Goal: Information Seeking & Learning: Check status

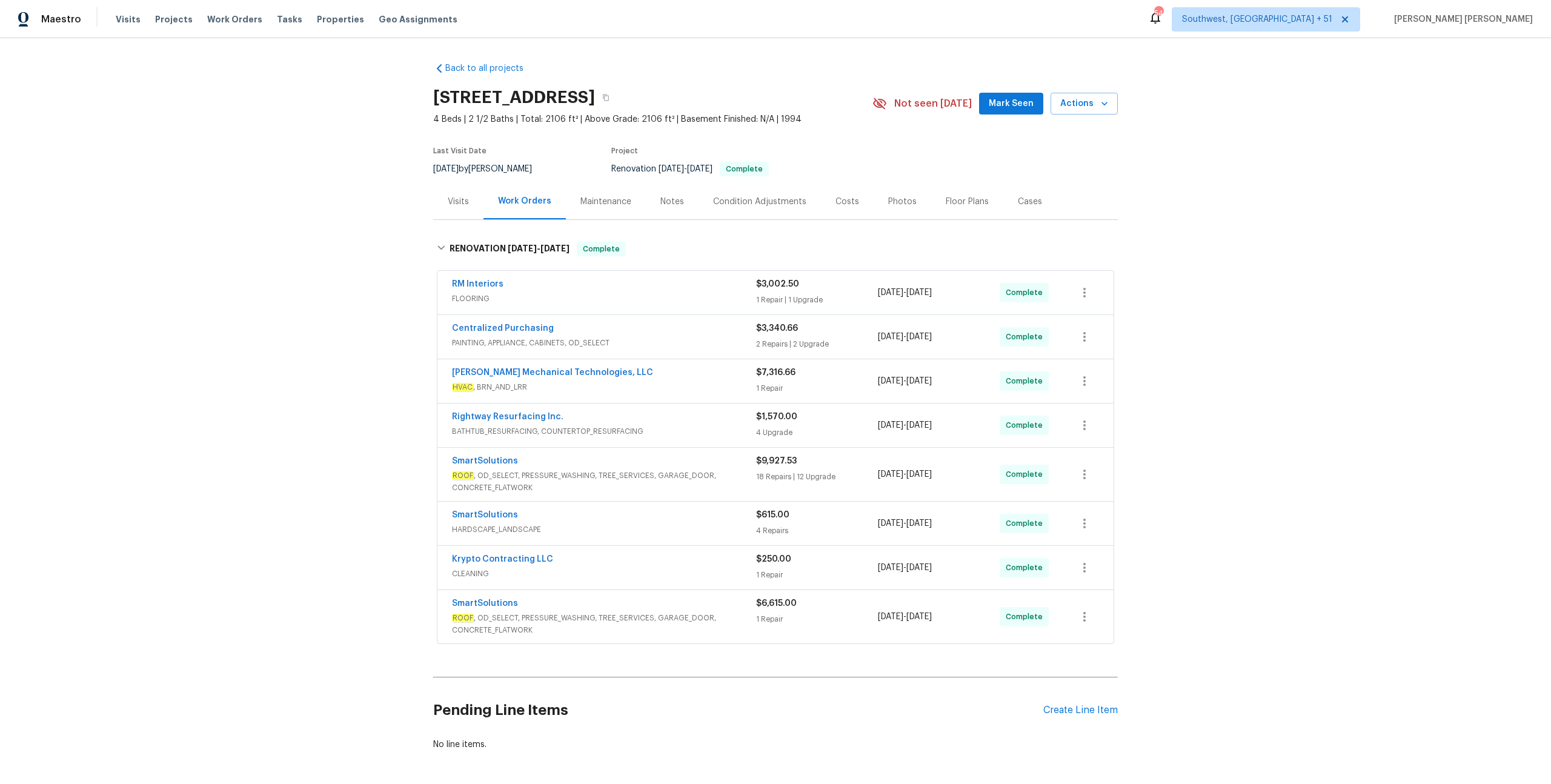
click at [241, 18] on span "Work Orders" at bounding box center [235, 19] width 55 height 12
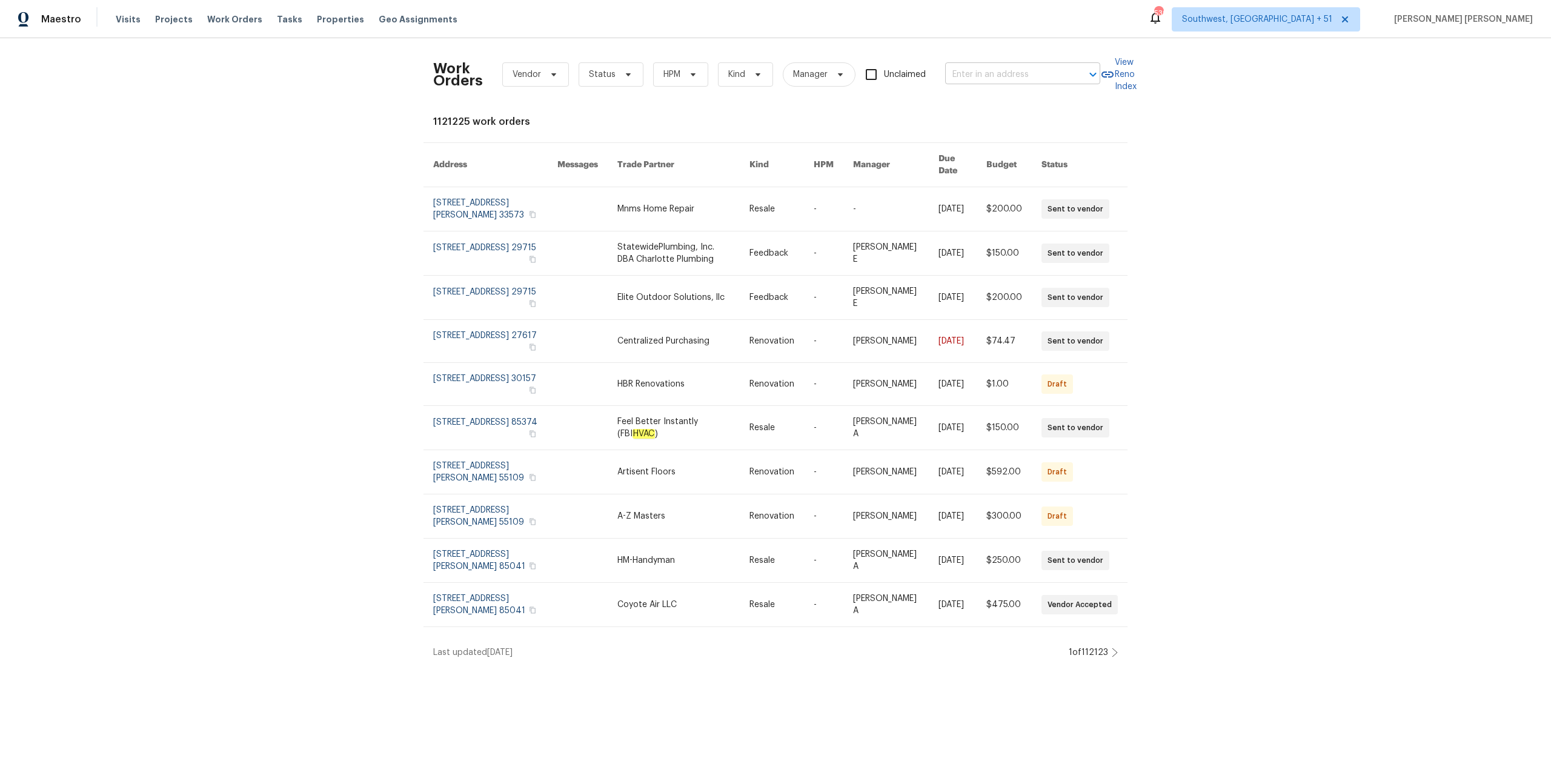
click at [1025, 80] on input "text" at bounding box center [1005, 75] width 122 height 19
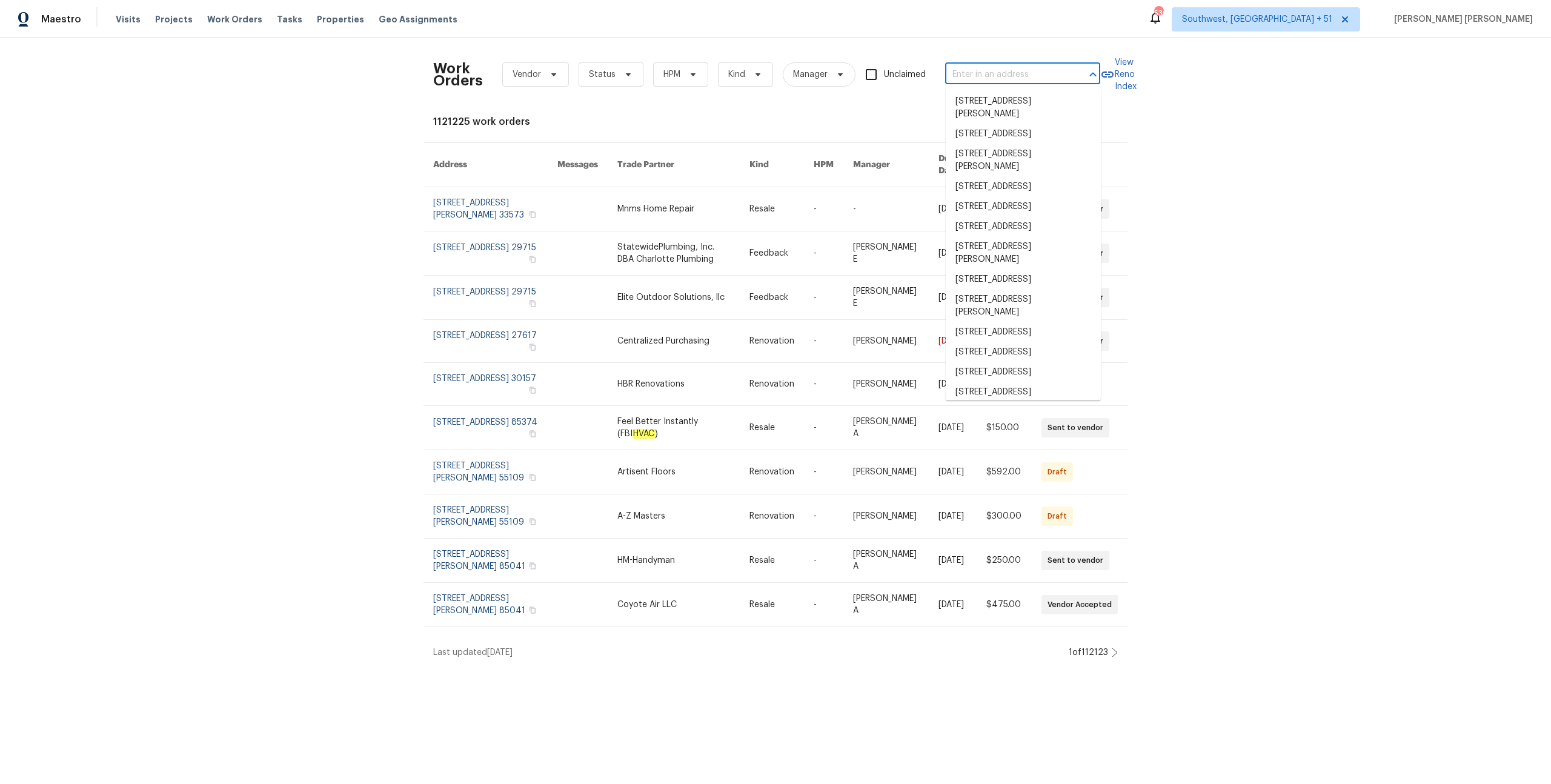
paste input "[STREET_ADDRESS]"
type input "[STREET_ADDRESS]"
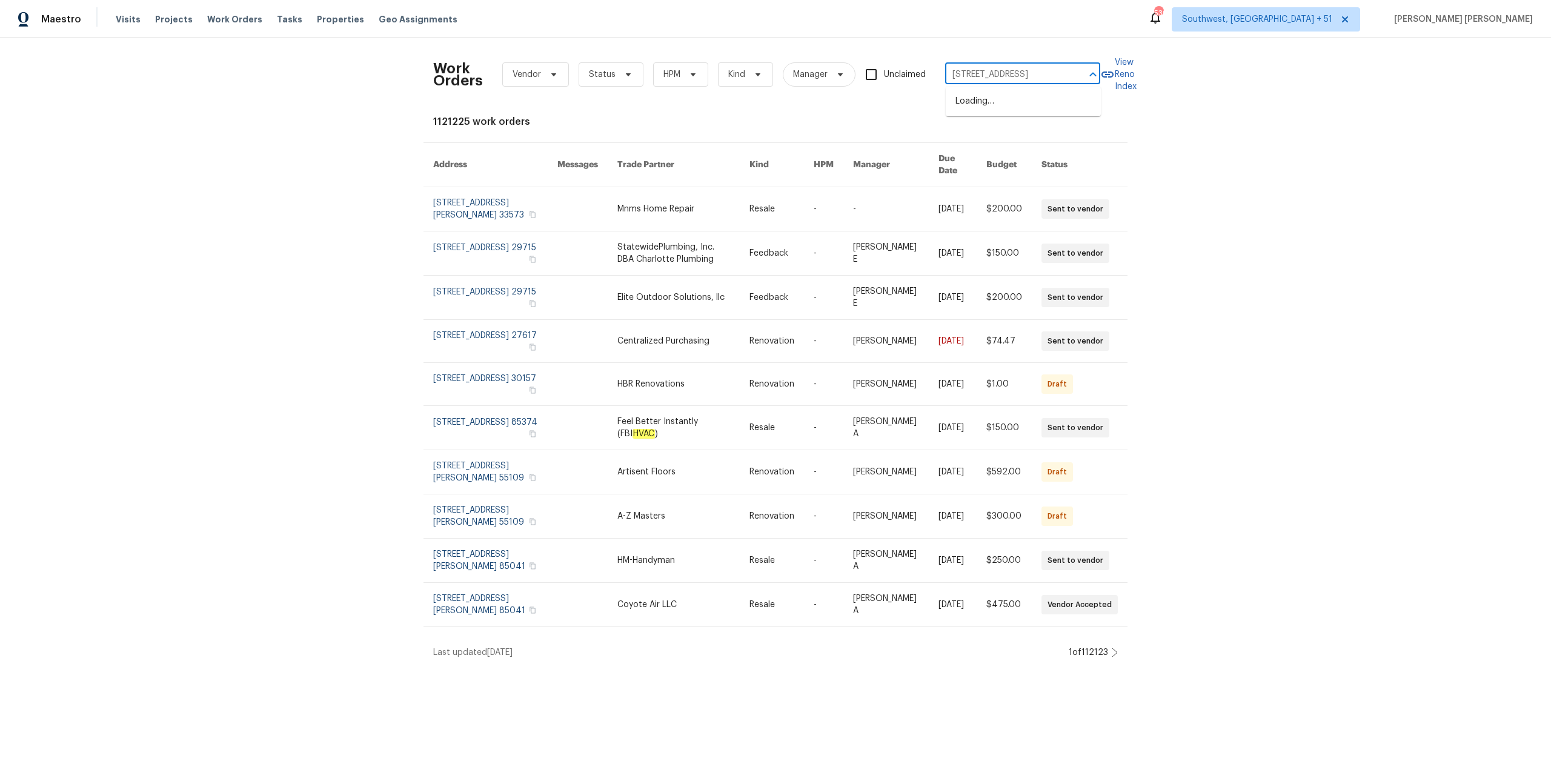
scroll to position [0, 56]
click at [1016, 104] on li "[STREET_ADDRESS]" at bounding box center [1023, 101] width 155 height 20
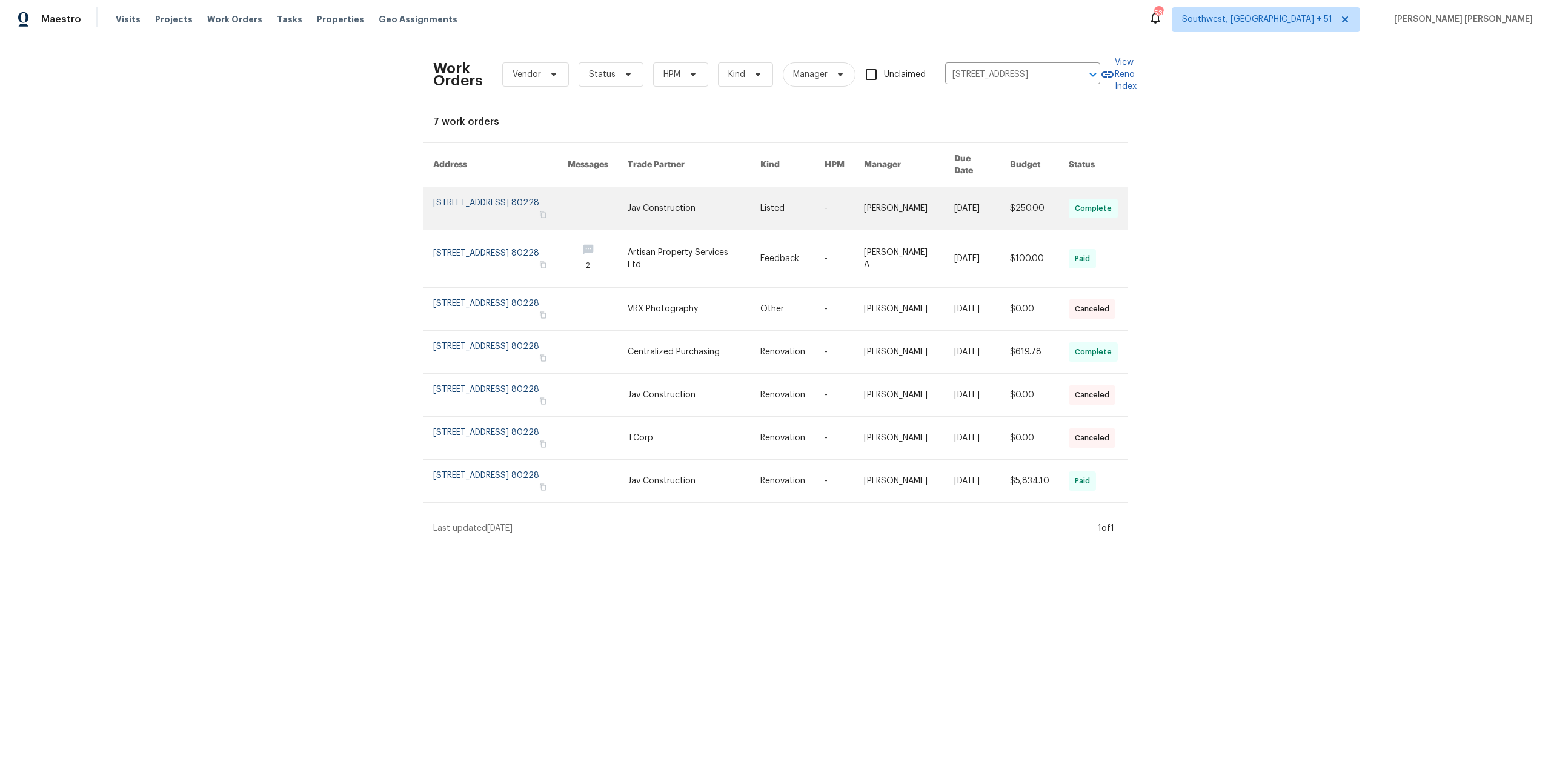
click at [935, 188] on link at bounding box center [909, 208] width 91 height 43
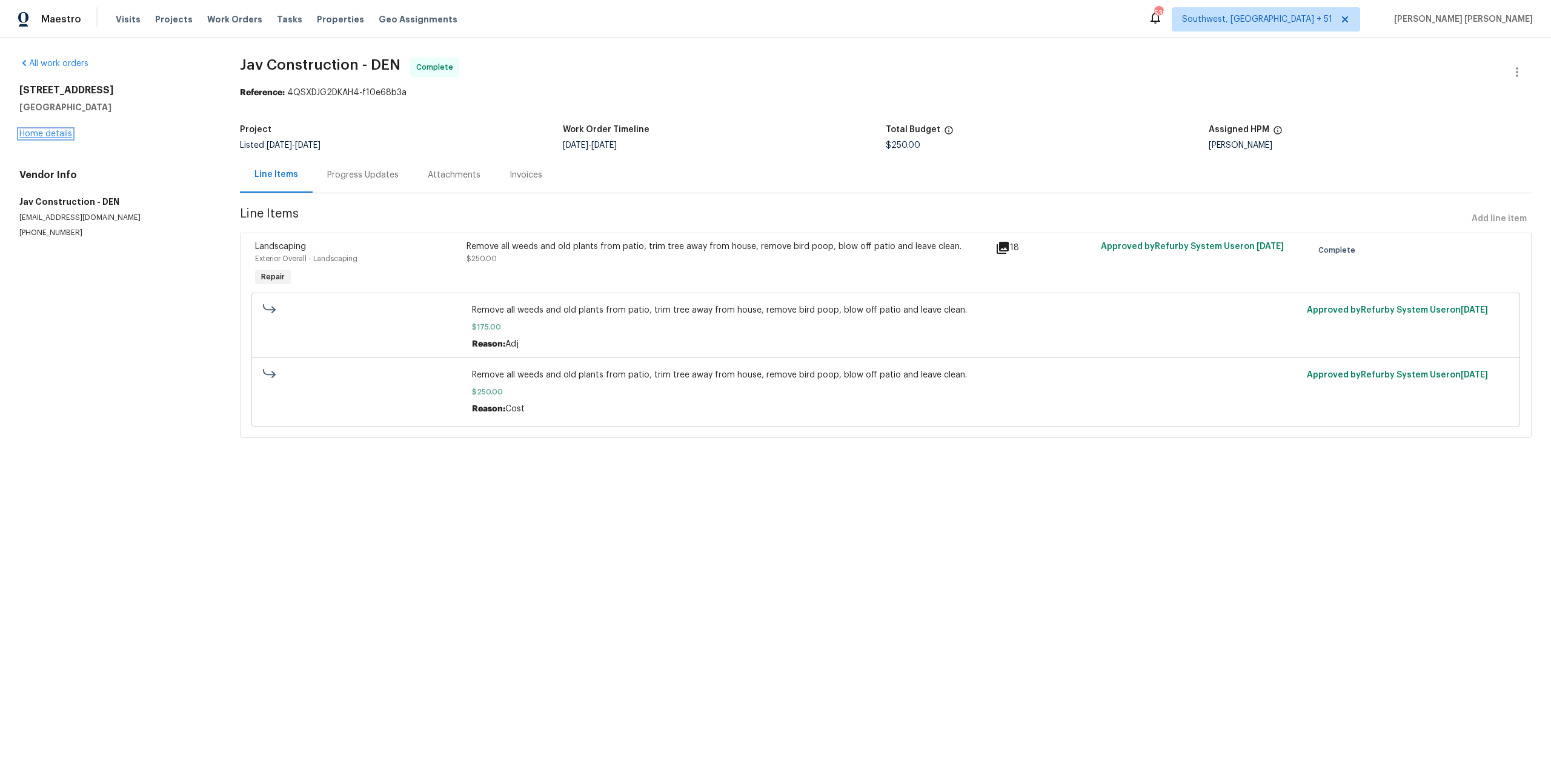
click at [43, 131] on link "Home details" at bounding box center [46, 133] width 53 height 9
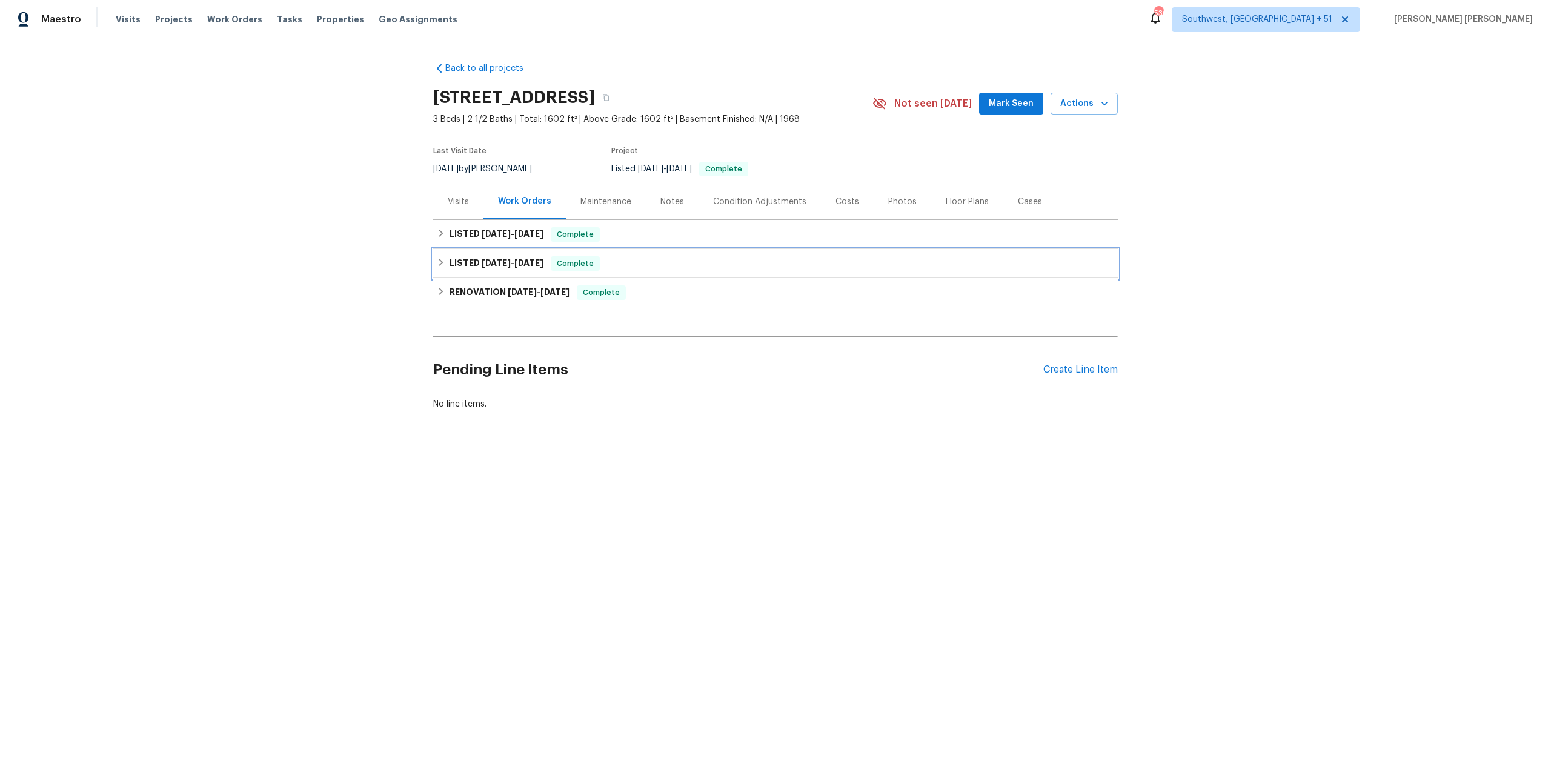
click at [492, 263] on span "[DATE]" at bounding box center [496, 262] width 29 height 9
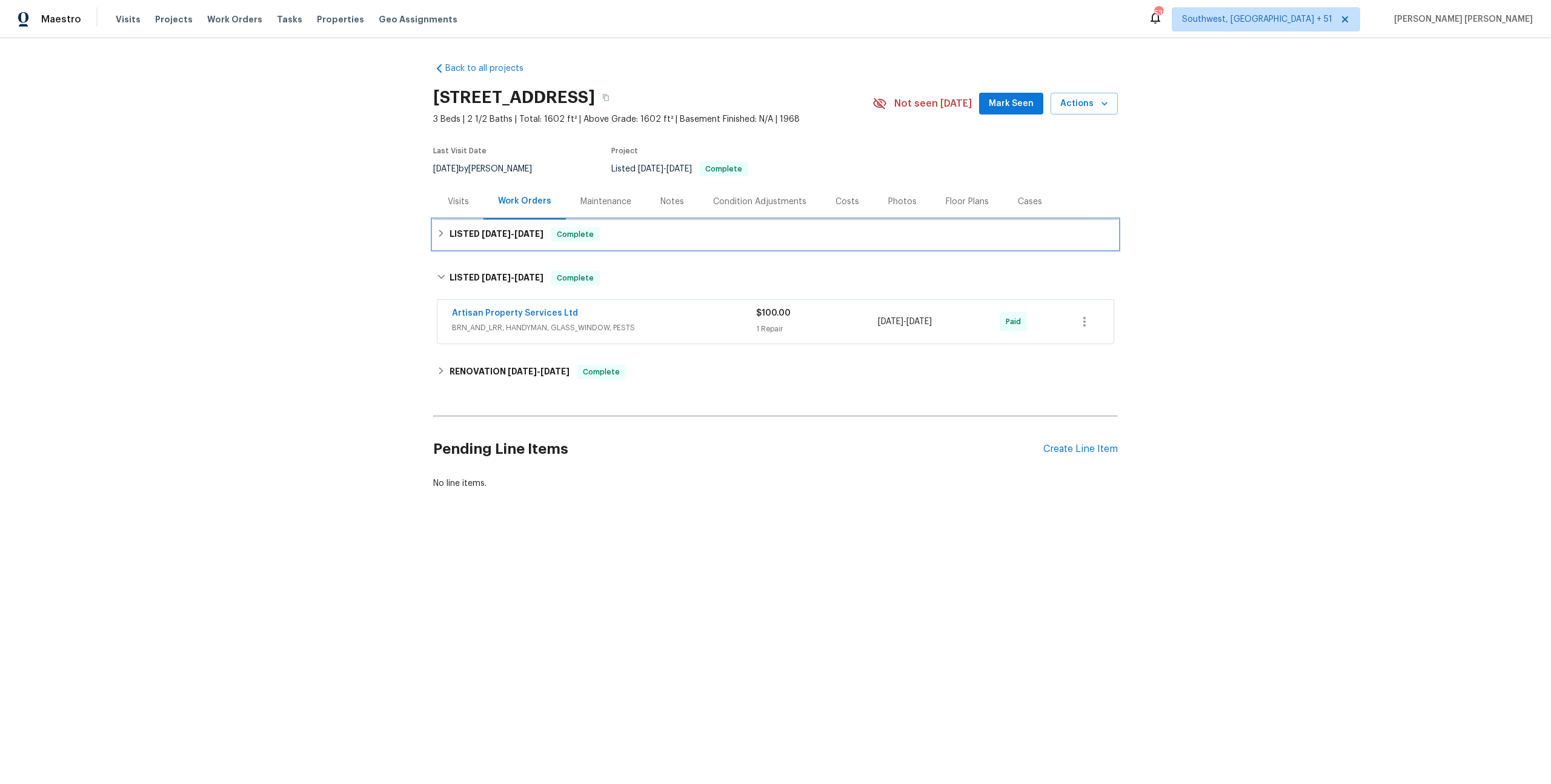
click at [534, 238] on span "[DATE]" at bounding box center [529, 234] width 29 height 9
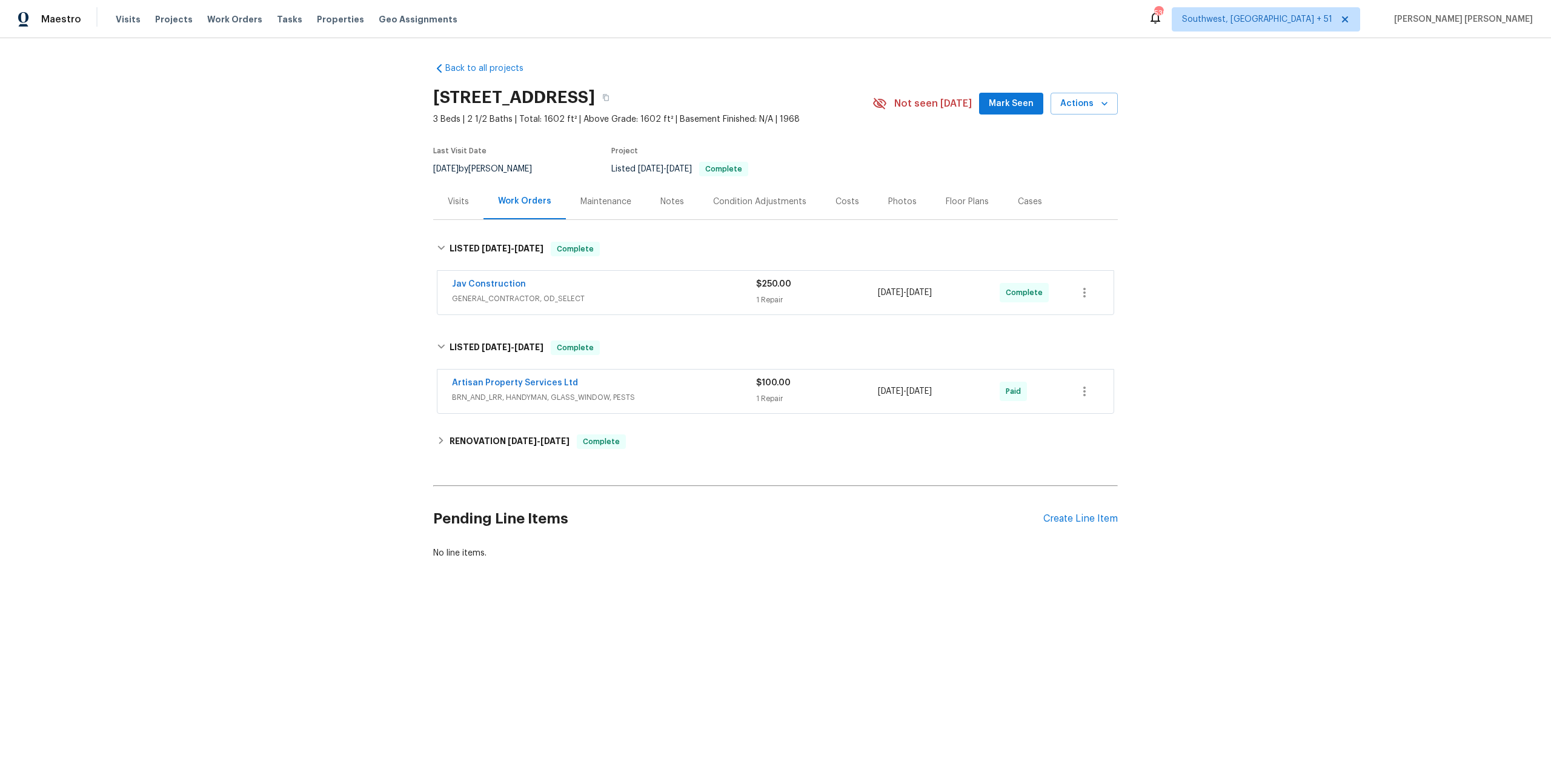
click at [639, 395] on span "BRN_AND_LRR, HANDYMAN, GLASS_WINDOW, PESTS" at bounding box center [604, 398] width 304 height 12
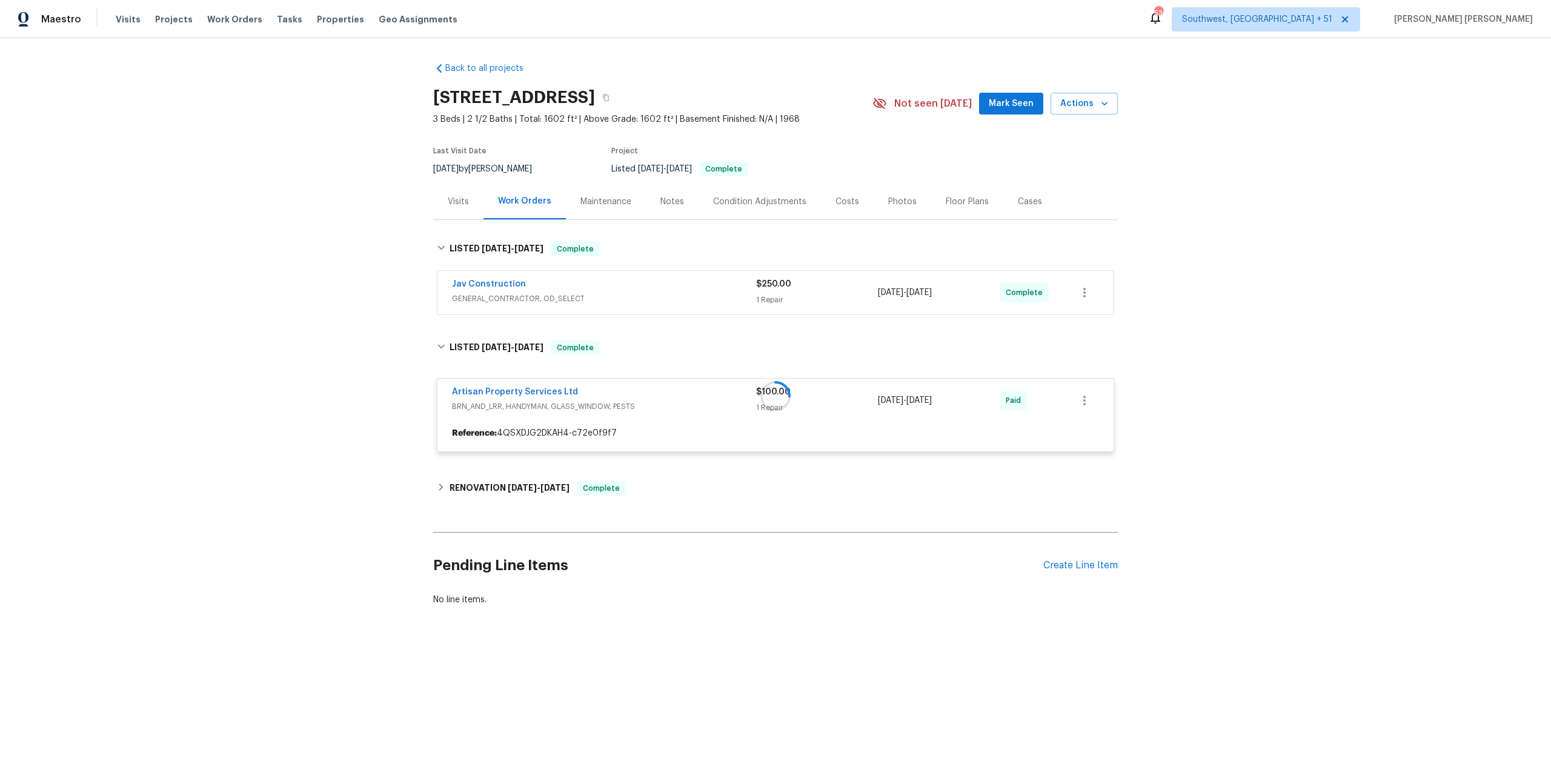
click at [721, 289] on div "Jav Construction" at bounding box center [604, 285] width 304 height 15
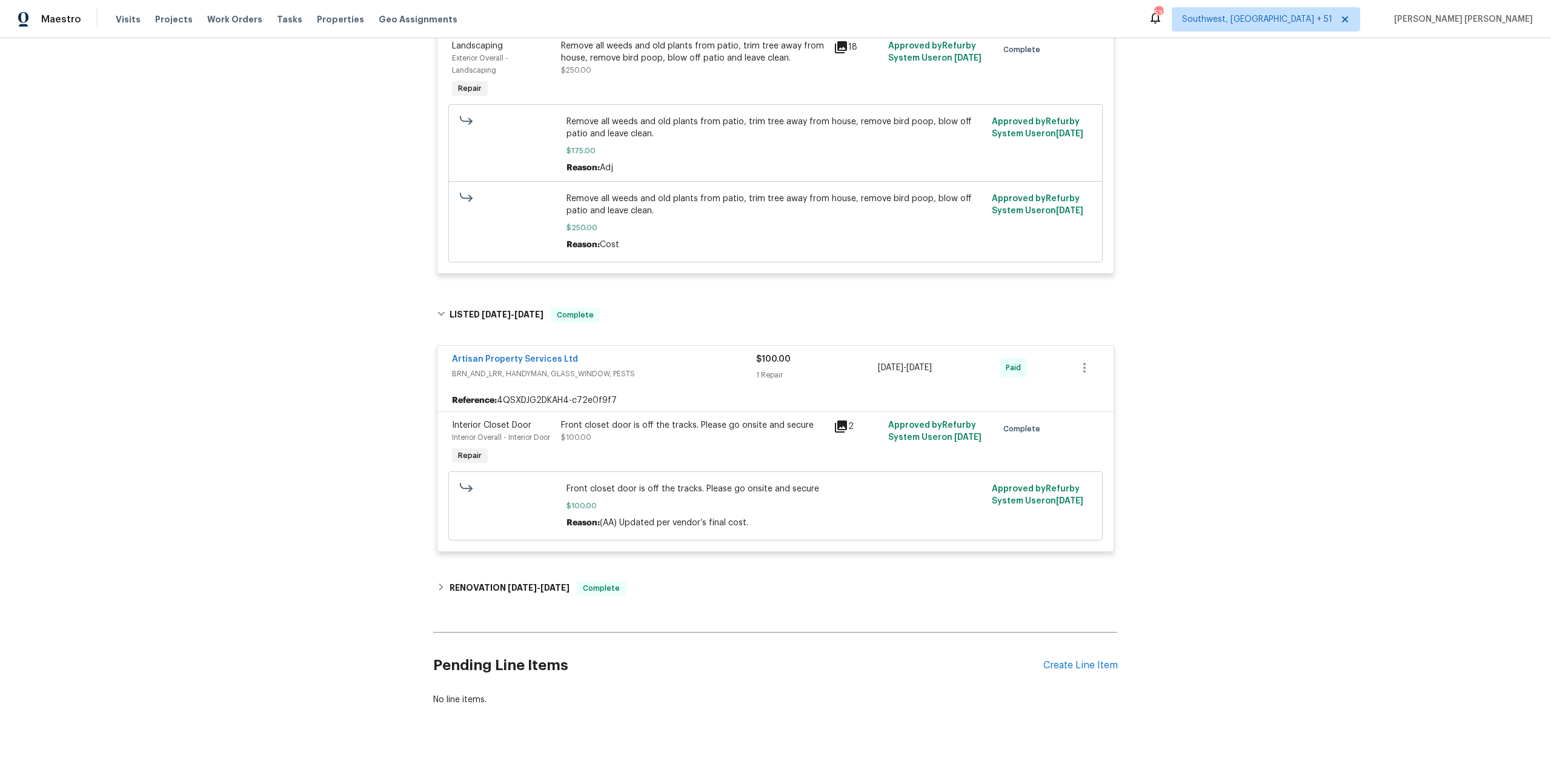
scroll to position [319, 0]
click at [233, 20] on span "Work Orders" at bounding box center [235, 19] width 55 height 12
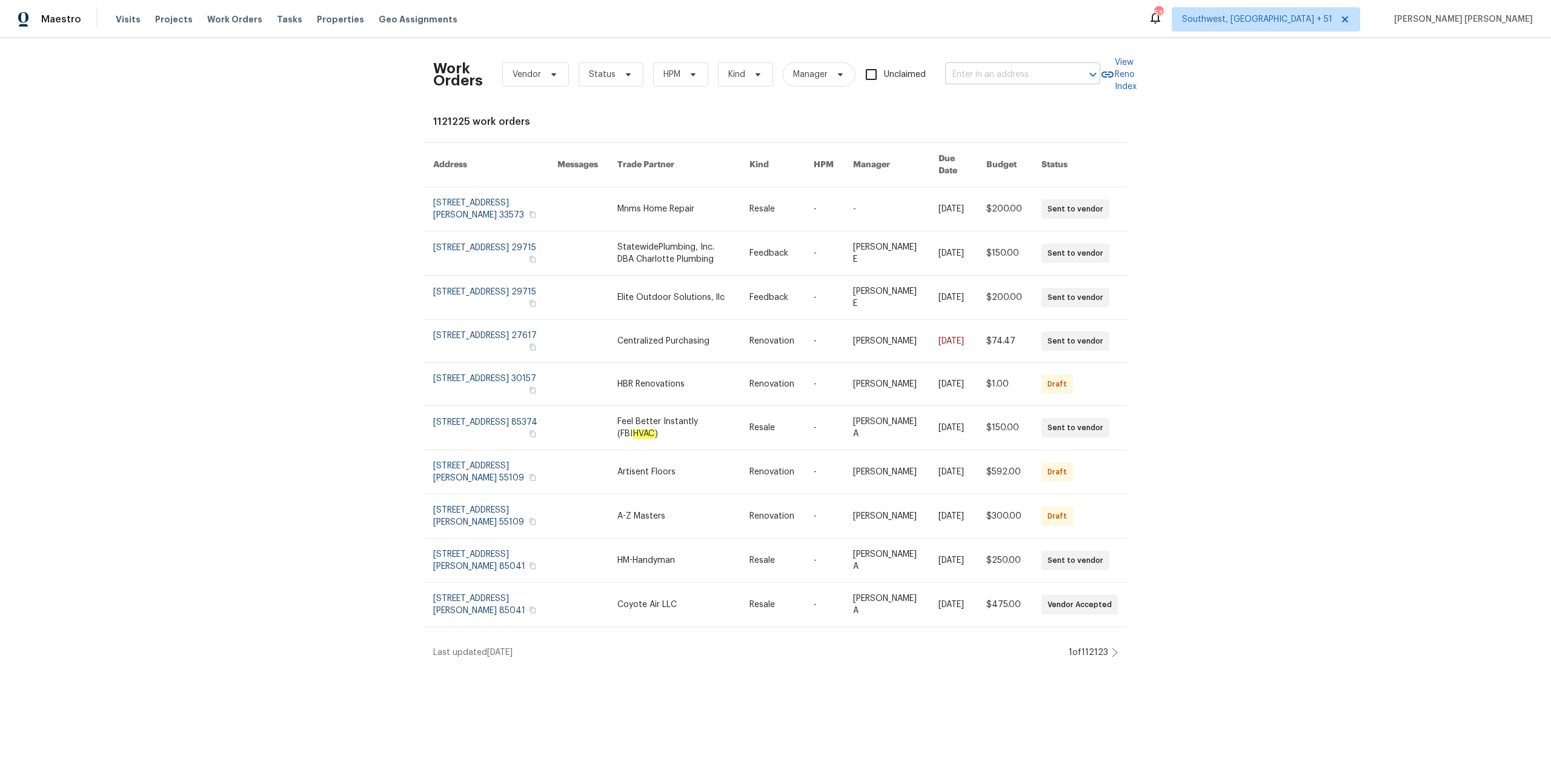
click at [993, 68] on input "text" at bounding box center [1005, 75] width 122 height 19
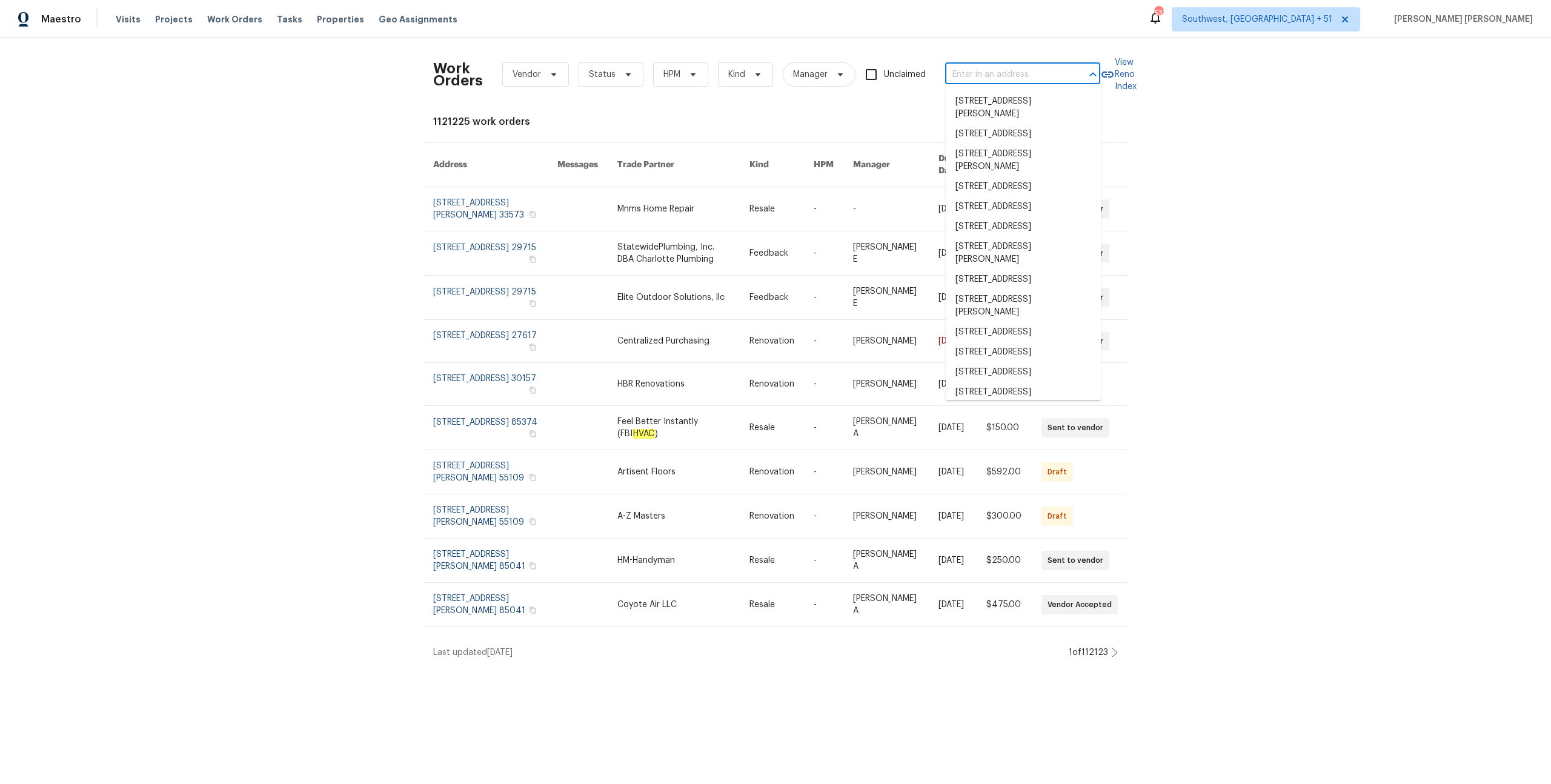
paste input "[STREET_ADDRESS]"
type input "[STREET_ADDRESS]"
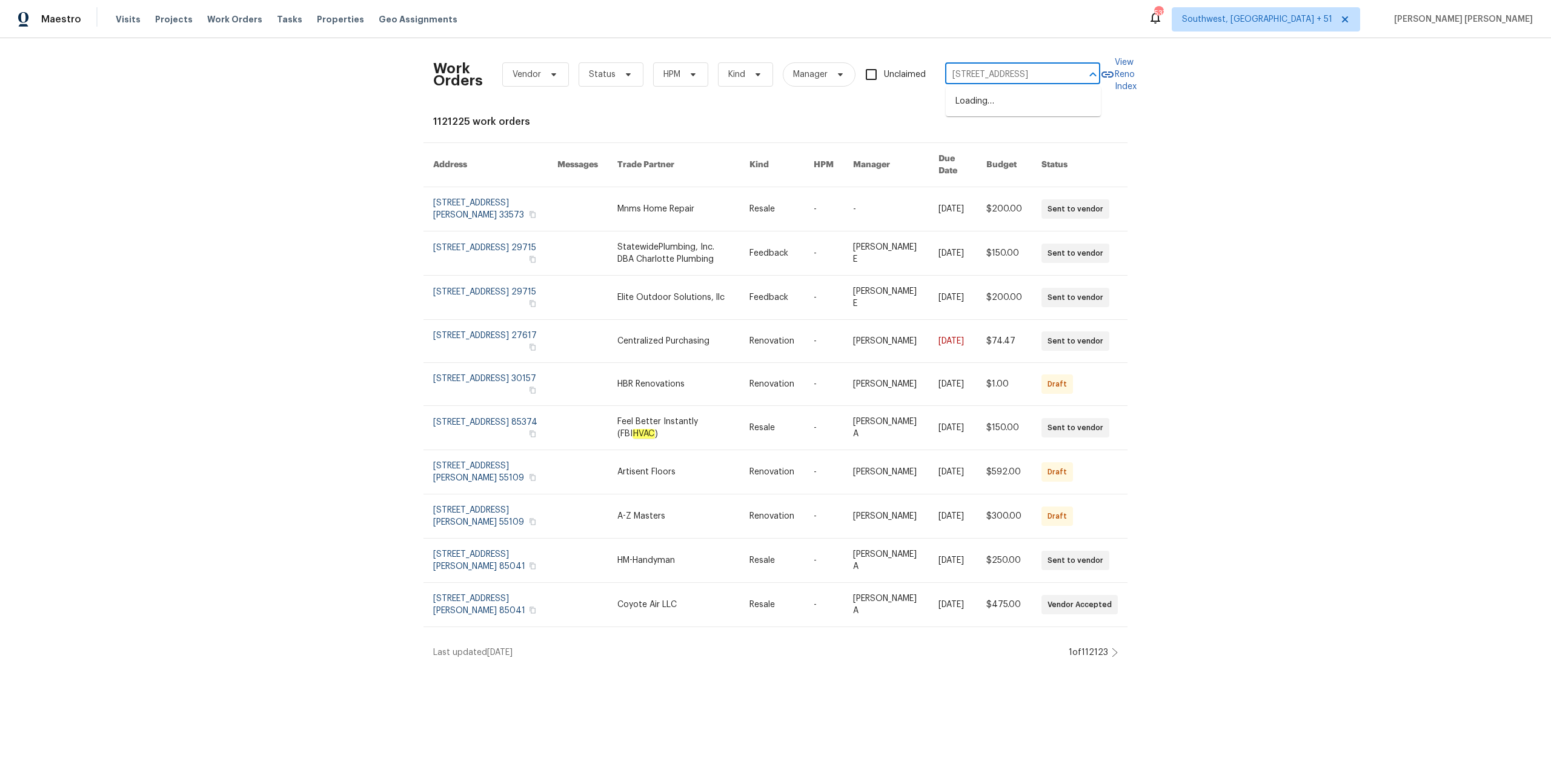
scroll to position [0, 50]
click at [1025, 93] on li "[STREET_ADDRESS]" at bounding box center [1023, 101] width 155 height 20
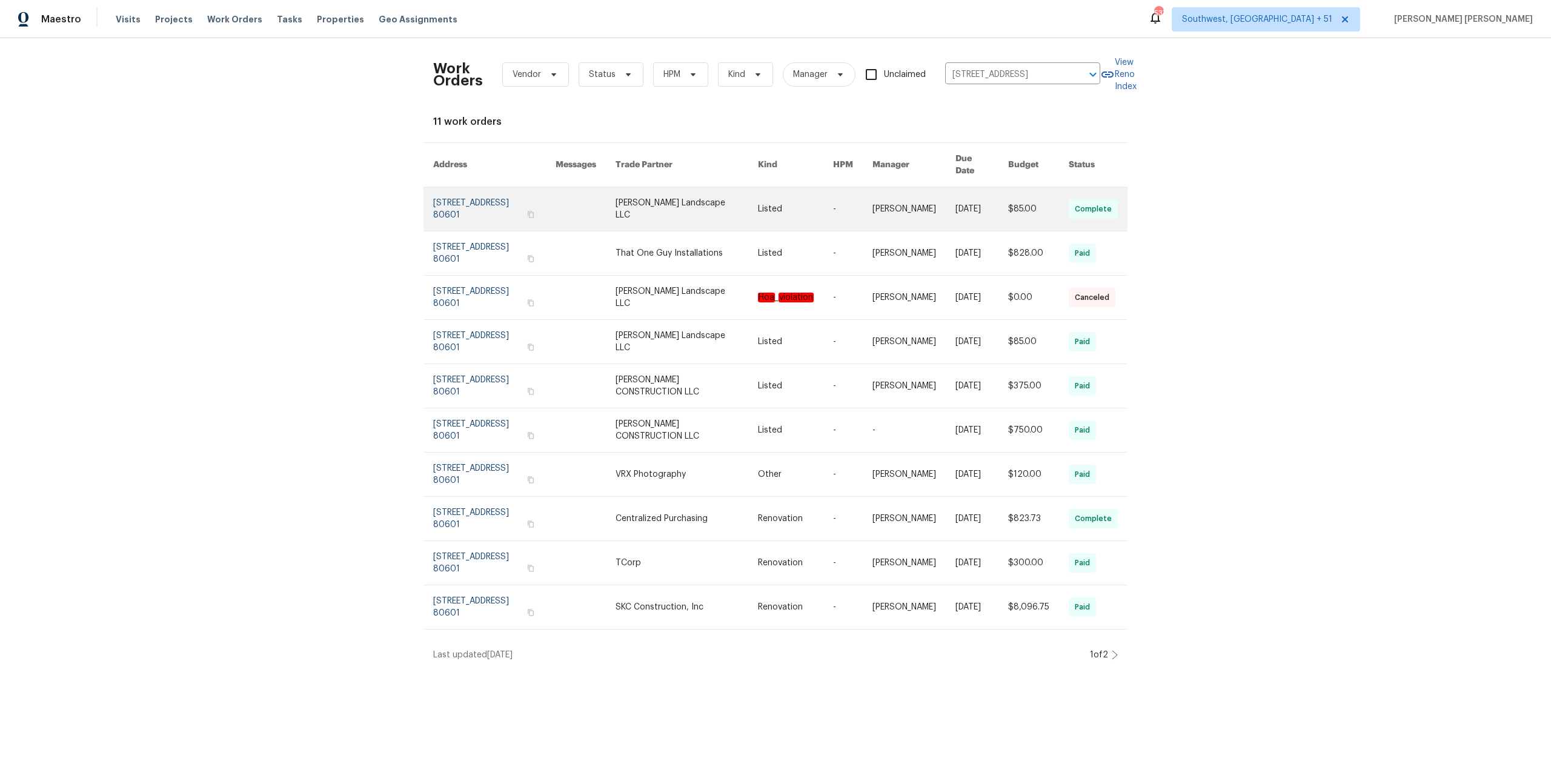
click at [964, 187] on link at bounding box center [981, 209] width 53 height 43
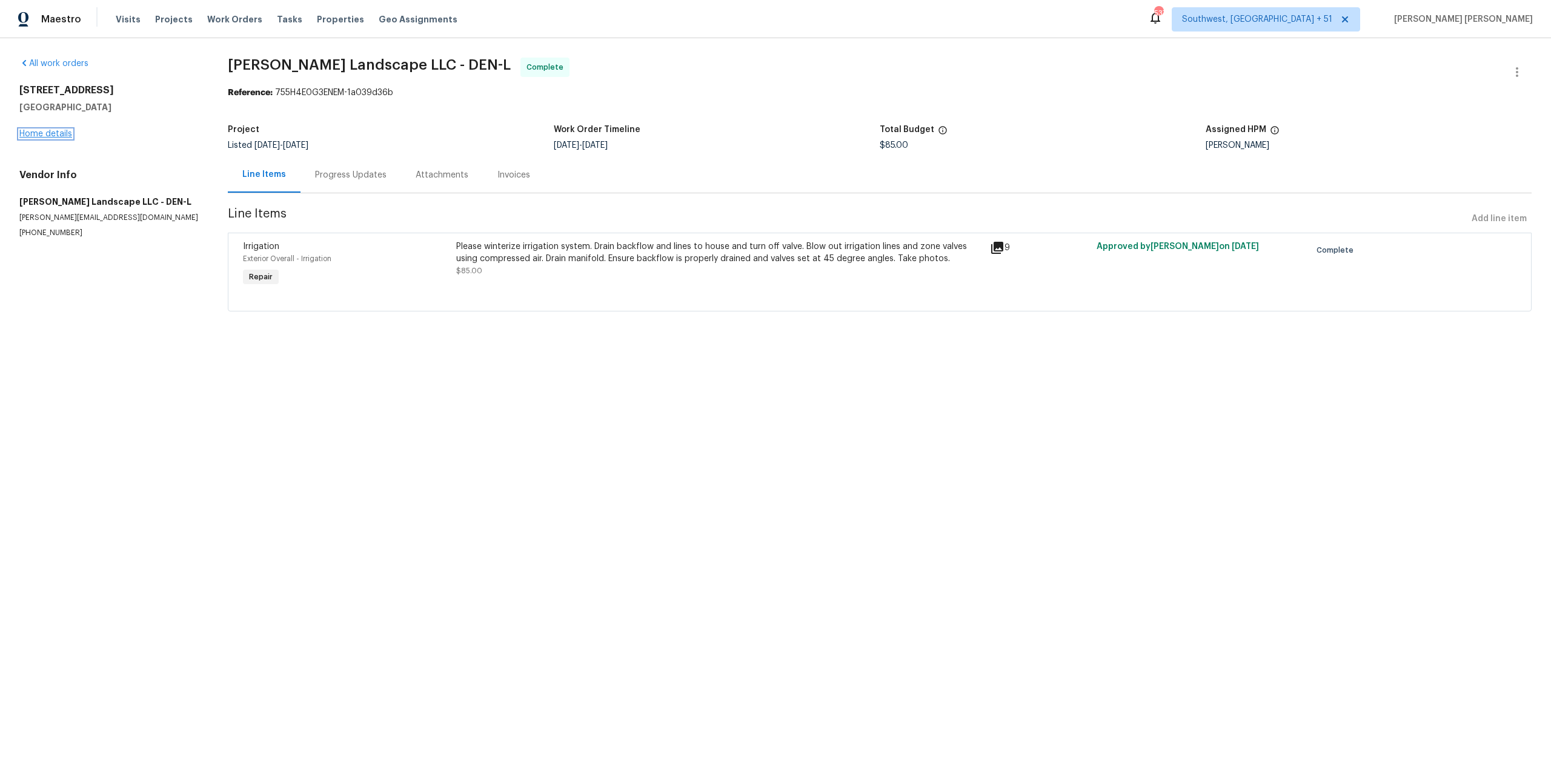
click at [54, 132] on link "Home details" at bounding box center [46, 133] width 53 height 9
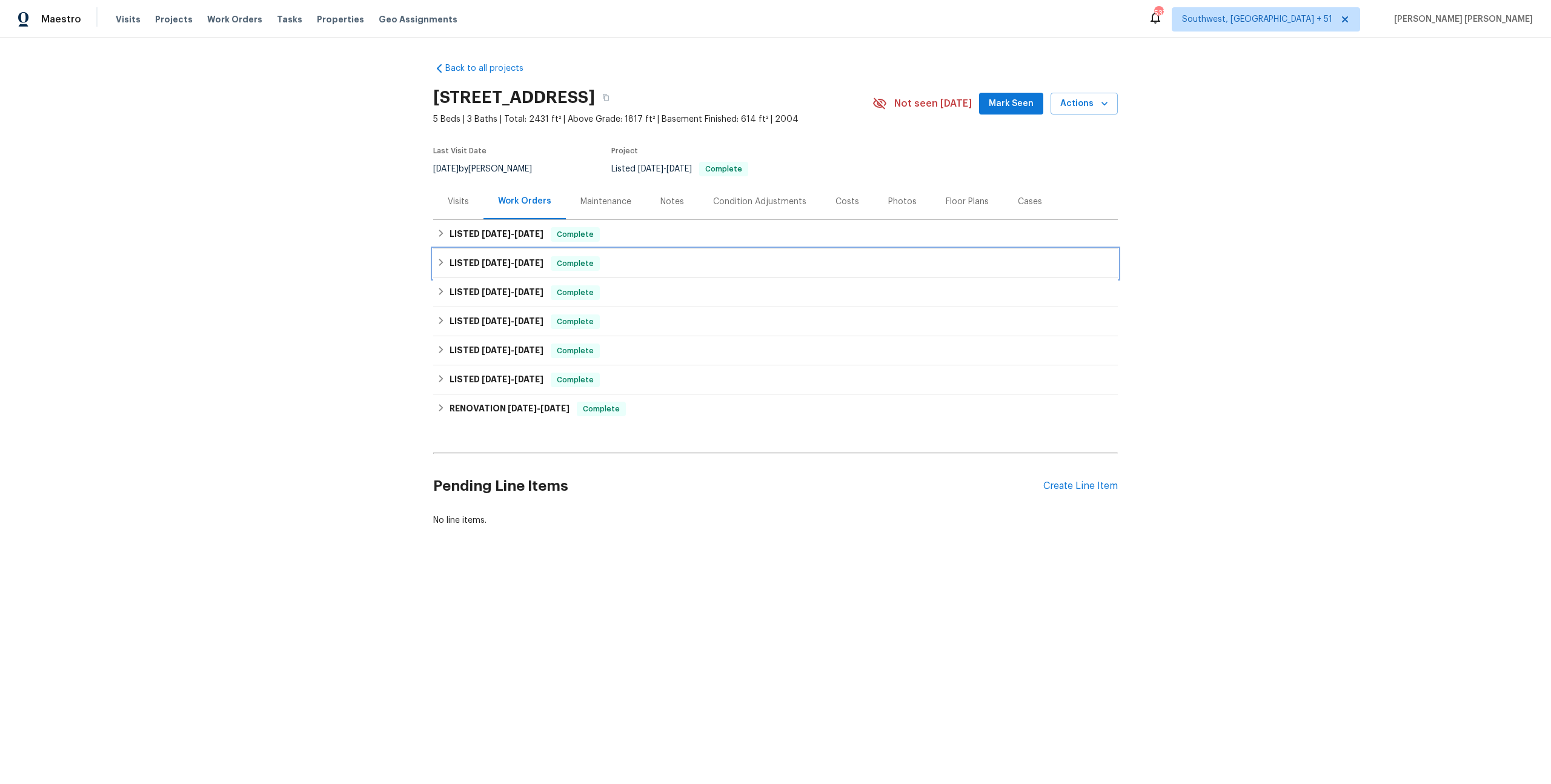
click at [578, 269] on span "Complete" at bounding box center [575, 264] width 46 height 12
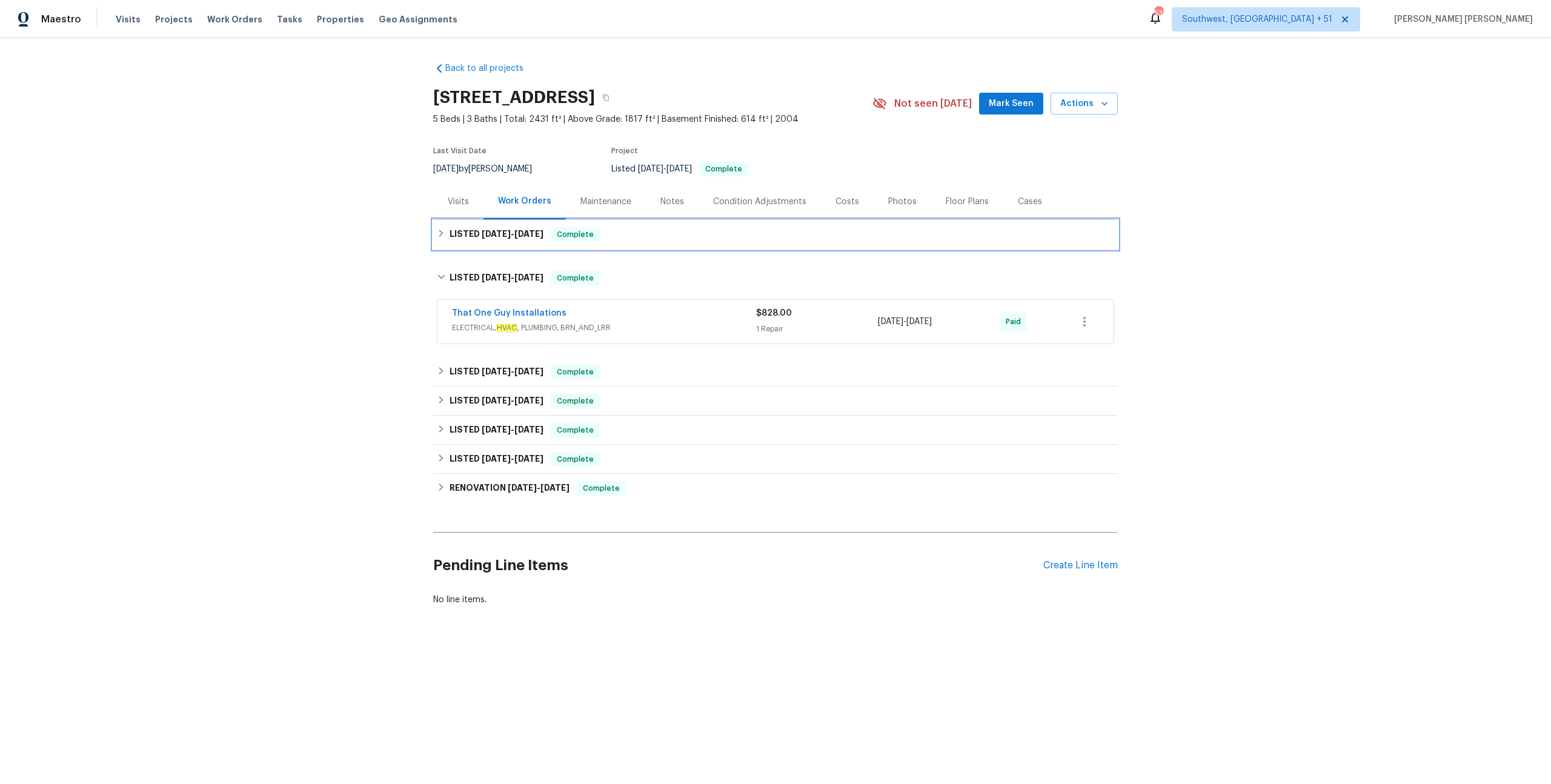
click at [625, 245] on div "LISTED [DATE] - [DATE] Complete" at bounding box center [776, 235] width 684 height 29
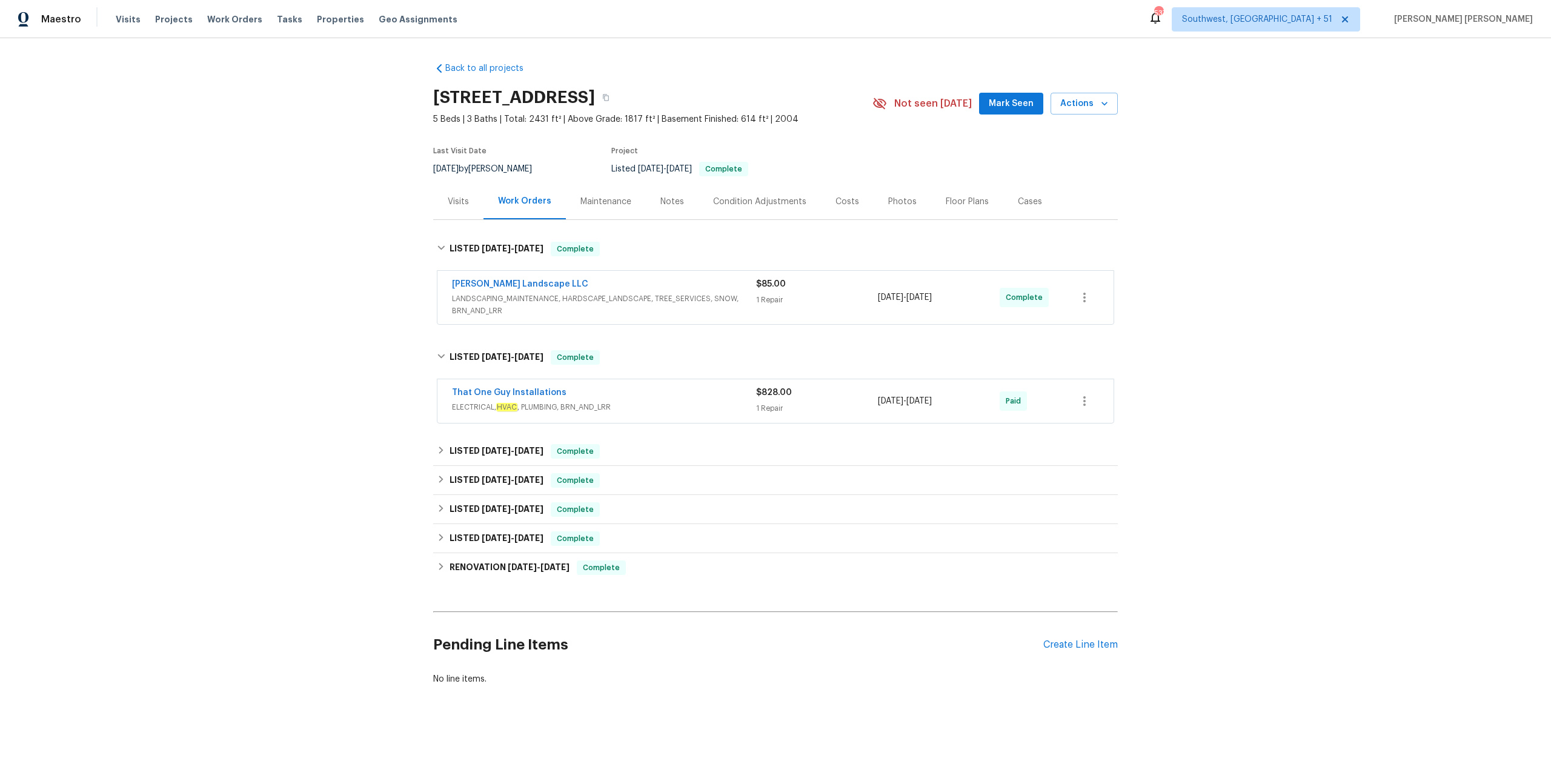
click at [649, 392] on div "That One Guy Installations" at bounding box center [604, 393] width 304 height 15
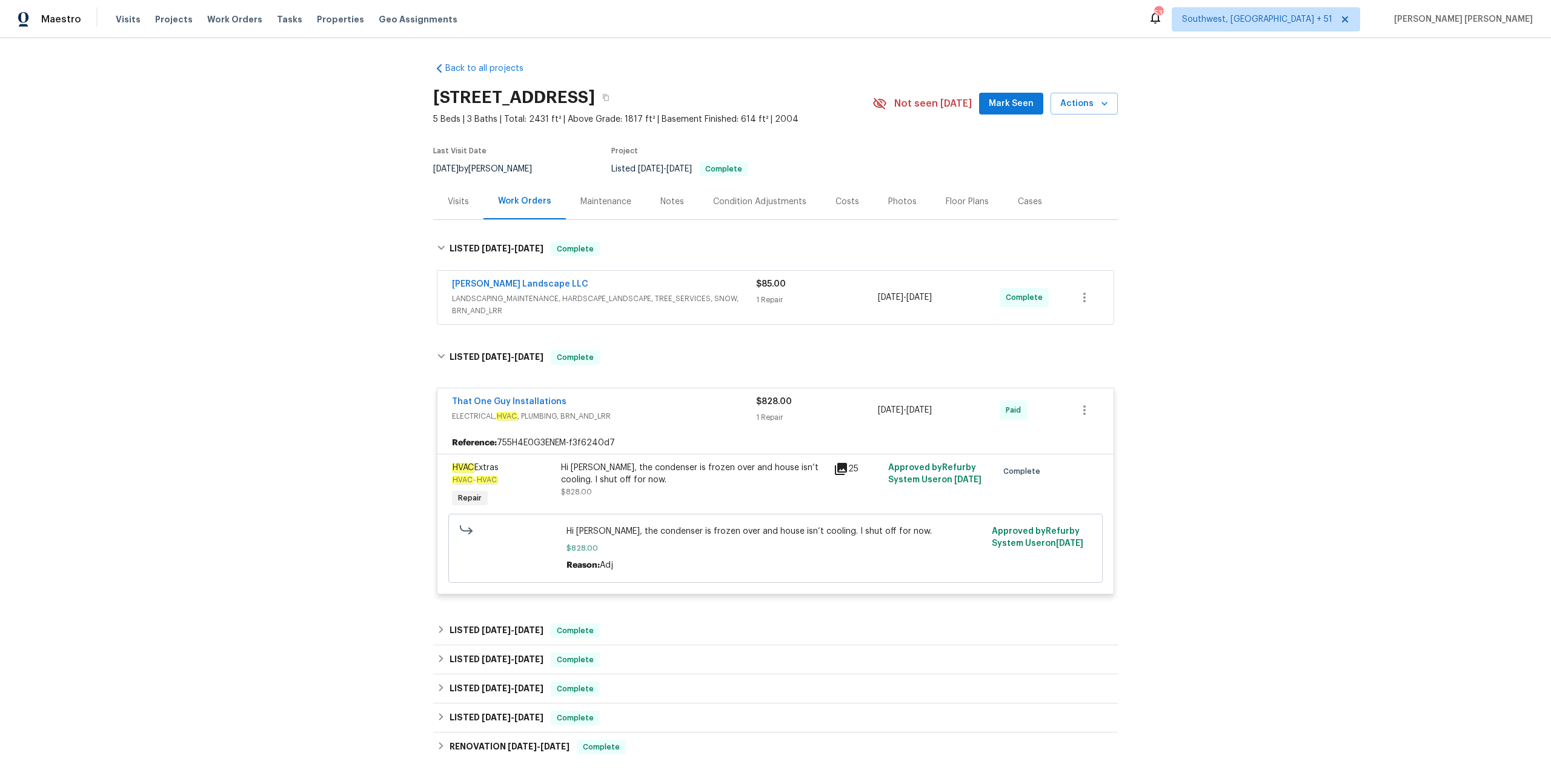
click at [734, 300] on span "LANDSCAPING_MAINTENANCE, HARDSCAPE_LANDSCAPE, TREE_SERVICES, SNOW, BRN_AND_LRR" at bounding box center [604, 304] width 304 height 24
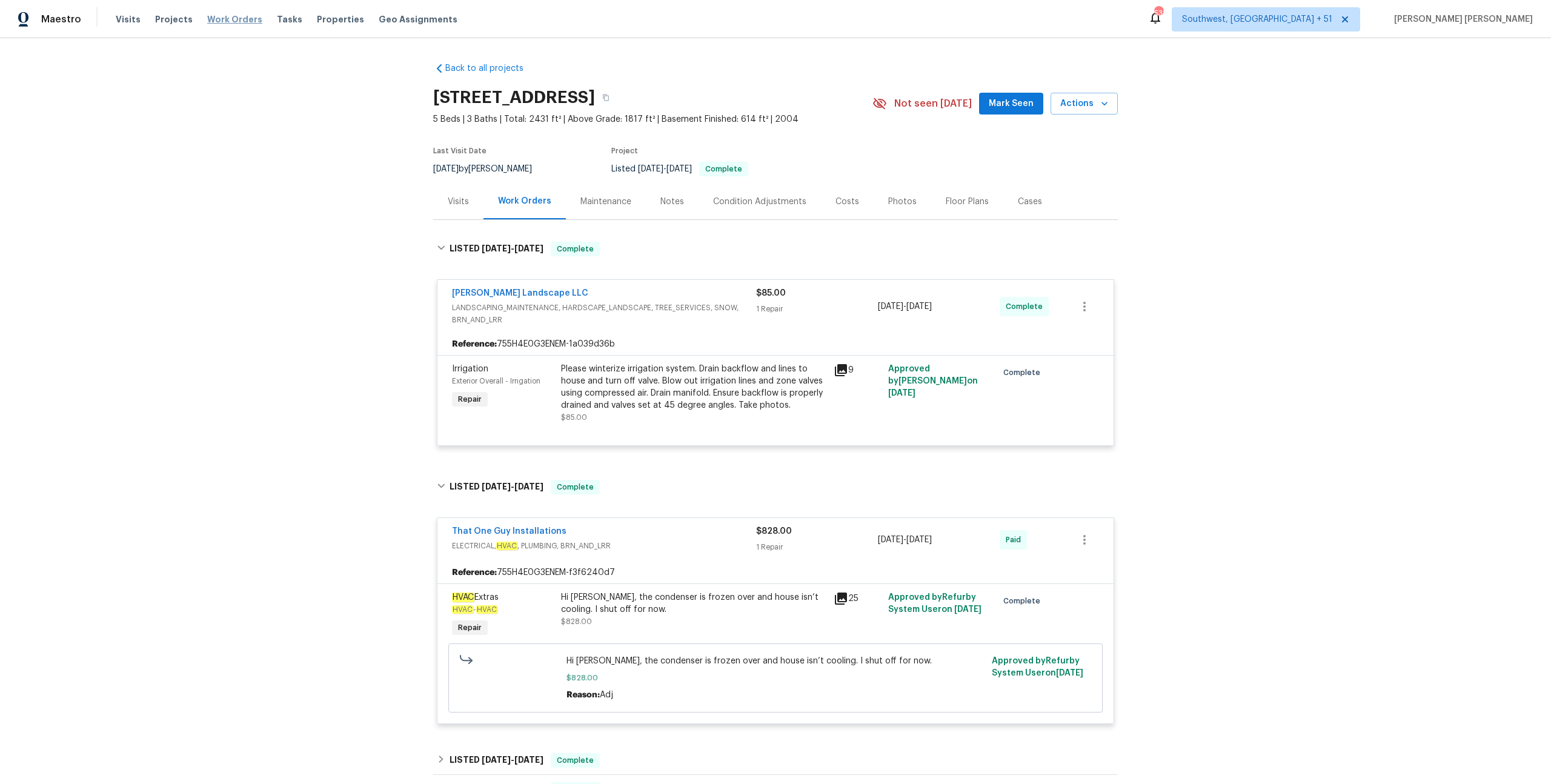
click at [234, 24] on span "Work Orders" at bounding box center [235, 19] width 55 height 12
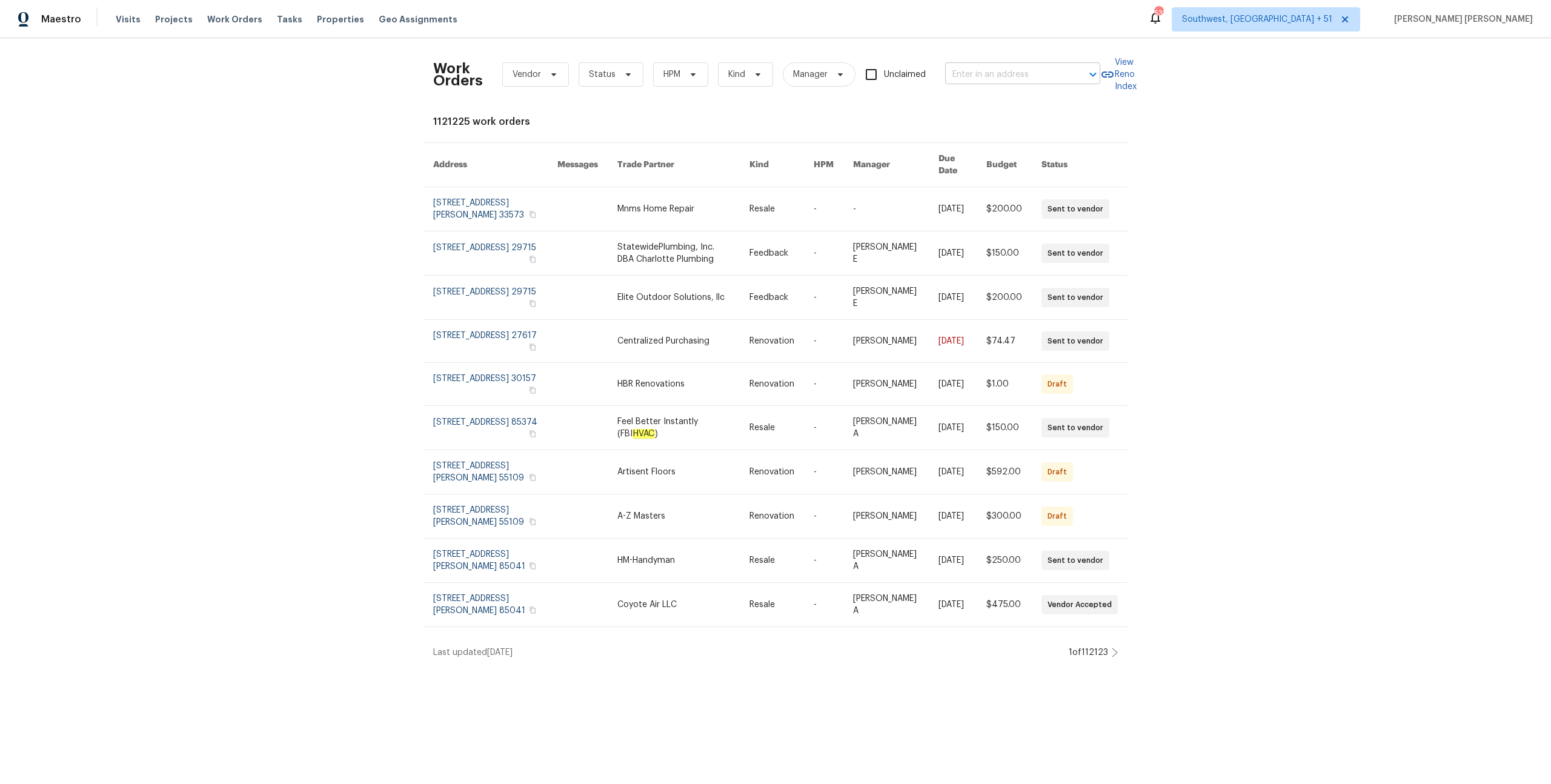
click at [980, 71] on input "text" at bounding box center [1005, 75] width 122 height 19
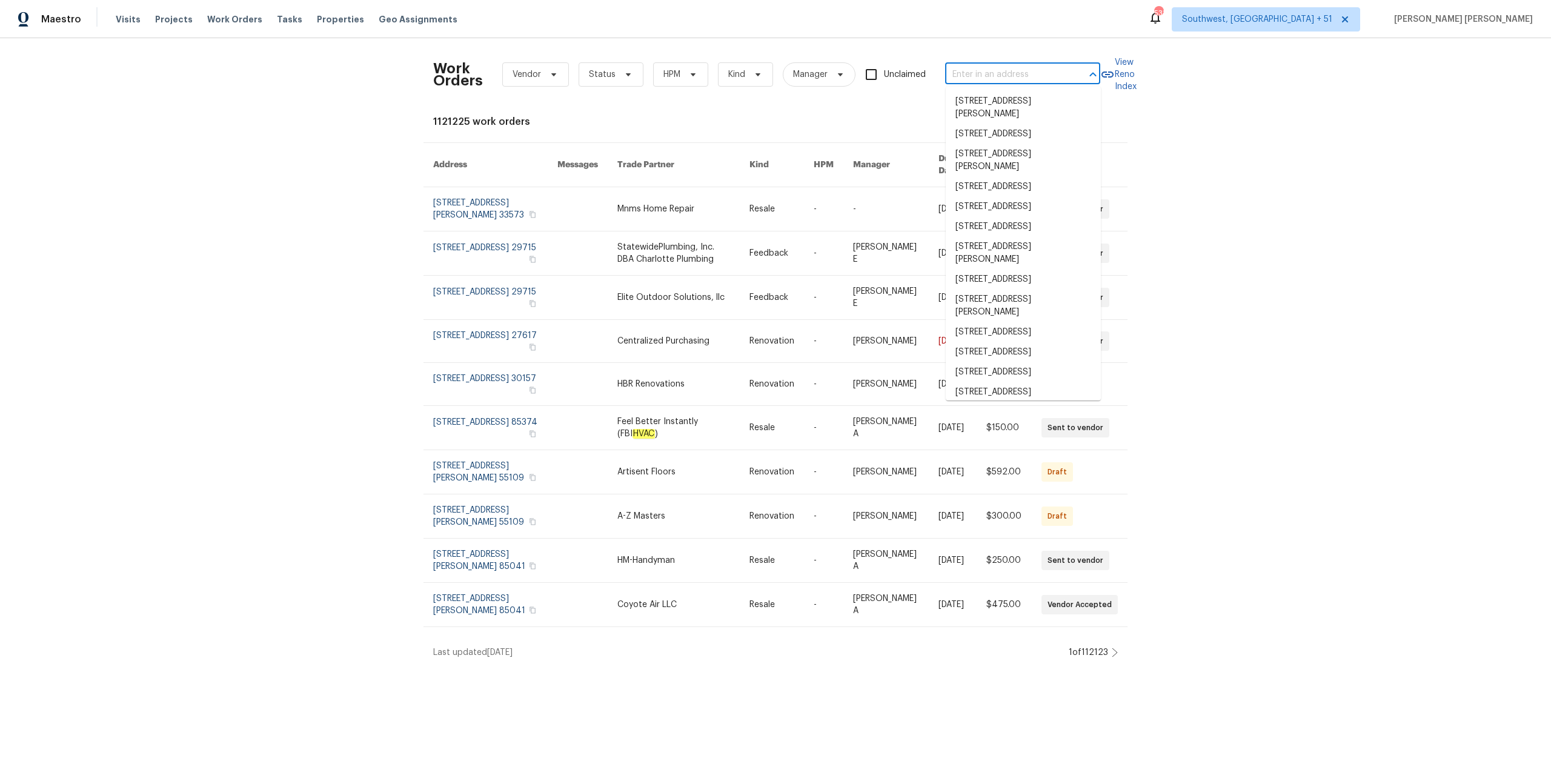
paste input "[STREET_ADDRESS]"
type input "[STREET_ADDRESS]"
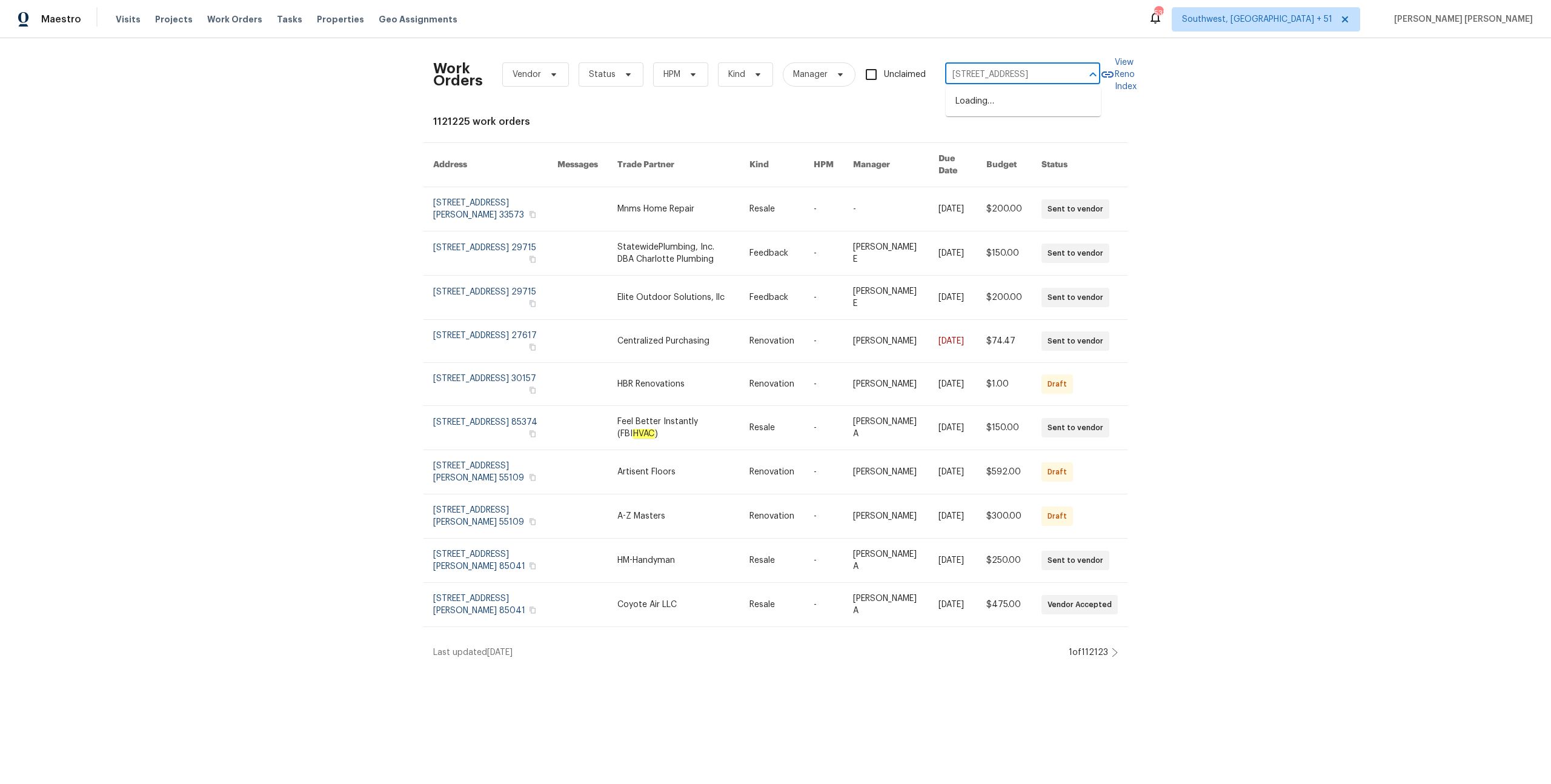
scroll to position [0, 47]
click at [991, 96] on li "[STREET_ADDRESS]" at bounding box center [1023, 101] width 155 height 20
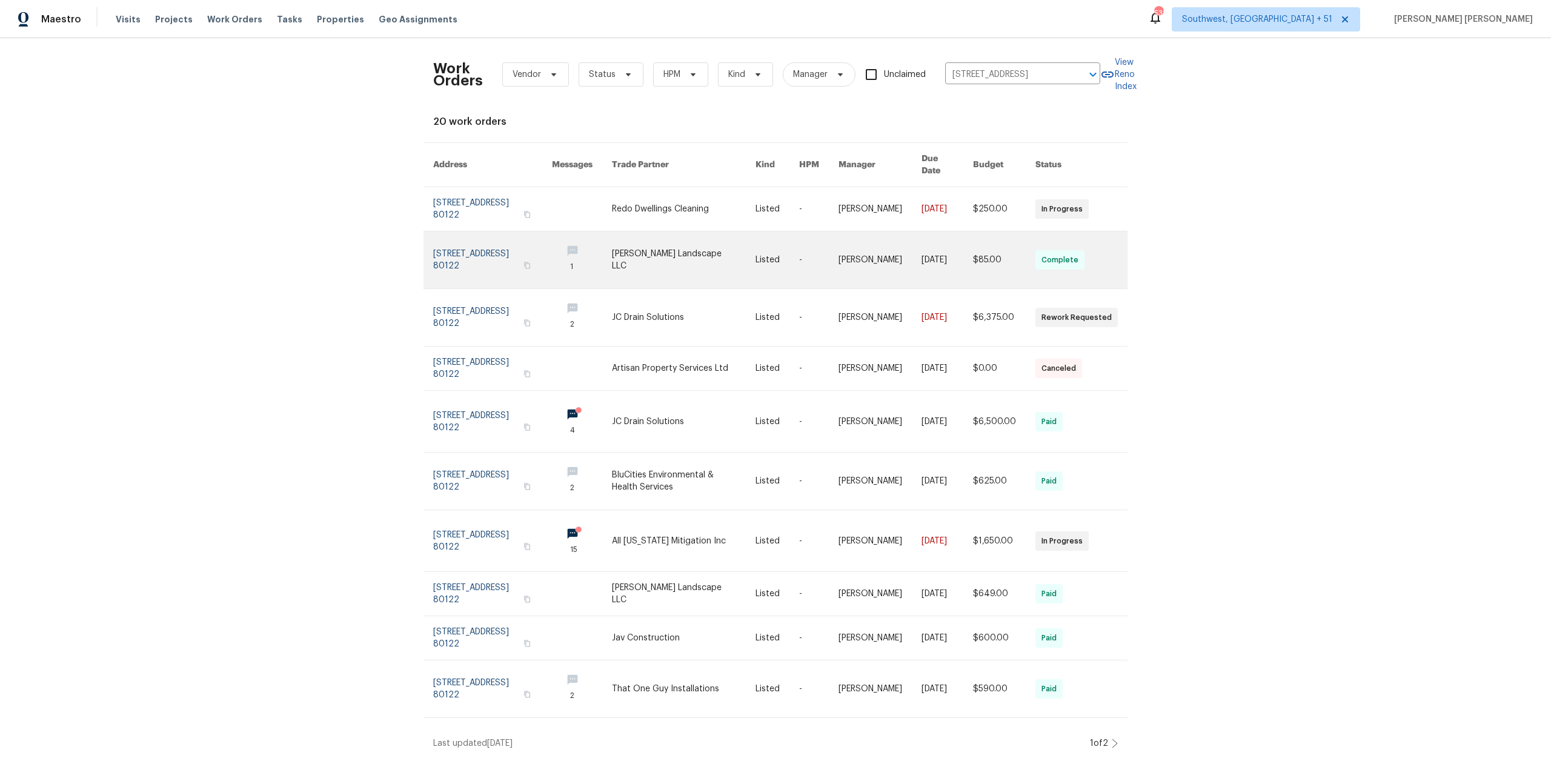
click at [932, 249] on link at bounding box center [947, 260] width 52 height 57
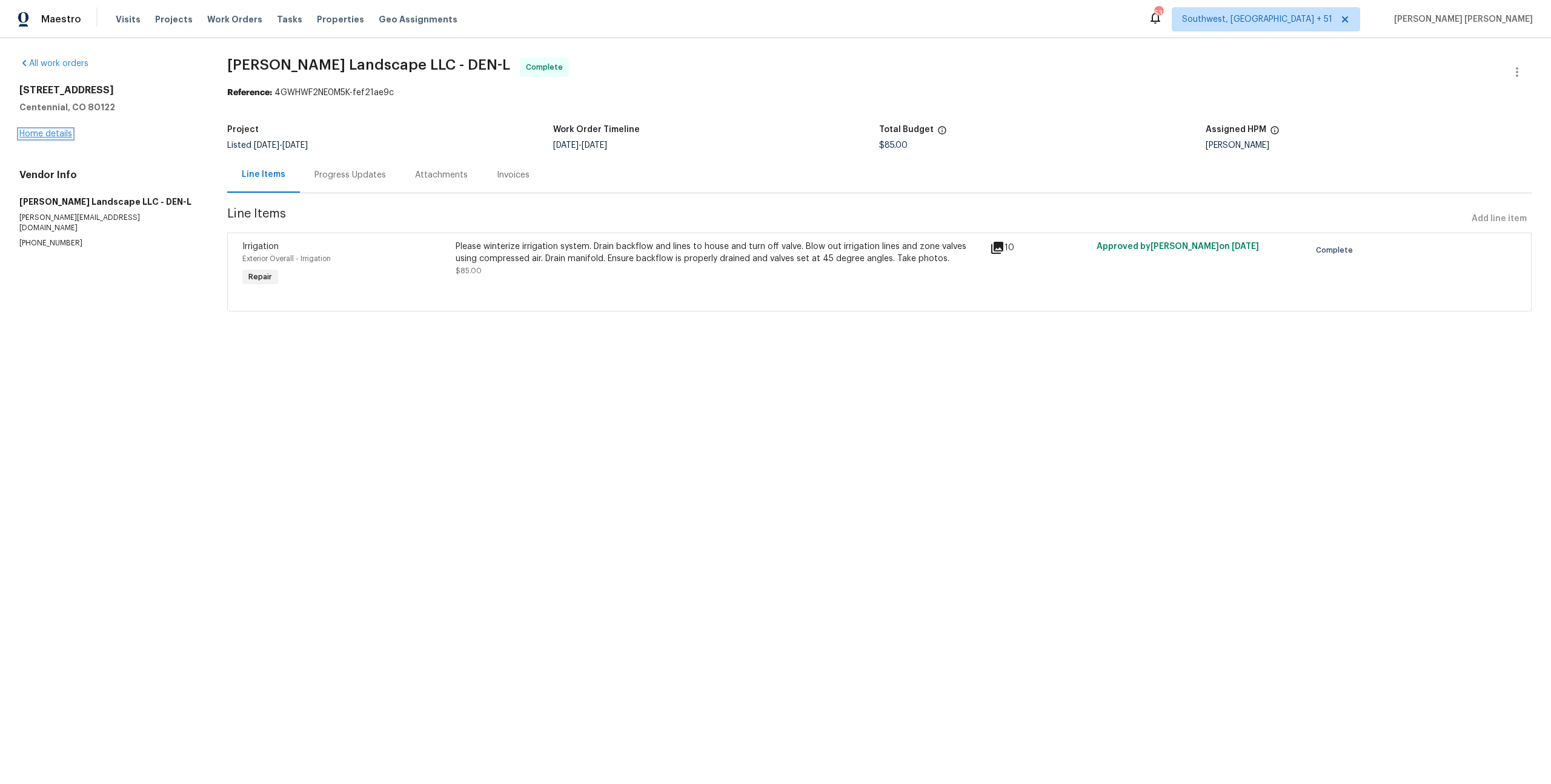
click at [49, 133] on link "Home details" at bounding box center [46, 133] width 53 height 9
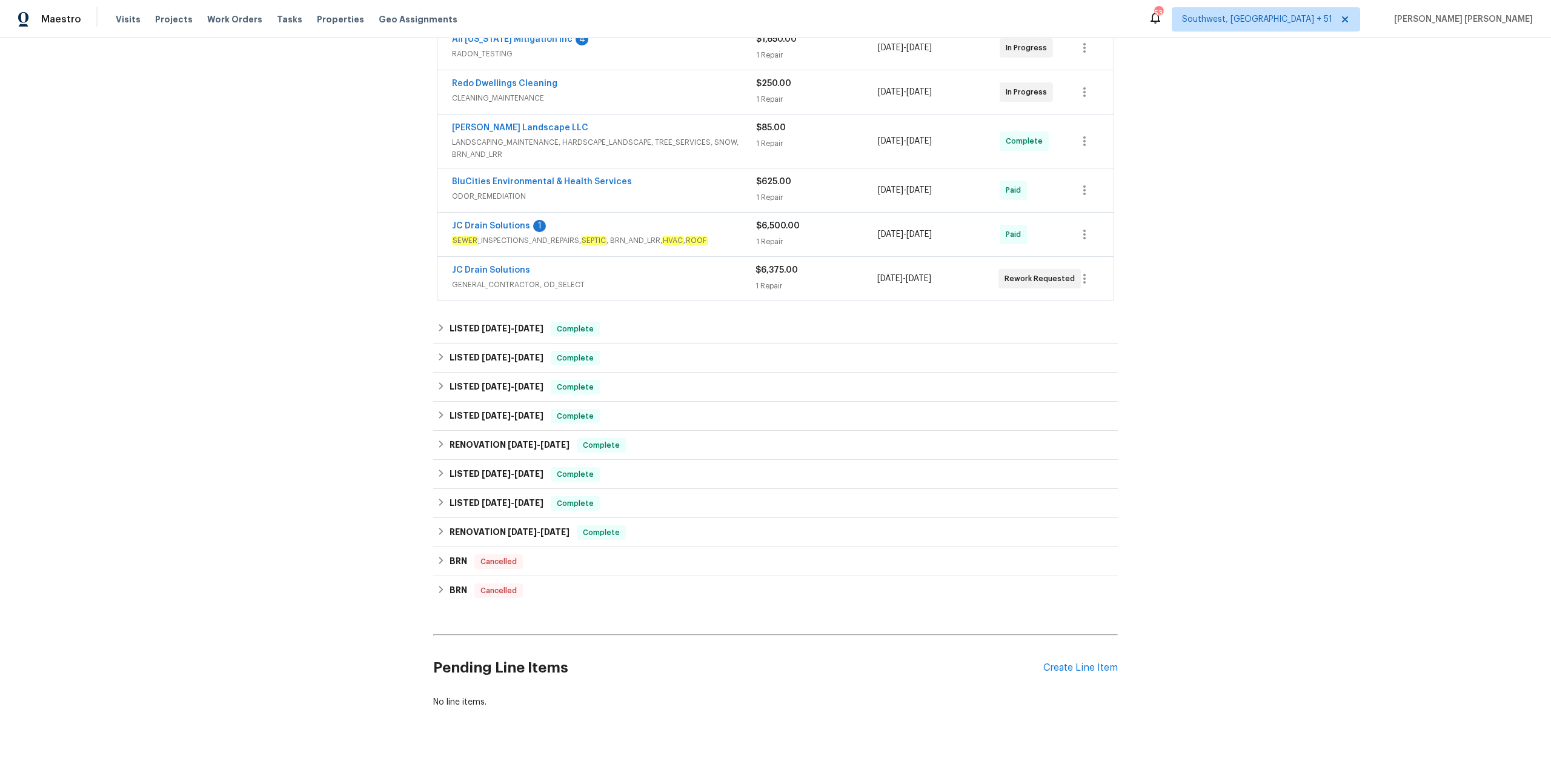
scroll to position [252, 0]
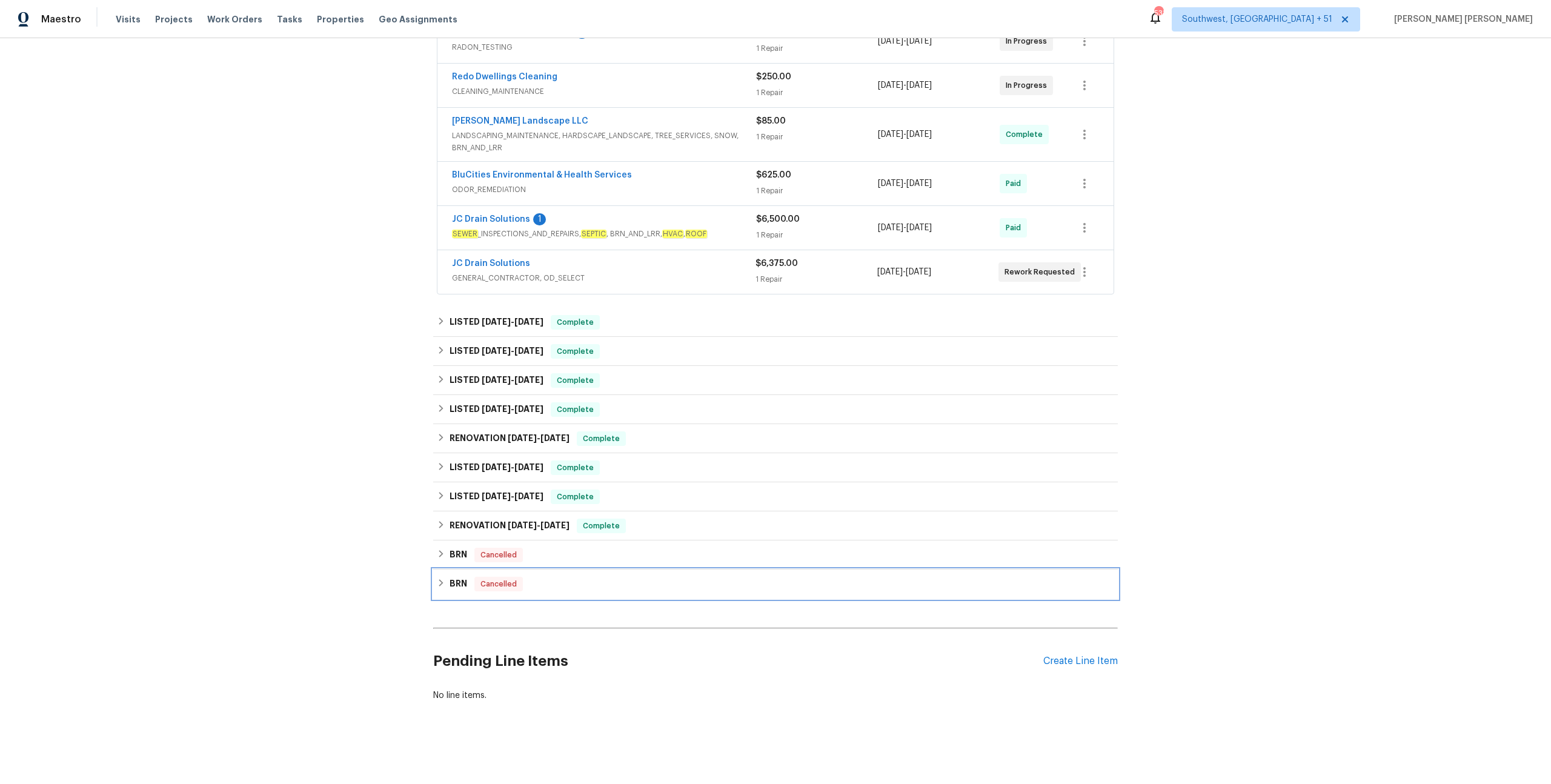
click at [543, 590] on div "BRN Cancelled" at bounding box center [775, 584] width 677 height 15
click at [574, 548] on div "BRN Cancelled" at bounding box center [775, 555] width 677 height 15
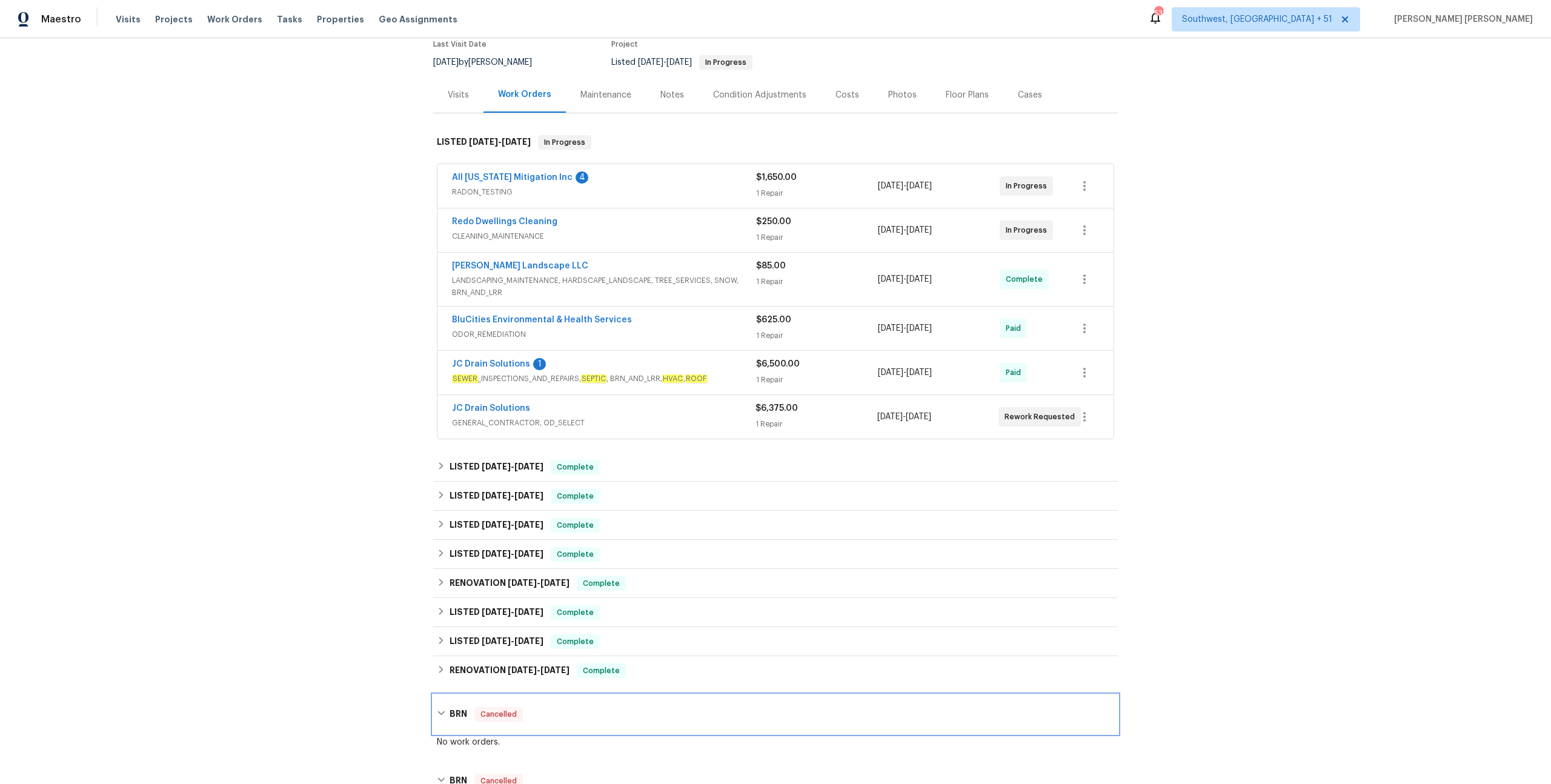
scroll to position [106, 0]
click at [693, 428] on span "GENERAL_CONTRACTOR, OD_SELECT" at bounding box center [604, 423] width 303 height 12
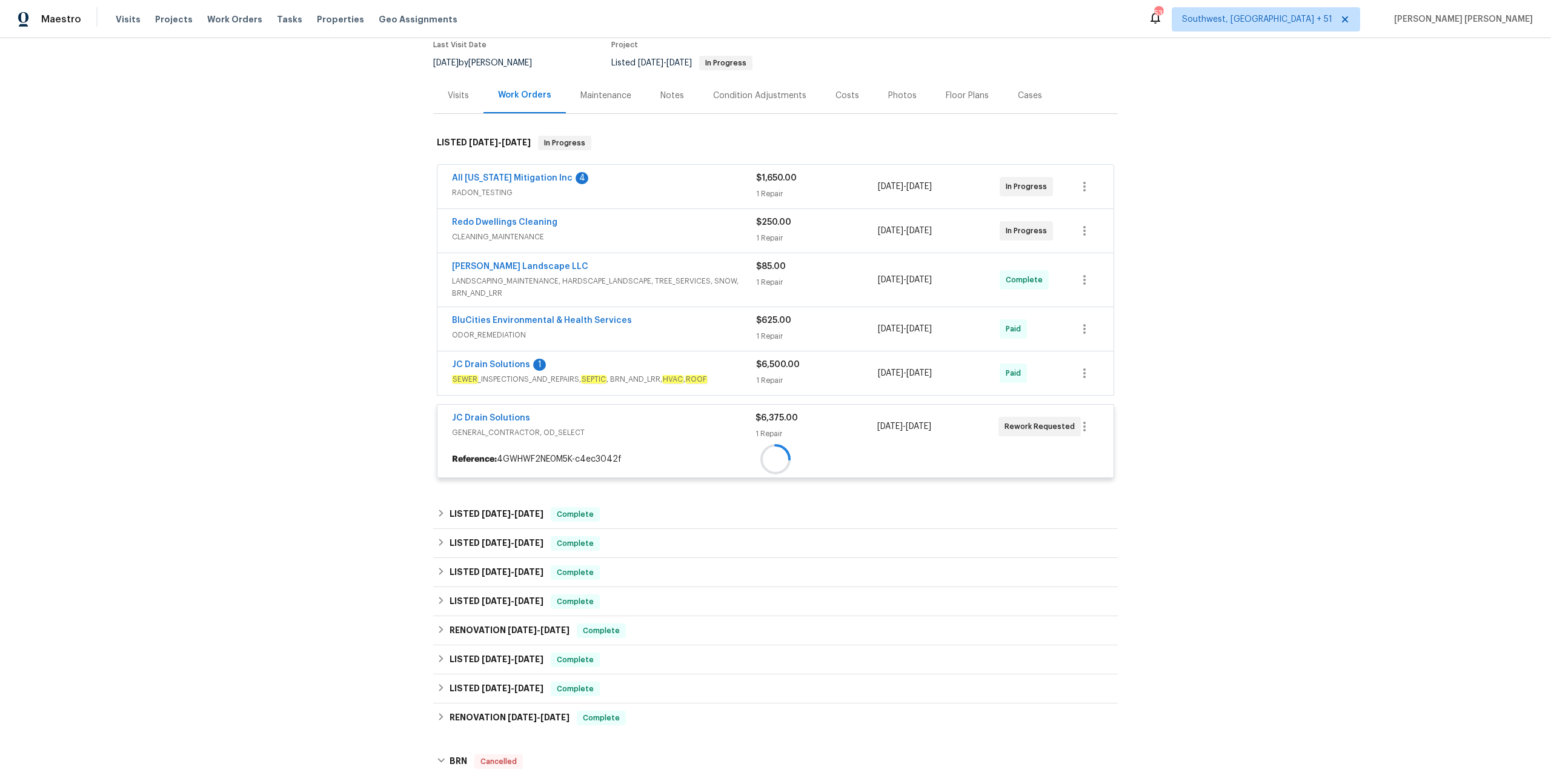
scroll to position [29, 0]
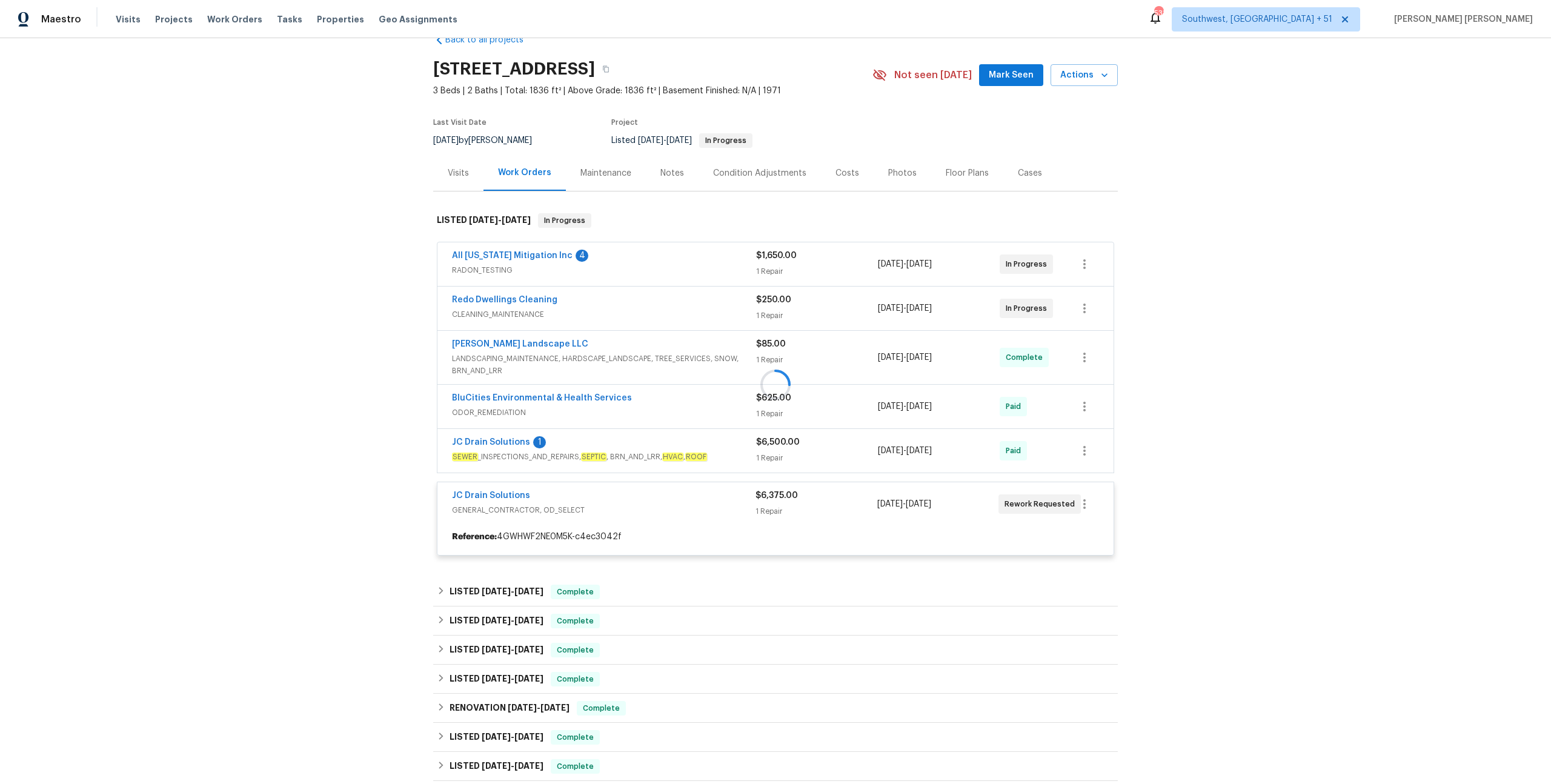
click at [707, 351] on div at bounding box center [776, 385] width 684 height 367
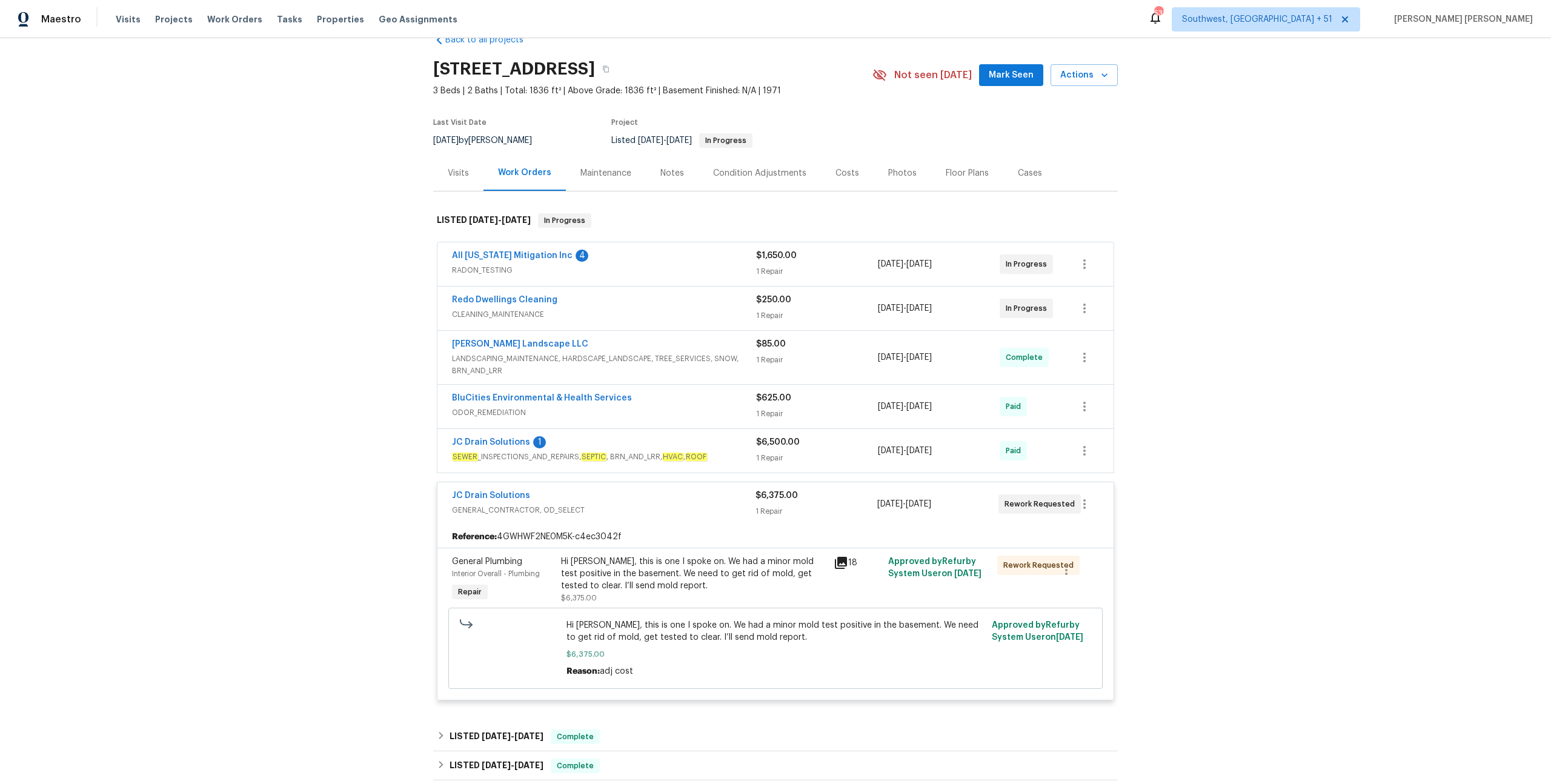
click at [715, 354] on span "LANDSCAPING_MAINTENANCE, HARDSCAPE_LANDSCAPE, TREE_SERVICES, SNOW, BRN_AND_LRR" at bounding box center [604, 365] width 304 height 24
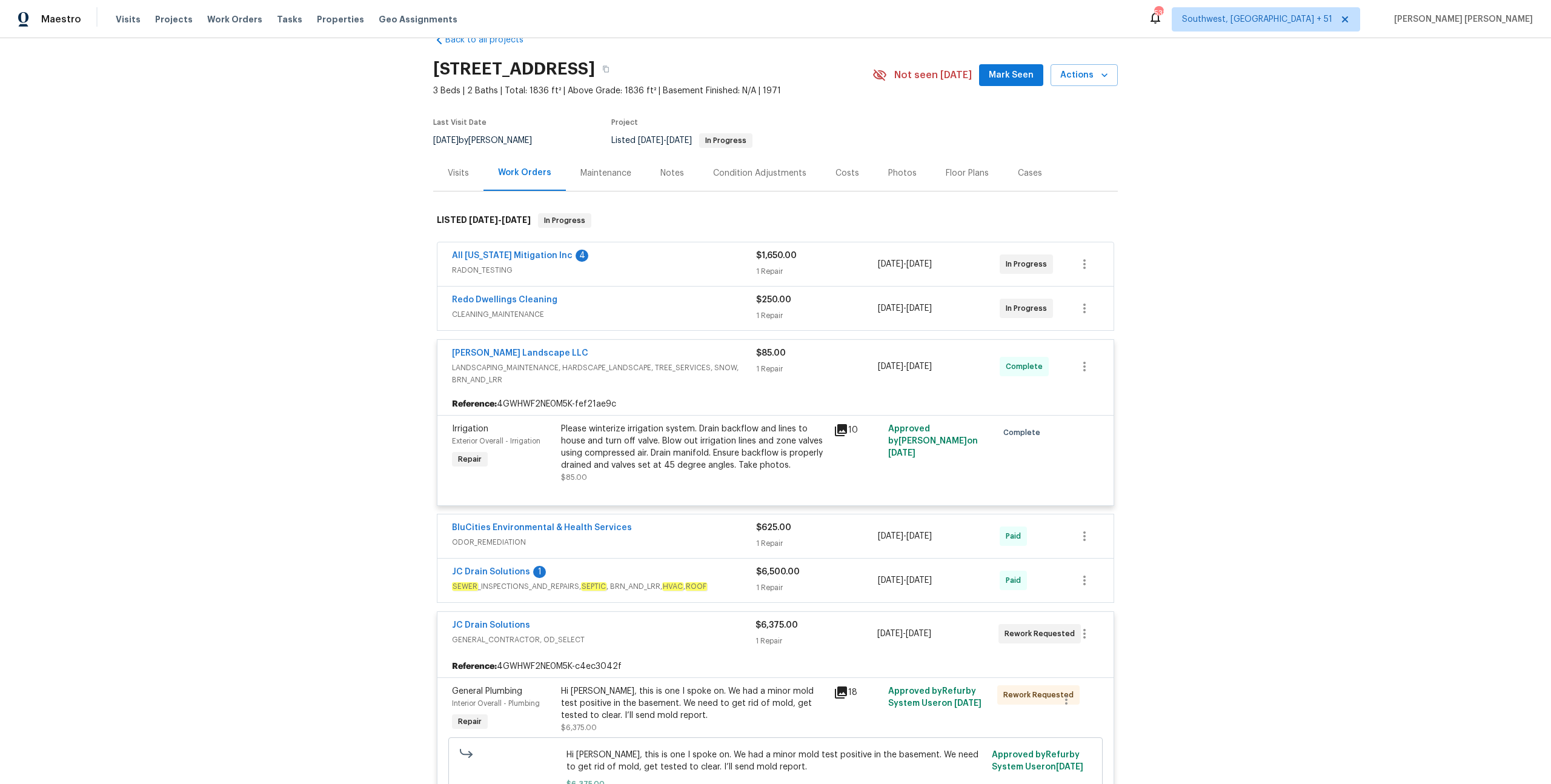
click at [731, 308] on span "CLEANING_MAINTENANCE" at bounding box center [604, 314] width 304 height 12
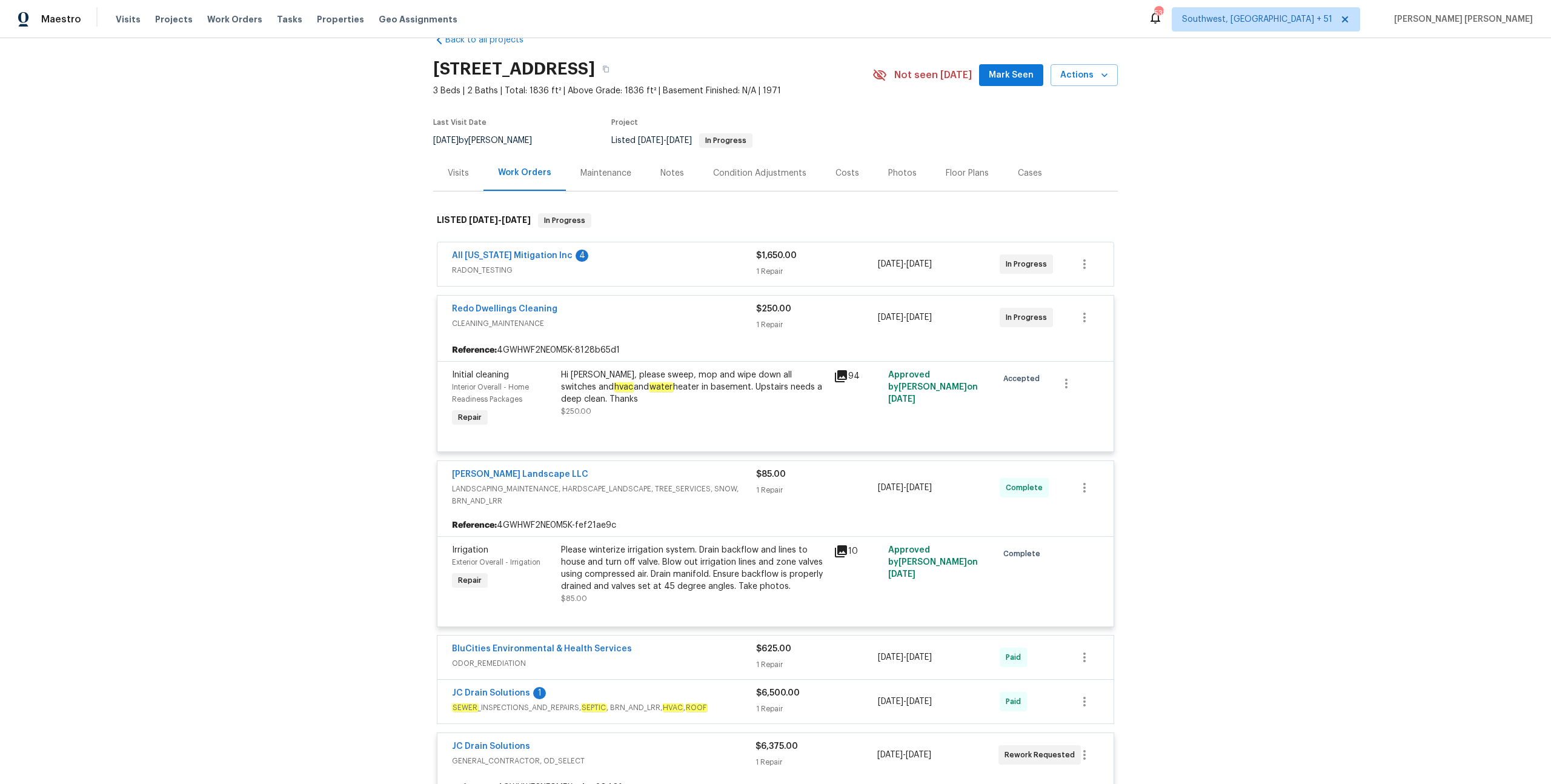
click at [742, 256] on div "All [US_STATE] Mitigation Inc 4" at bounding box center [604, 256] width 304 height 15
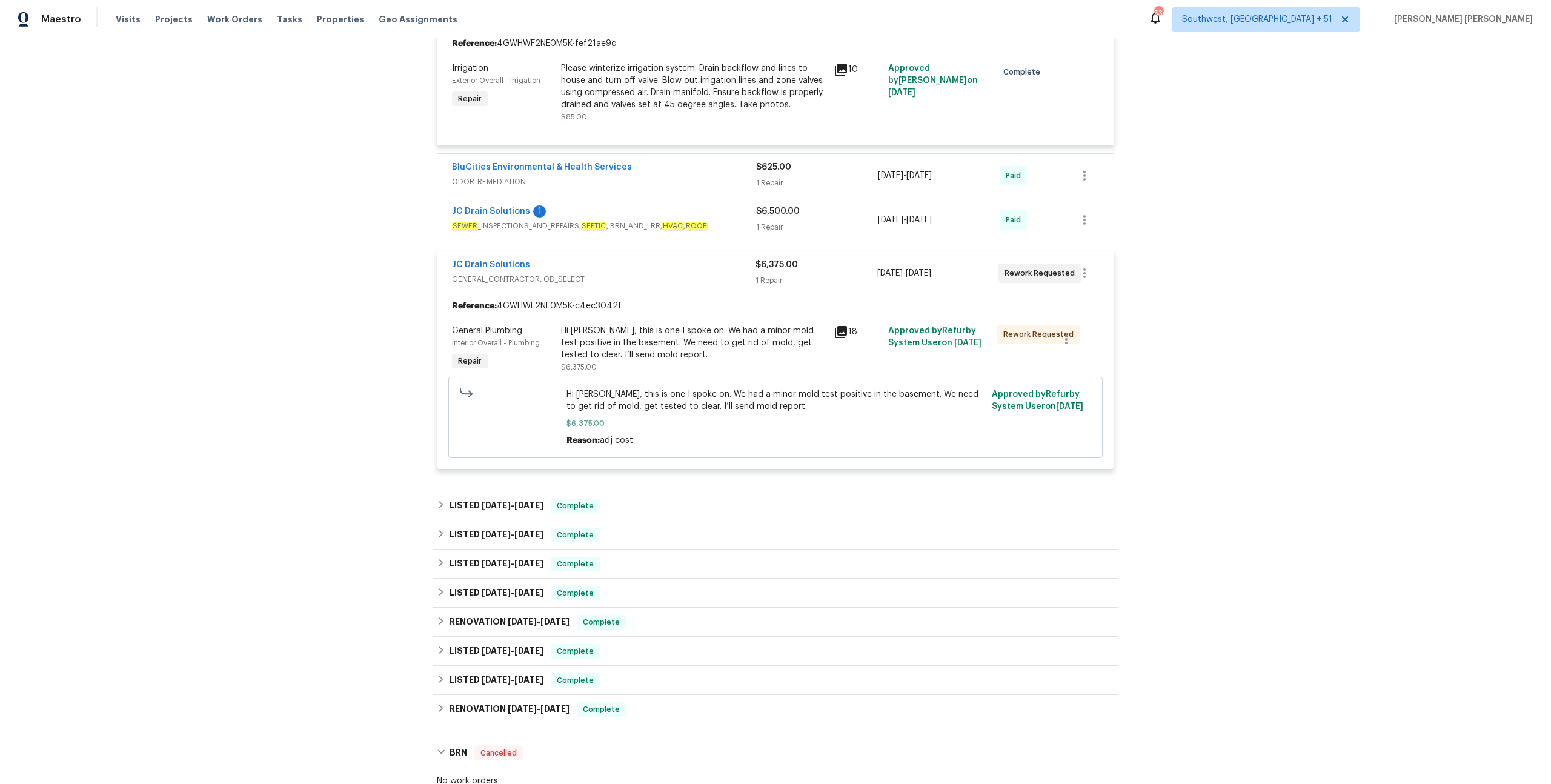
scroll to position [668, 0]
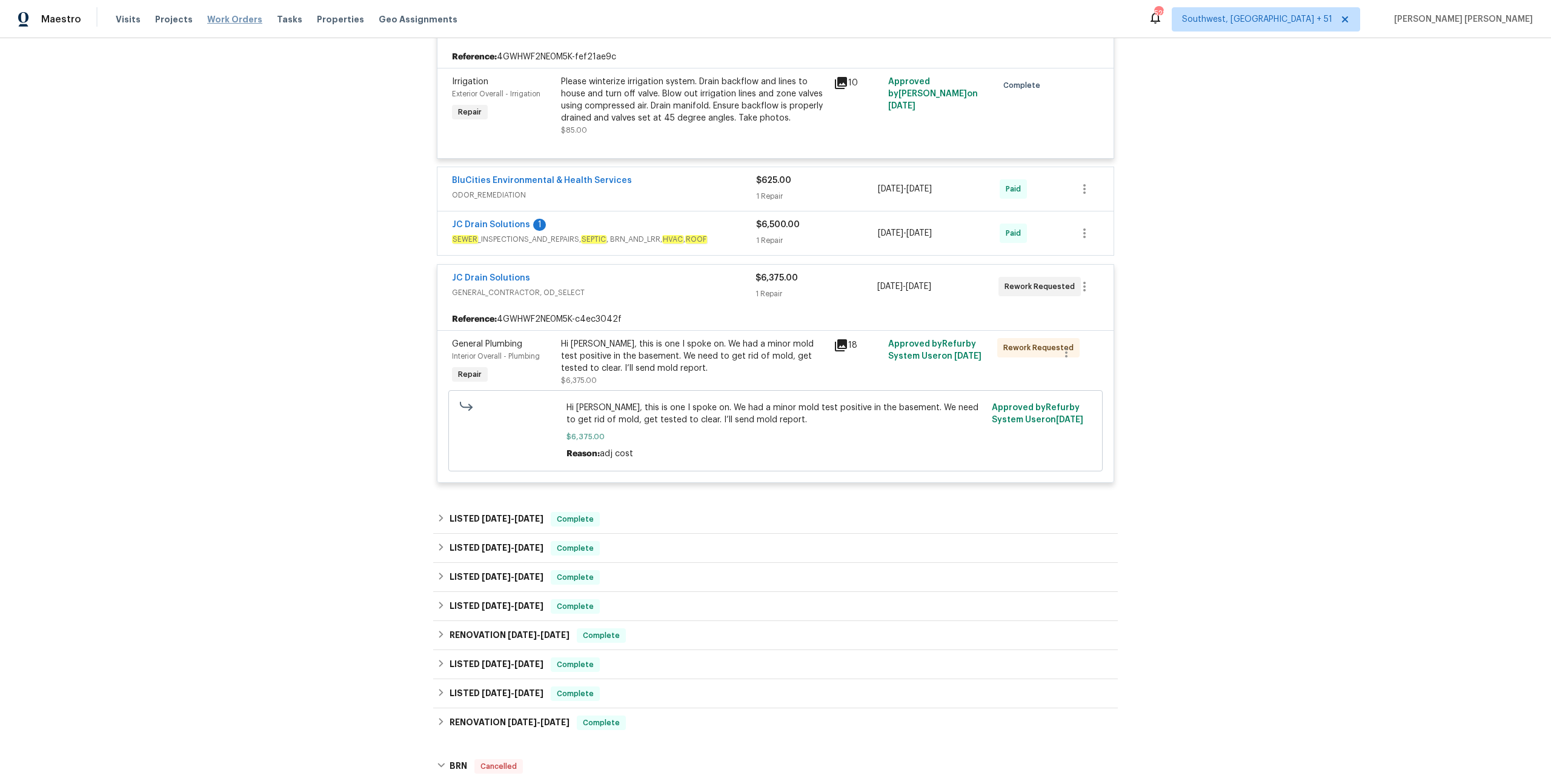
click at [240, 18] on span "Work Orders" at bounding box center [235, 19] width 55 height 12
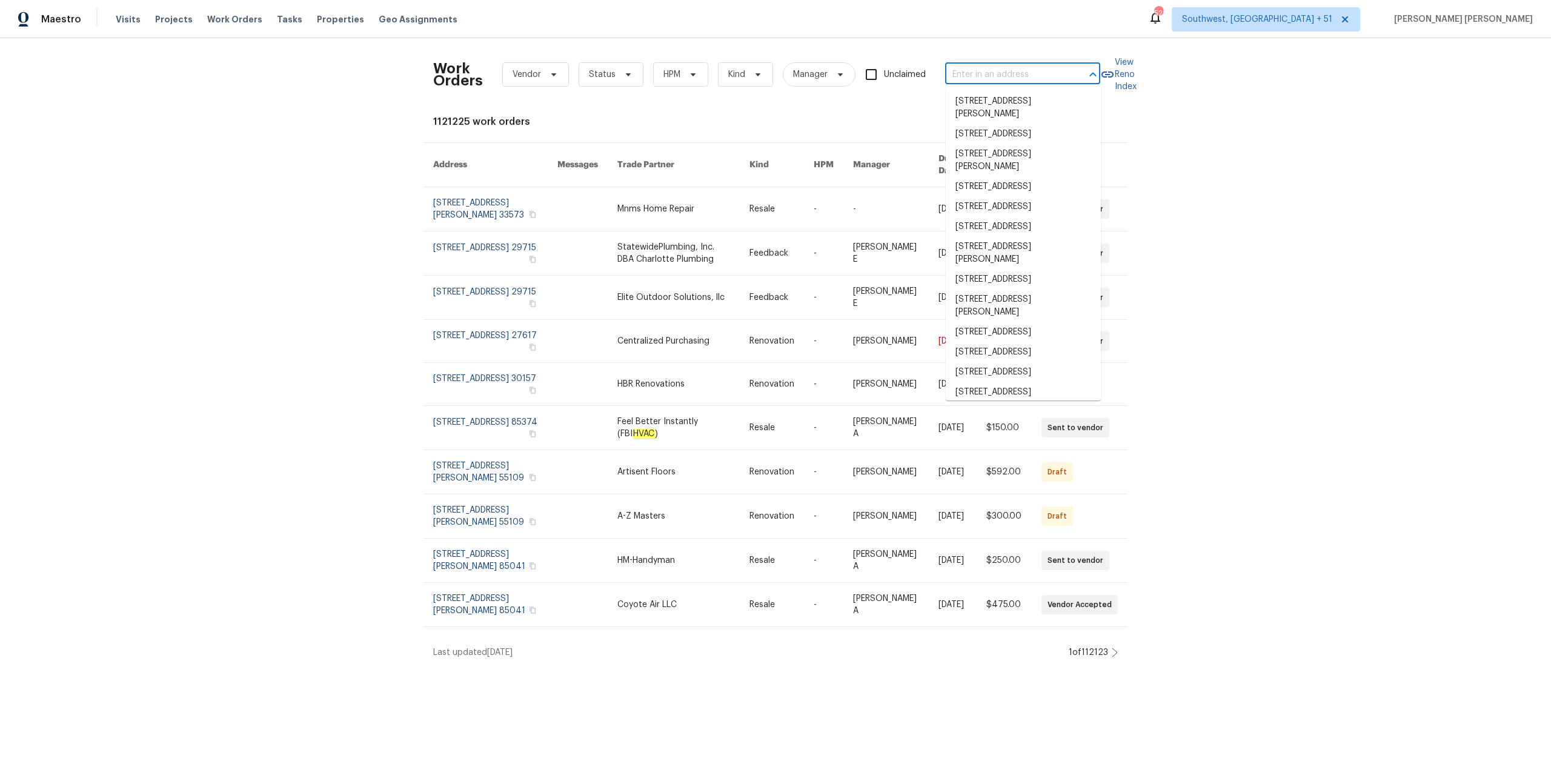
click at [951, 80] on input "text" at bounding box center [1005, 75] width 122 height 19
paste input "[STREET_ADDRESS]"
type input "[STREET_ADDRESS]"
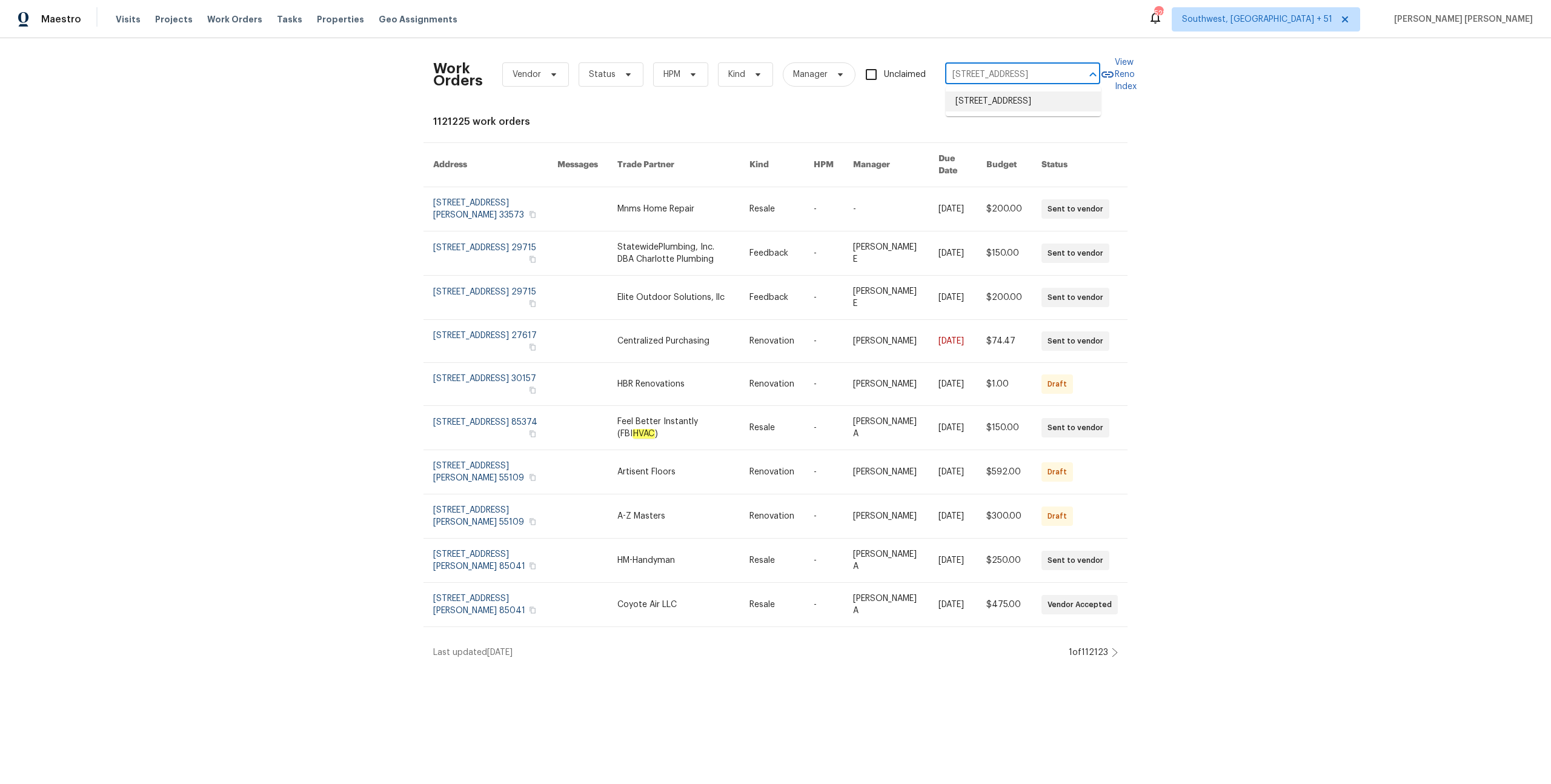
click at [1015, 104] on li "[STREET_ADDRESS]" at bounding box center [1023, 101] width 155 height 20
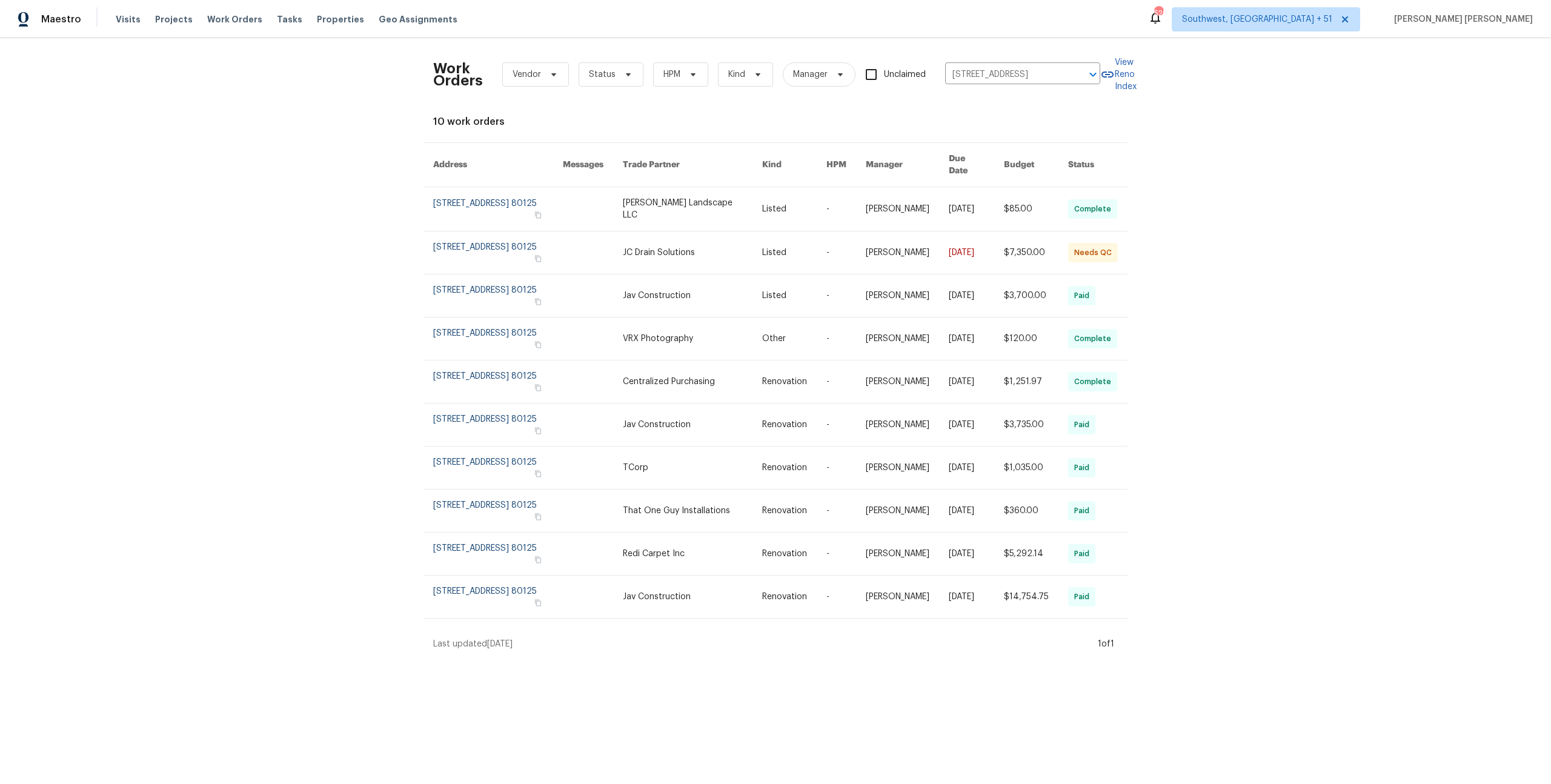
click at [968, 199] on link at bounding box center [976, 209] width 55 height 43
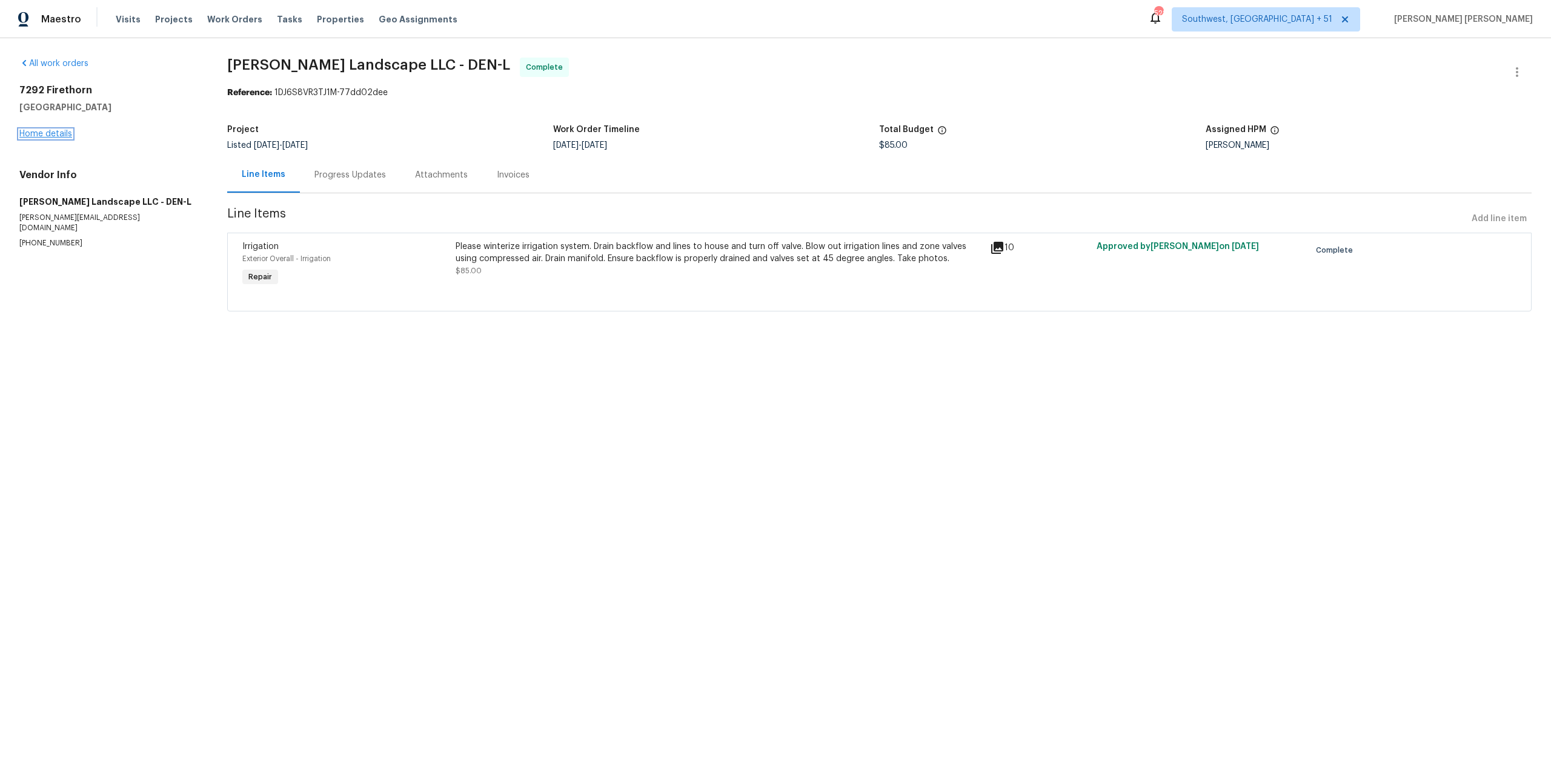
click at [57, 135] on link "Home details" at bounding box center [46, 133] width 53 height 9
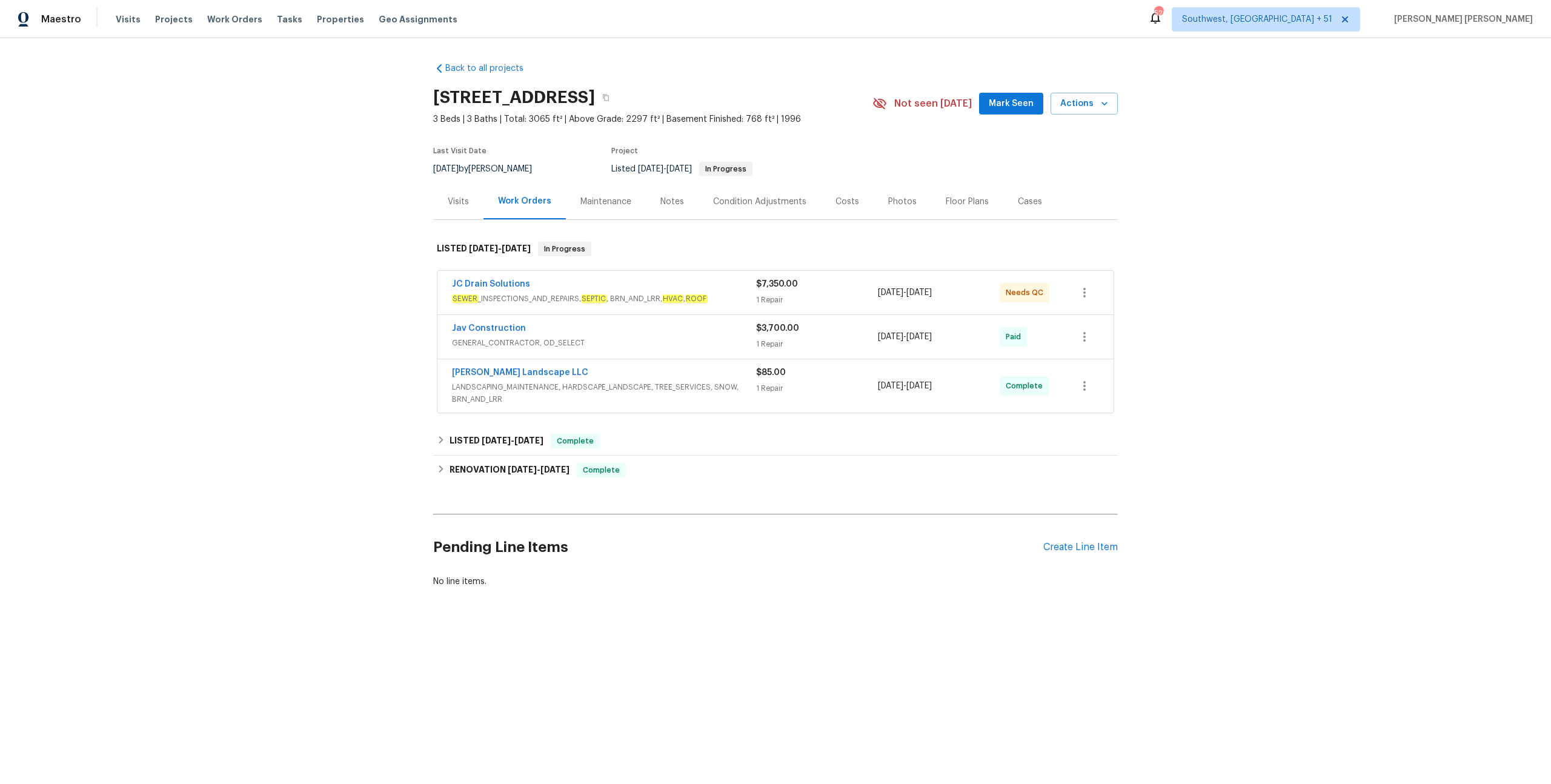
click at [623, 395] on span "LANDSCAPING_MAINTENANCE, HARDSCAPE_LANDSCAPE, TREE_SERVICES, SNOW, BRN_AND_LRR" at bounding box center [604, 392] width 304 height 24
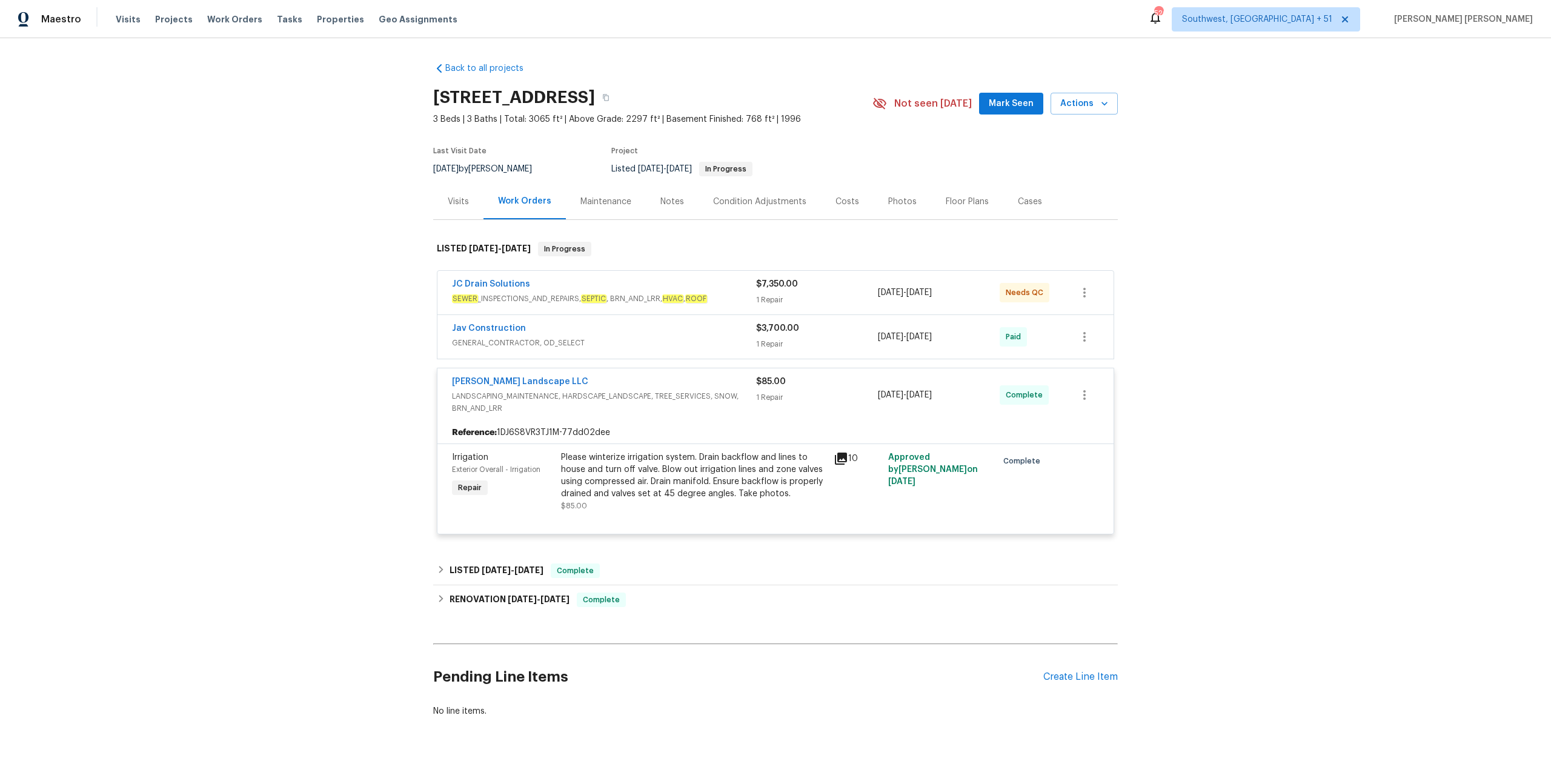
click at [724, 325] on div "Jav Construction" at bounding box center [604, 329] width 304 height 15
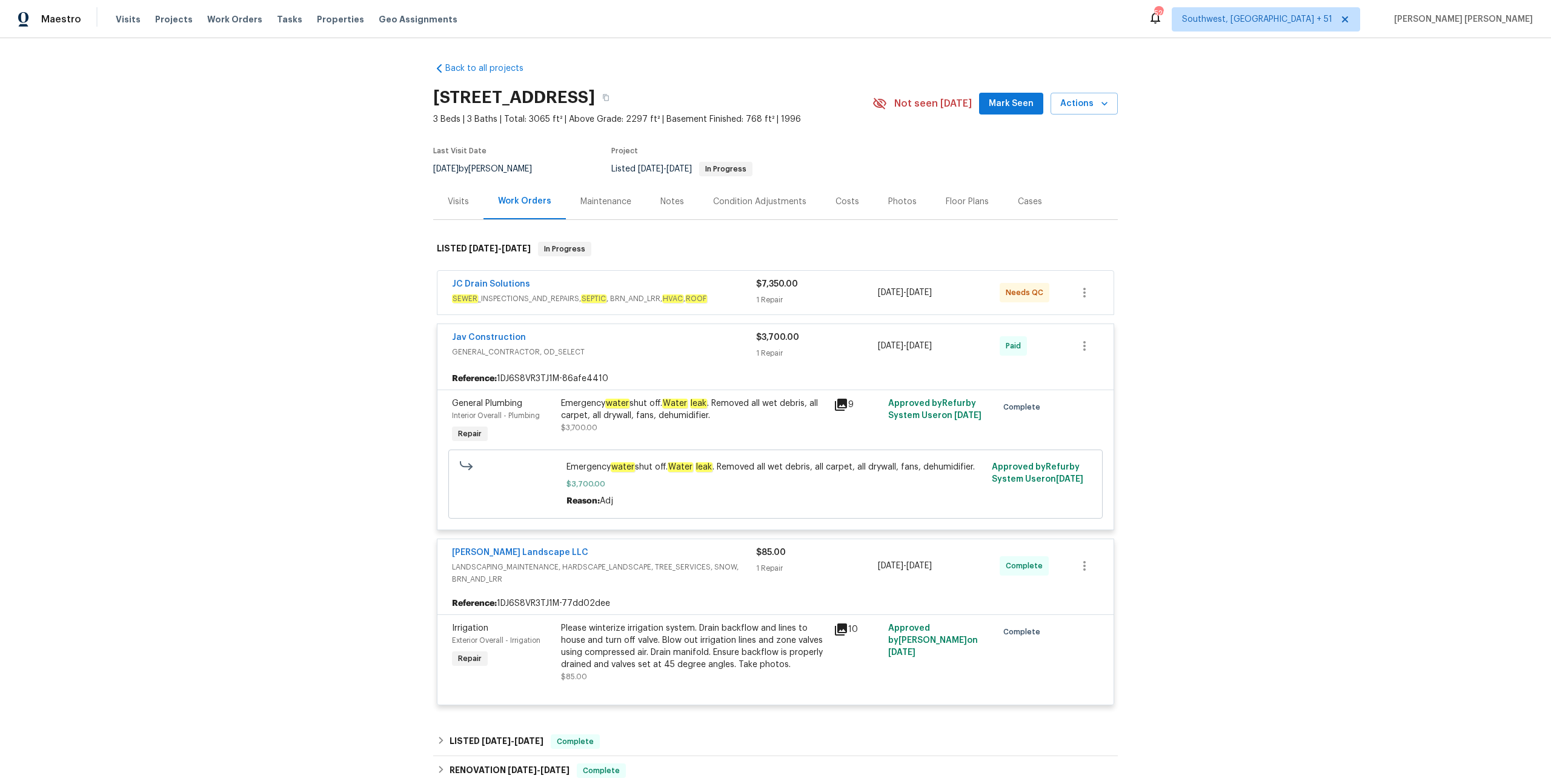
click at [742, 293] on span "SEWER _INSPECTIONS_AND_REPAIRS, SEPTIC , BRN_AND_LRR, HVAC , ROOF" at bounding box center [604, 299] width 304 height 12
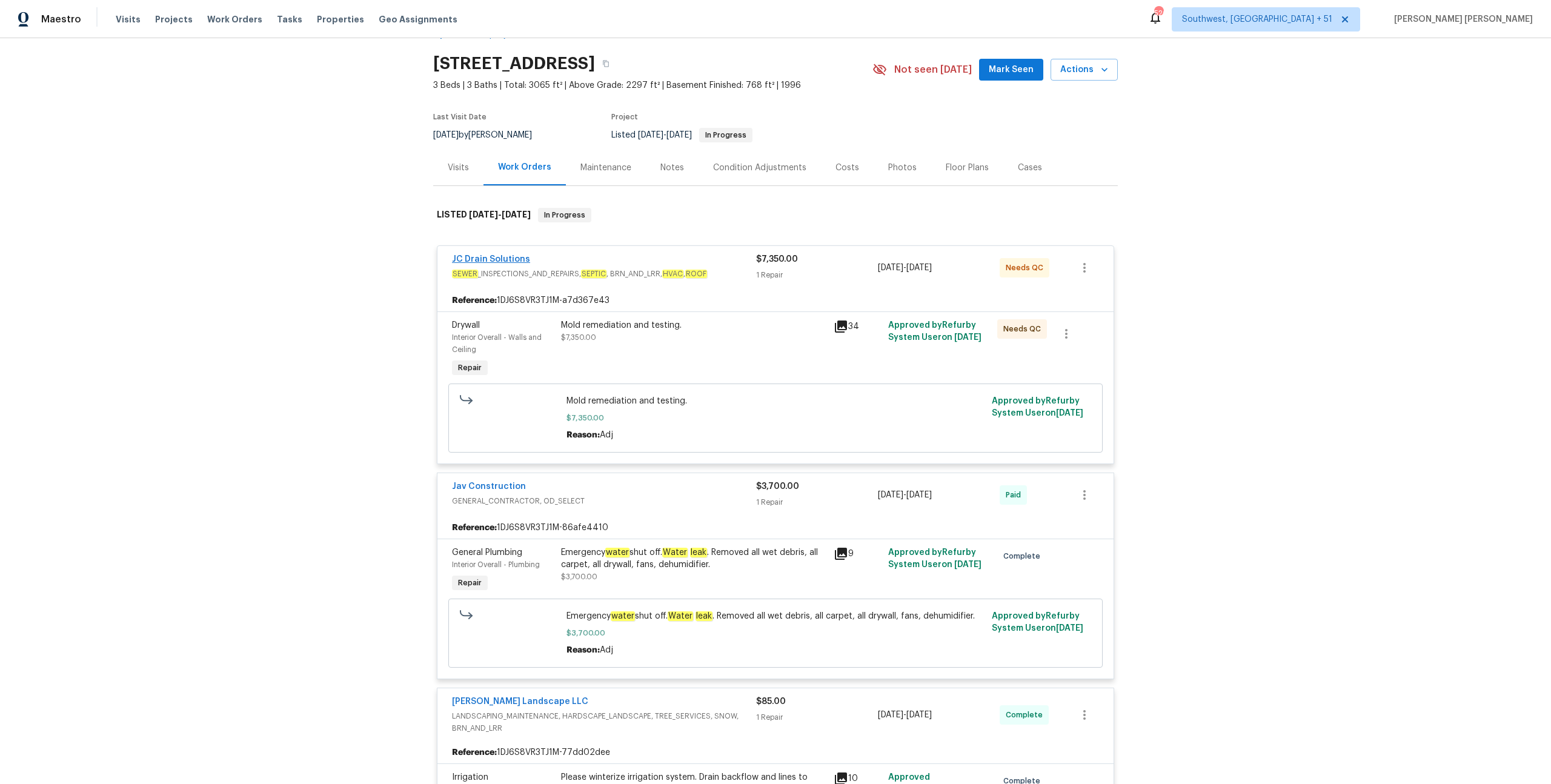
scroll to position [32, 0]
click at [634, 329] on div "Mold remediation and testing." at bounding box center [693, 328] width 265 height 12
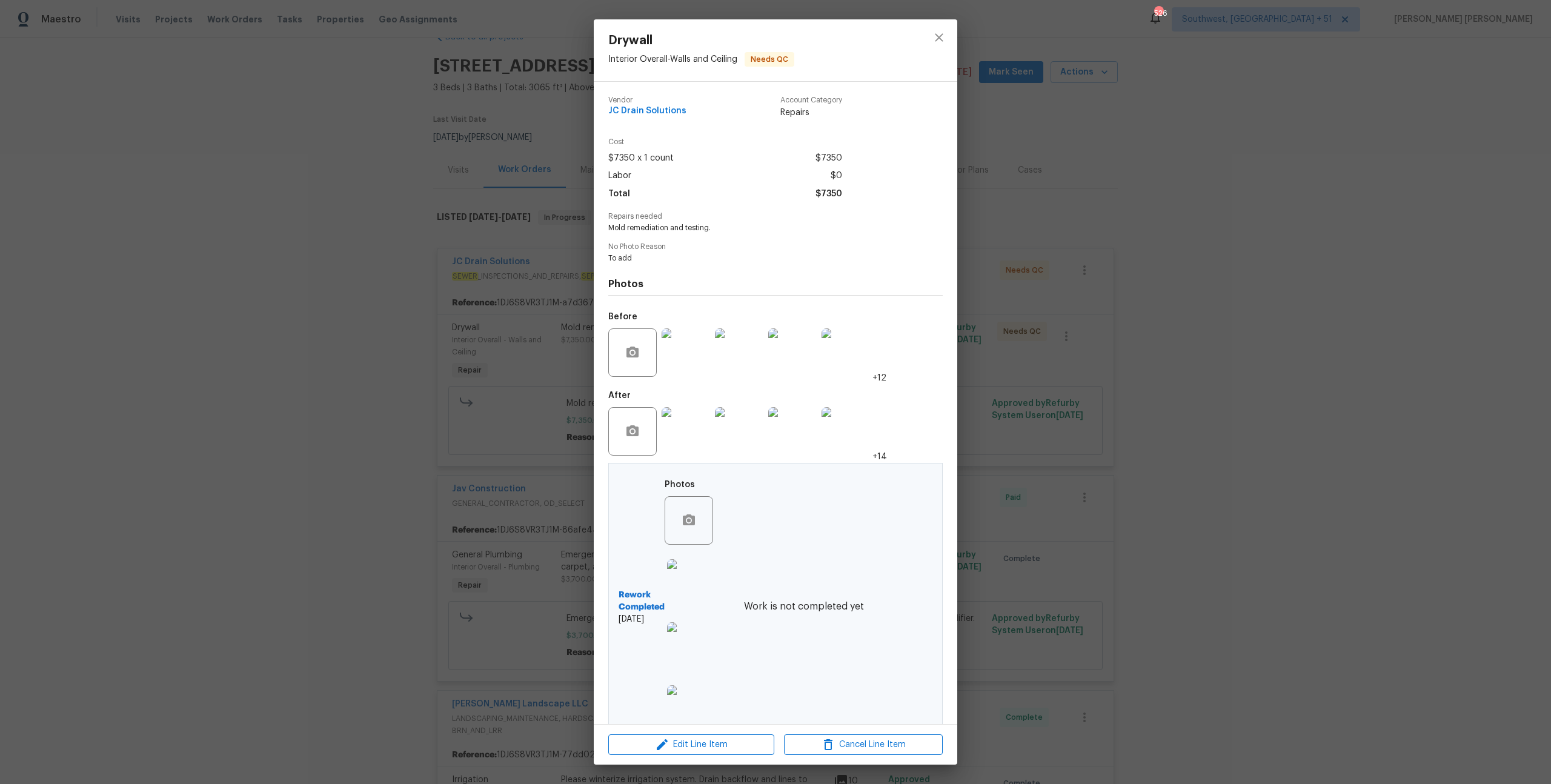
click at [617, 229] on span "Mold remediation and testing." at bounding box center [758, 228] width 301 height 10
click at [701, 230] on span "Mold remediation and testing." at bounding box center [758, 228] width 301 height 10
copy span "Mold remediation and testing"
click at [324, 10] on div "Drywall Interior Overall - Walls and Ceiling Needs QC Vendor JC Drain Solutions…" at bounding box center [776, 392] width 1551 height 784
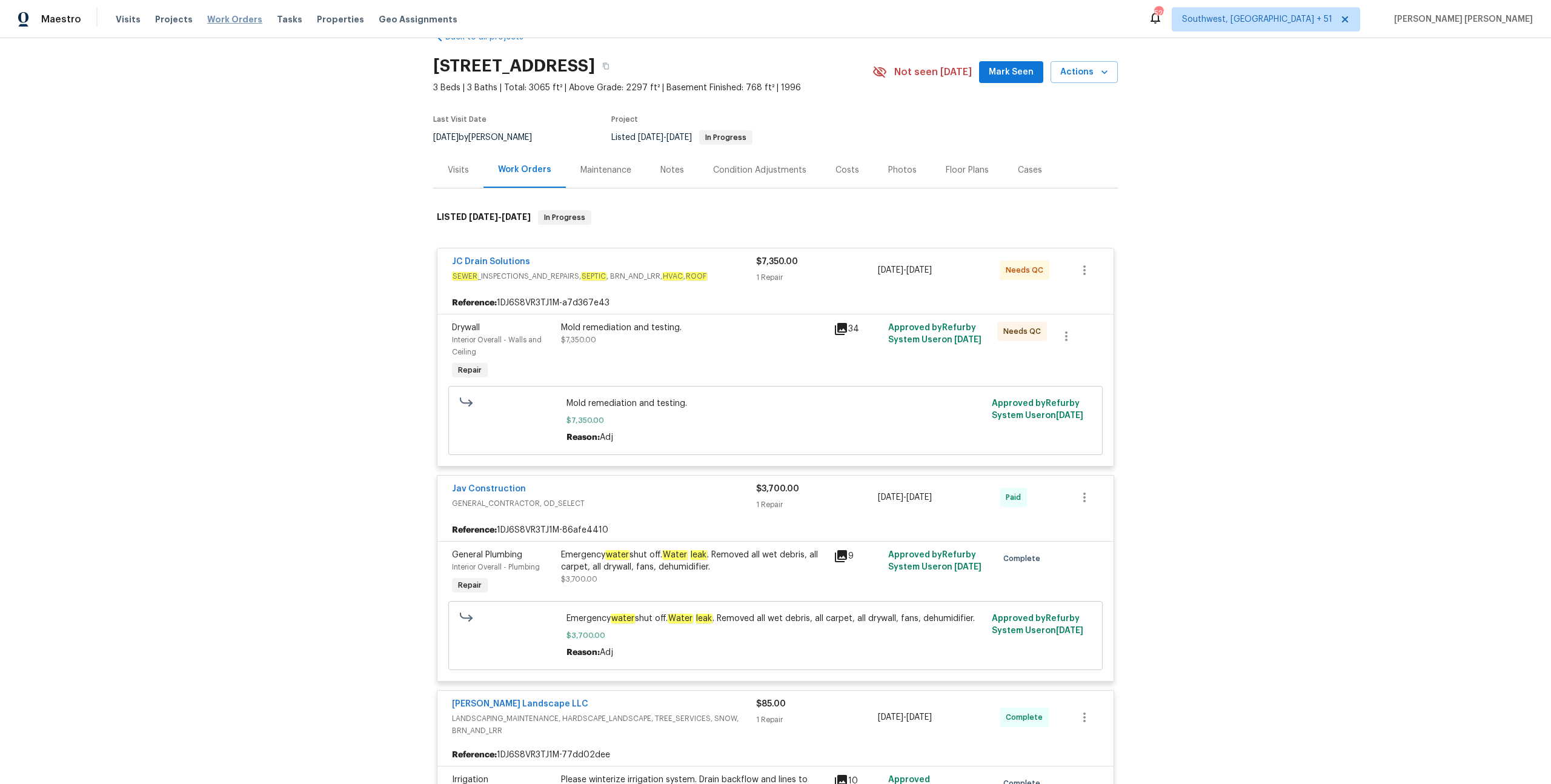
click at [229, 23] on span "Work Orders" at bounding box center [235, 19] width 55 height 12
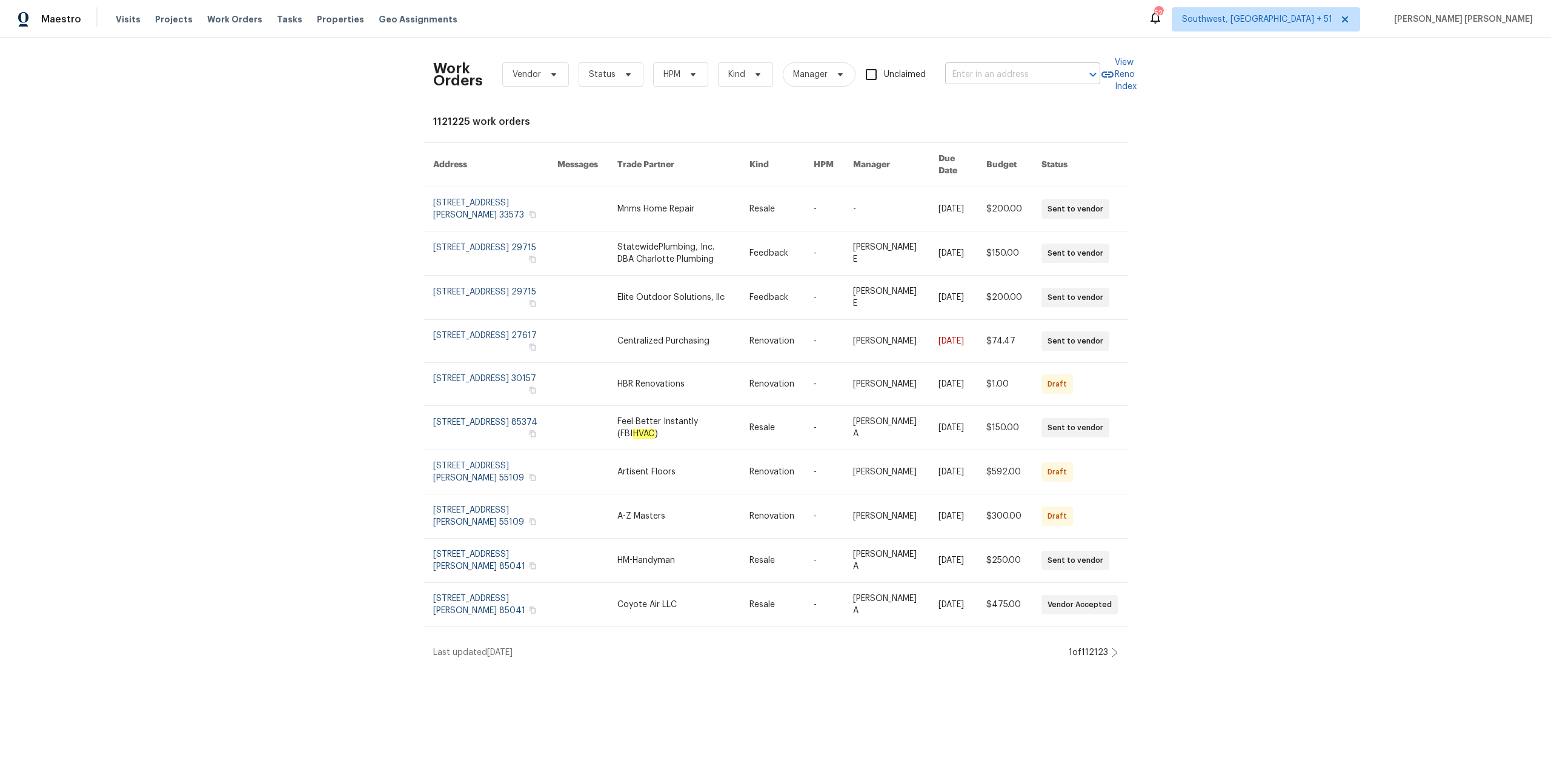
click at [969, 71] on input "text" at bounding box center [1005, 75] width 122 height 19
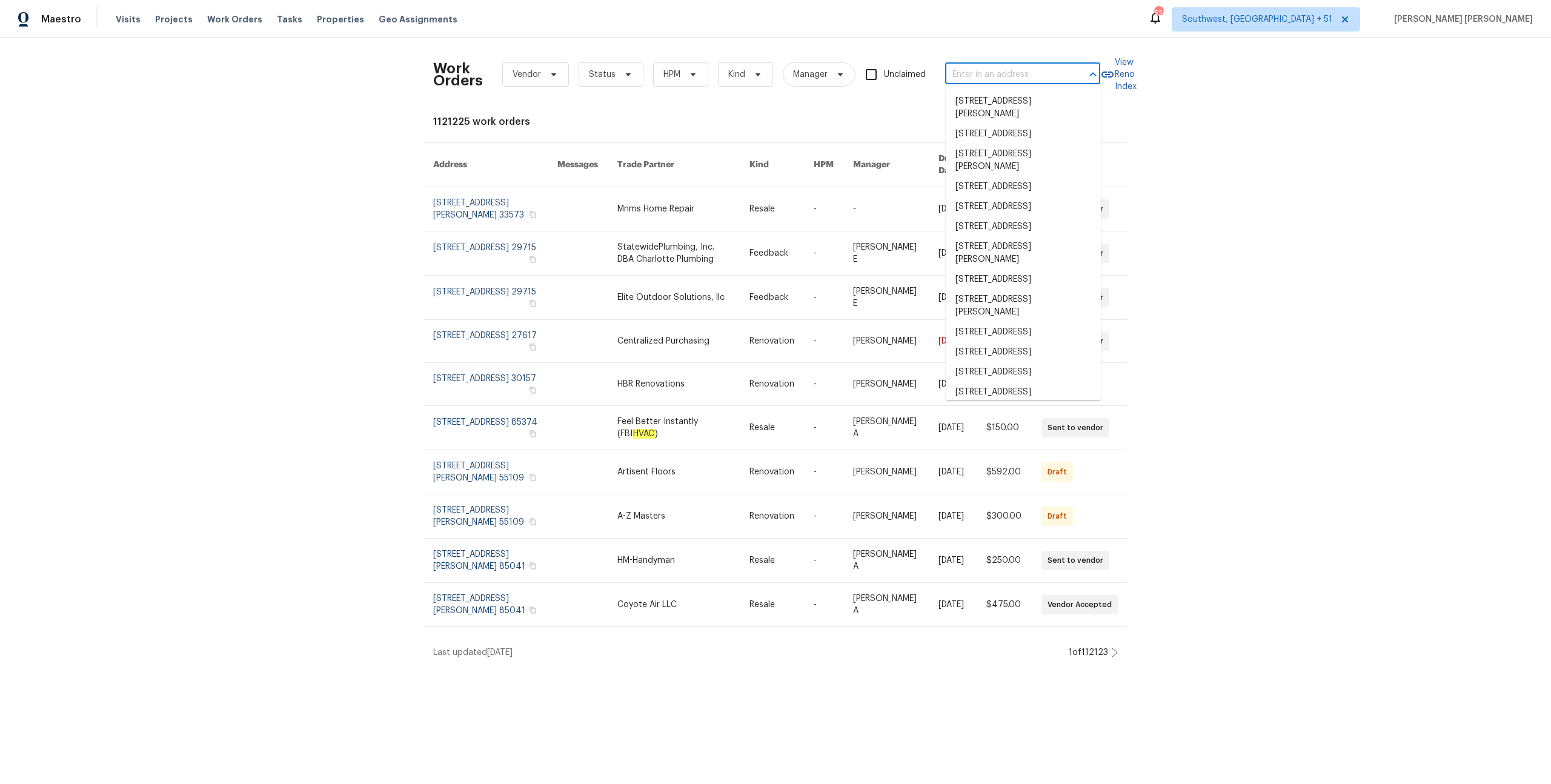
paste input "[STREET_ADDRESS]"
type input "[STREET_ADDRESS]"
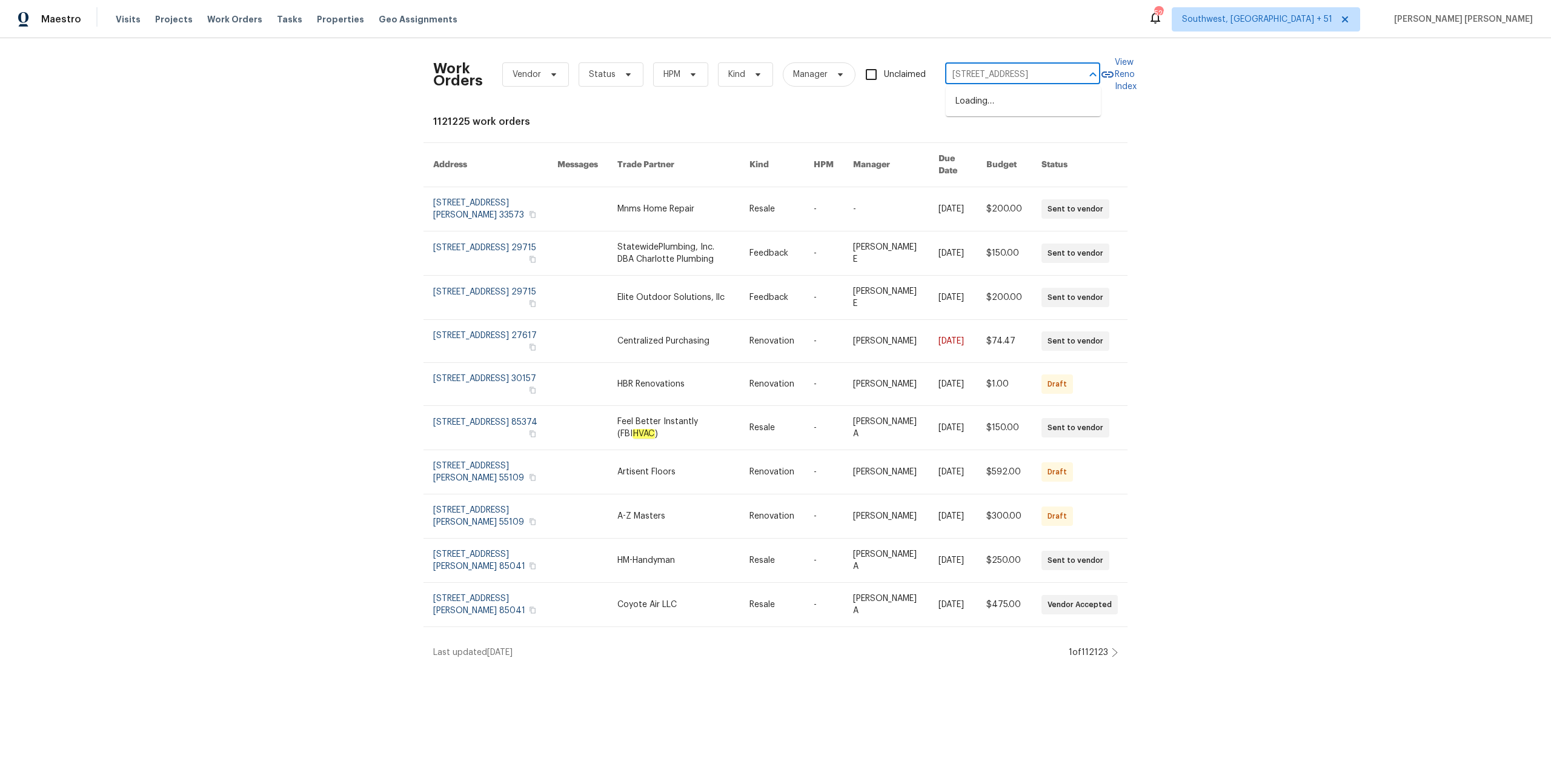
scroll to position [0, 36]
click at [977, 108] on li "[STREET_ADDRESS]" at bounding box center [1023, 101] width 155 height 20
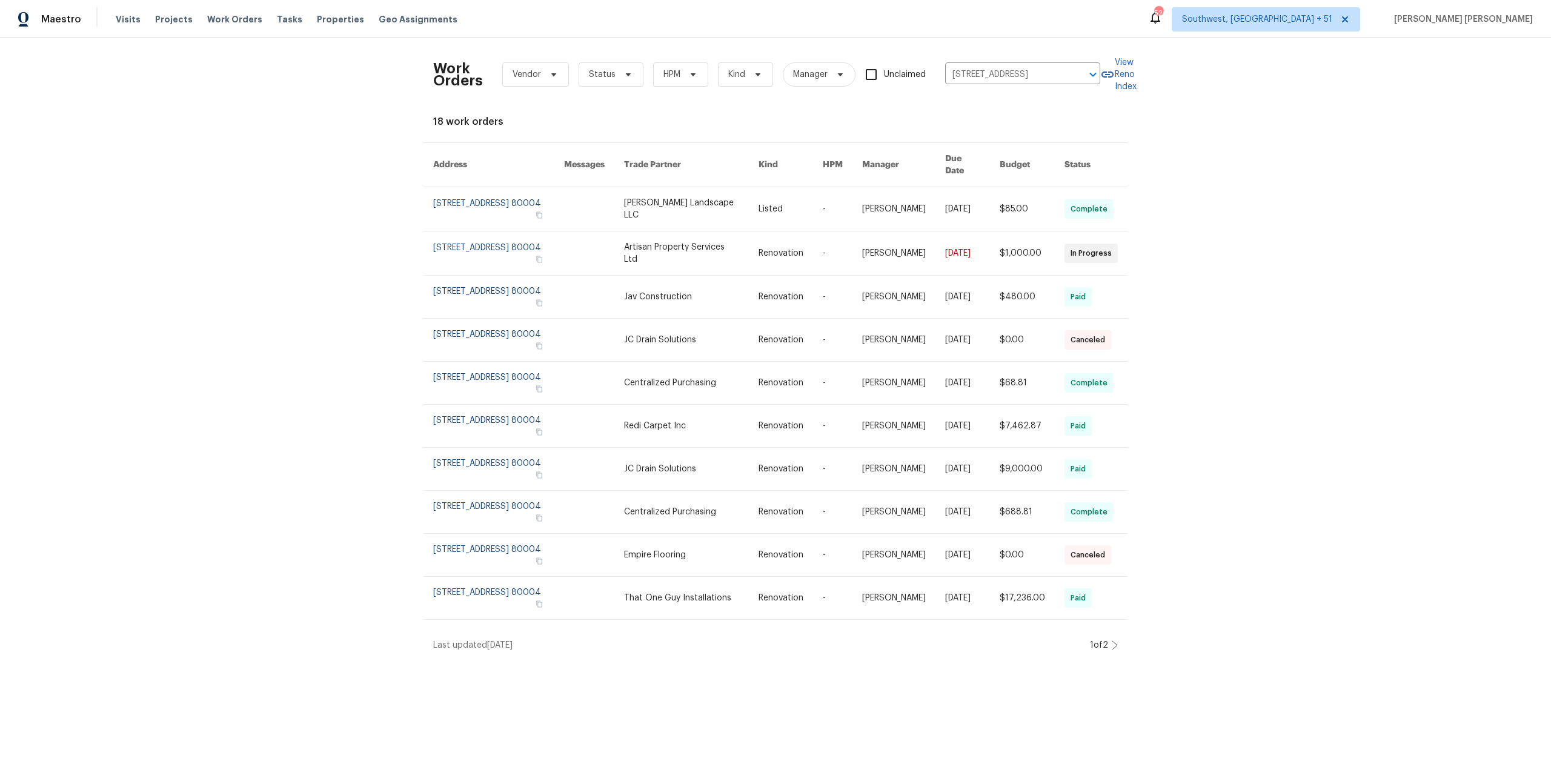
click at [940, 200] on td "[DATE]" at bounding box center [962, 209] width 54 height 44
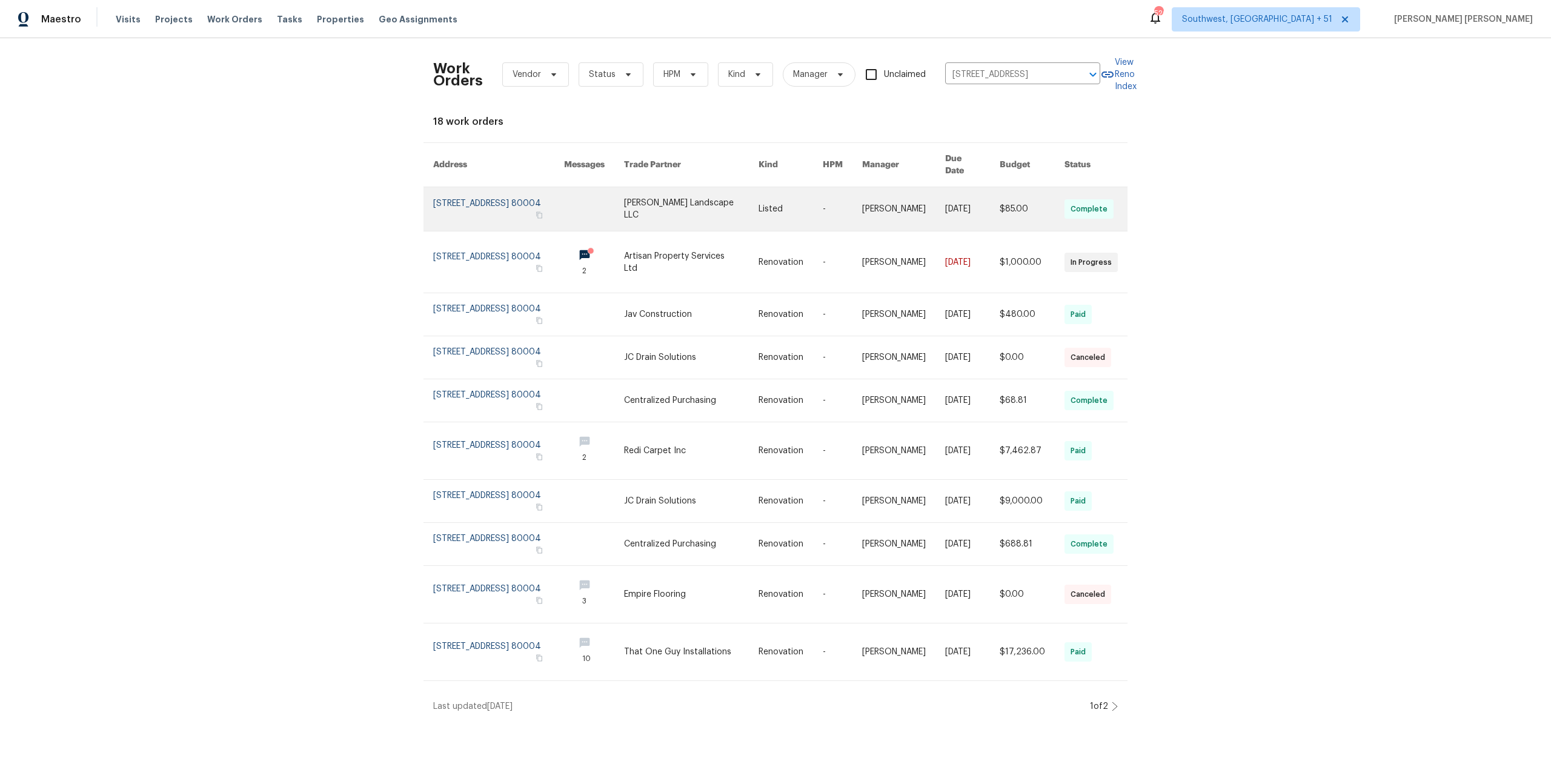
click at [895, 193] on link at bounding box center [903, 209] width 83 height 43
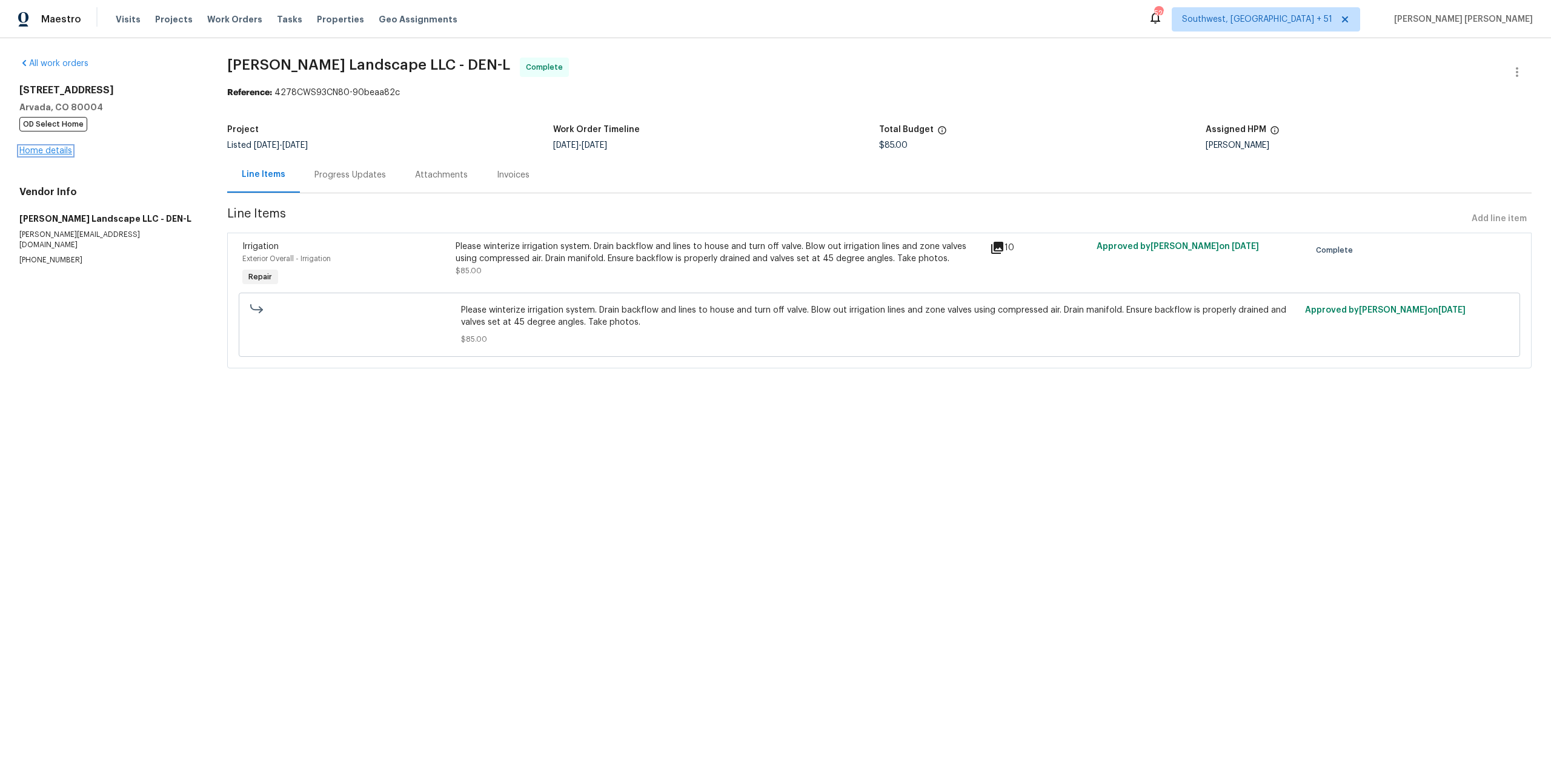
click at [35, 152] on link "Home details" at bounding box center [46, 150] width 53 height 9
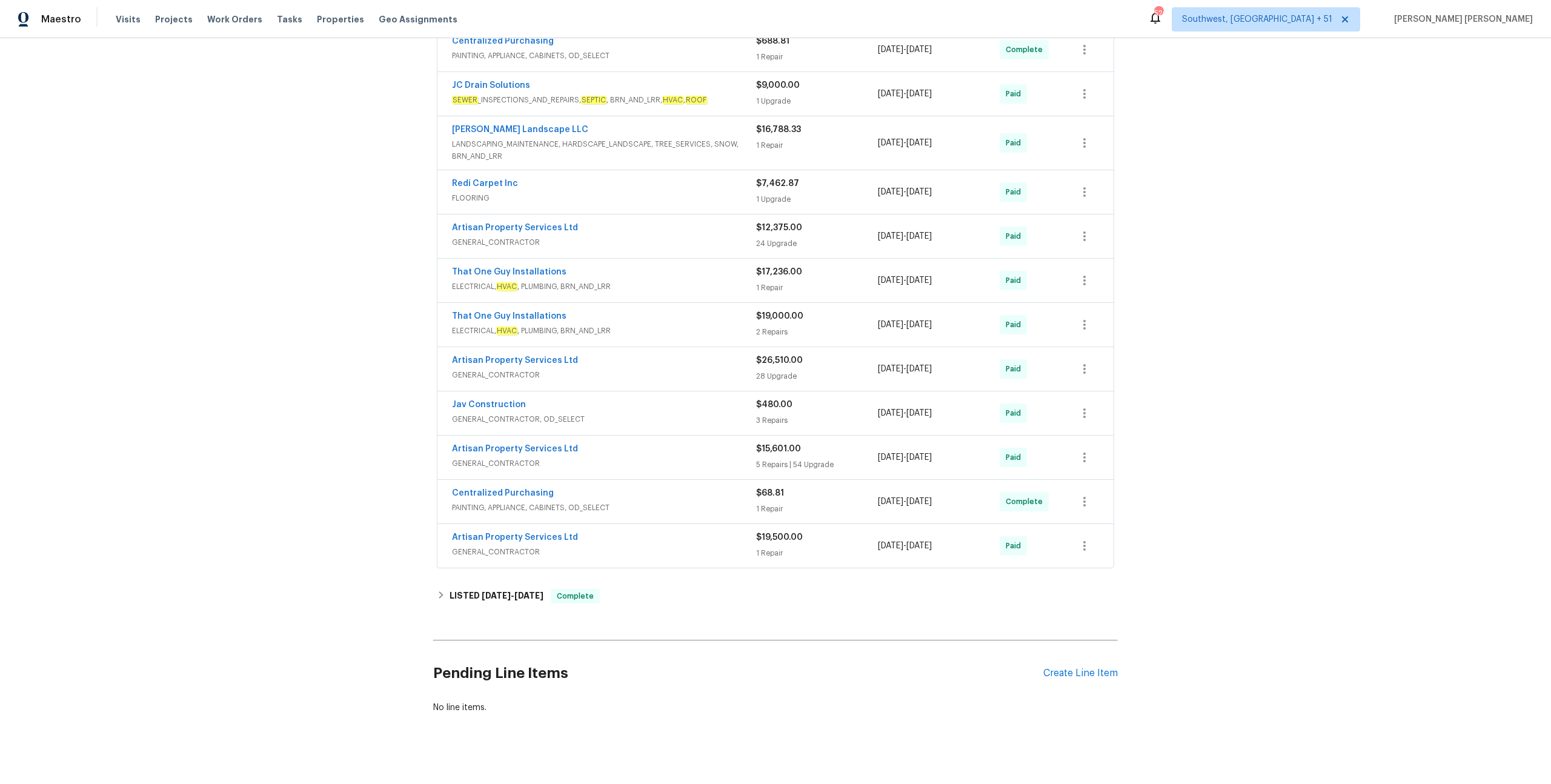
scroll to position [300, 0]
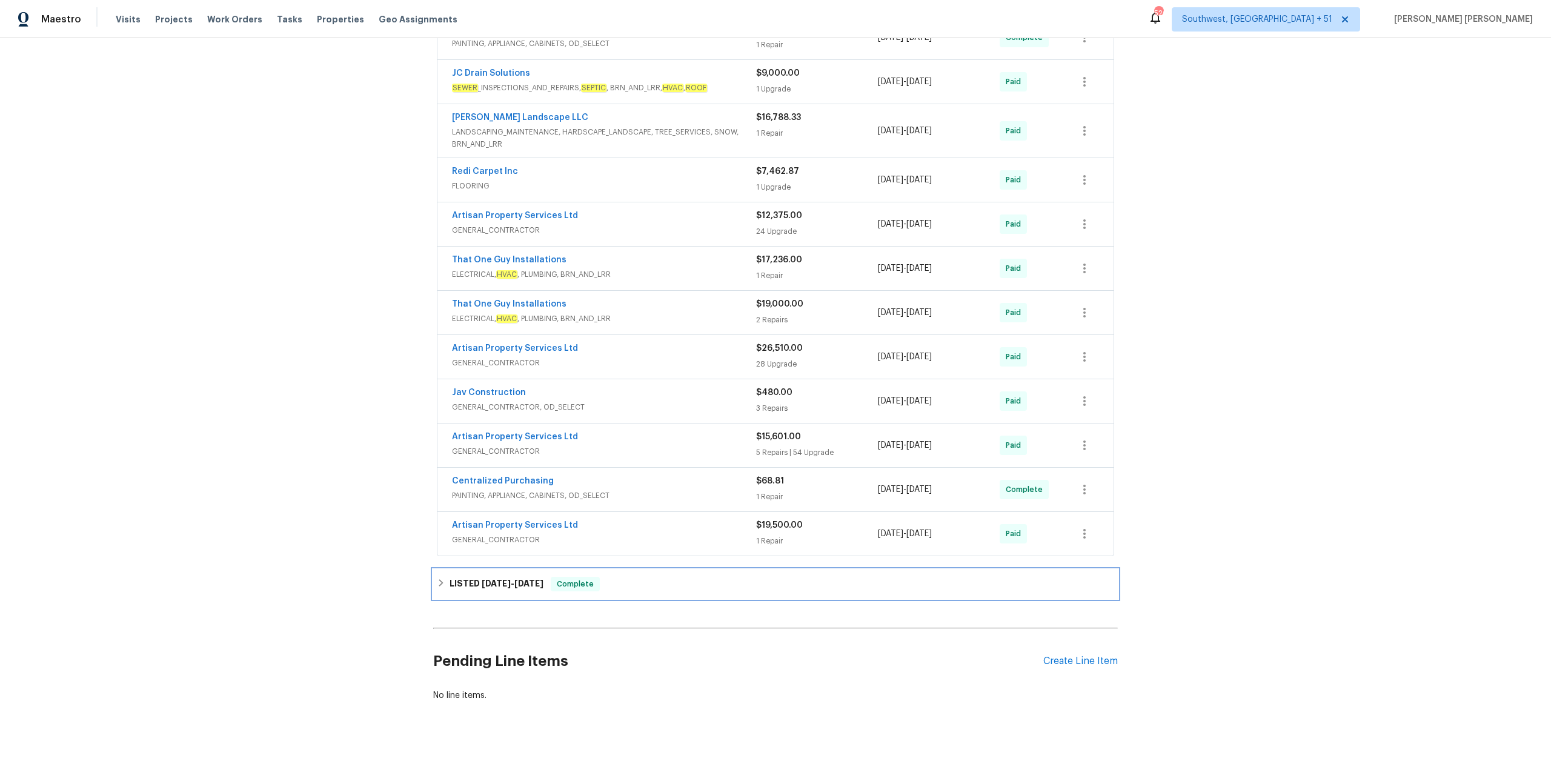
click at [542, 579] on span "[DATE]" at bounding box center [529, 583] width 29 height 9
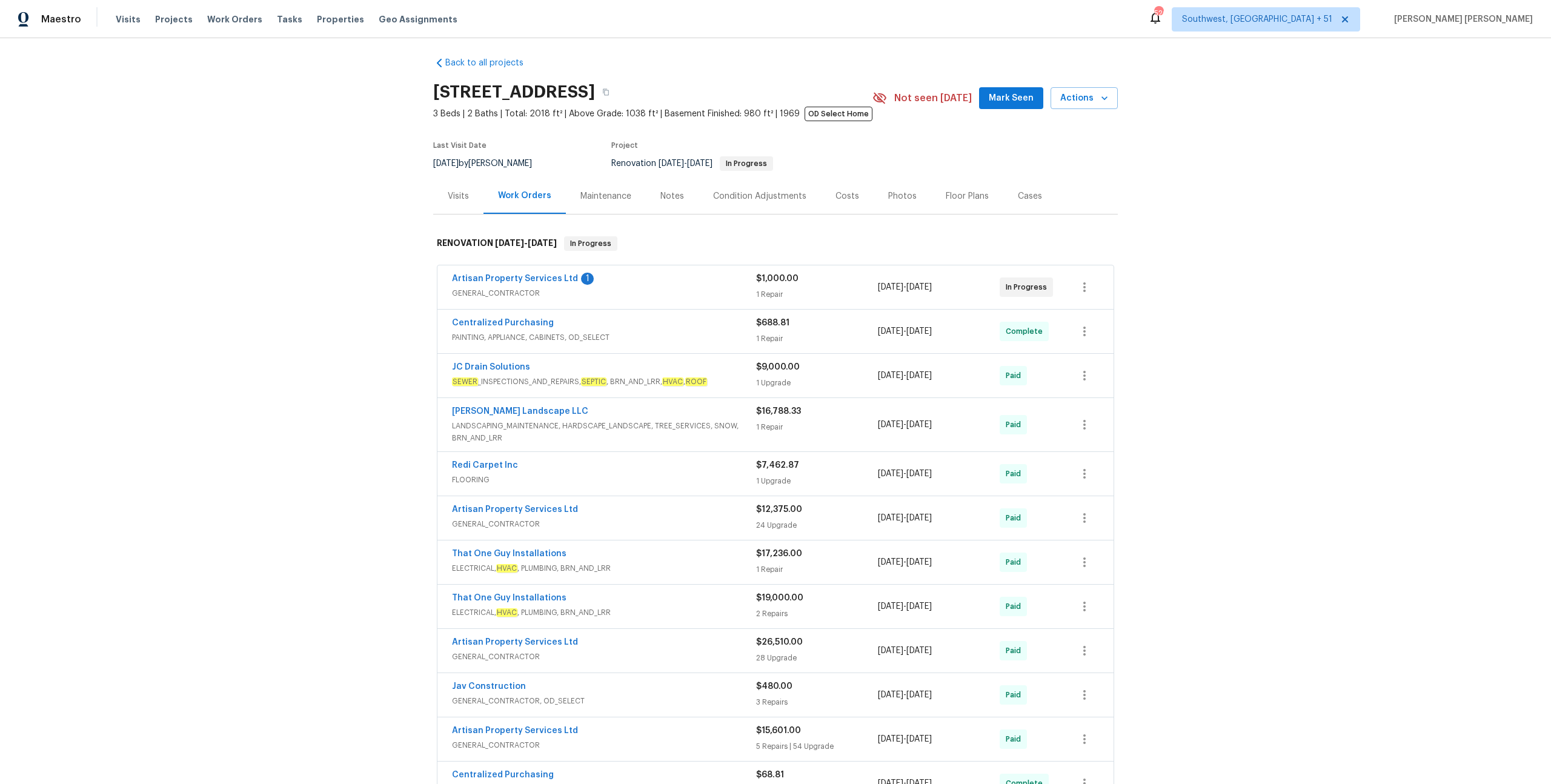
scroll to position [0, 0]
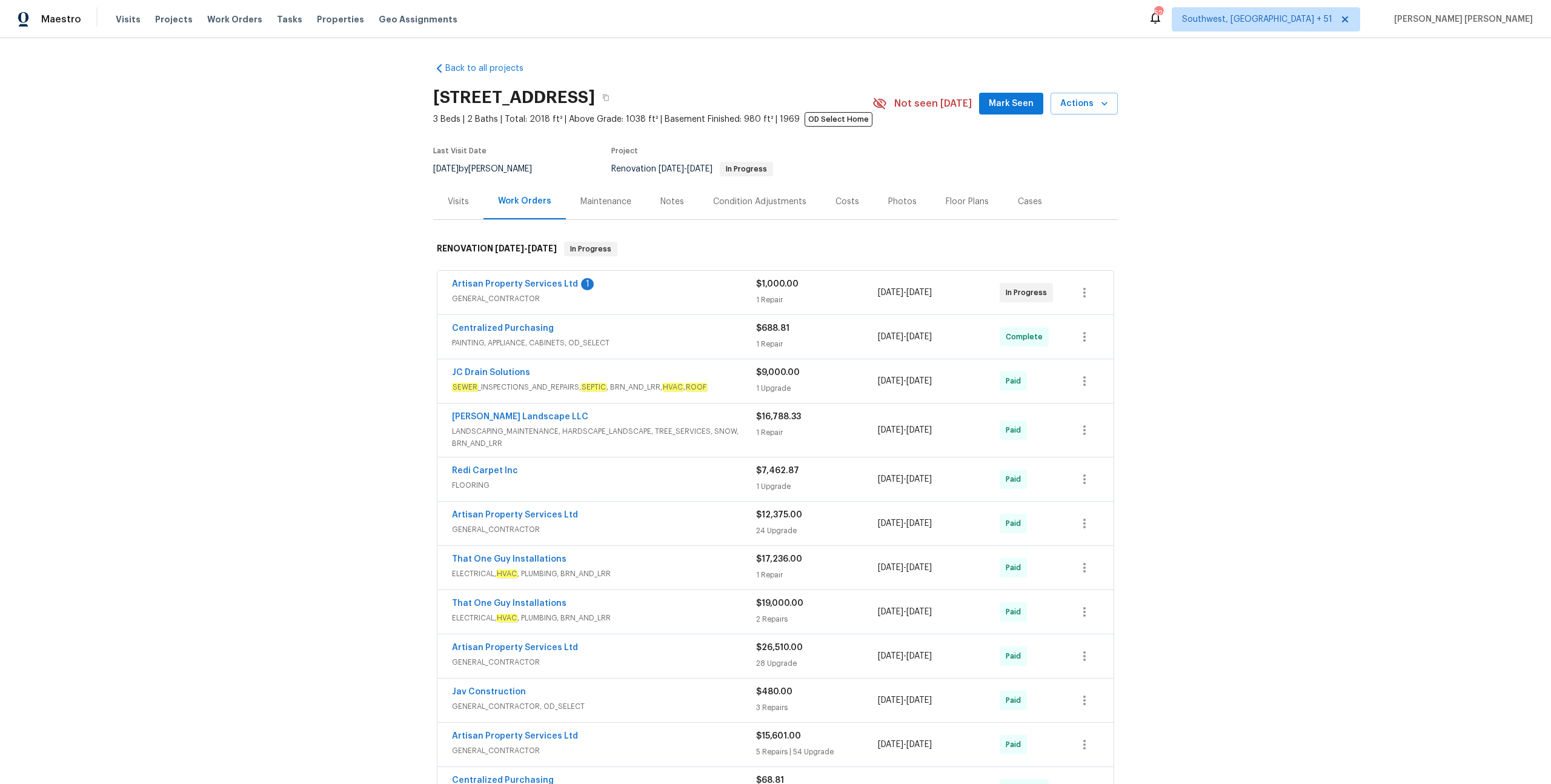
click at [712, 294] on span "GENERAL_CONTRACTOR" at bounding box center [604, 299] width 304 height 12
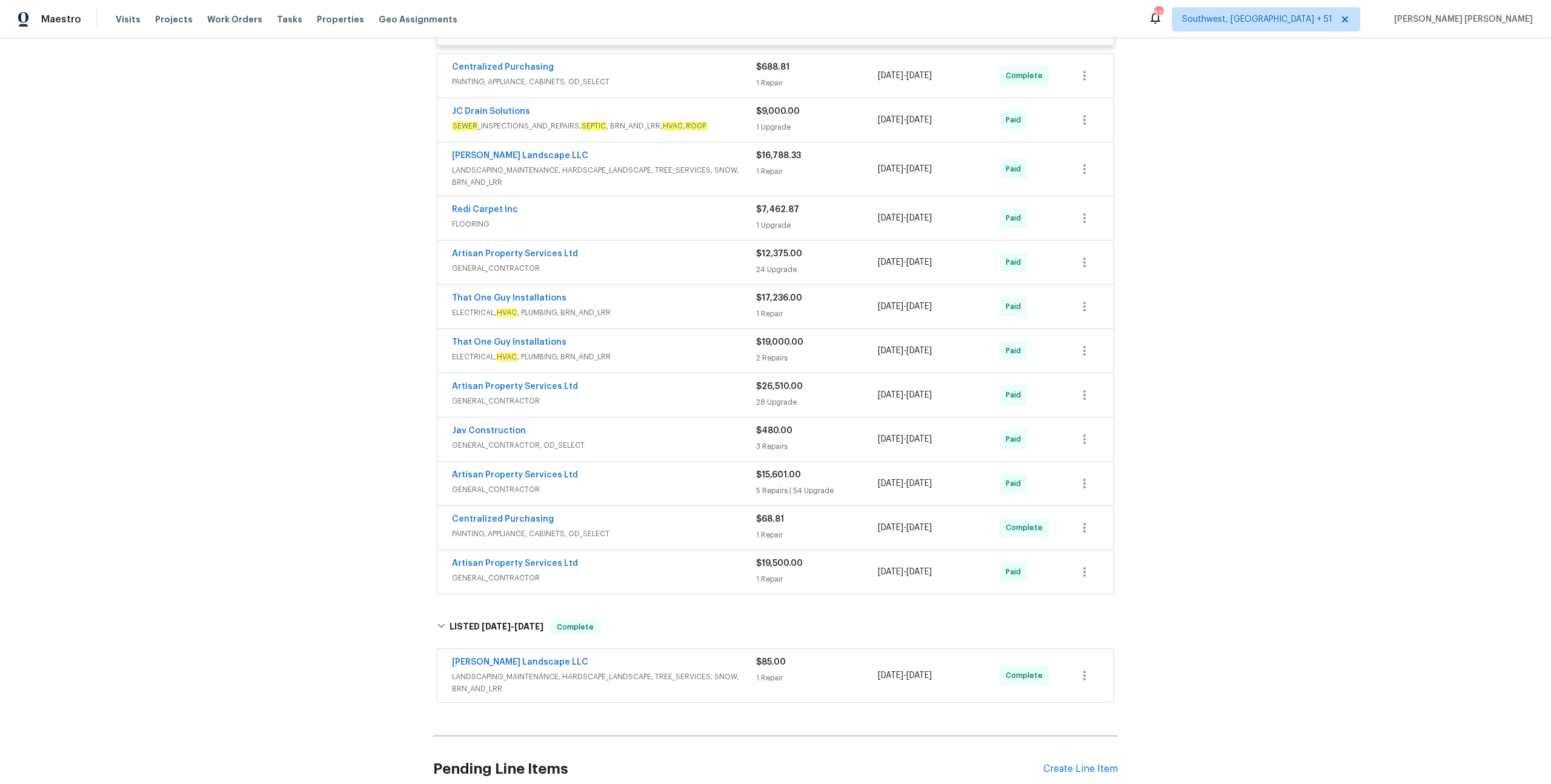
scroll to position [441, 0]
click at [693, 433] on div "Jav Construction" at bounding box center [604, 431] width 304 height 15
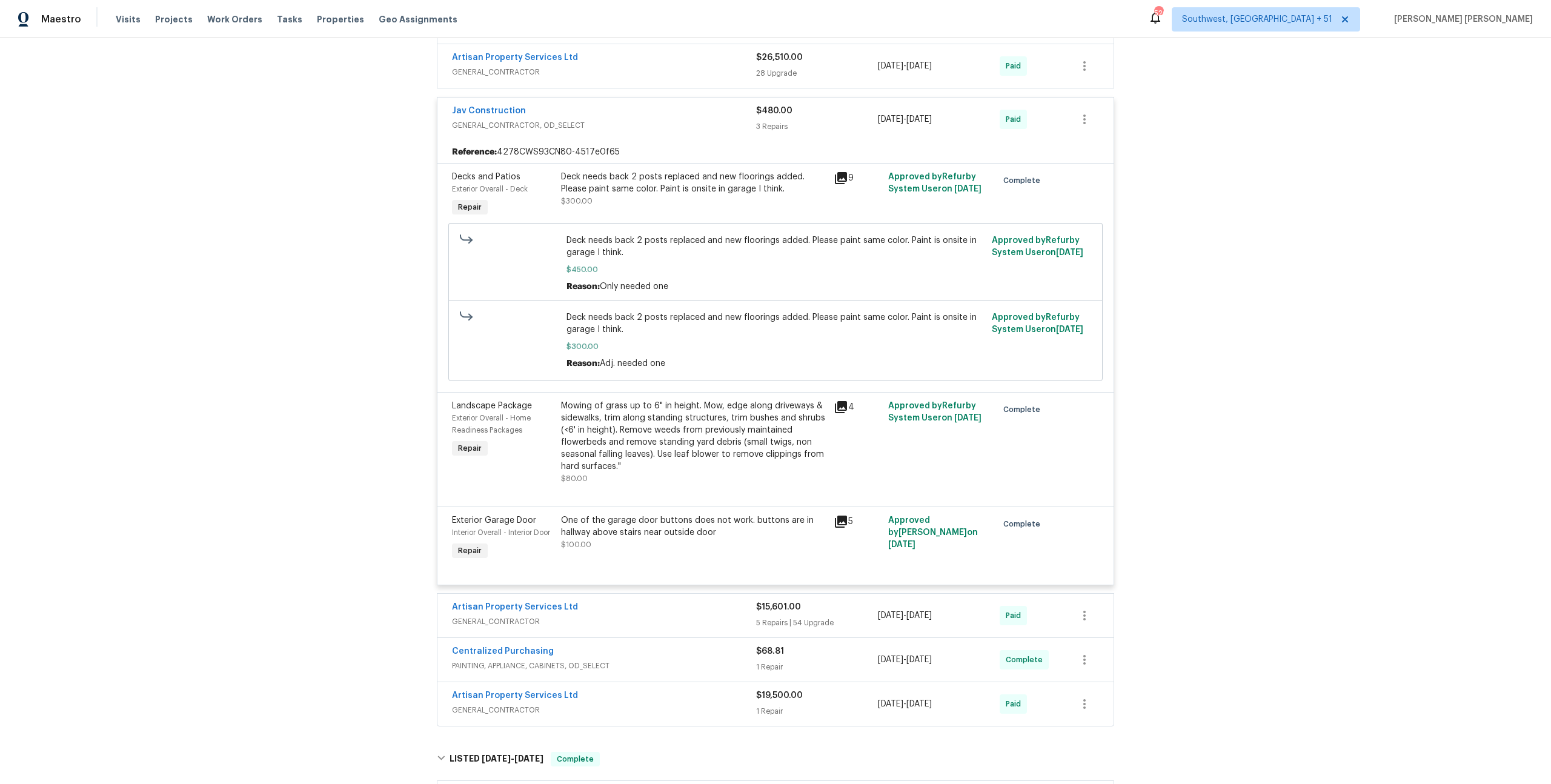
scroll to position [874, 0]
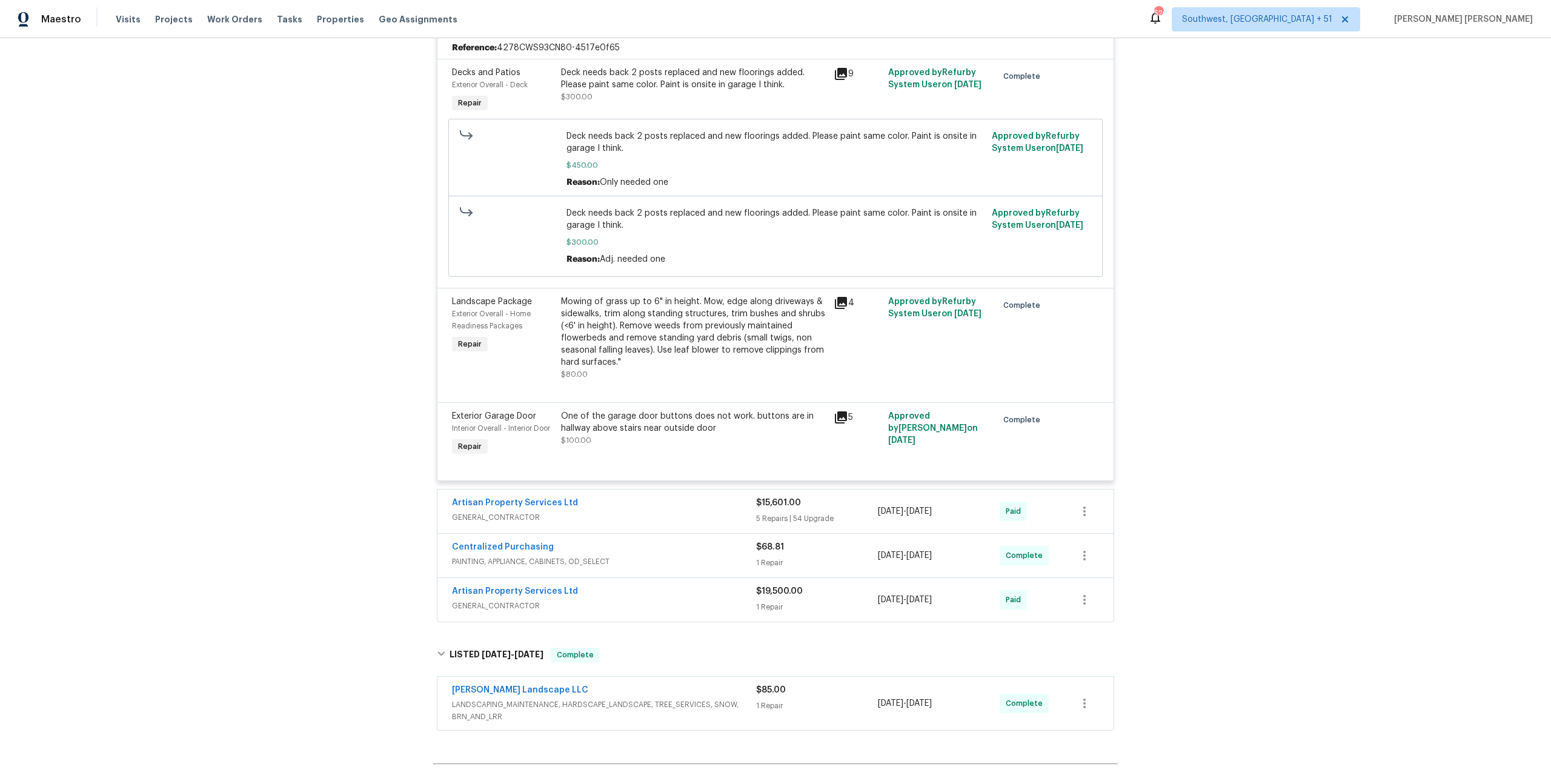
click at [687, 514] on span "GENERAL_CONTRACTOR" at bounding box center [604, 518] width 304 height 12
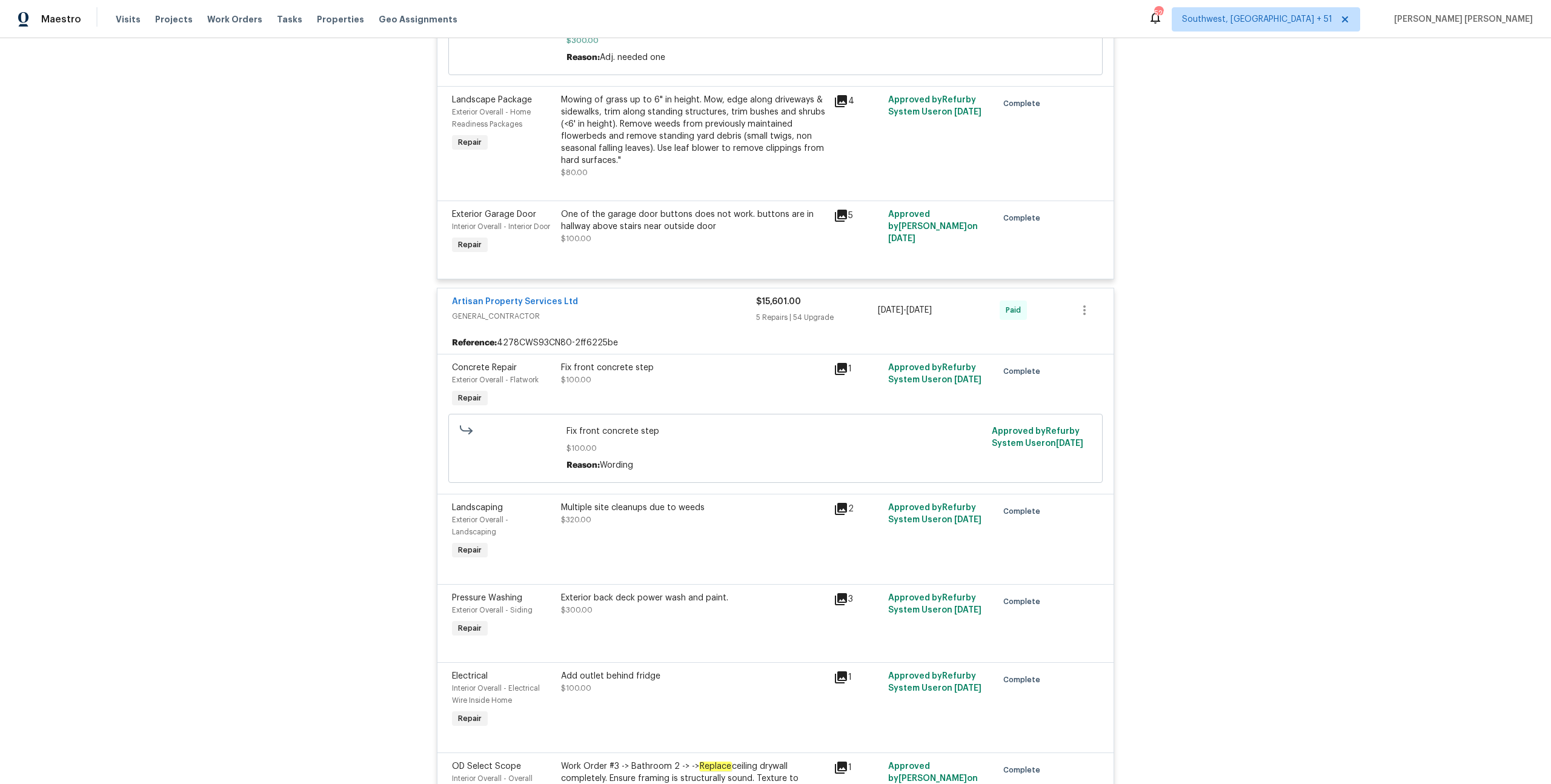
scroll to position [1047, 0]
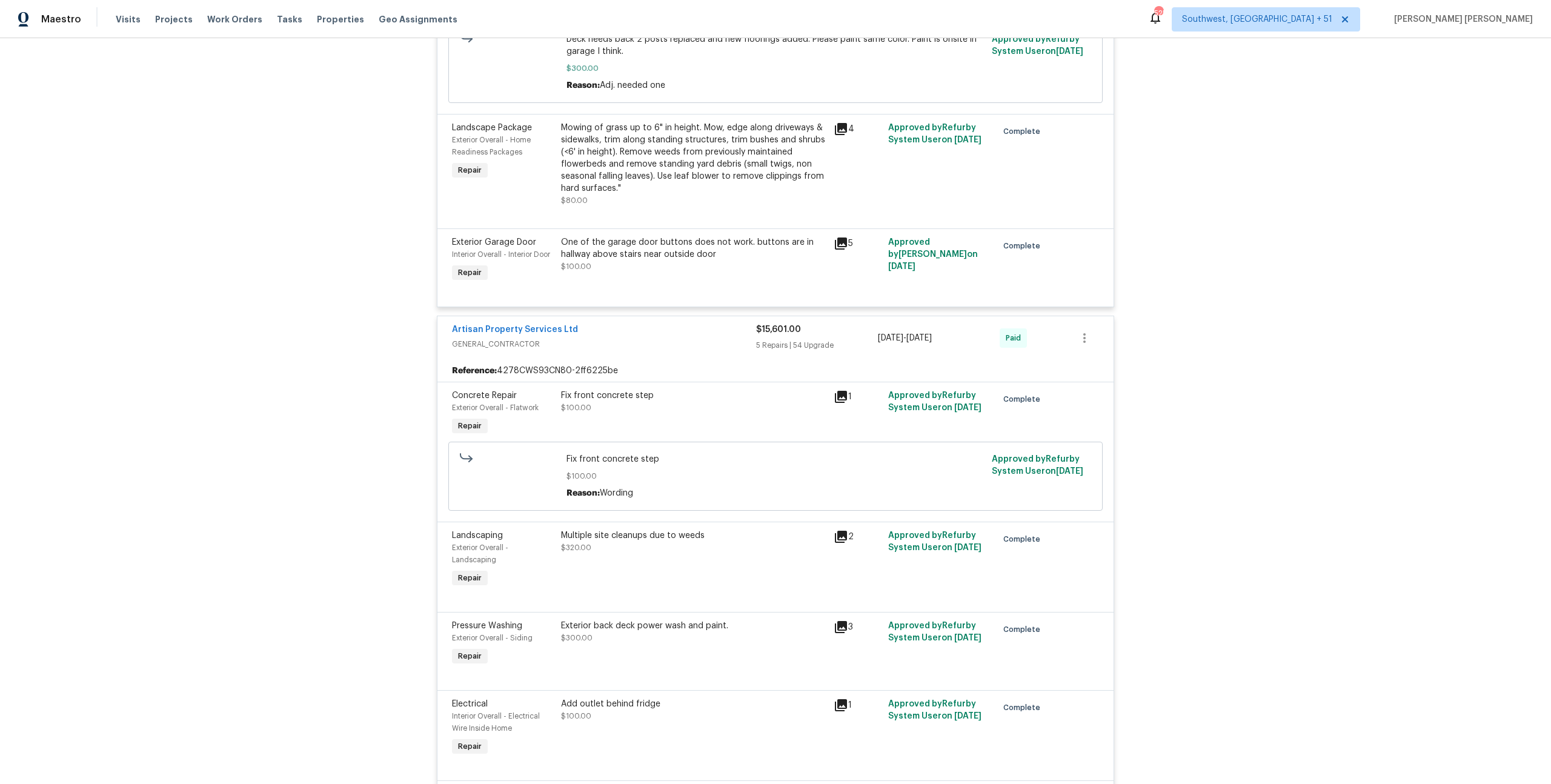
click at [648, 344] on span "GENERAL_CONTRACTOR" at bounding box center [604, 344] width 304 height 12
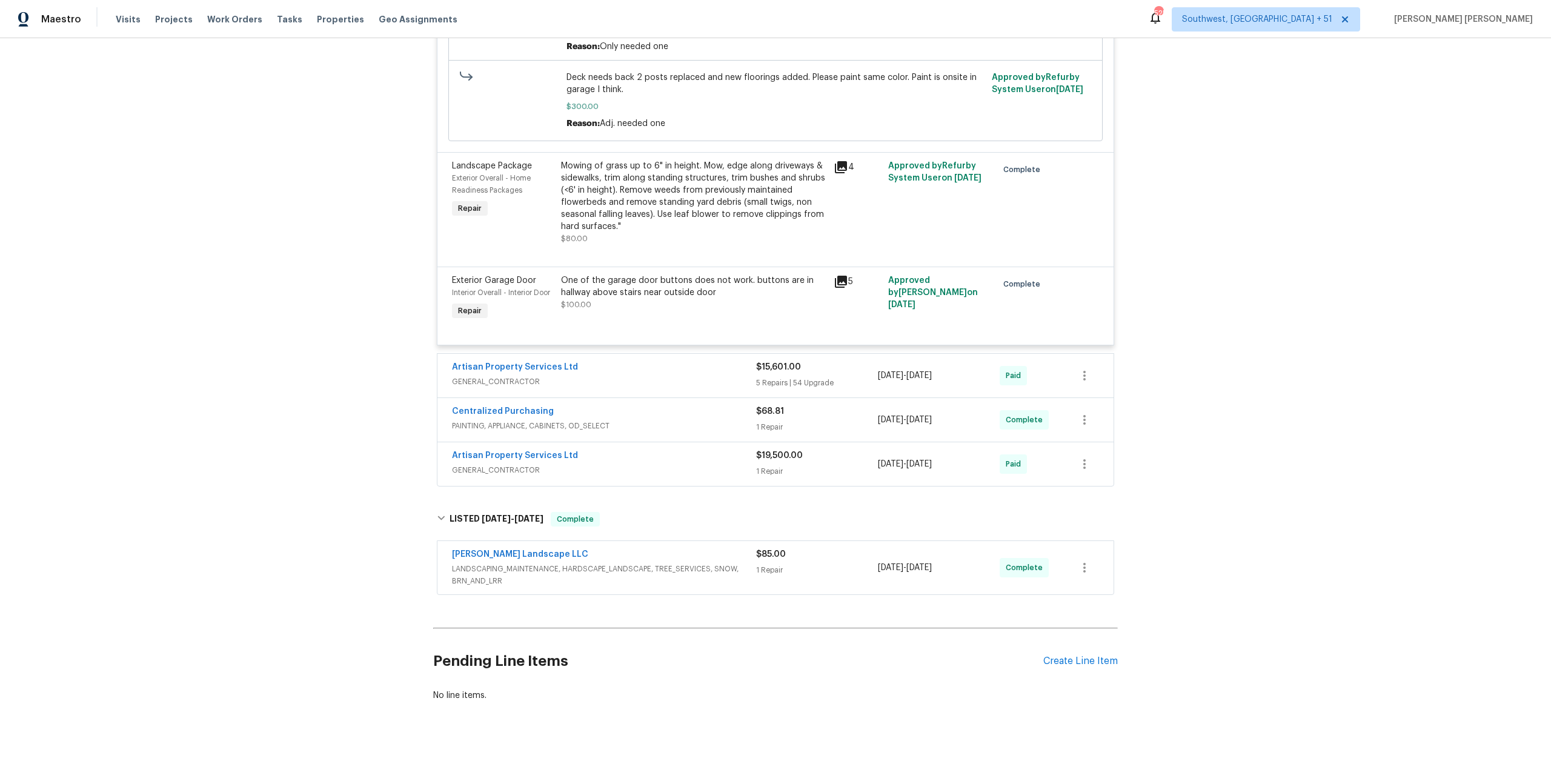
scroll to position [1011, 0]
click at [624, 577] on span "LANDSCAPING_MAINTENANCE, HARDSCAPE_LANDSCAPE, TREE_SERVICES, SNOW, BRN_AND_LRR" at bounding box center [604, 574] width 304 height 24
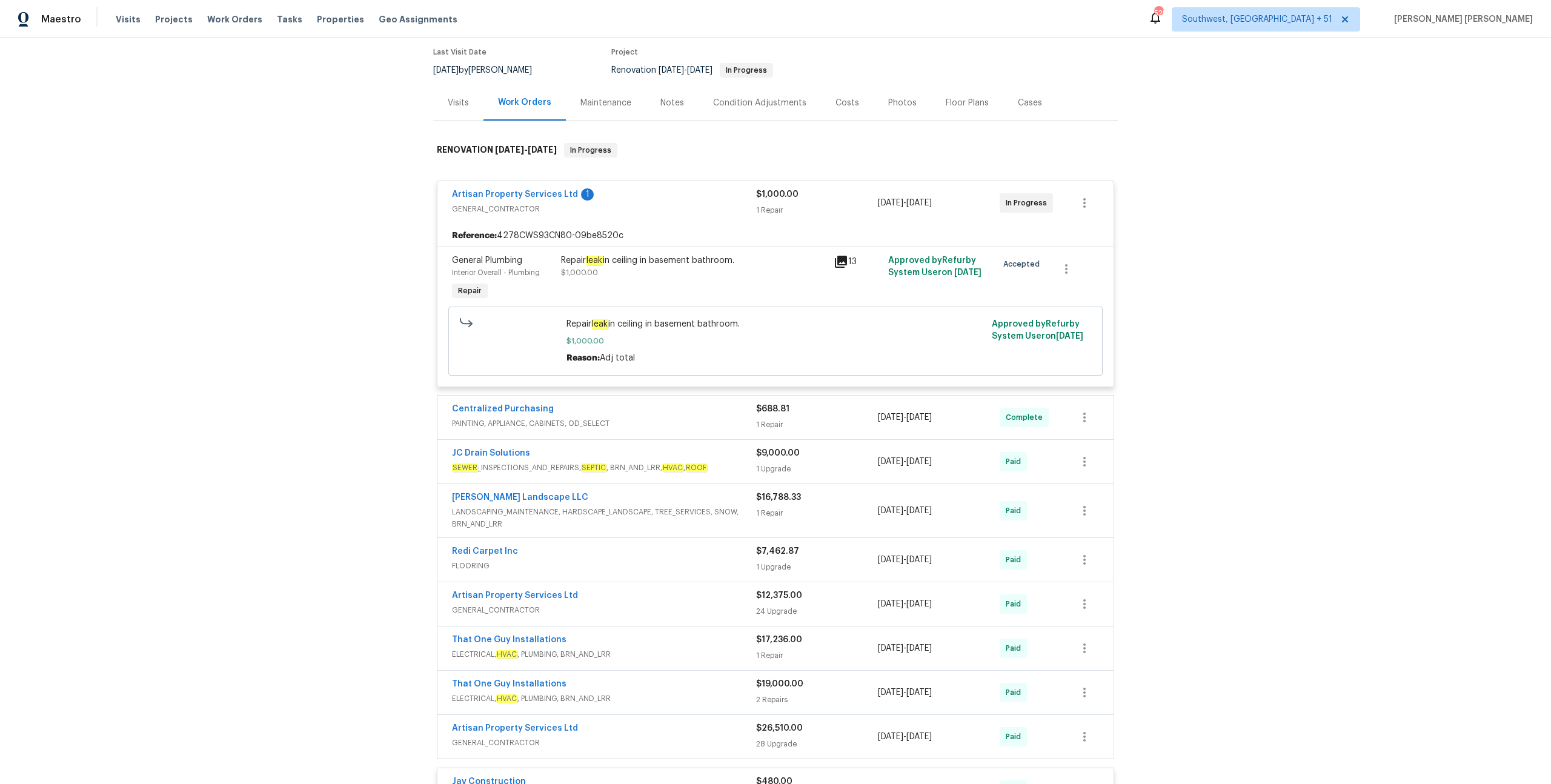
scroll to position [0, 0]
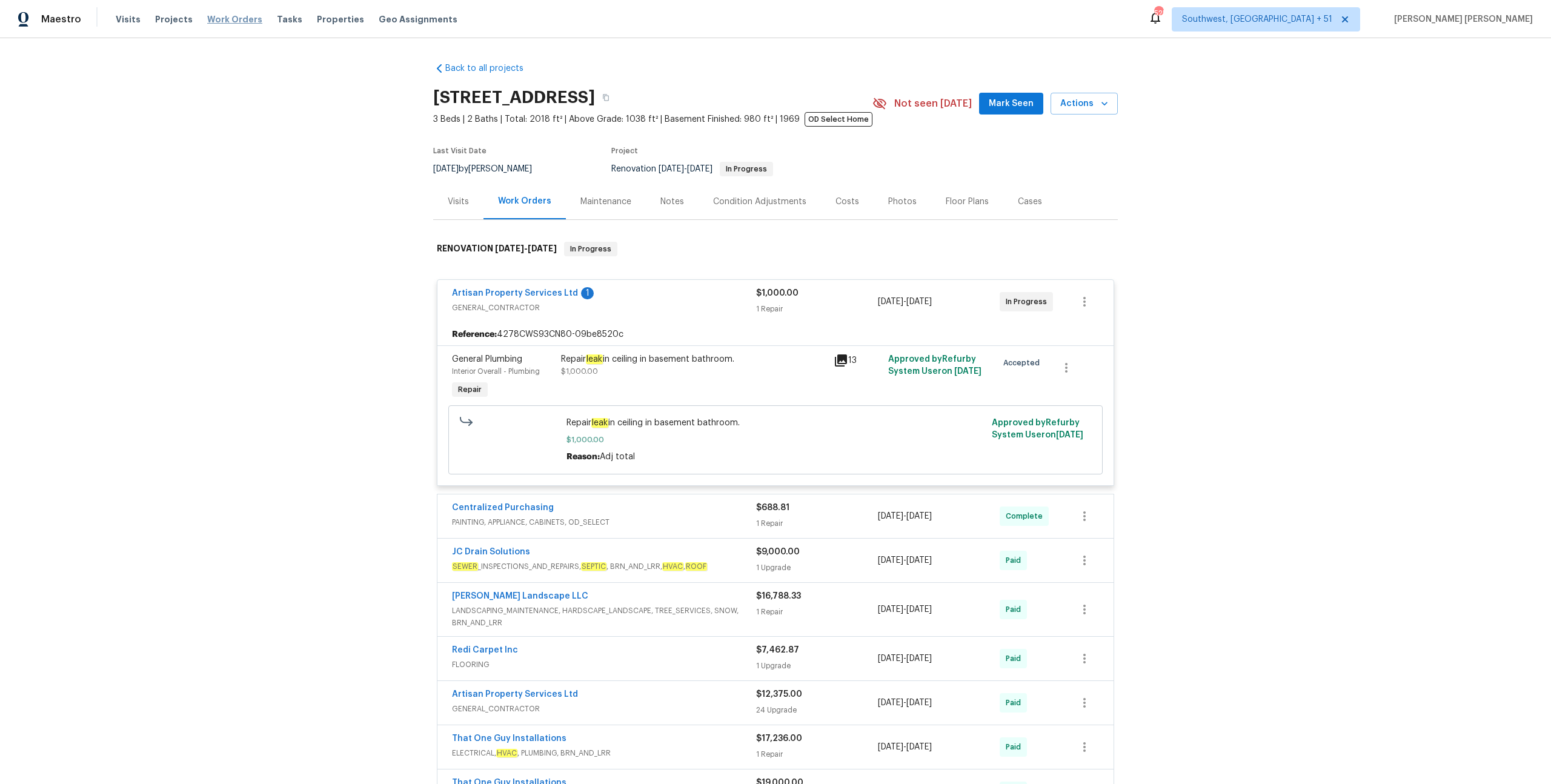
click at [224, 21] on span "Work Orders" at bounding box center [235, 19] width 55 height 12
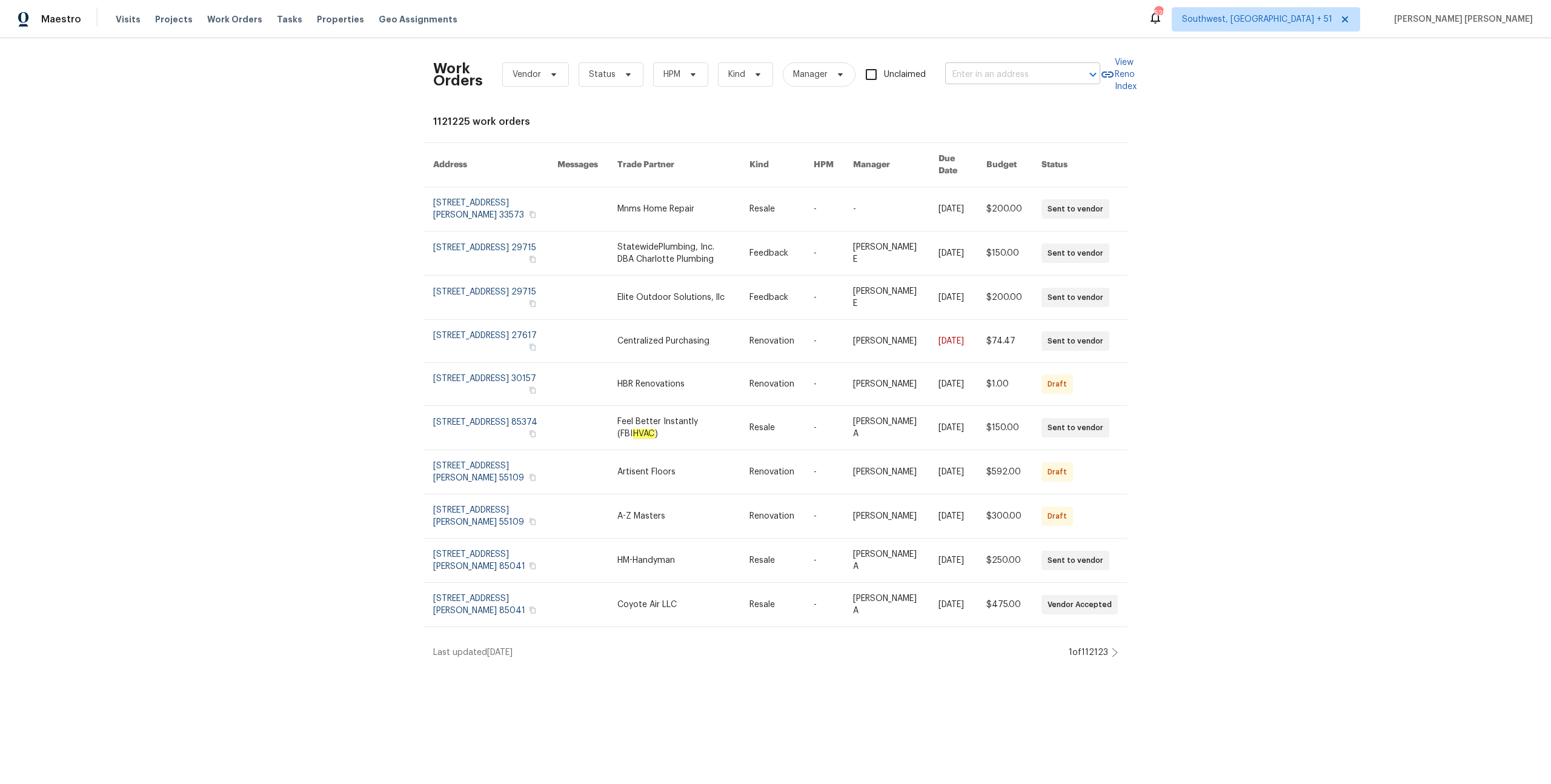
click at [997, 76] on input "text" at bounding box center [1005, 75] width 122 height 19
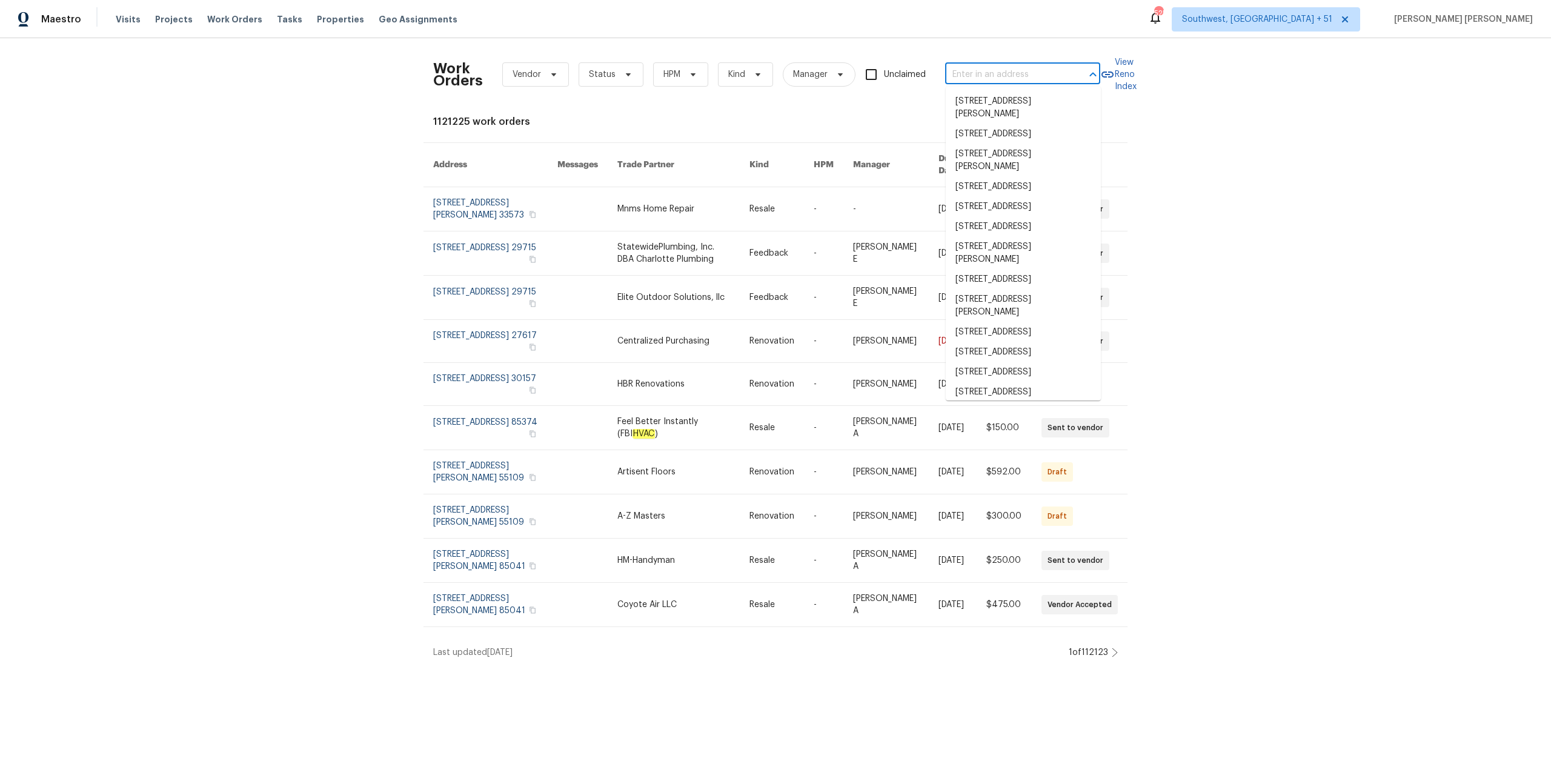
paste input "[STREET_ADDRESS]"
type input "[STREET_ADDRESS]"
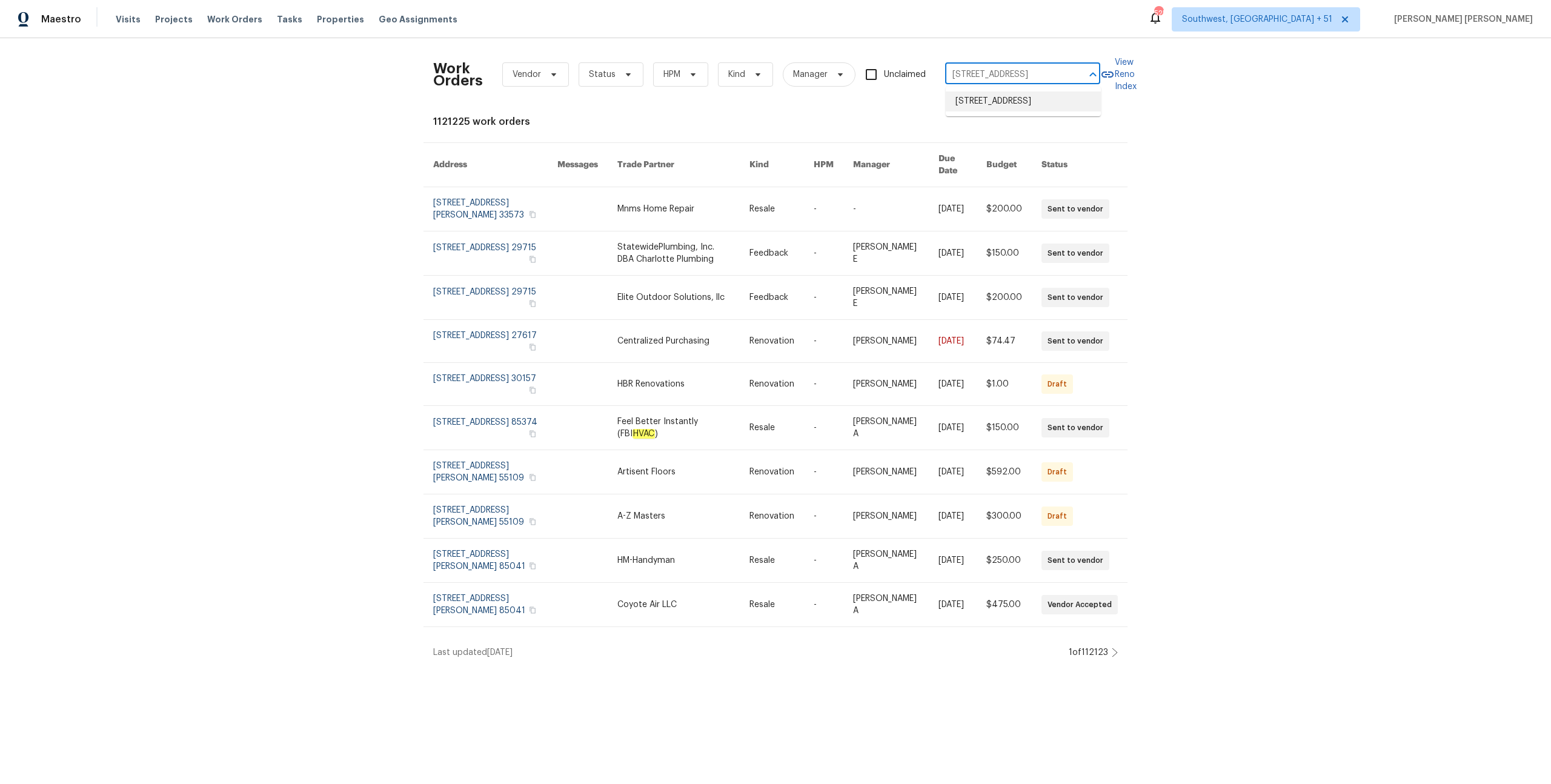
click at [1006, 101] on li "[STREET_ADDRESS]" at bounding box center [1023, 101] width 155 height 20
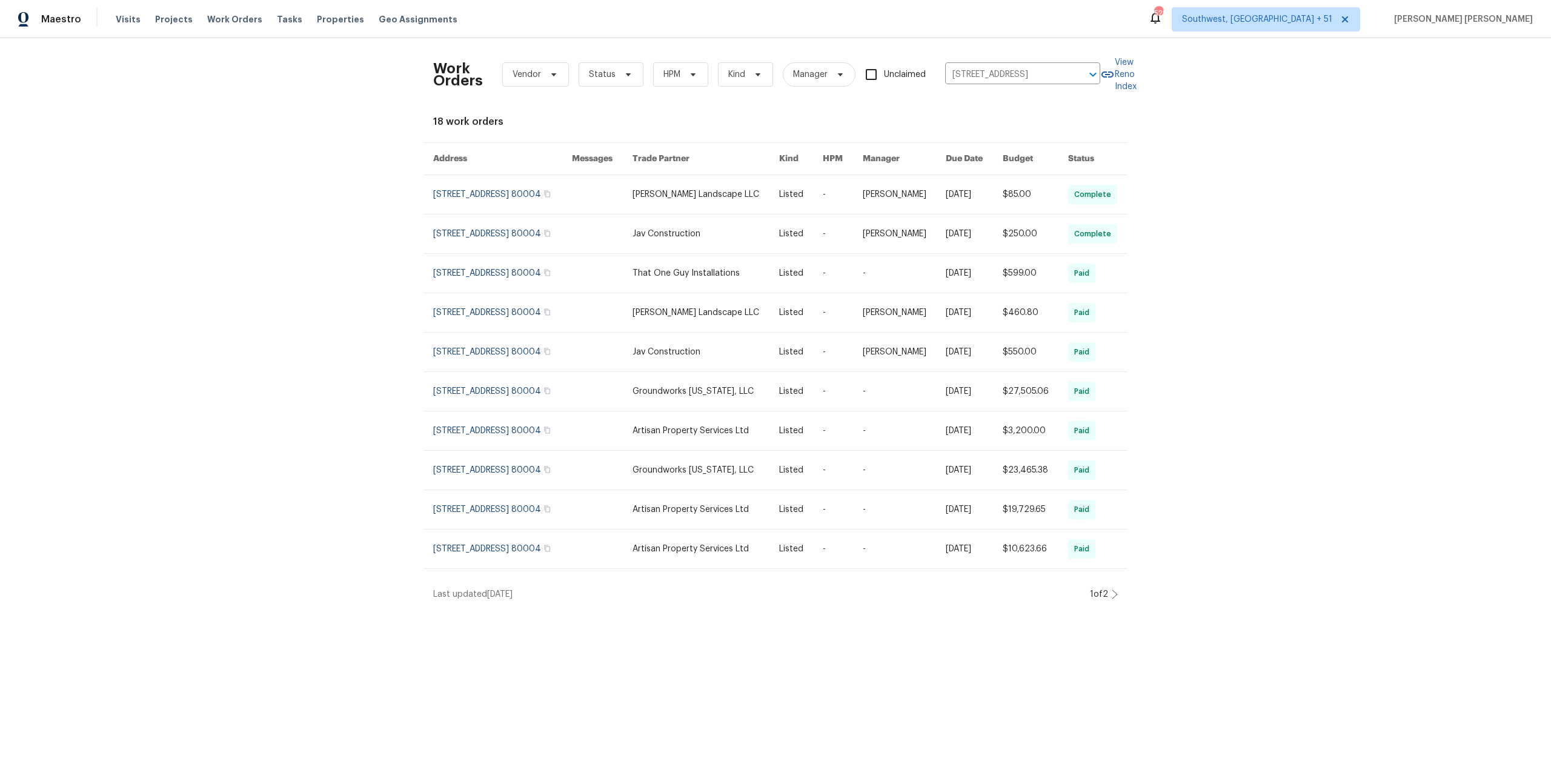
click at [946, 186] on link at bounding box center [974, 194] width 56 height 39
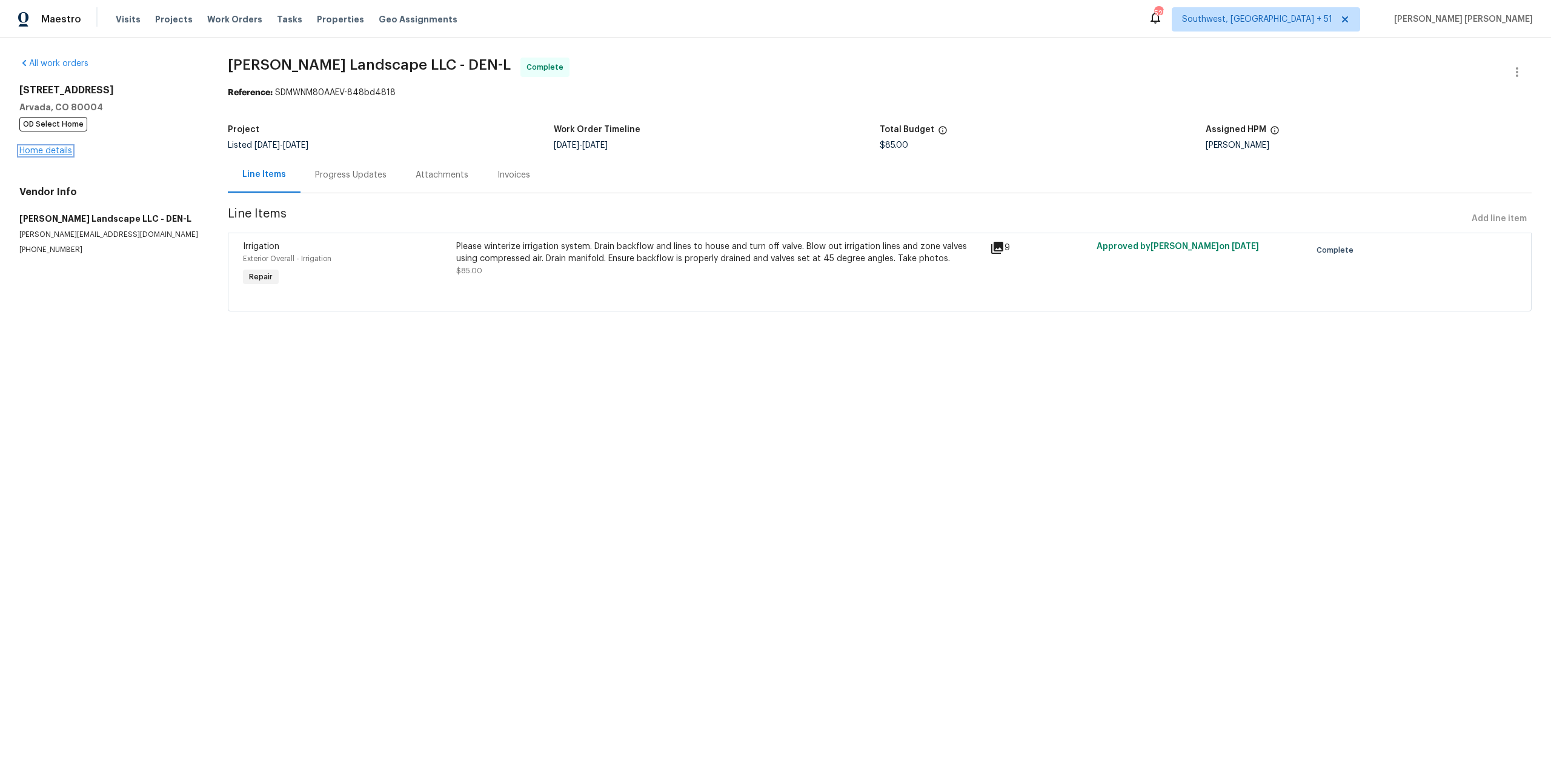
click at [49, 153] on link "Home details" at bounding box center [46, 150] width 53 height 9
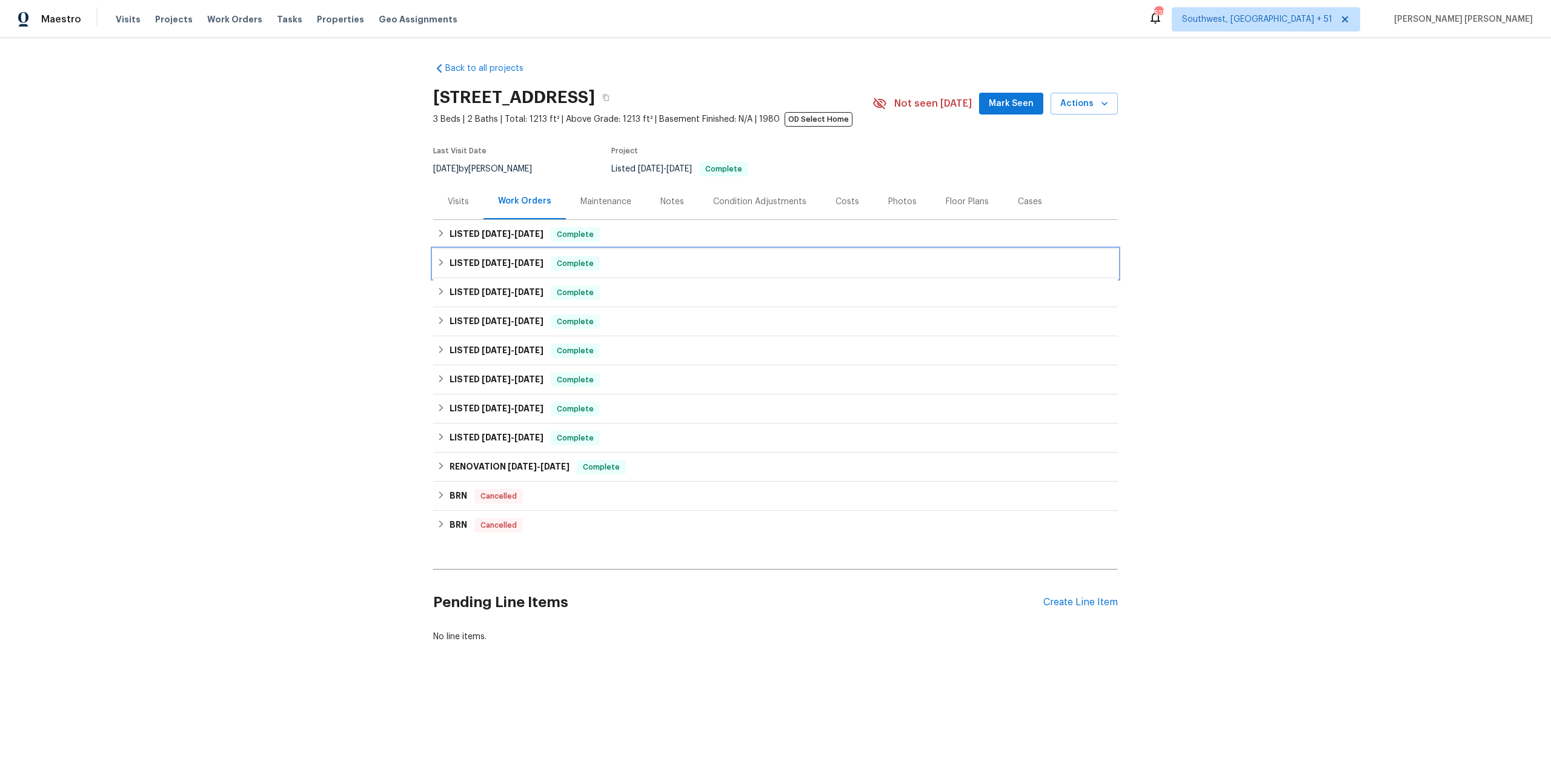
click at [547, 268] on div "LISTED [DATE] - [DATE] Complete" at bounding box center [775, 263] width 677 height 15
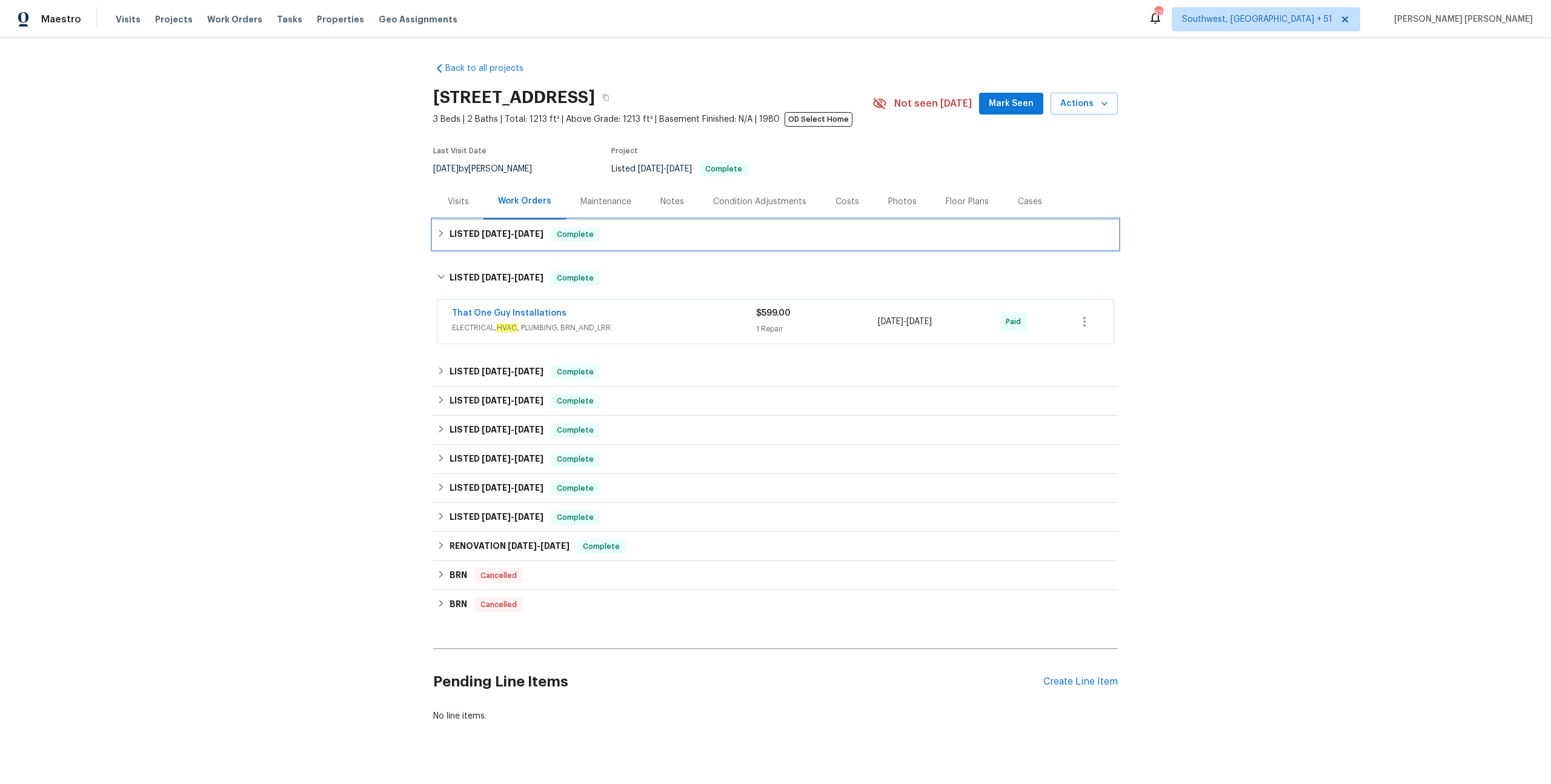
click at [642, 236] on div "LISTED [DATE] - [DATE] Complete" at bounding box center [775, 235] width 677 height 15
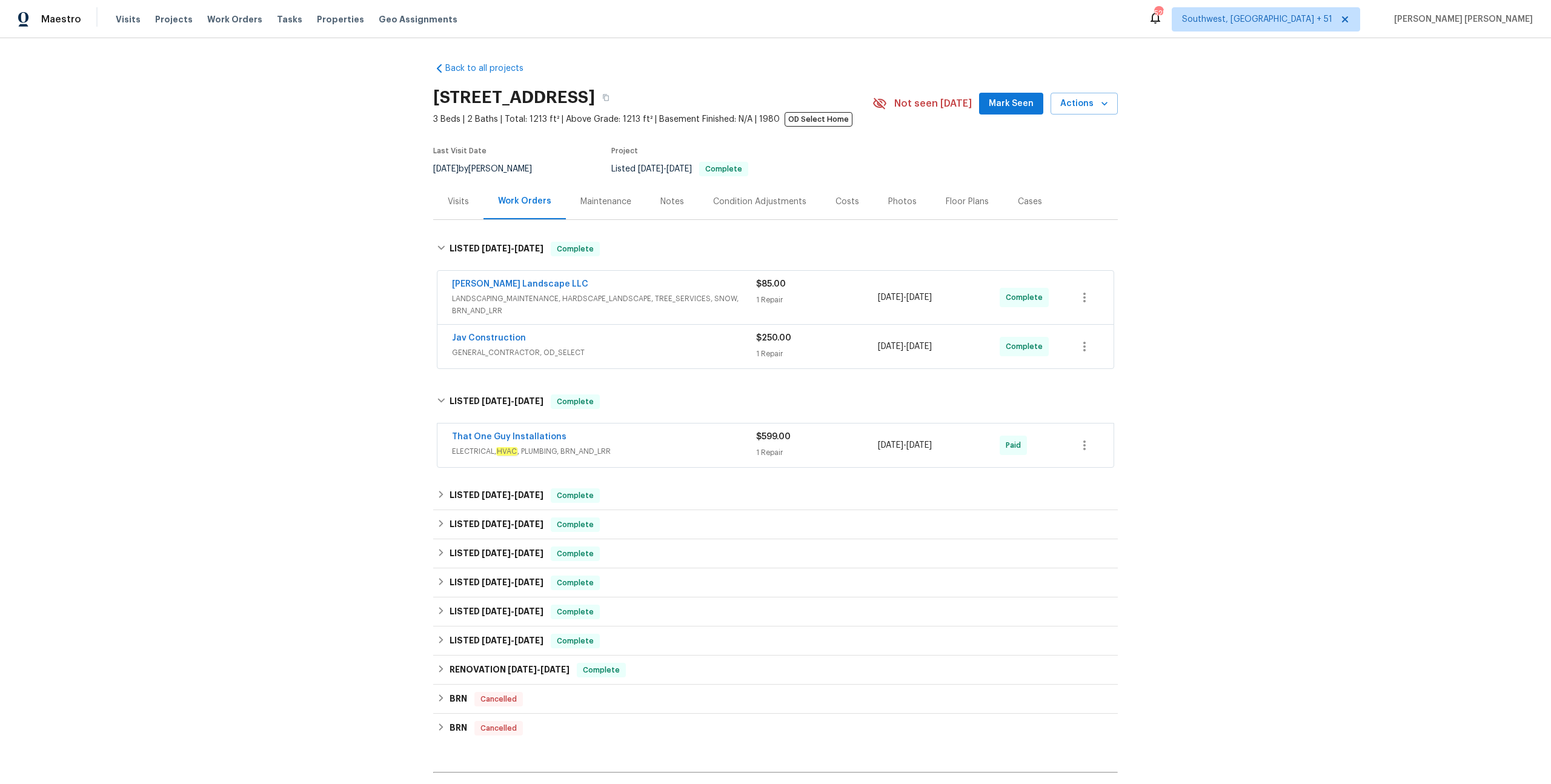
click at [693, 344] on div "Jav Construction" at bounding box center [604, 339] width 304 height 15
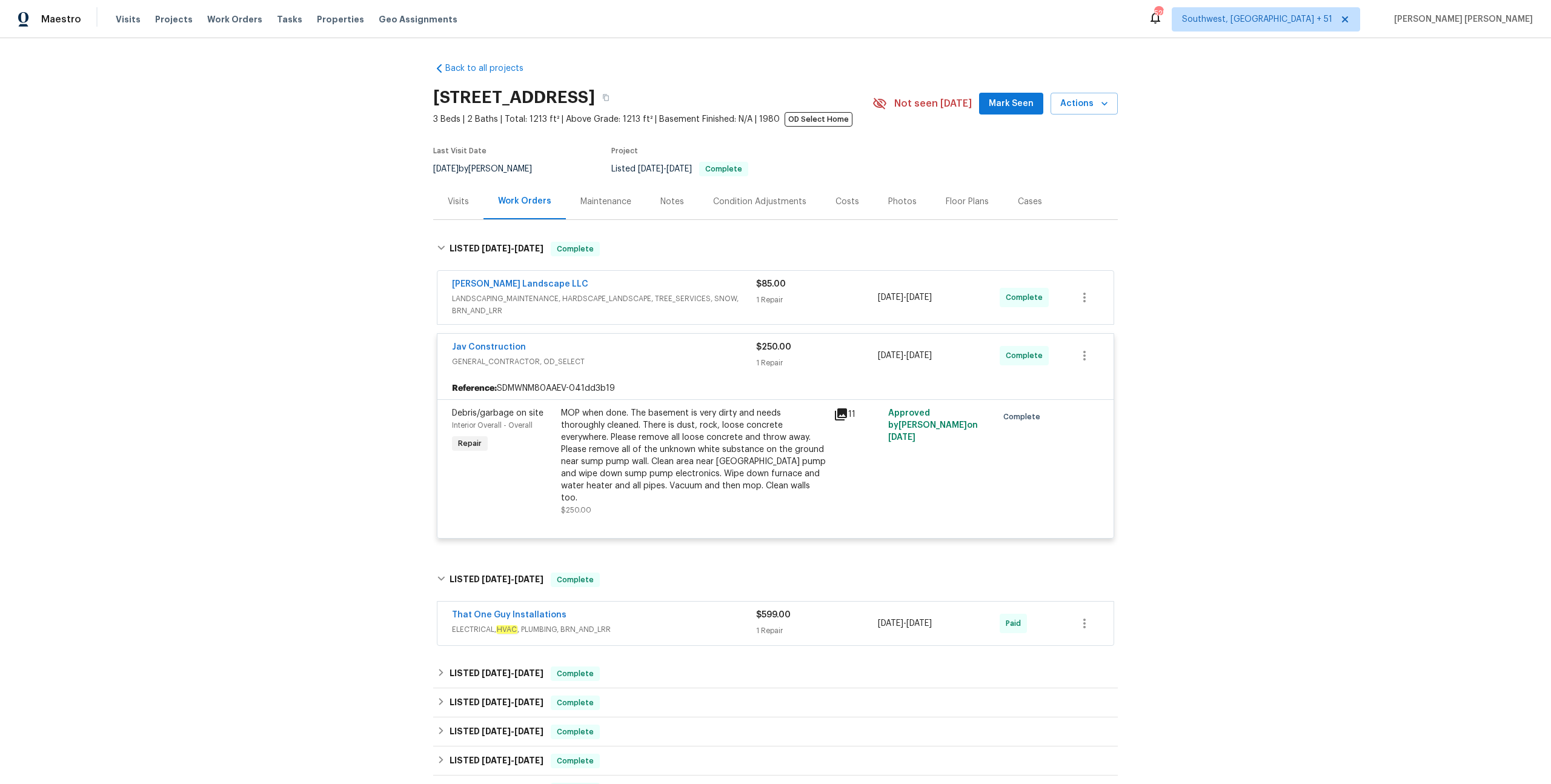
click at [721, 304] on span "LANDSCAPING_MAINTENANCE, HARDSCAPE_LANDSCAPE, TREE_SERVICES, SNOW, BRN_AND_LRR" at bounding box center [604, 304] width 304 height 24
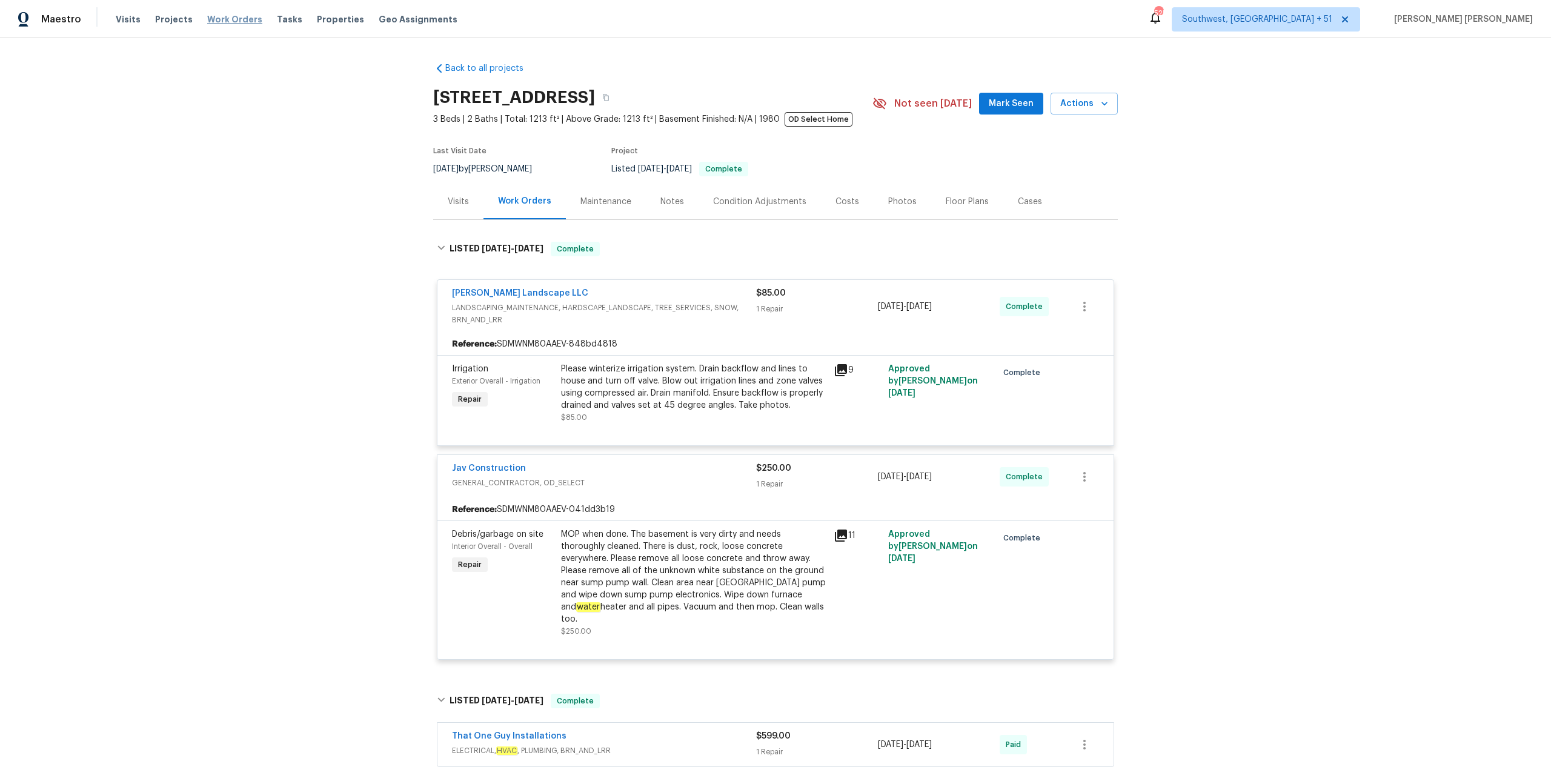
click at [228, 19] on span "Work Orders" at bounding box center [235, 19] width 55 height 12
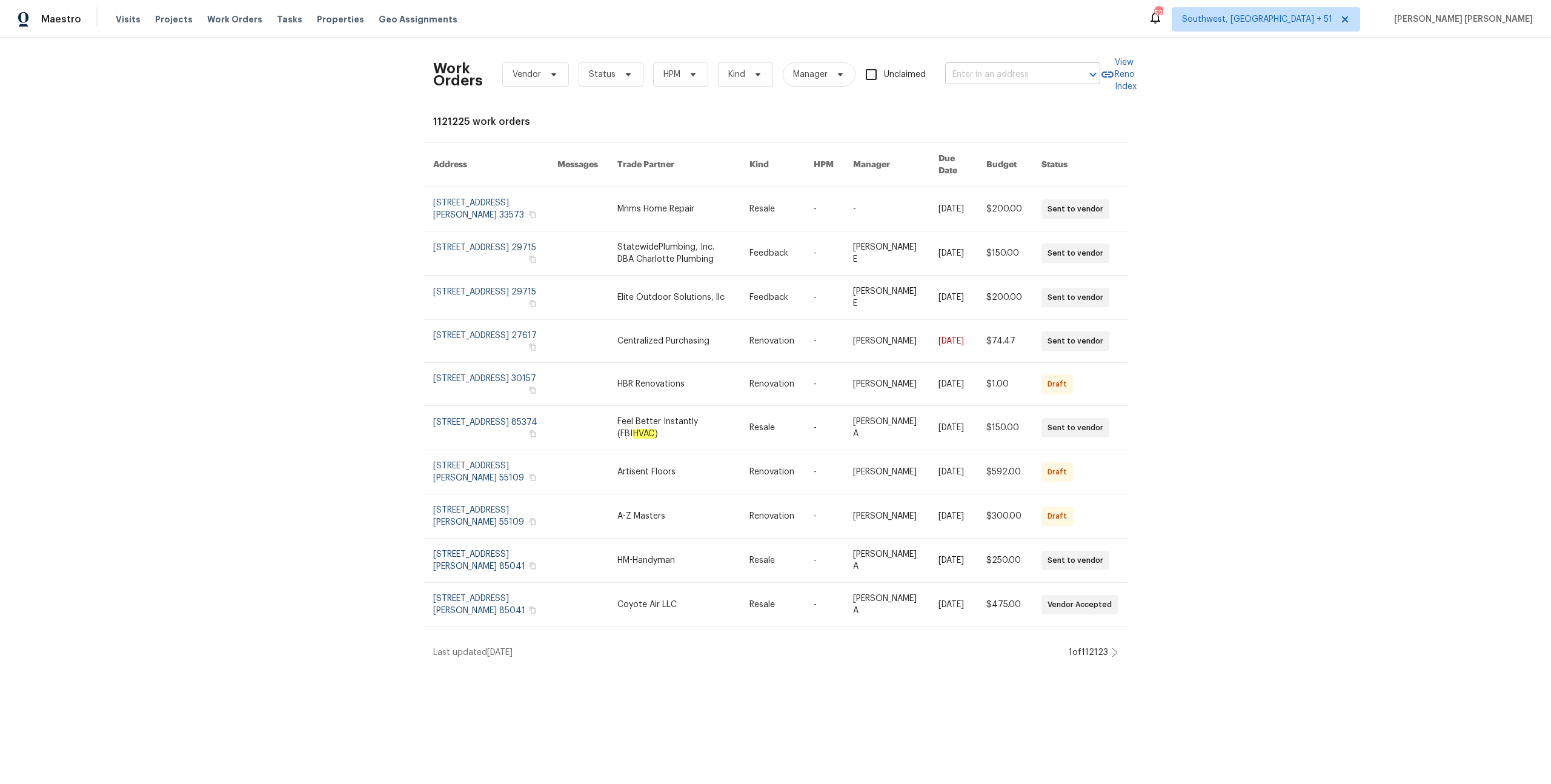
click at [988, 69] on input "text" at bounding box center [1005, 75] width 122 height 19
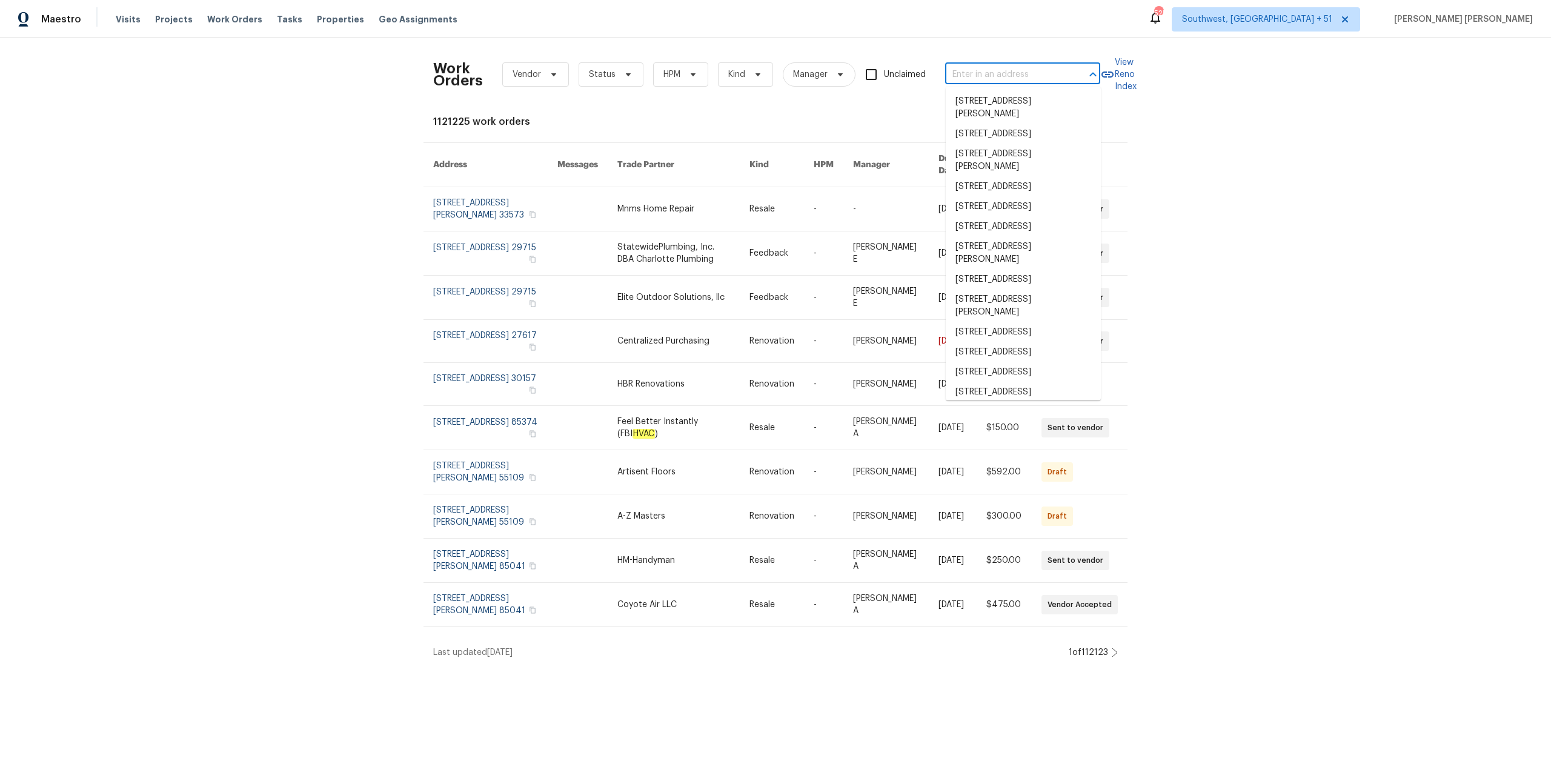
paste input "[STREET_ADDRESS][PERSON_NAME]"
type input "[STREET_ADDRESS][PERSON_NAME]"
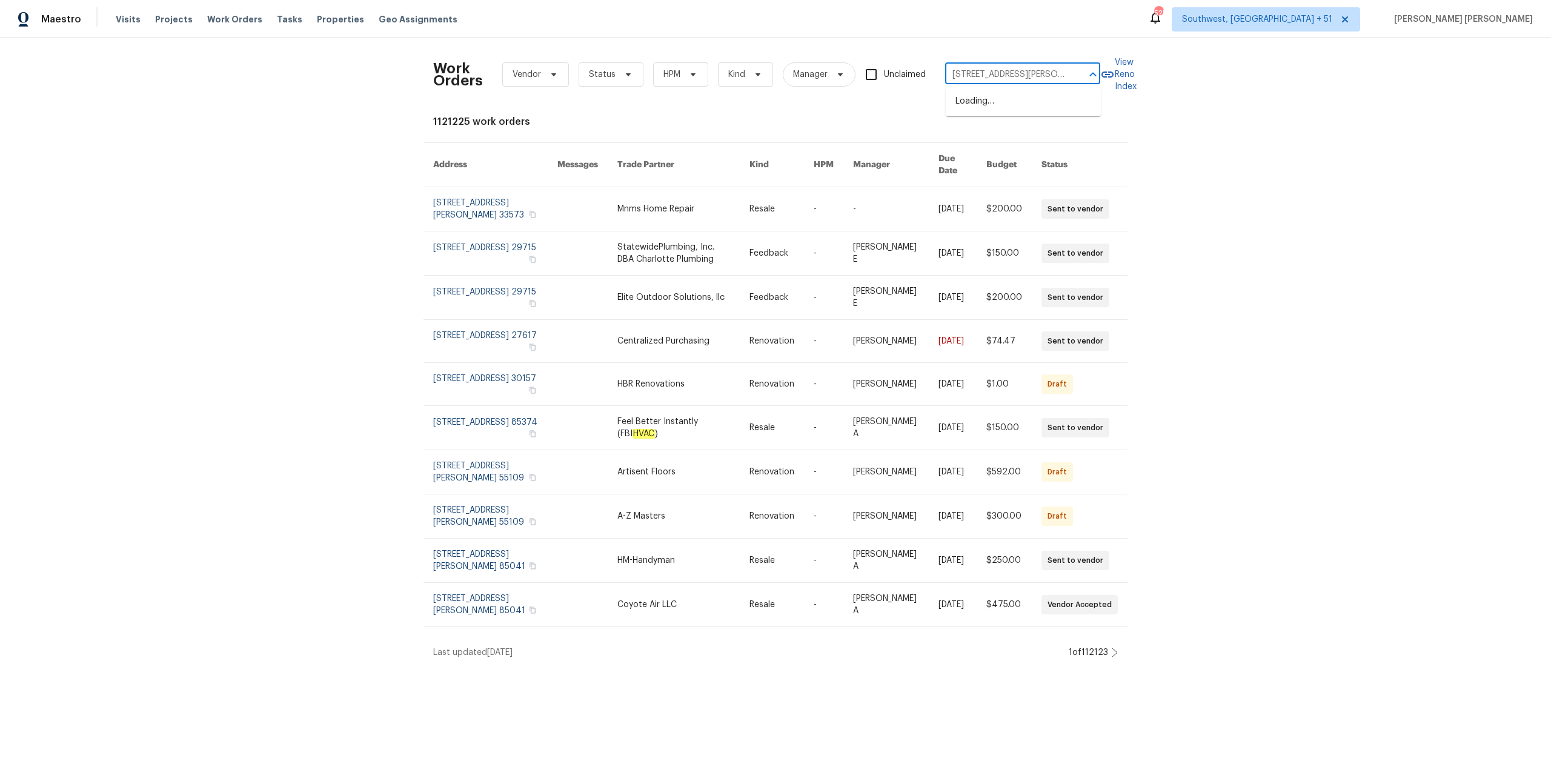
scroll to position [0, 21]
click at [994, 103] on li "[STREET_ADDRESS][PERSON_NAME]" at bounding box center [1023, 108] width 155 height 33
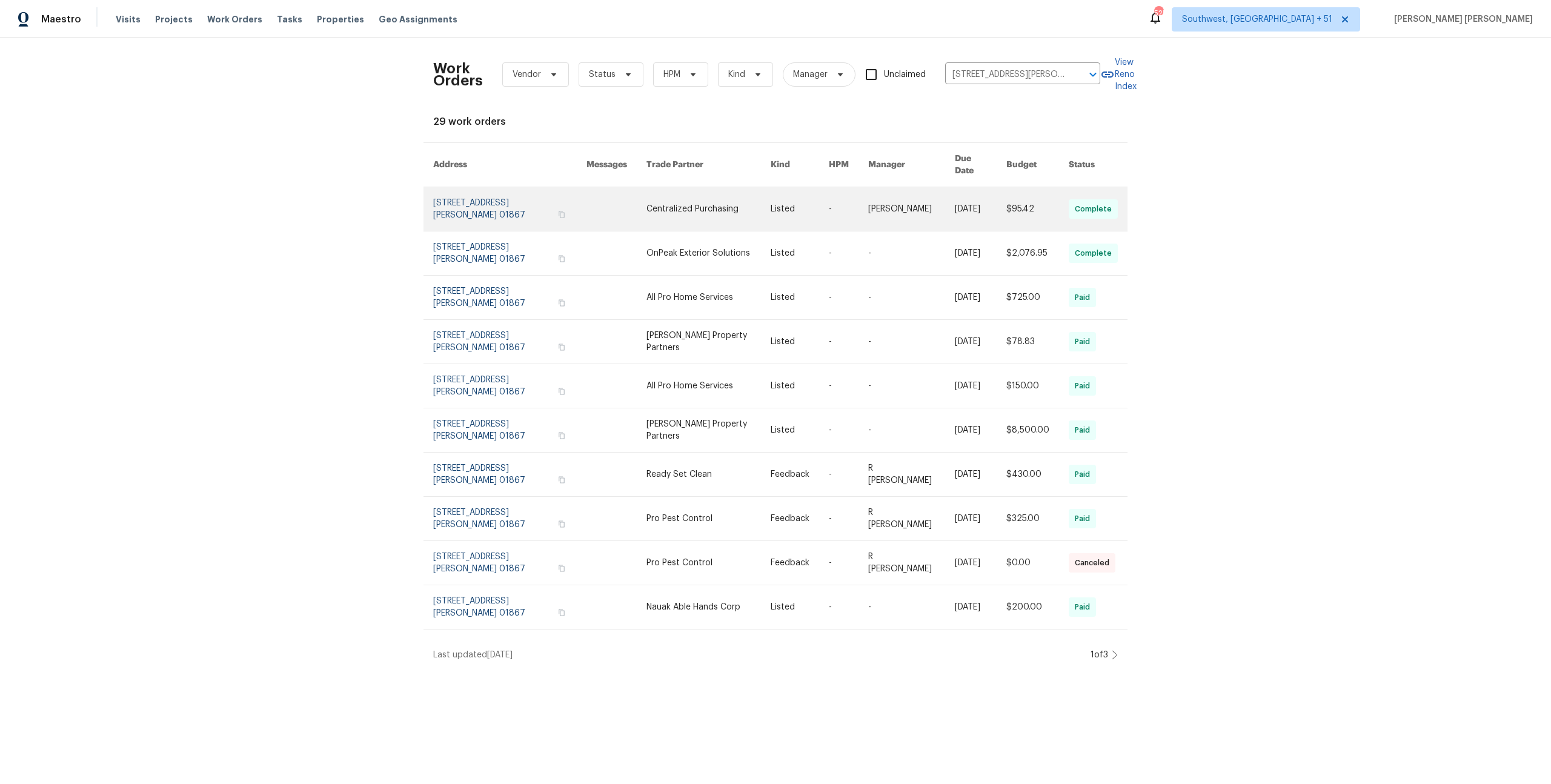
click at [964, 195] on link at bounding box center [981, 209] width 52 height 43
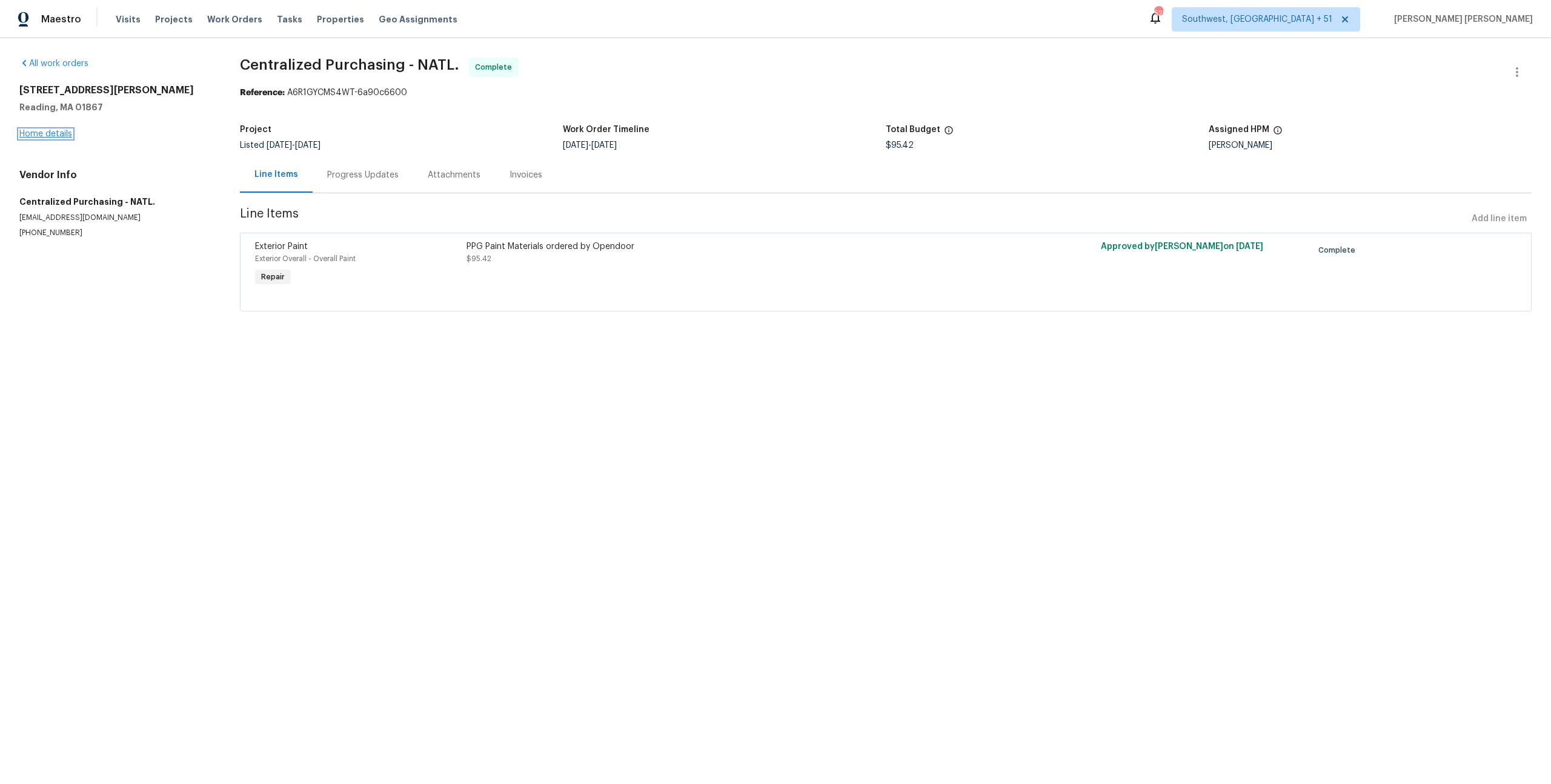
click at [57, 138] on link "Home details" at bounding box center [46, 133] width 53 height 9
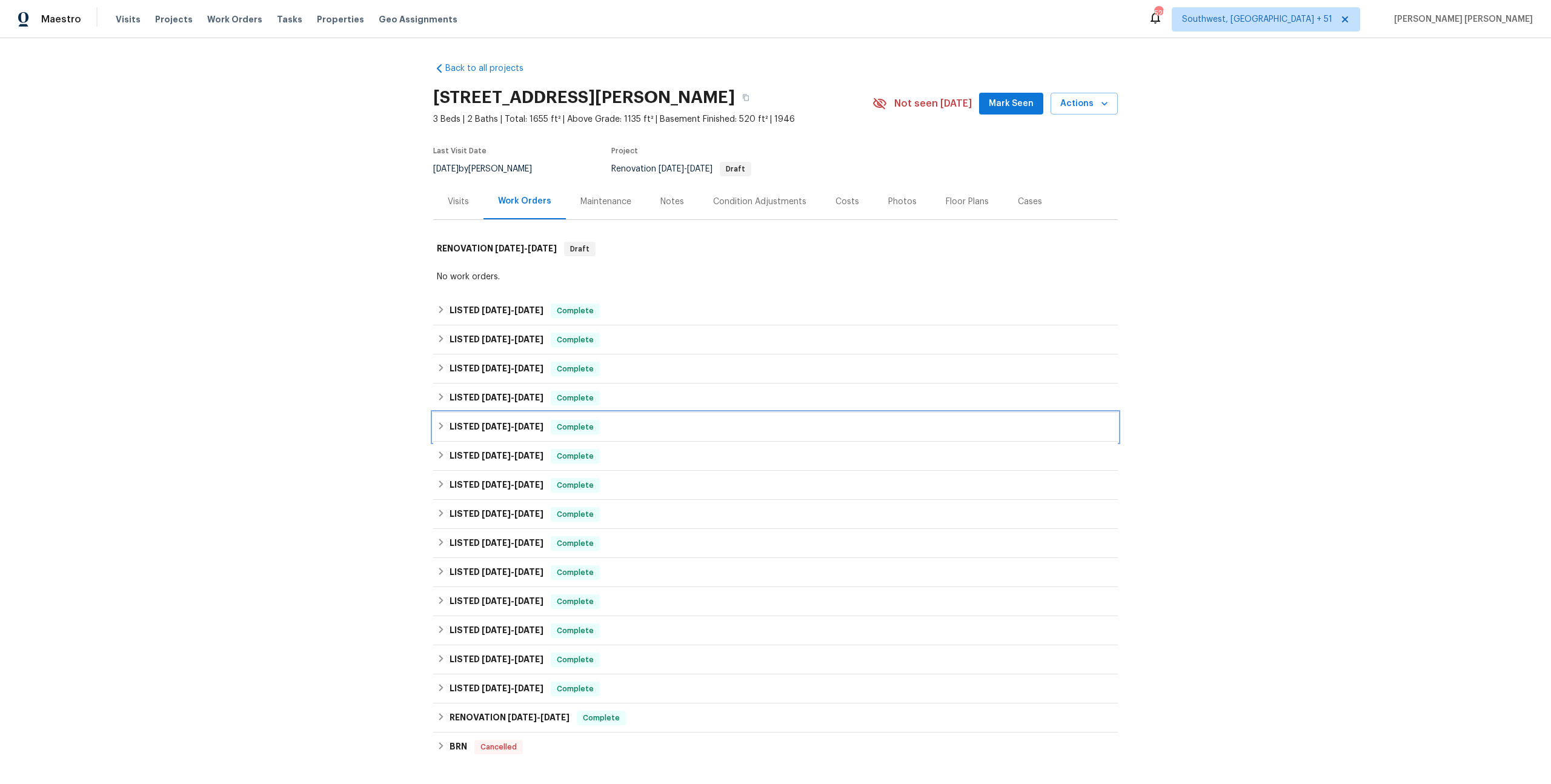
click at [584, 422] on span "Complete" at bounding box center [575, 427] width 46 height 12
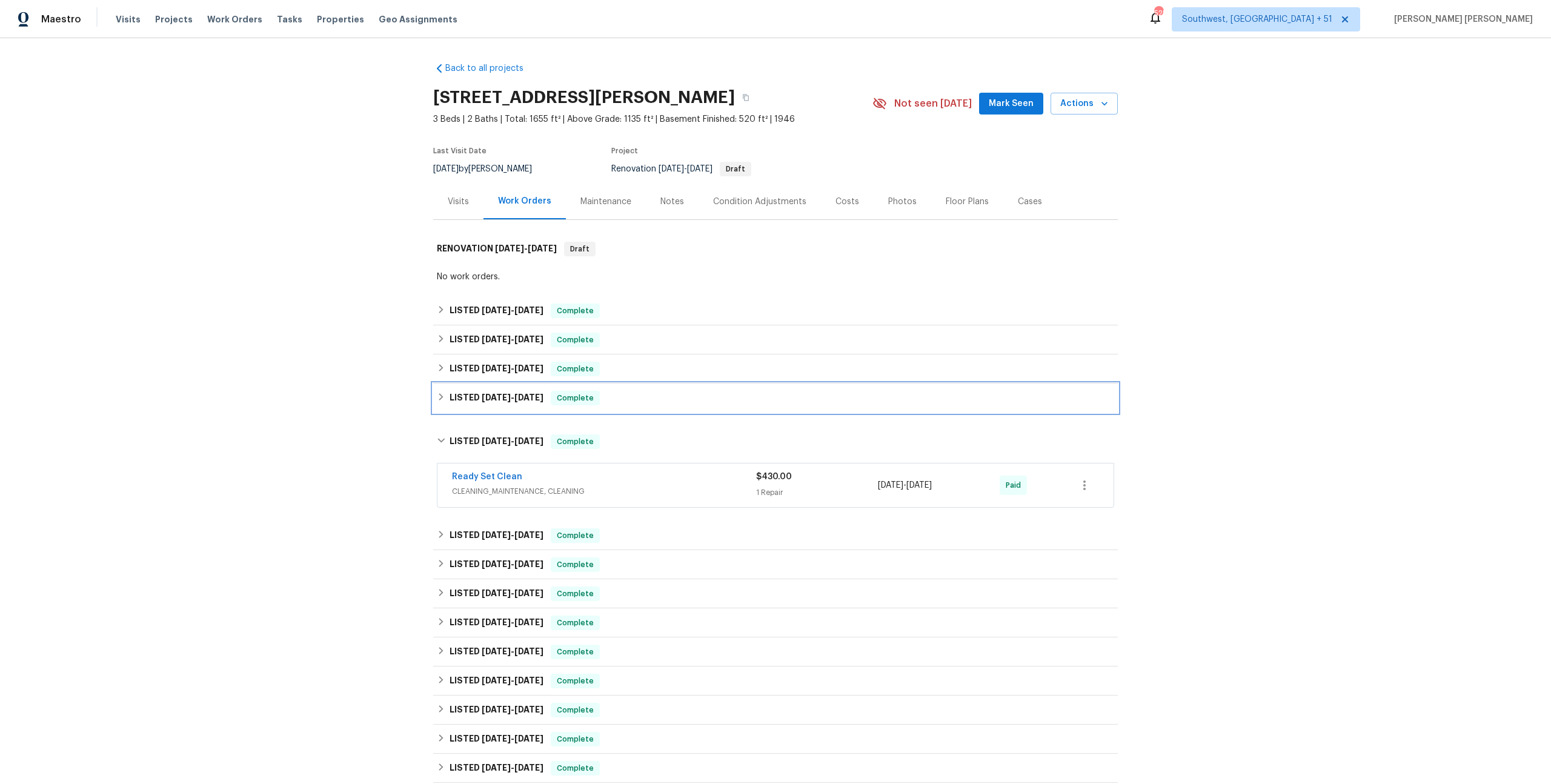
click at [615, 399] on div "LISTED [DATE] - [DATE] Complete" at bounding box center [775, 398] width 677 height 15
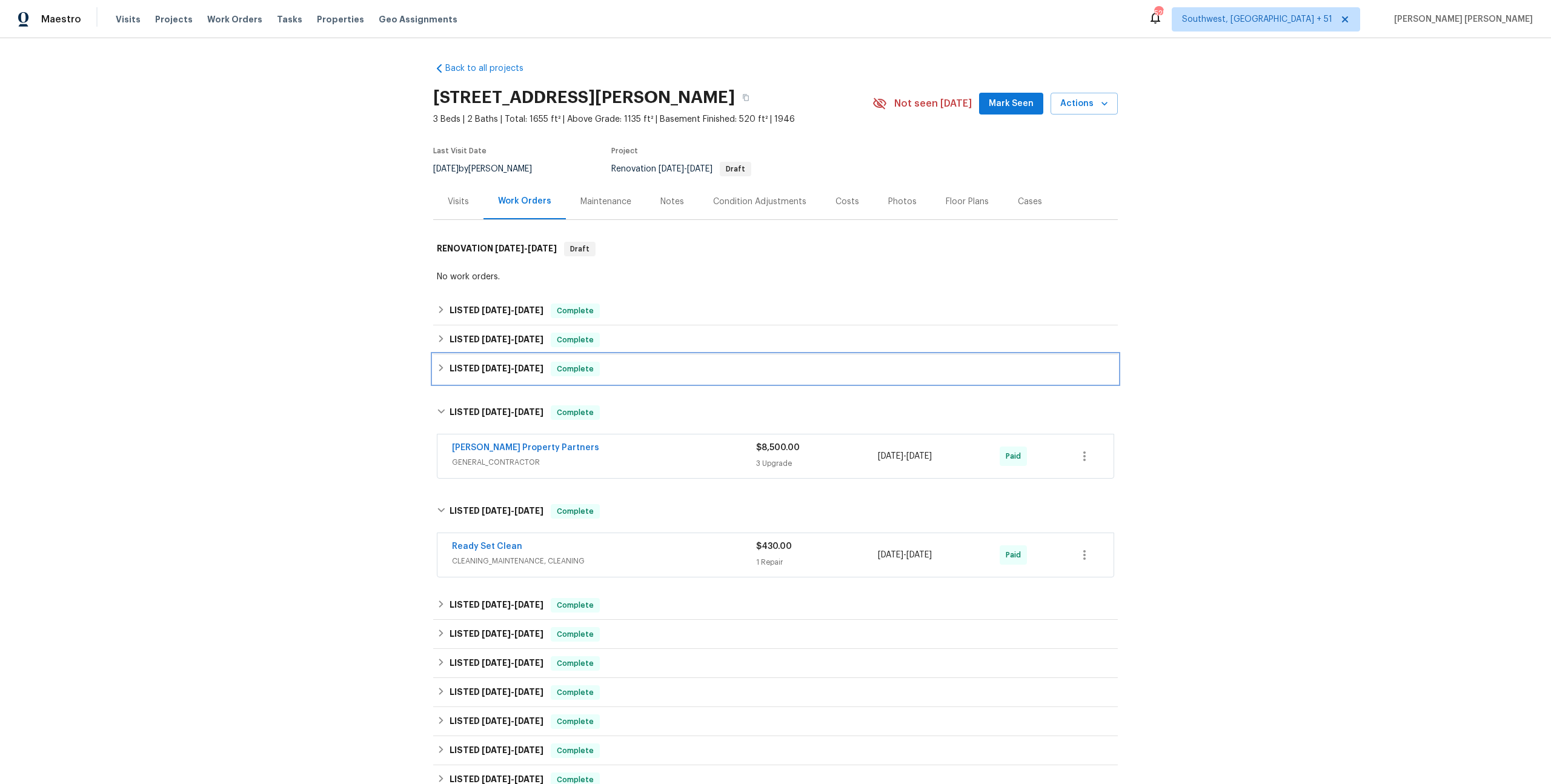
click at [648, 361] on div "LISTED [DATE] - [DATE] Complete" at bounding box center [776, 369] width 684 height 29
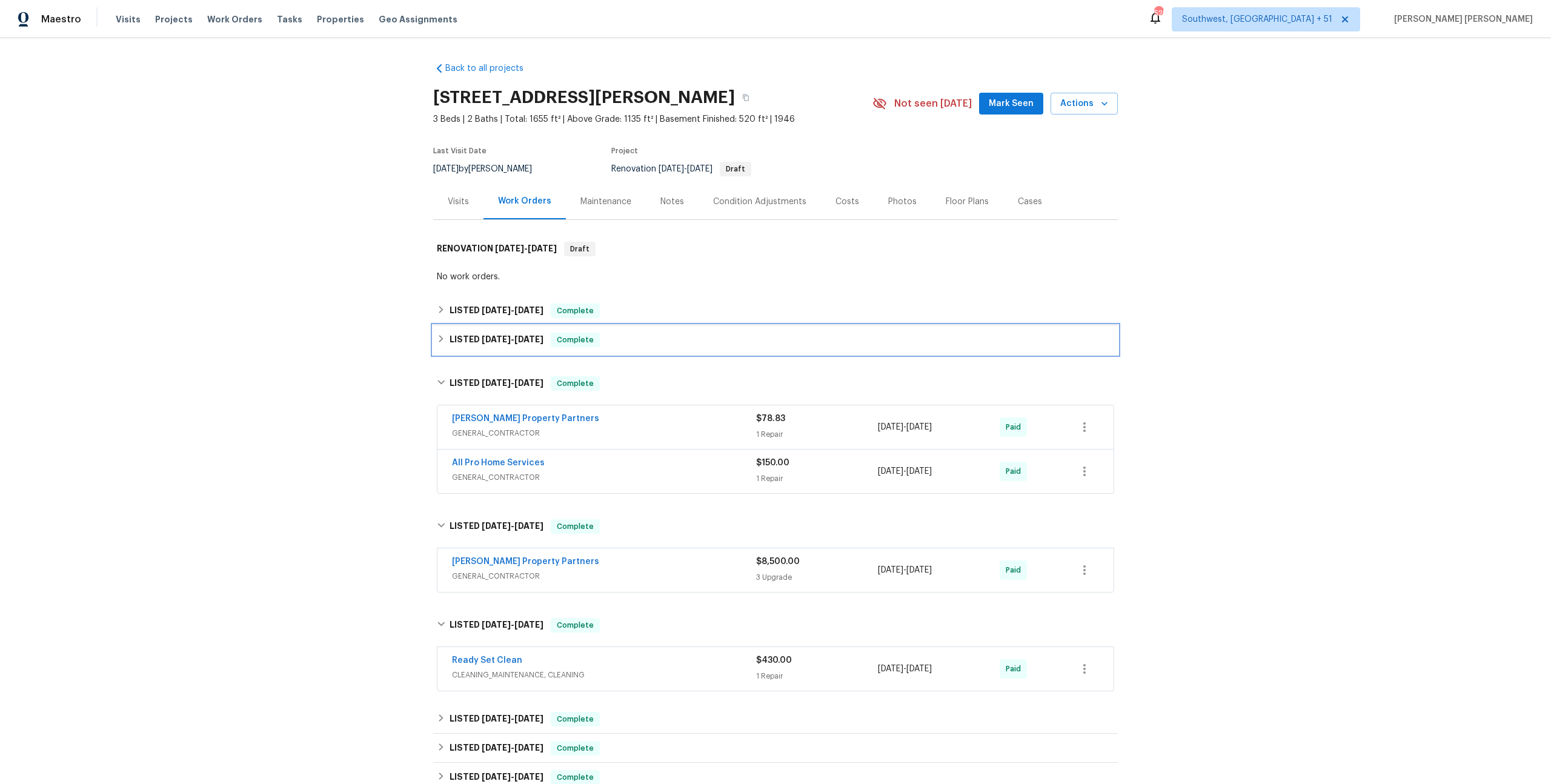
click at [670, 327] on div "LISTED [DATE] - [DATE] Complete" at bounding box center [776, 340] width 684 height 29
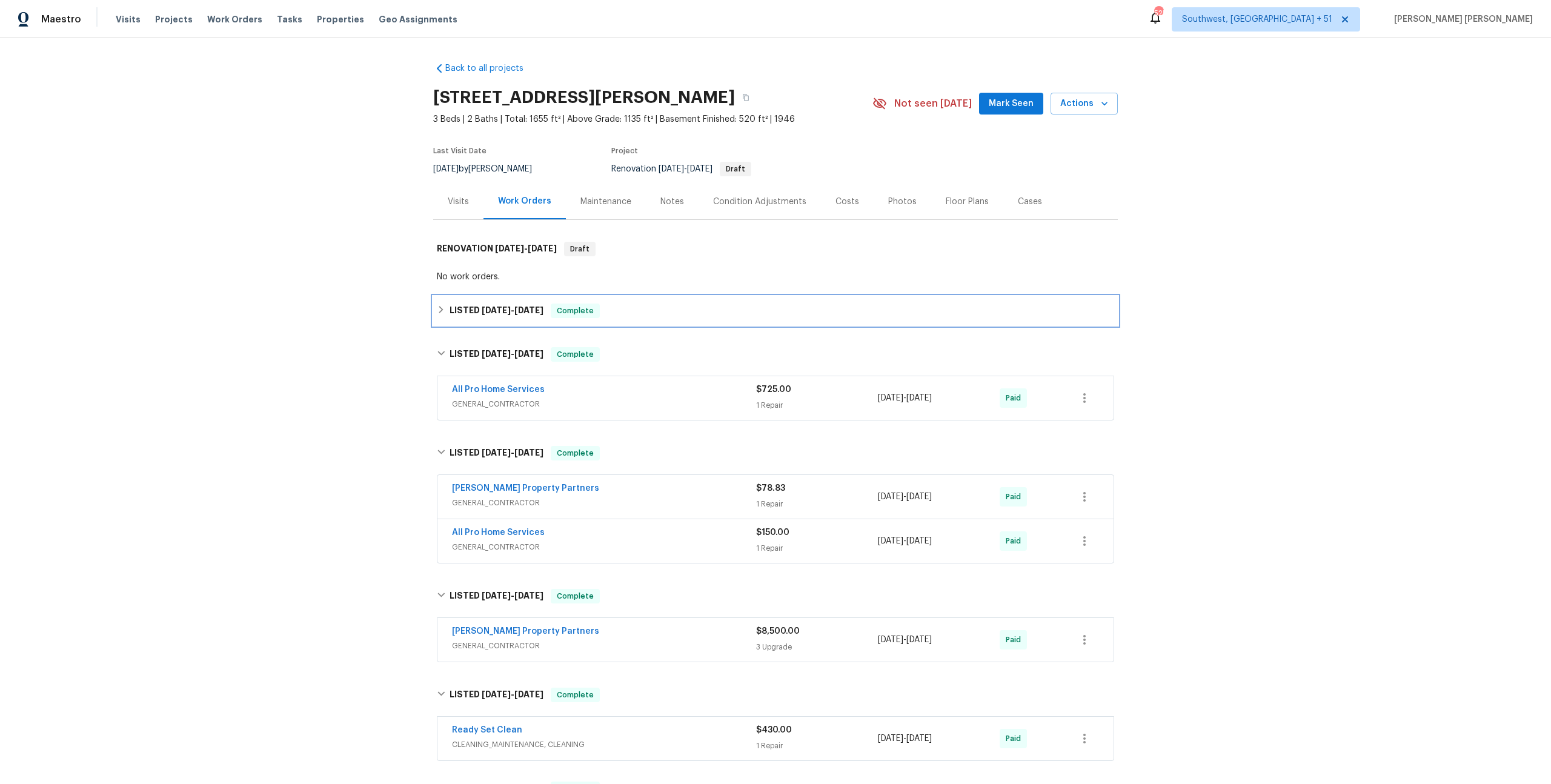
click at [696, 300] on div "LISTED [DATE] - [DATE] Complete" at bounding box center [776, 311] width 684 height 29
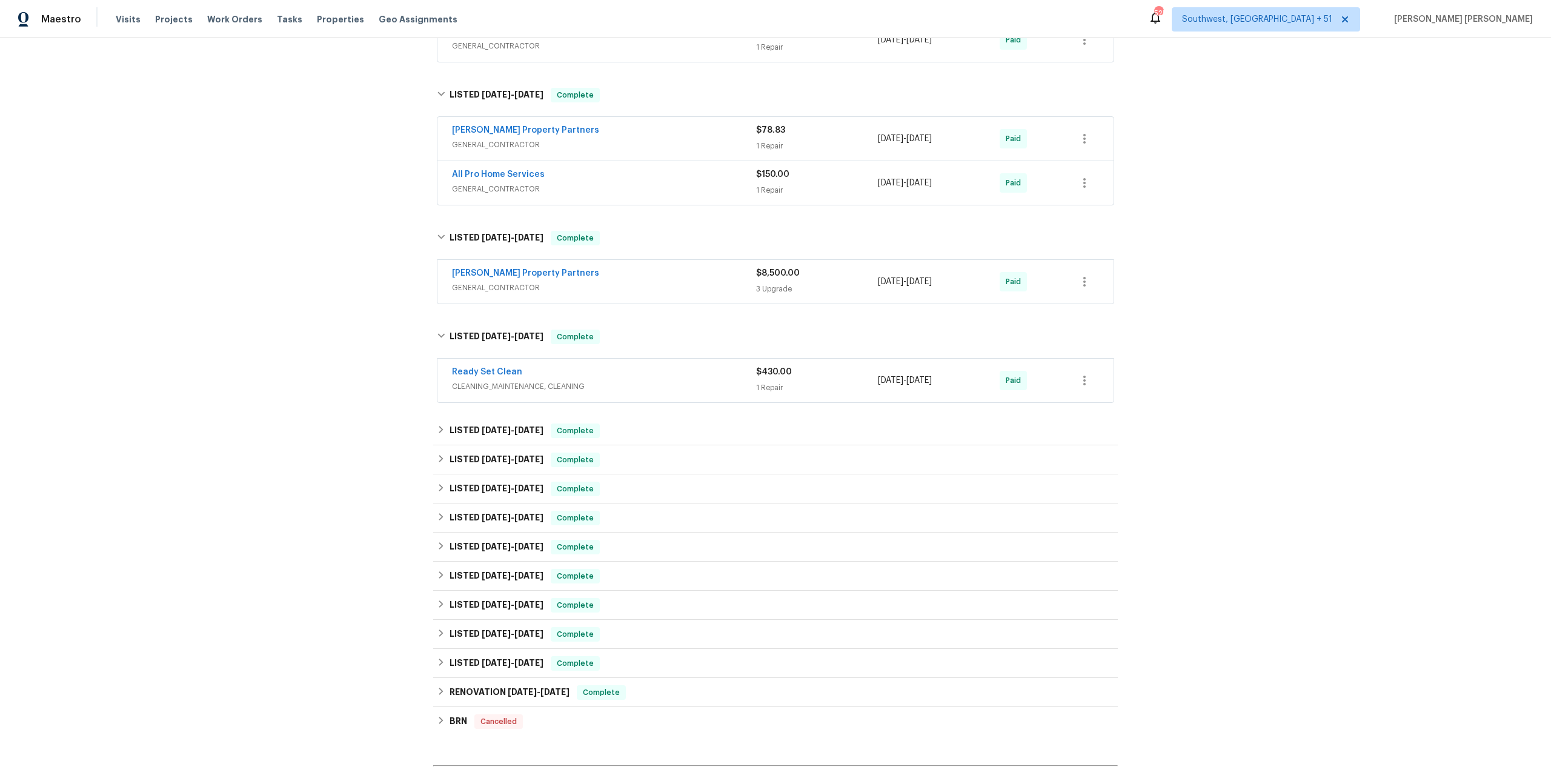
click at [686, 382] on span "CLEANING_MAINTENANCE, CLEANING" at bounding box center [604, 387] width 304 height 12
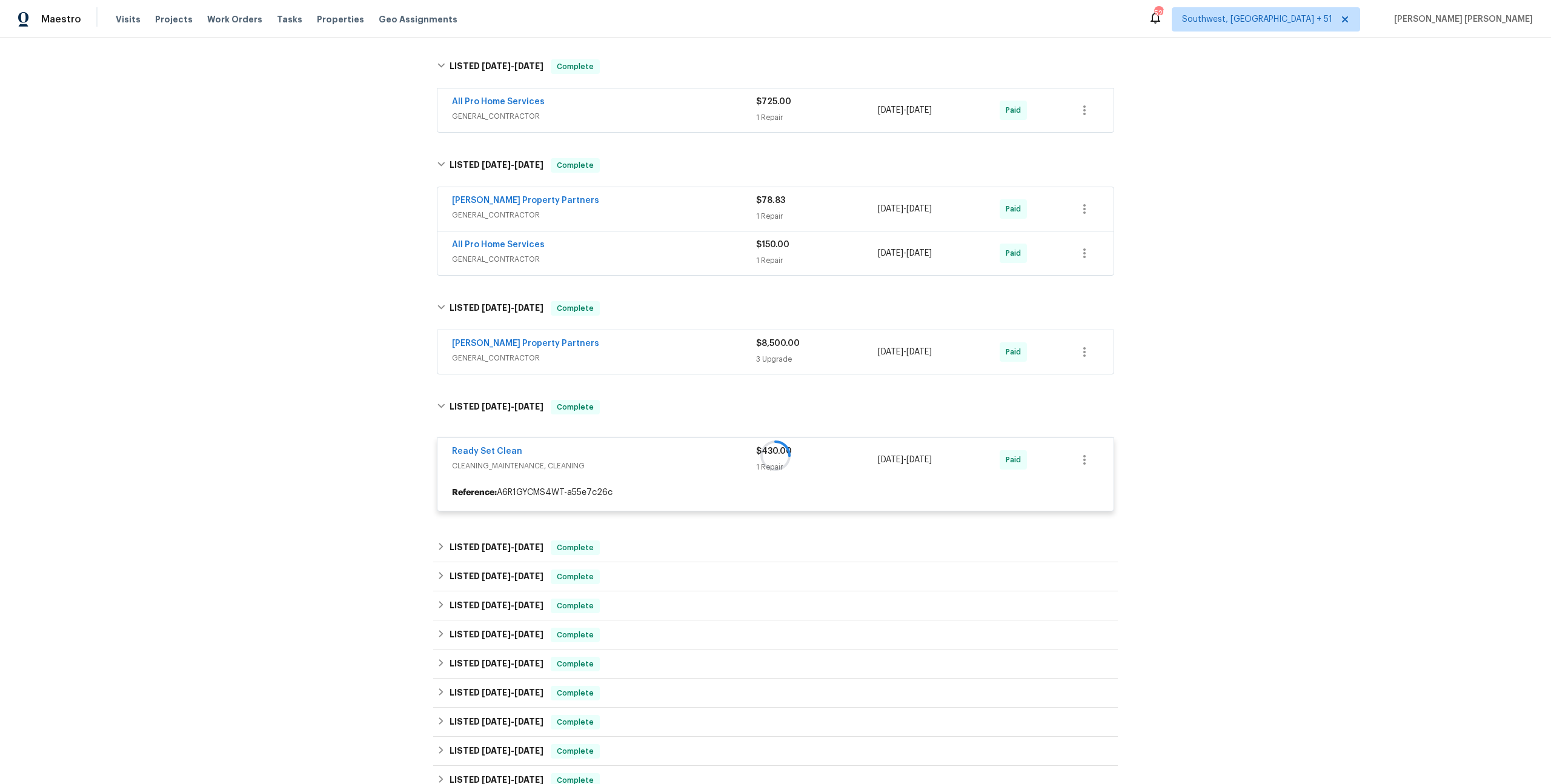
click at [699, 354] on span "GENERAL_CONTRACTOR" at bounding box center [604, 358] width 304 height 12
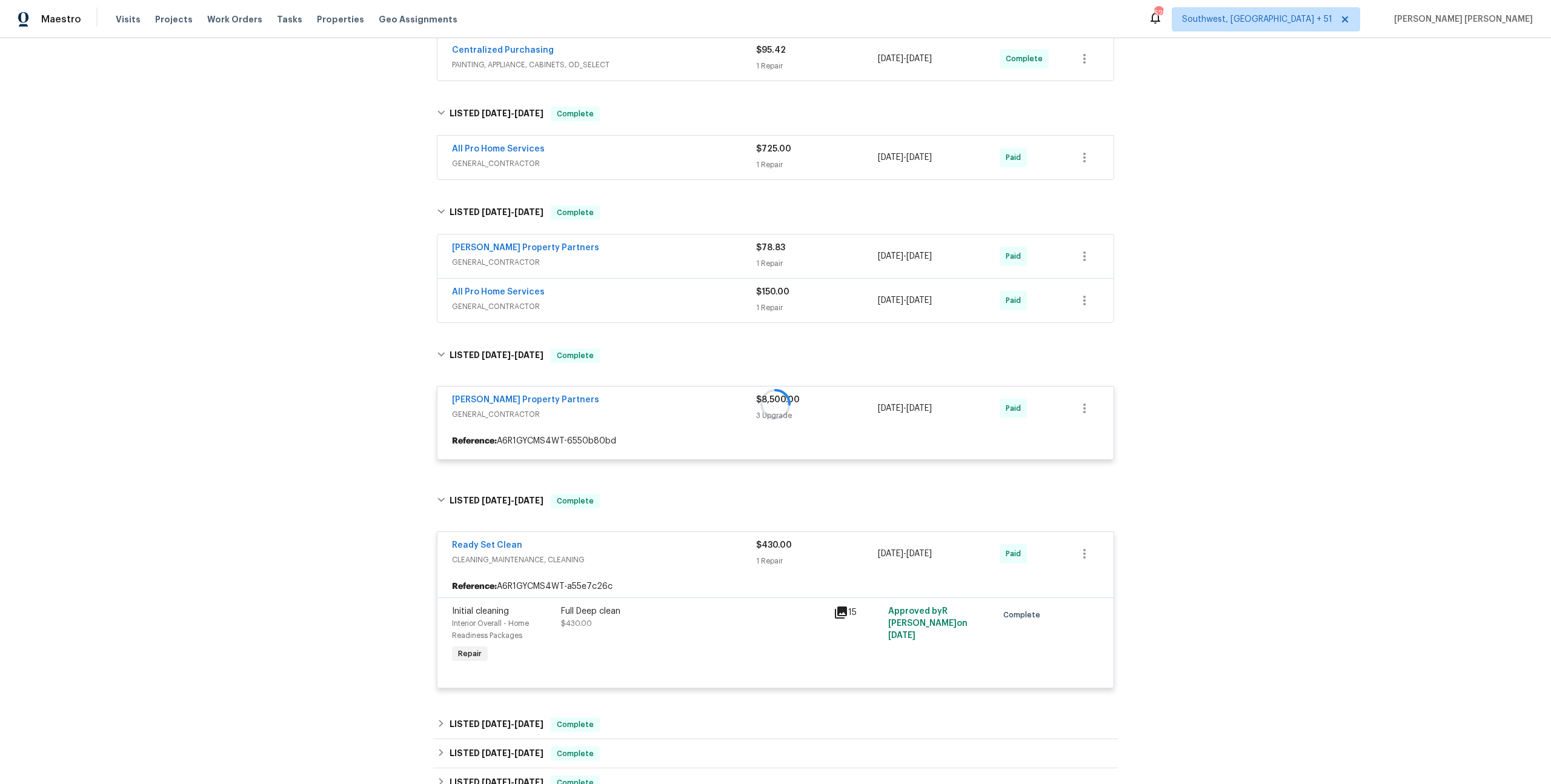
scroll to position [334, 0]
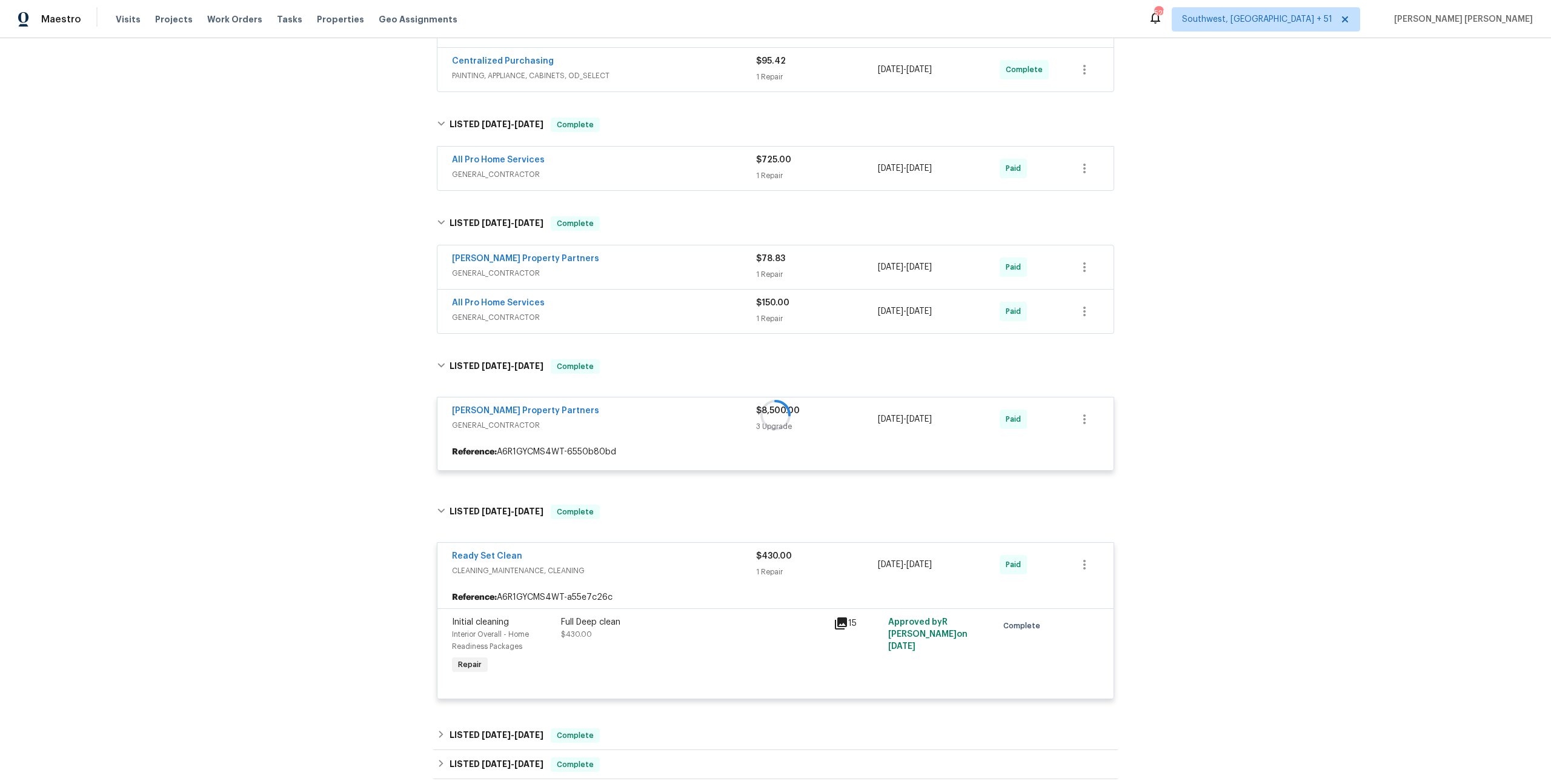
click at [712, 300] on div "All Pro Home Services" at bounding box center [604, 304] width 304 height 15
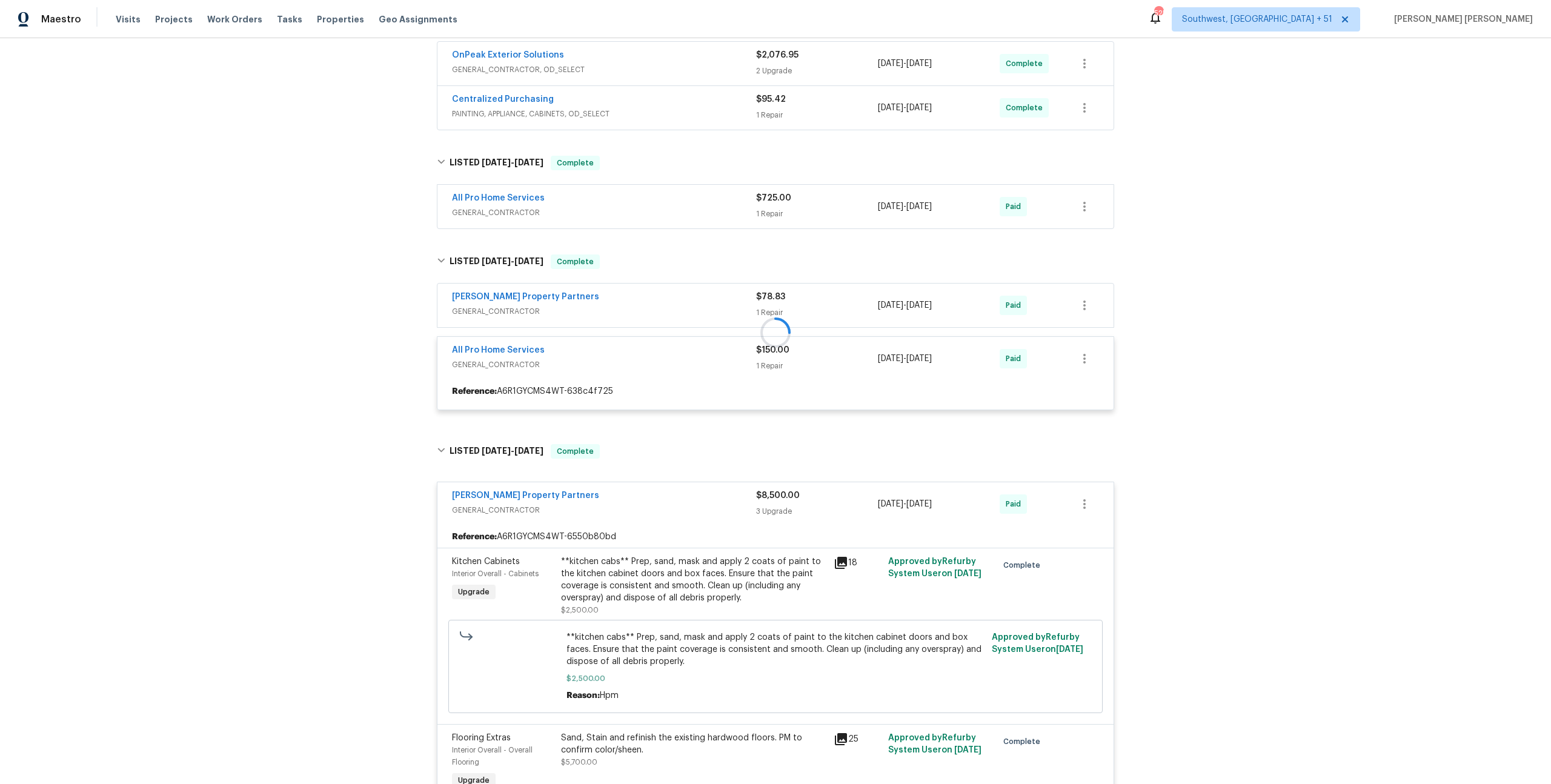
scroll to position [289, 0]
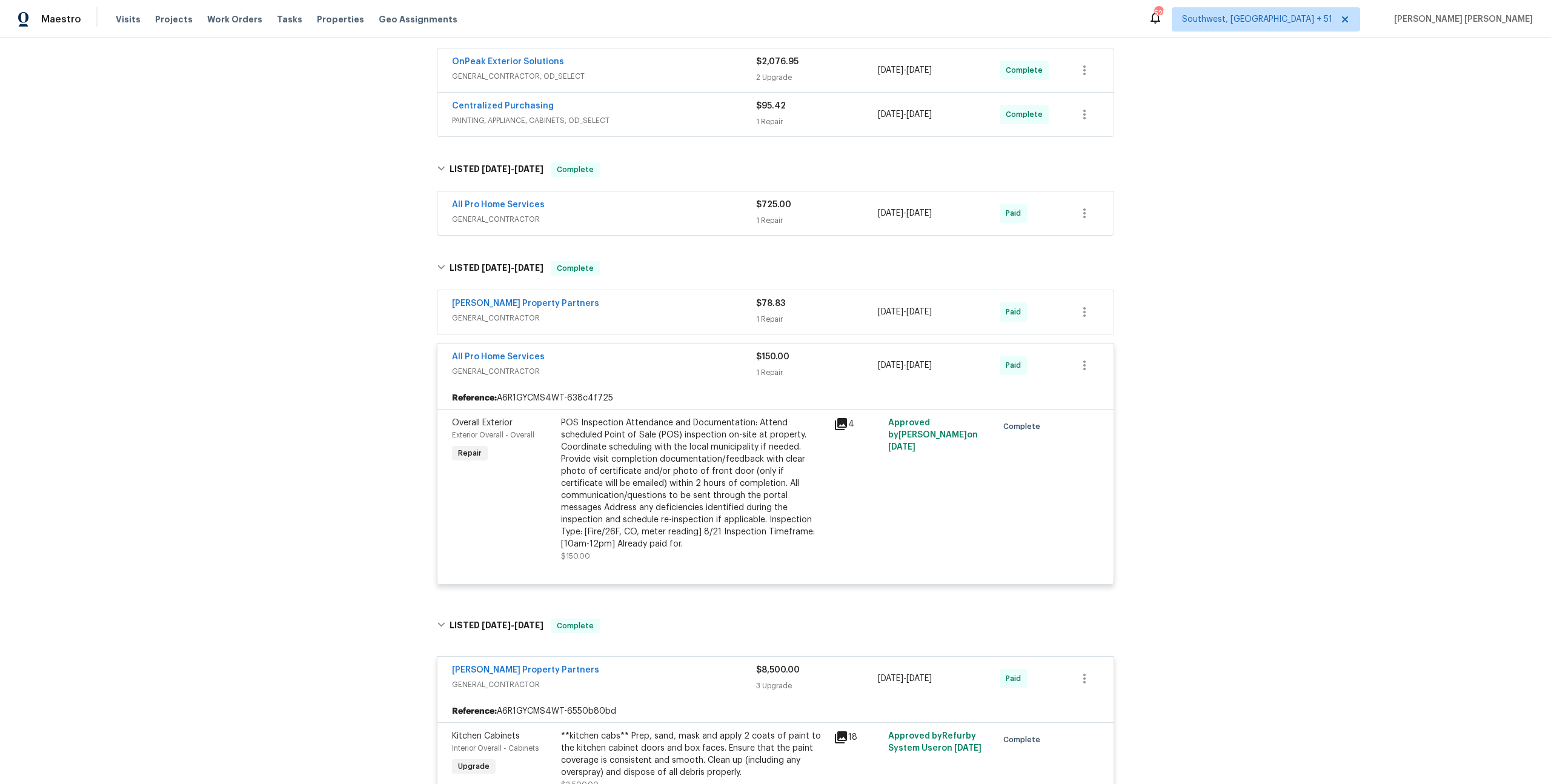
click at [729, 308] on div "[PERSON_NAME] Property Partners" at bounding box center [604, 304] width 304 height 15
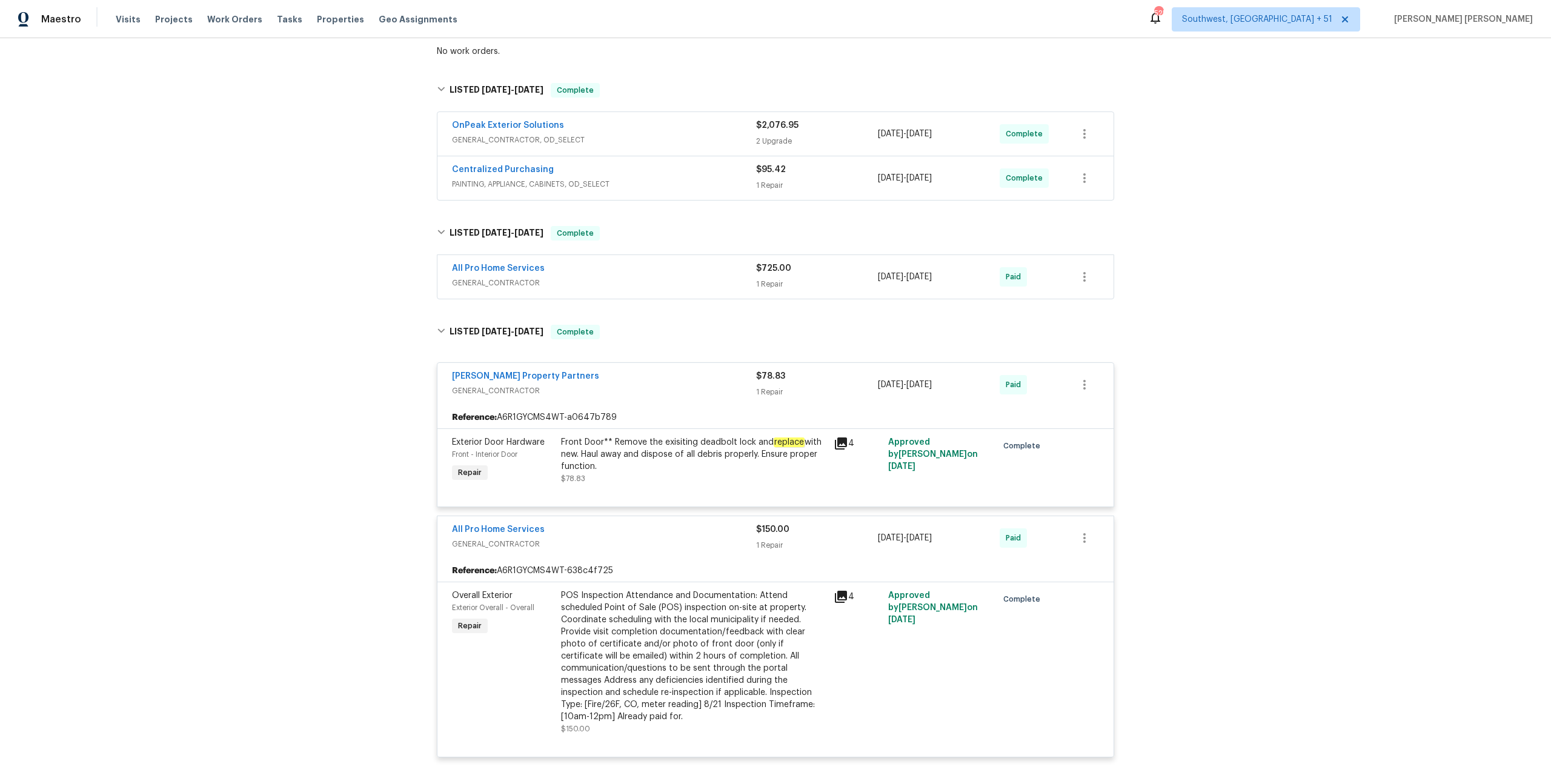
scroll to position [223, 0]
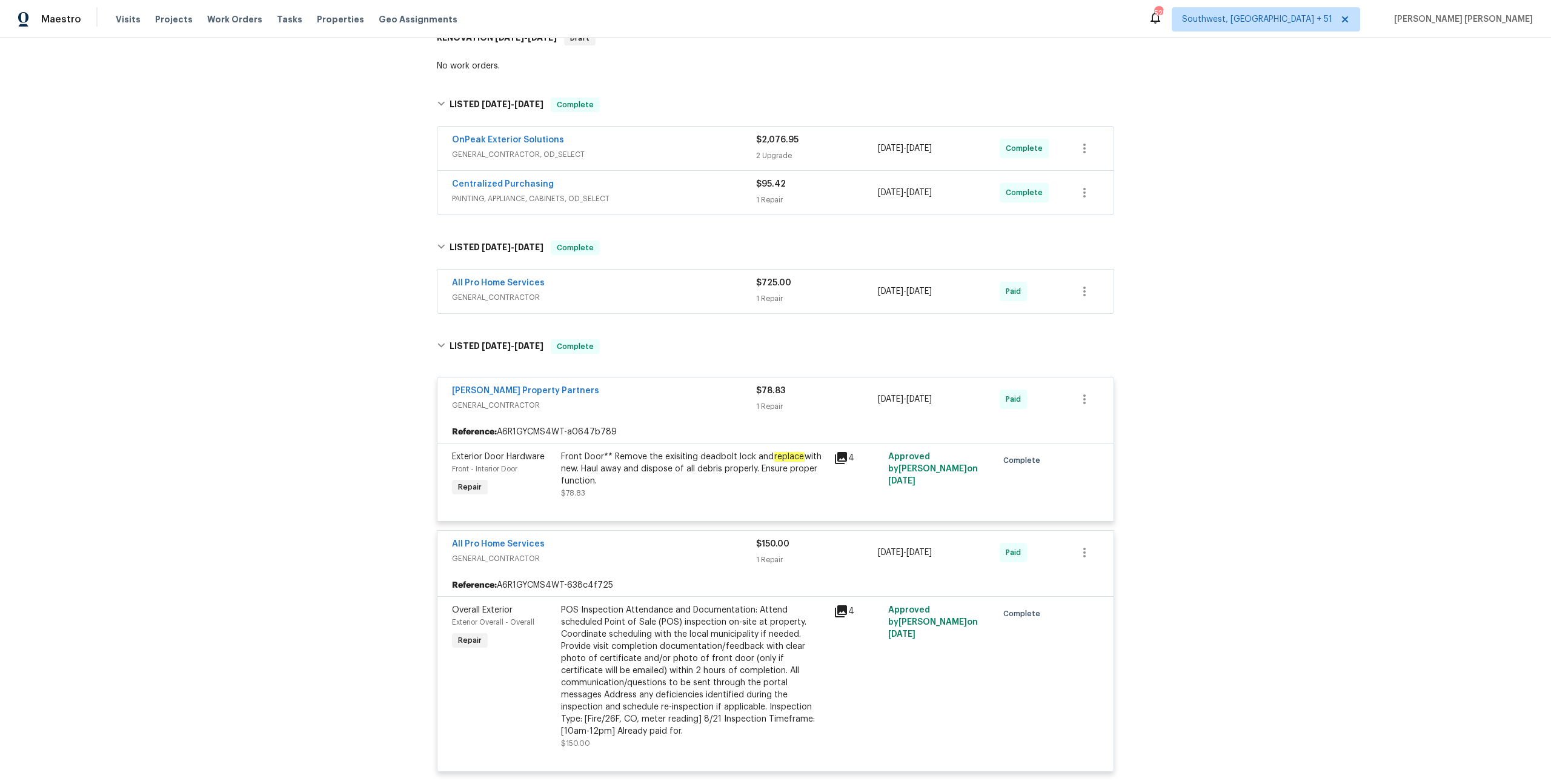
click at [738, 293] on span "GENERAL_CONTRACTOR" at bounding box center [604, 297] width 304 height 12
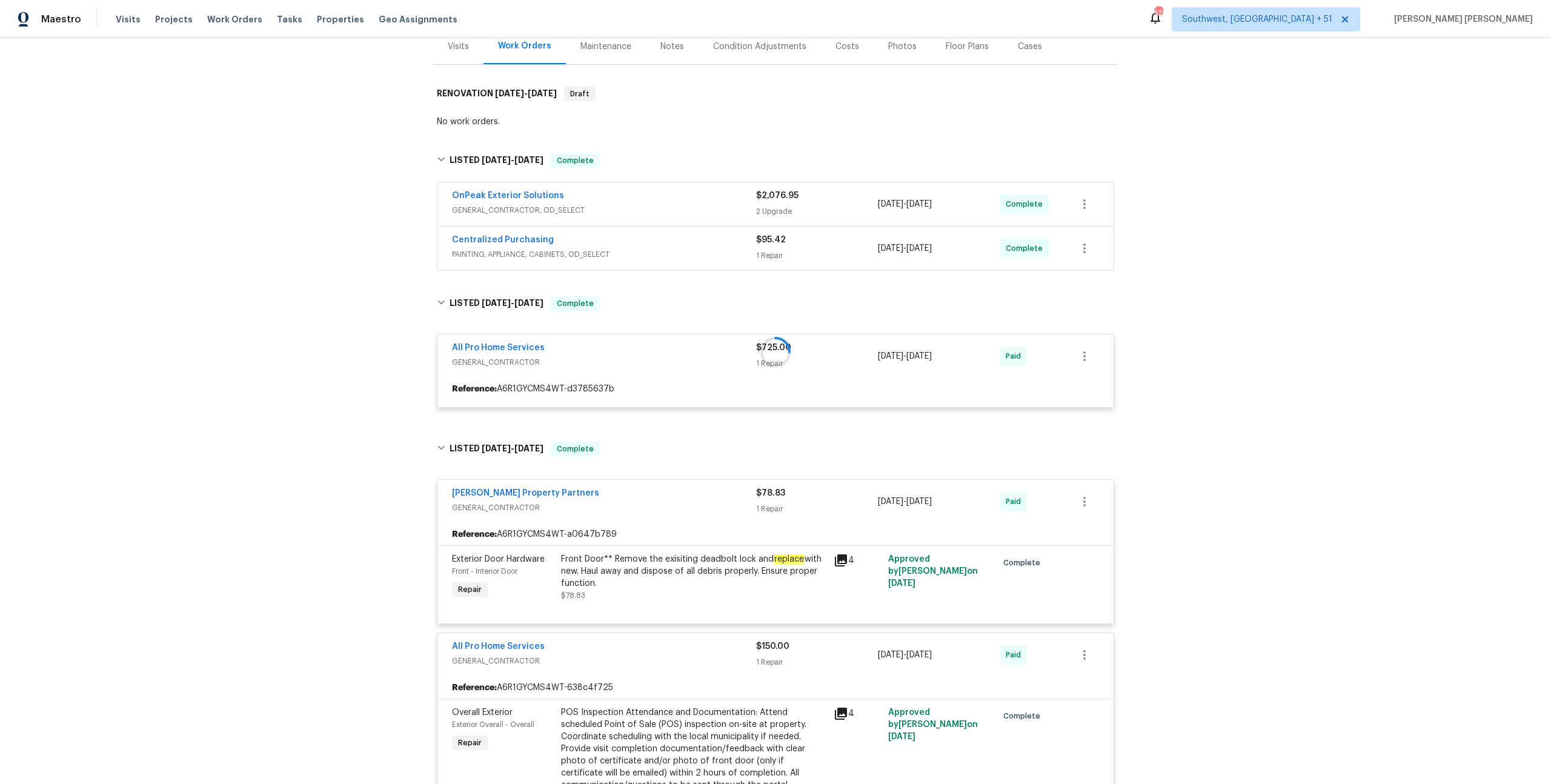
scroll to position [150, 0]
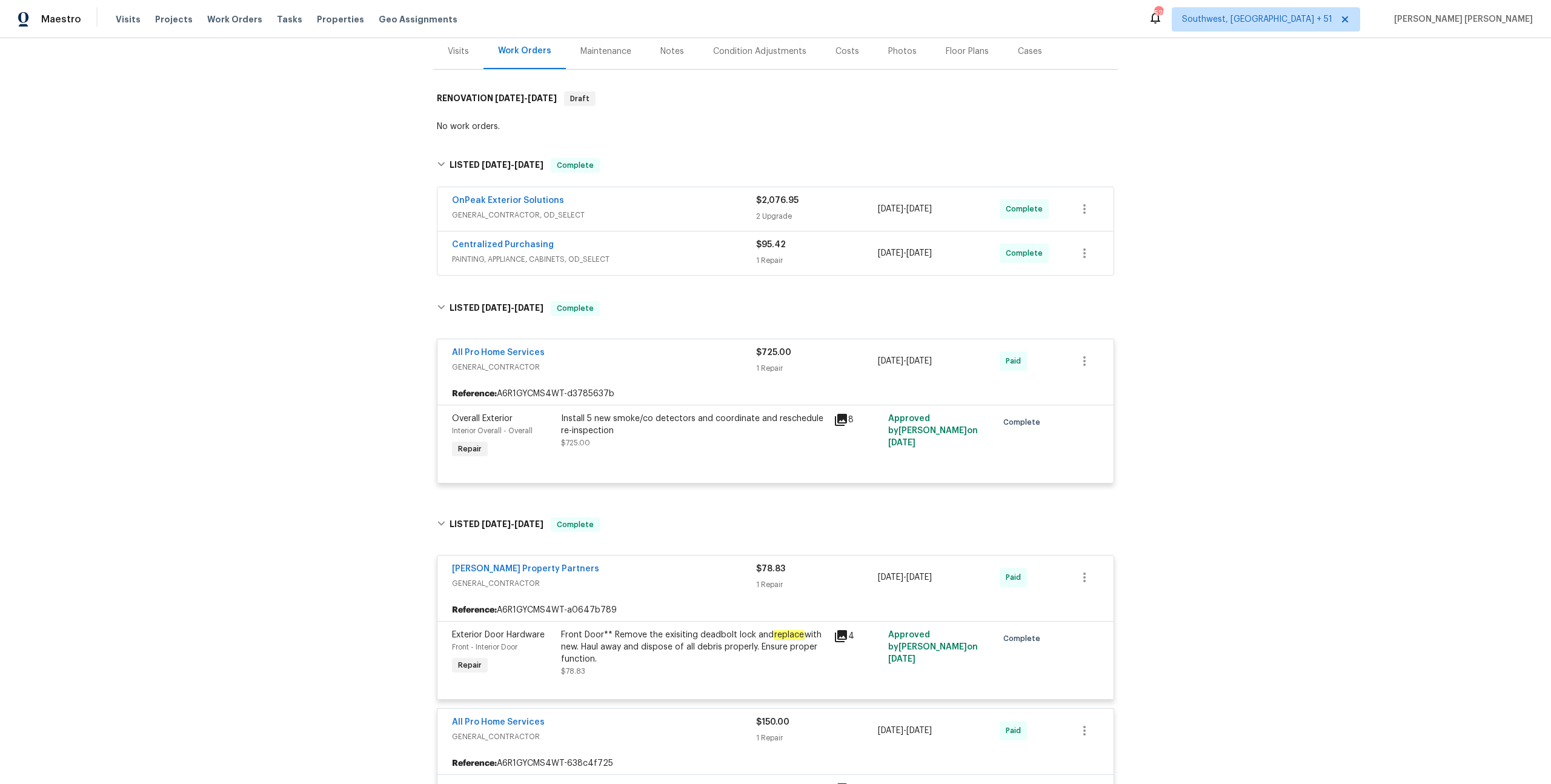
click at [745, 257] on span "PAINTING, APPLIANCE, CABINETS, OD_SELECT" at bounding box center [604, 259] width 304 height 12
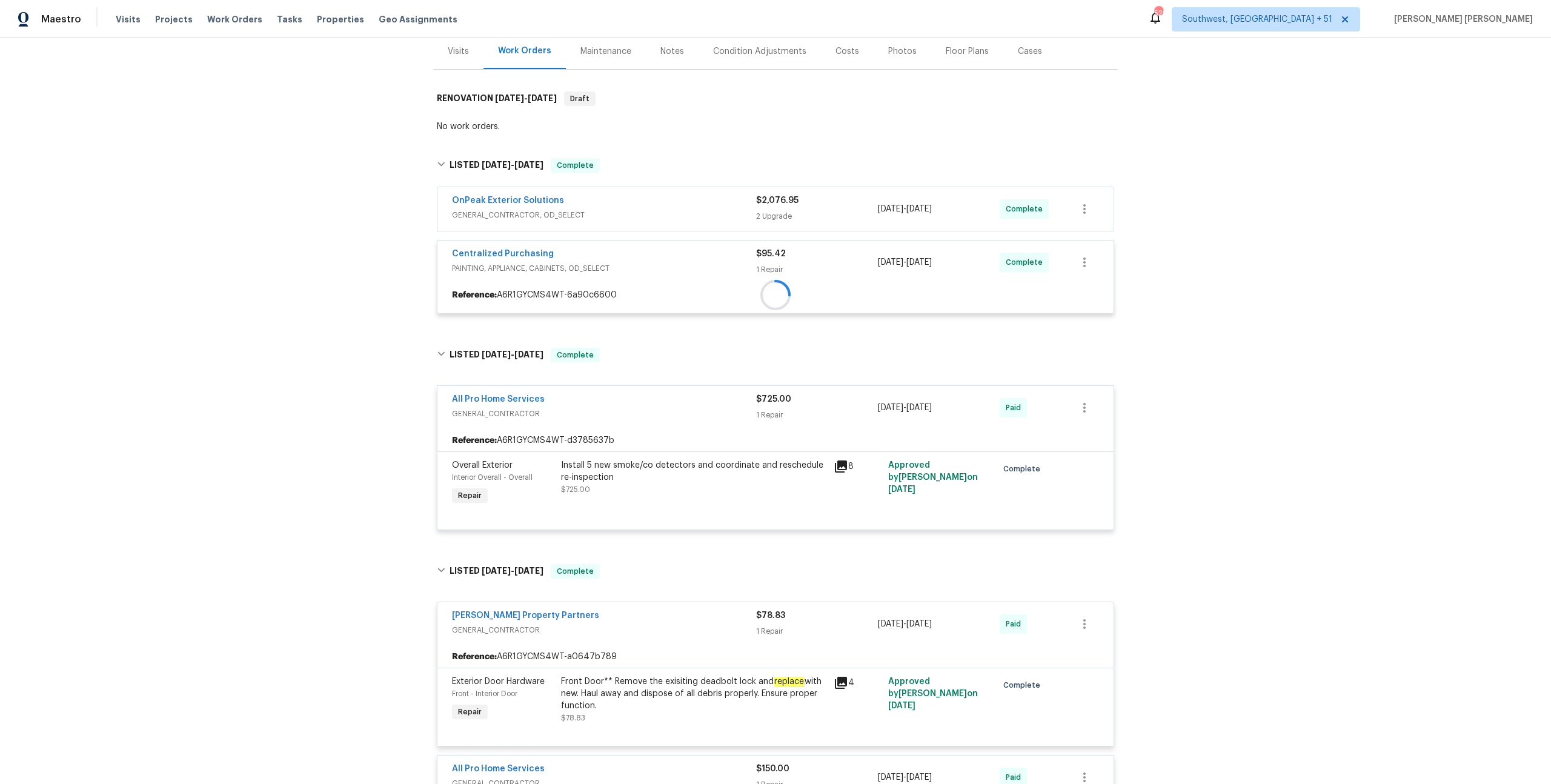
scroll to position [112, 0]
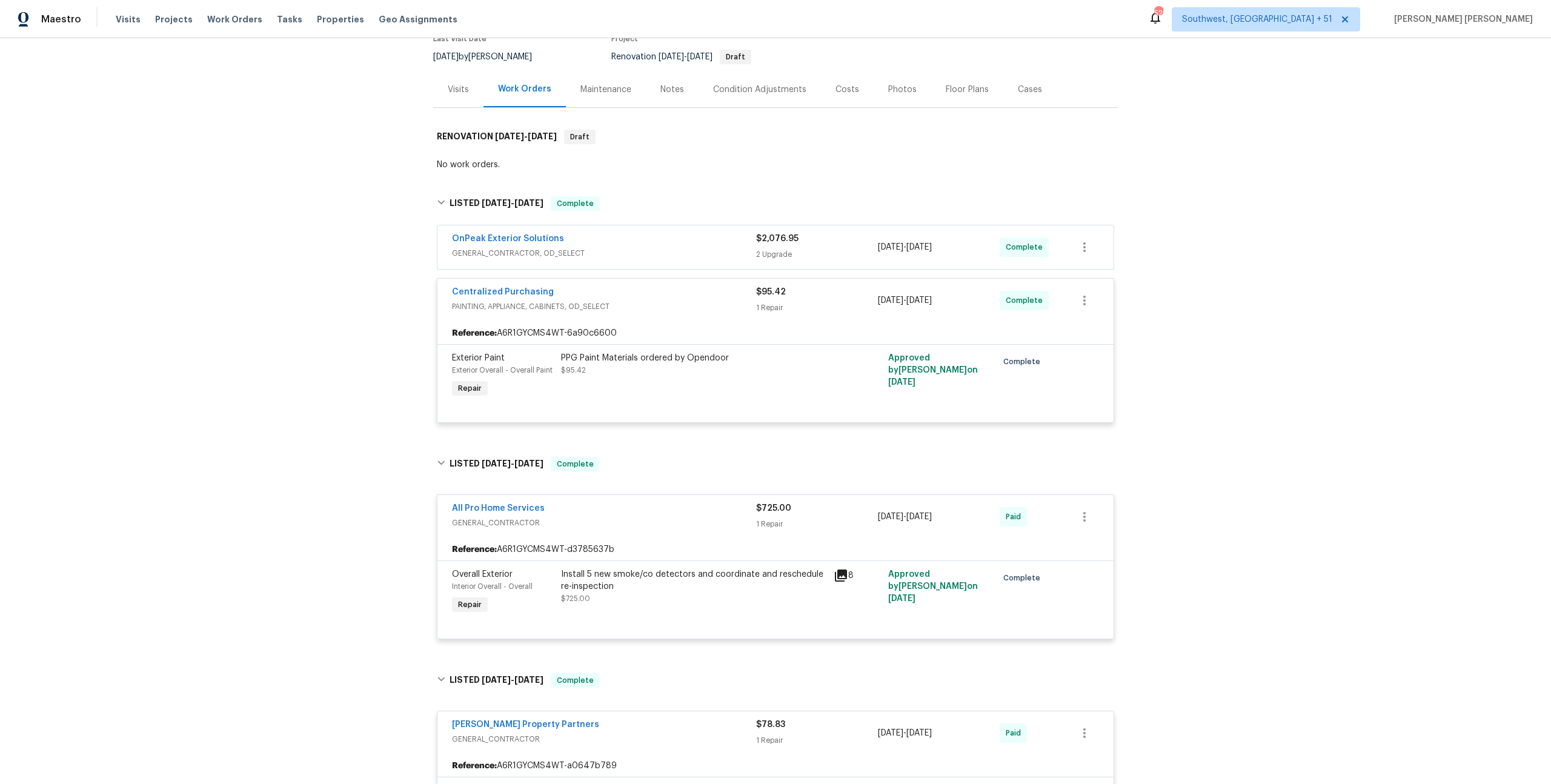
click at [726, 241] on div "OnPeak Exterior Solutions" at bounding box center [604, 240] width 304 height 15
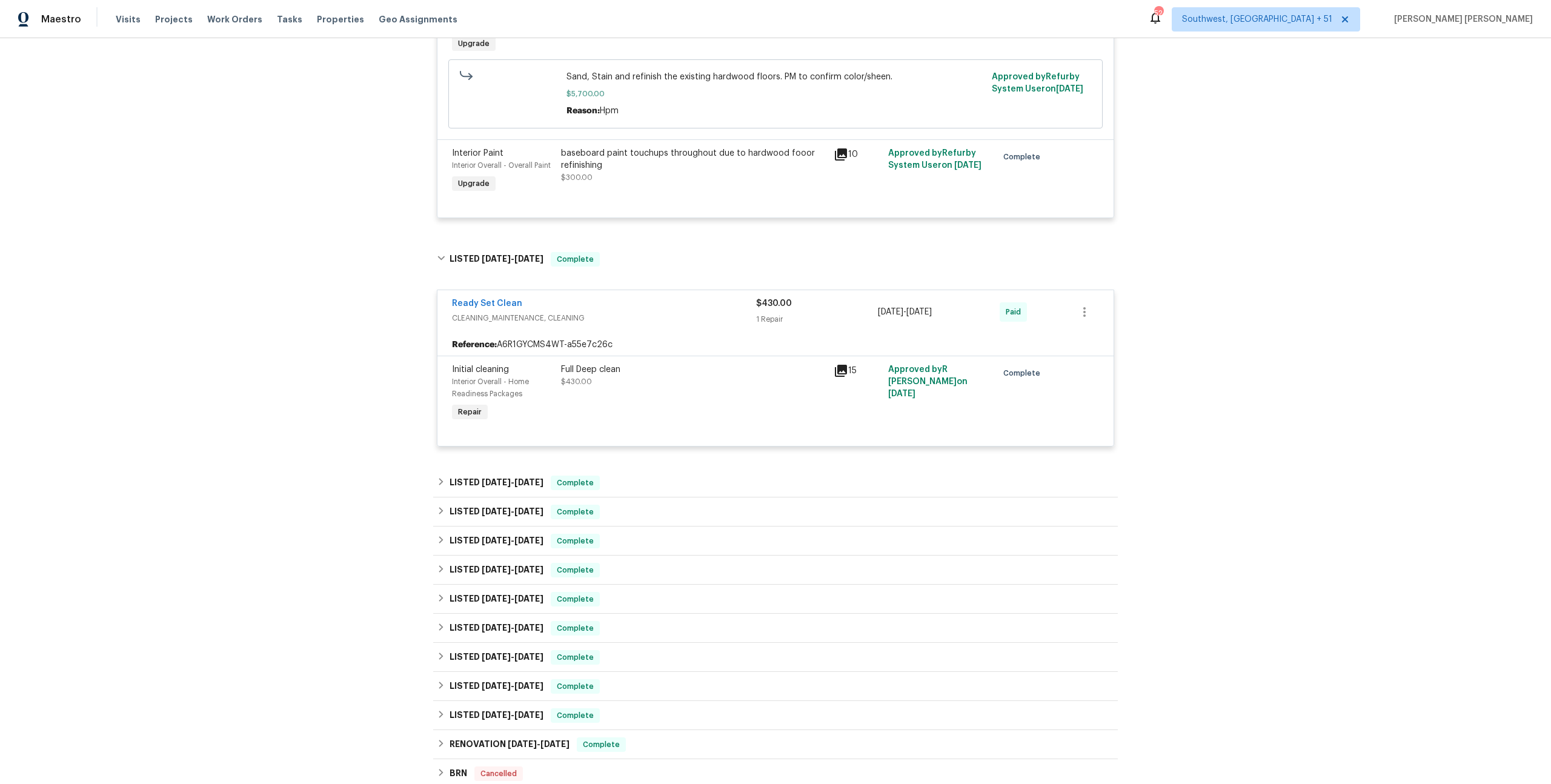
scroll to position [1824, 0]
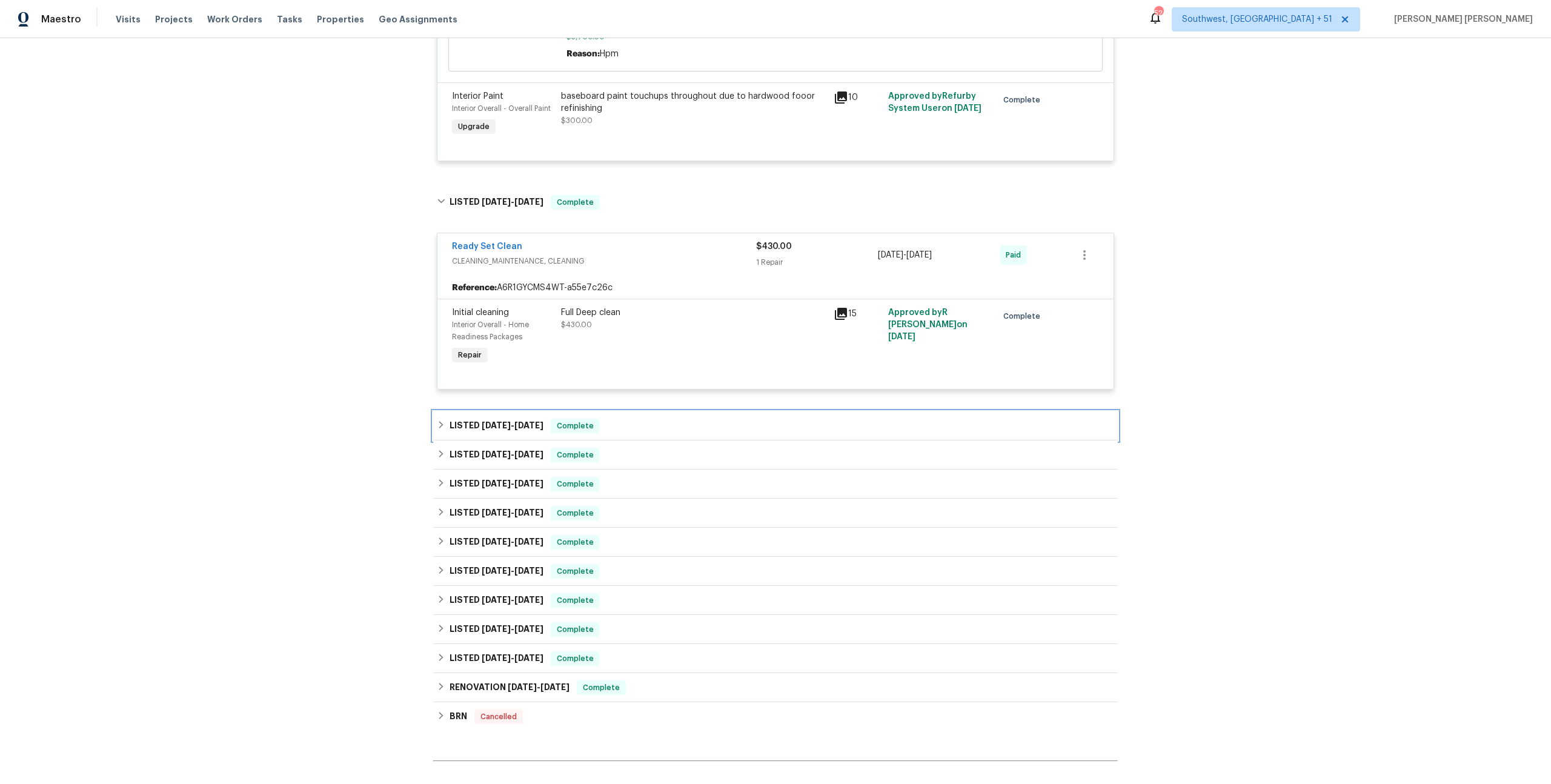
click at [558, 423] on span "Complete" at bounding box center [575, 426] width 46 height 12
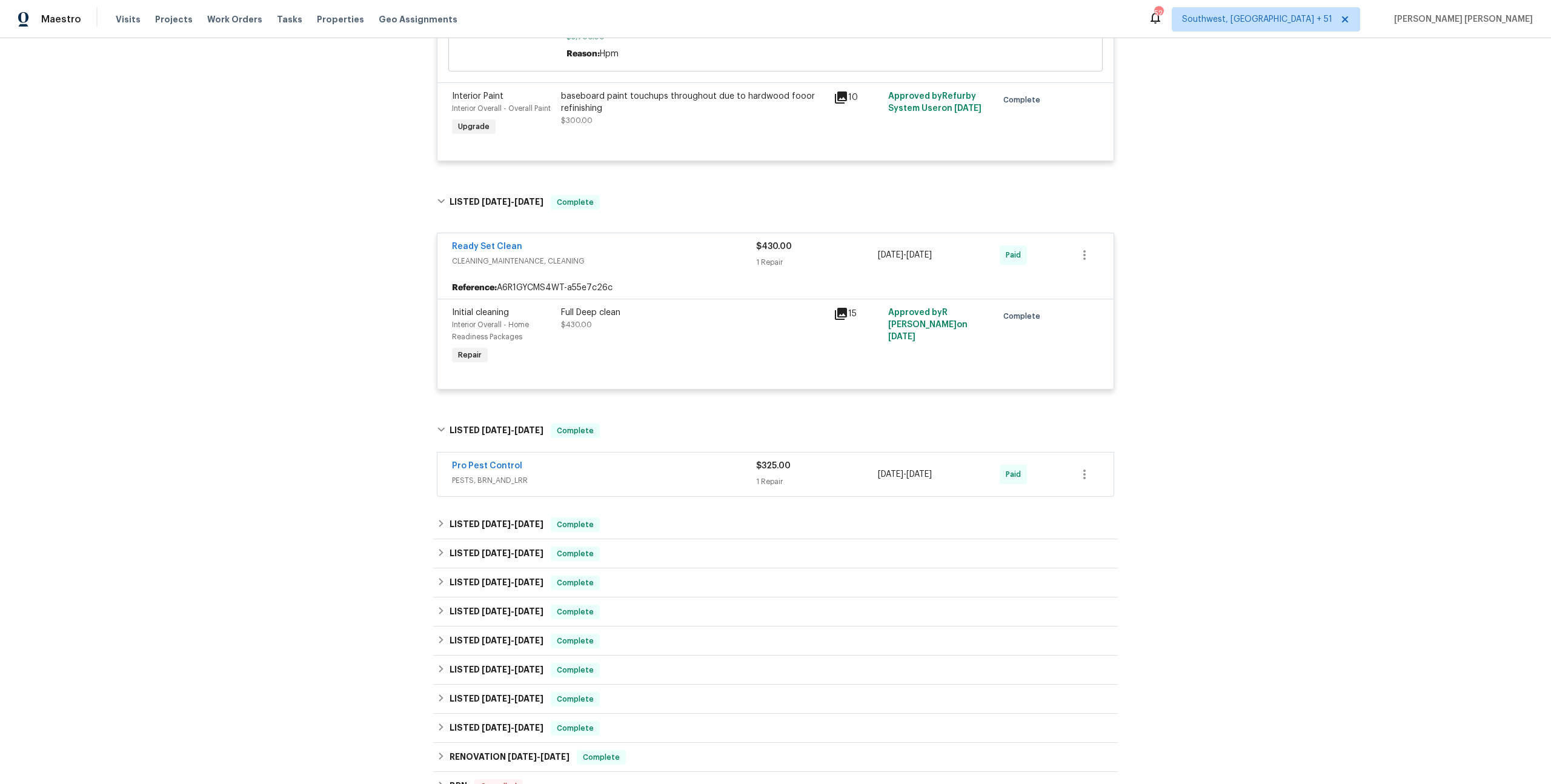
click at [628, 471] on div "Pro Pest Control" at bounding box center [604, 467] width 304 height 15
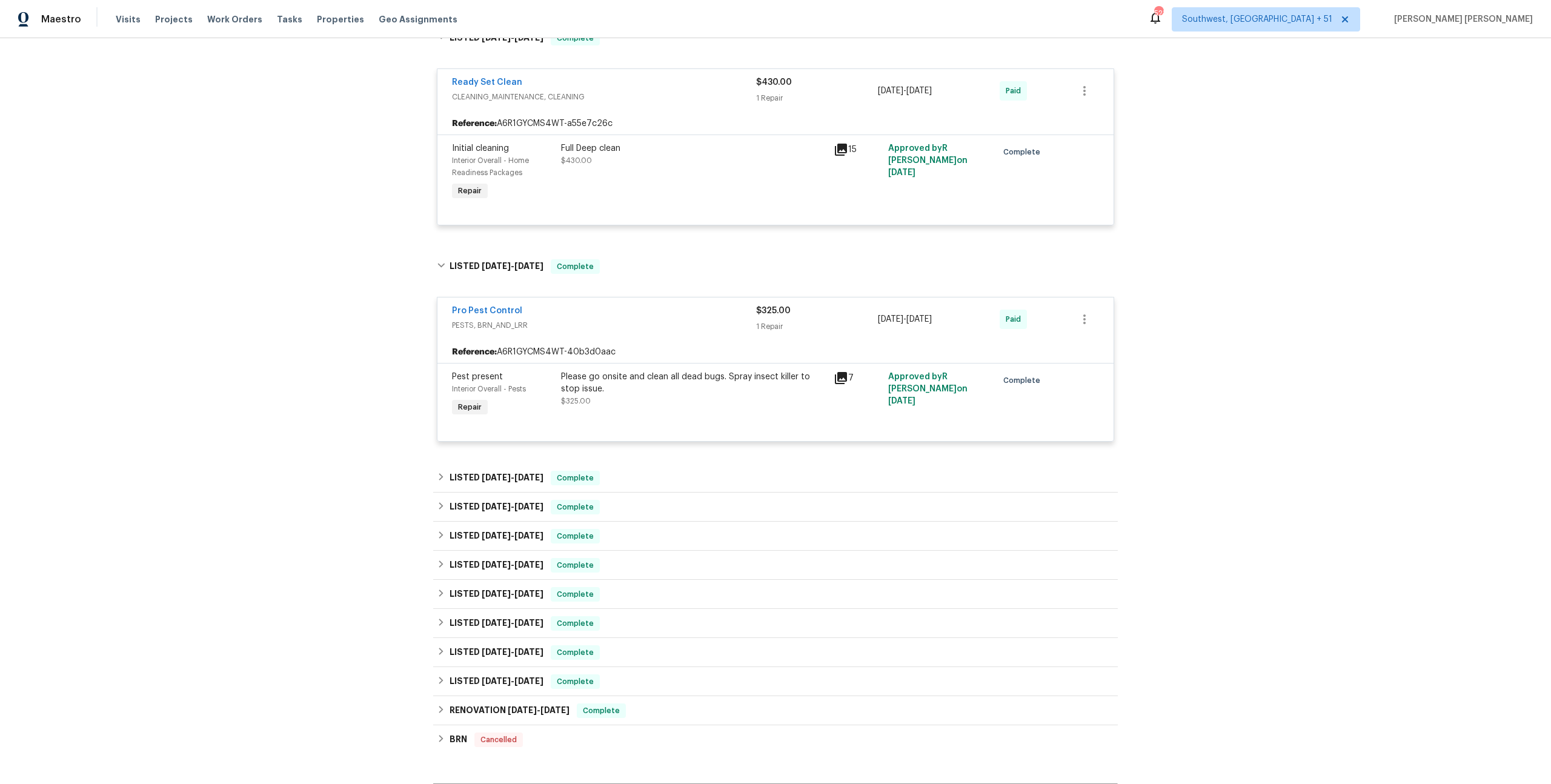
scroll to position [2020, 0]
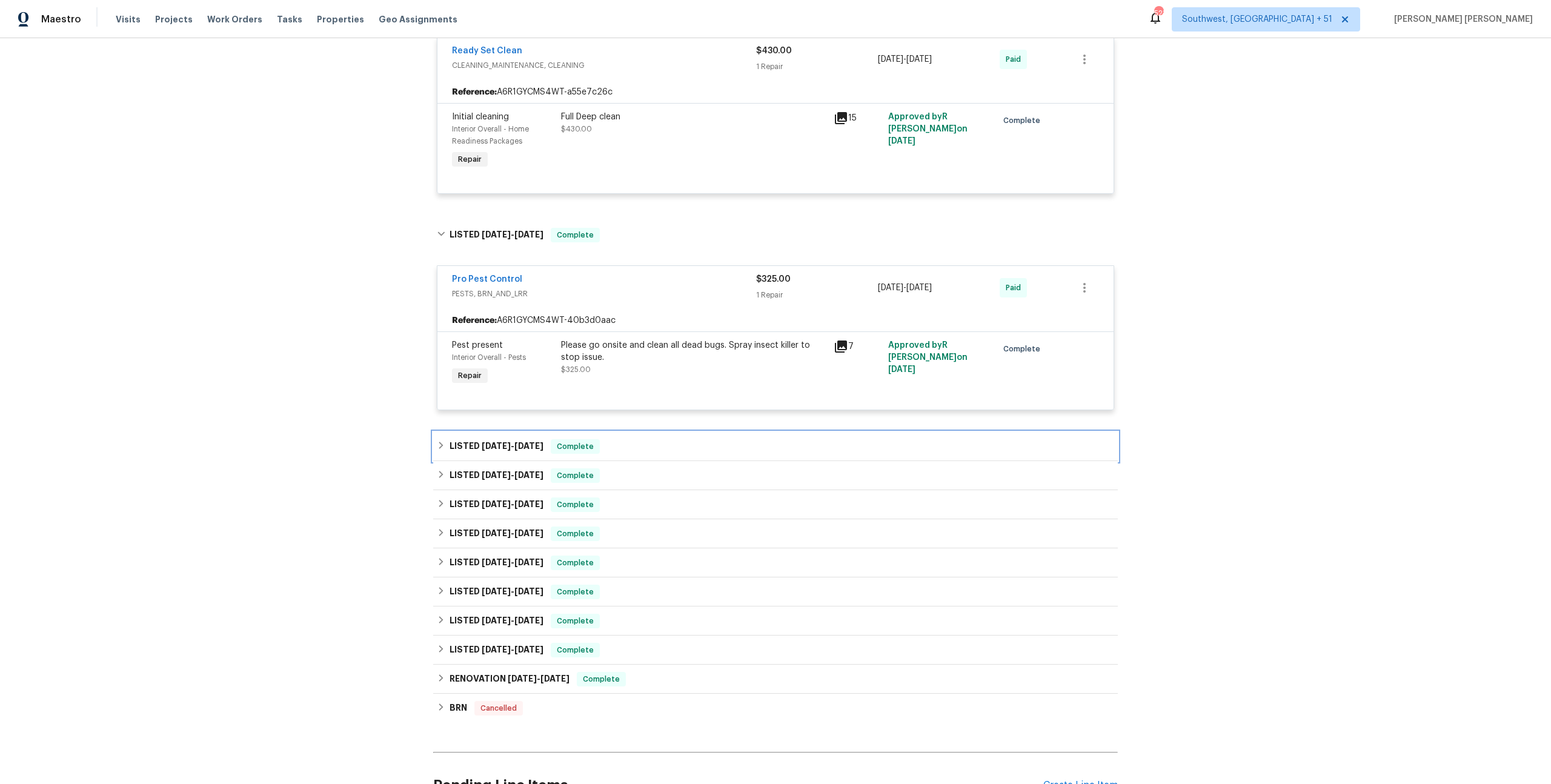
click at [543, 446] on span "[DATE]" at bounding box center [529, 446] width 29 height 9
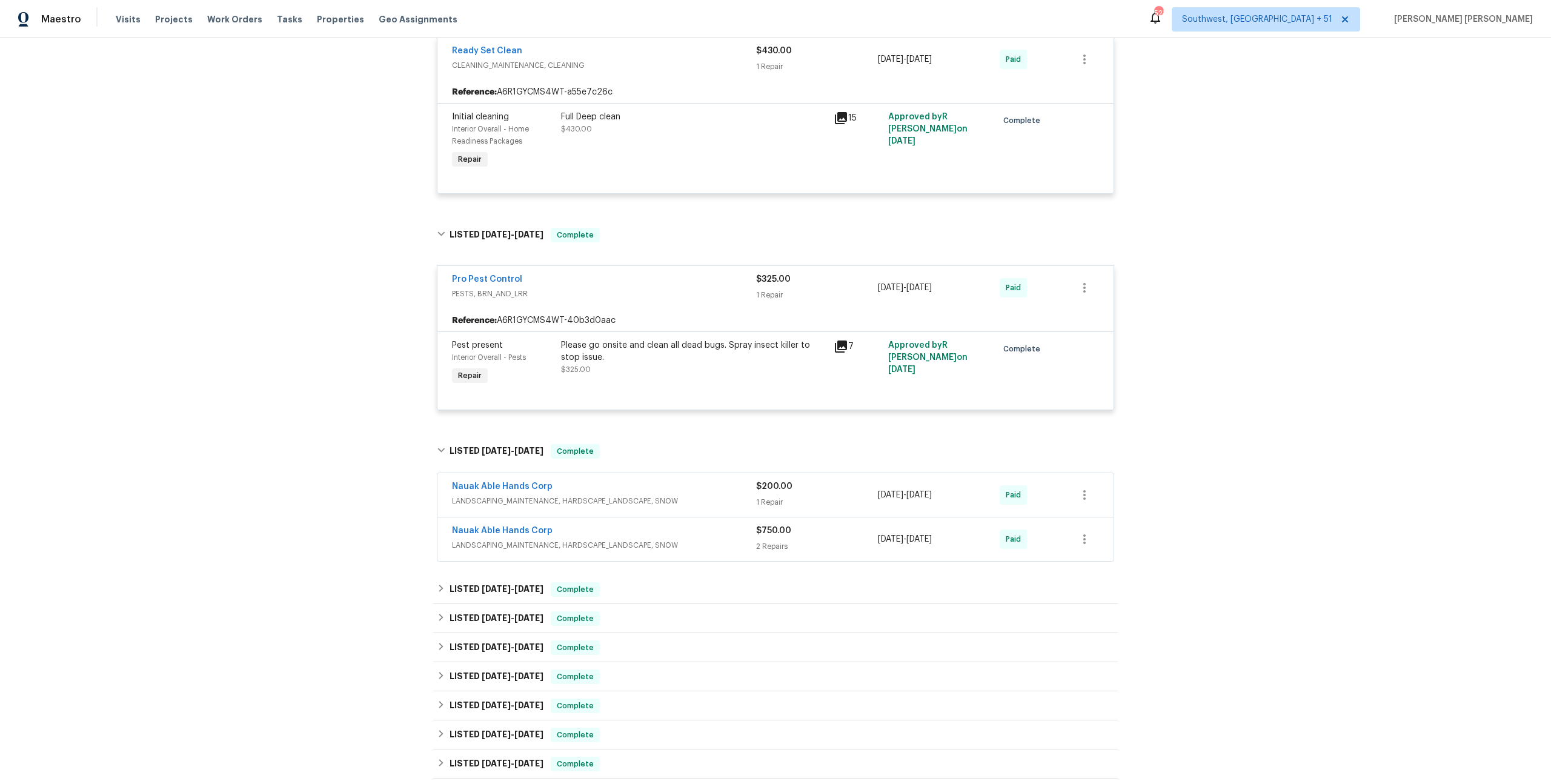
click at [642, 545] on span "LANDSCAPING_MAINTENANCE, HARDSCAPE_LANDSCAPE, SNOW" at bounding box center [604, 546] width 304 height 12
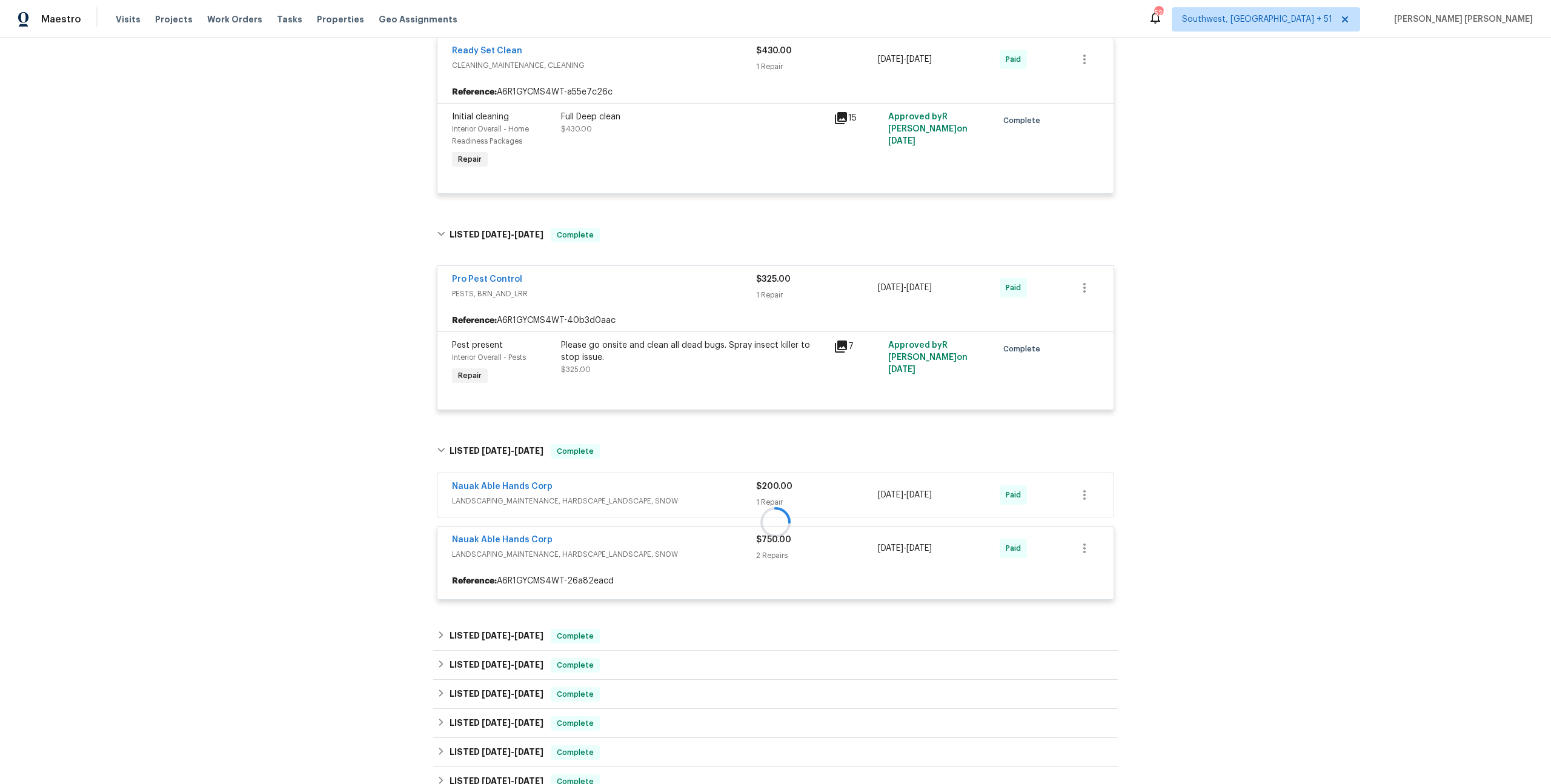
click at [686, 492] on div at bounding box center [776, 522] width 684 height 180
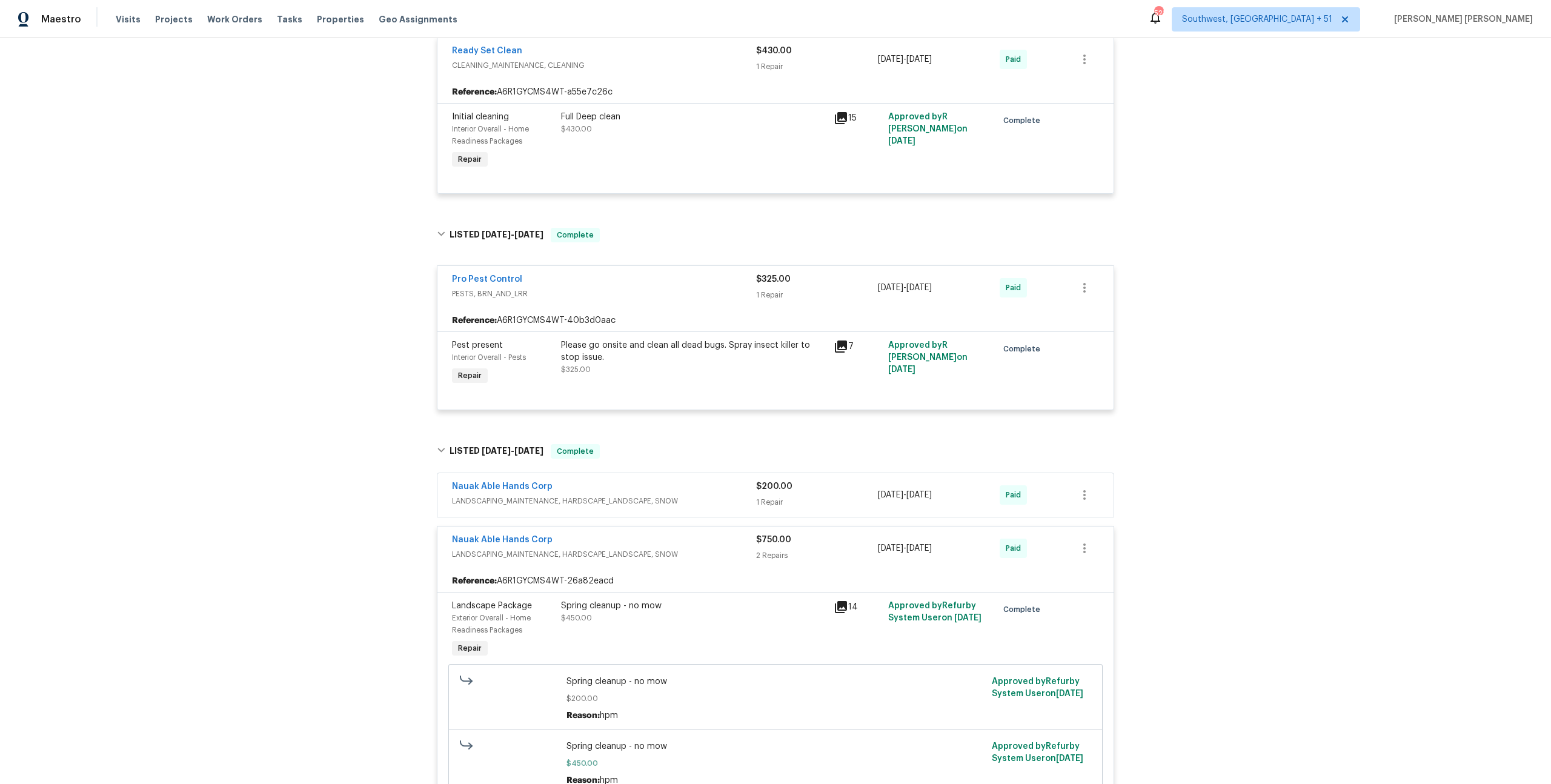
click at [686, 492] on div "Nauak Able Hands Corp" at bounding box center [604, 488] width 304 height 15
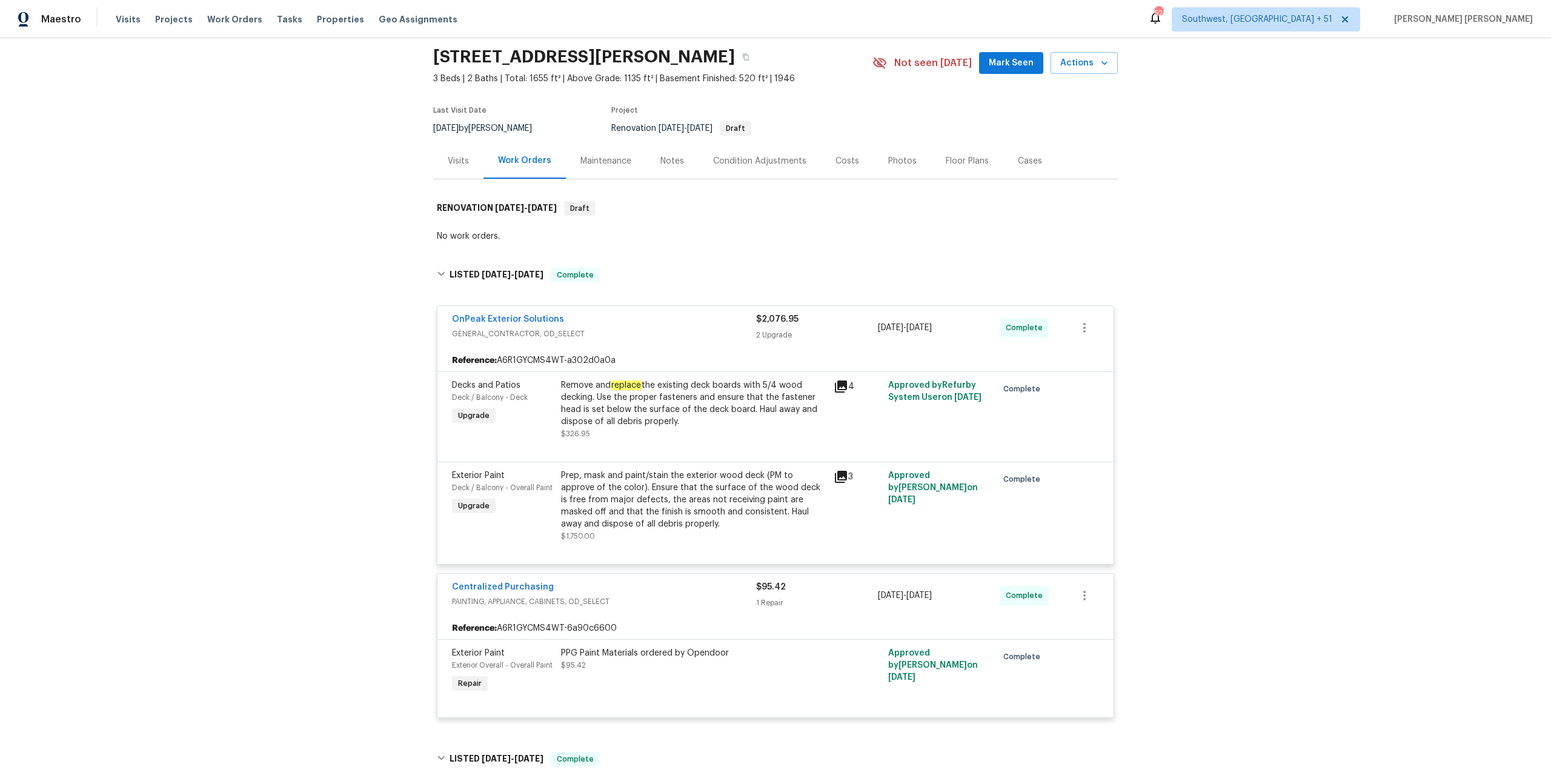
scroll to position [0, 0]
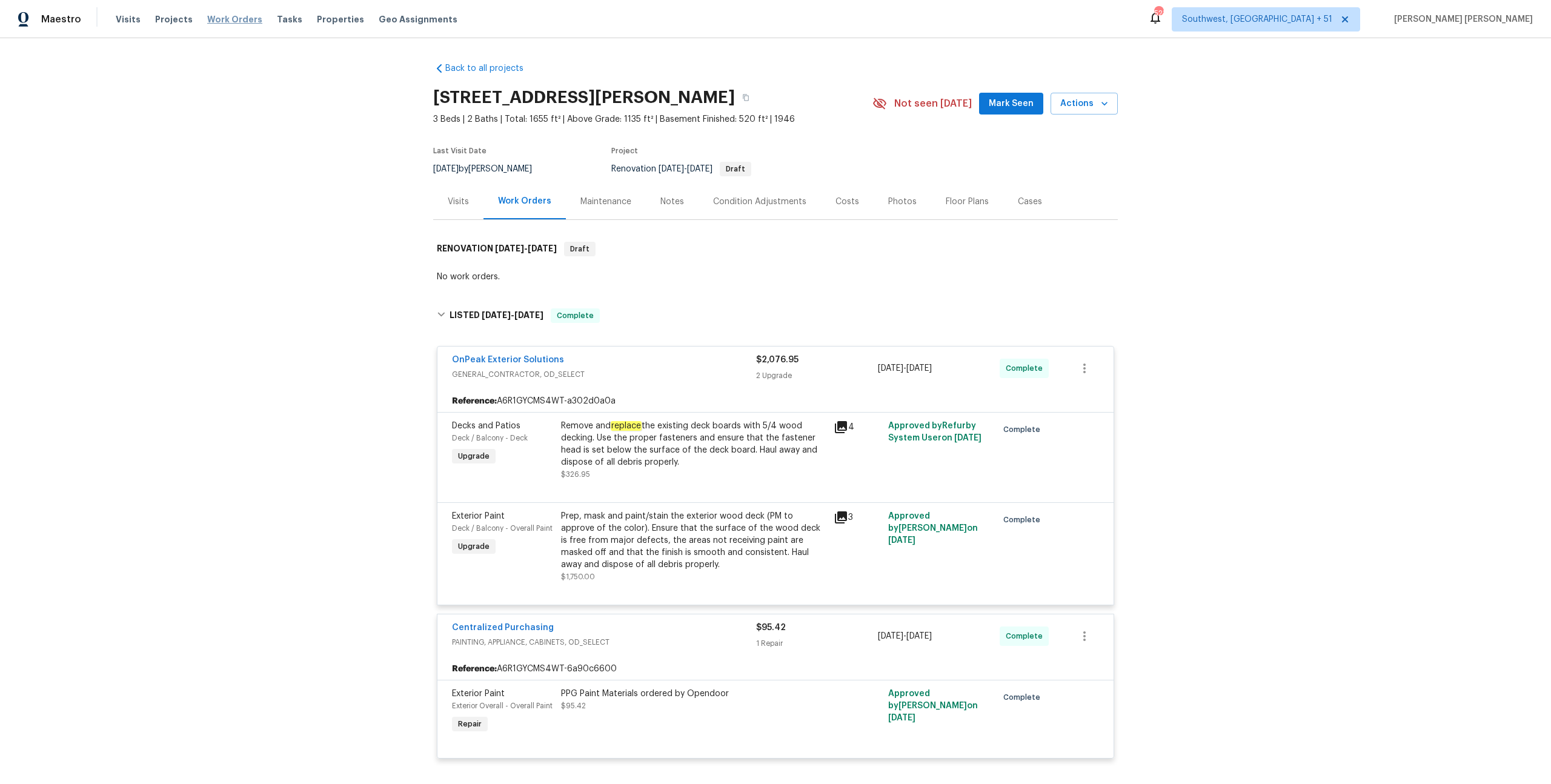
click at [231, 19] on span "Work Orders" at bounding box center [235, 19] width 55 height 12
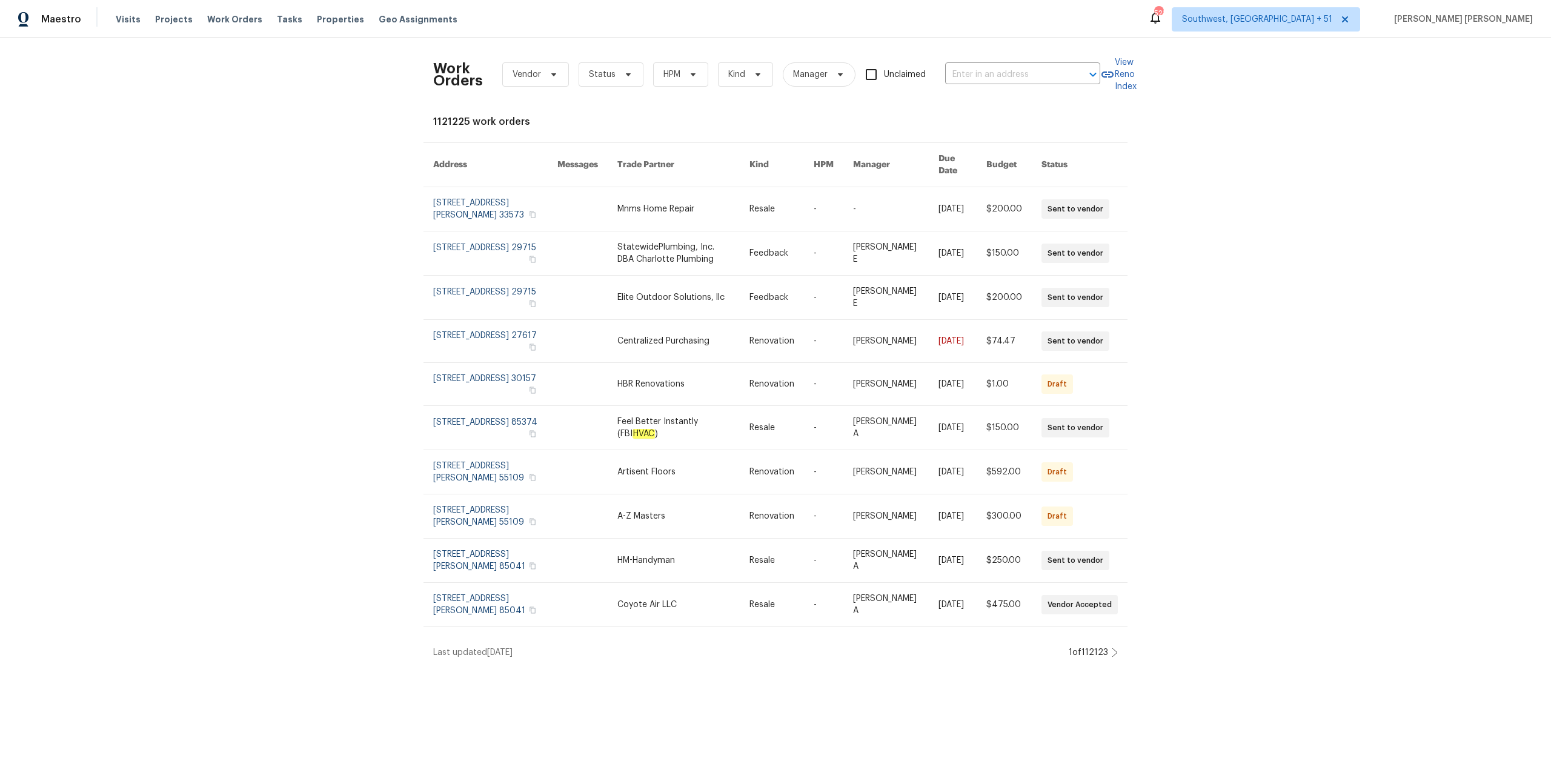
click at [1025, 85] on div "Work Orders Vendor Status HPM Kind Manager Unclaimed ​" at bounding box center [767, 74] width 667 height 53
click at [1033, 80] on input "text" at bounding box center [1005, 75] width 122 height 19
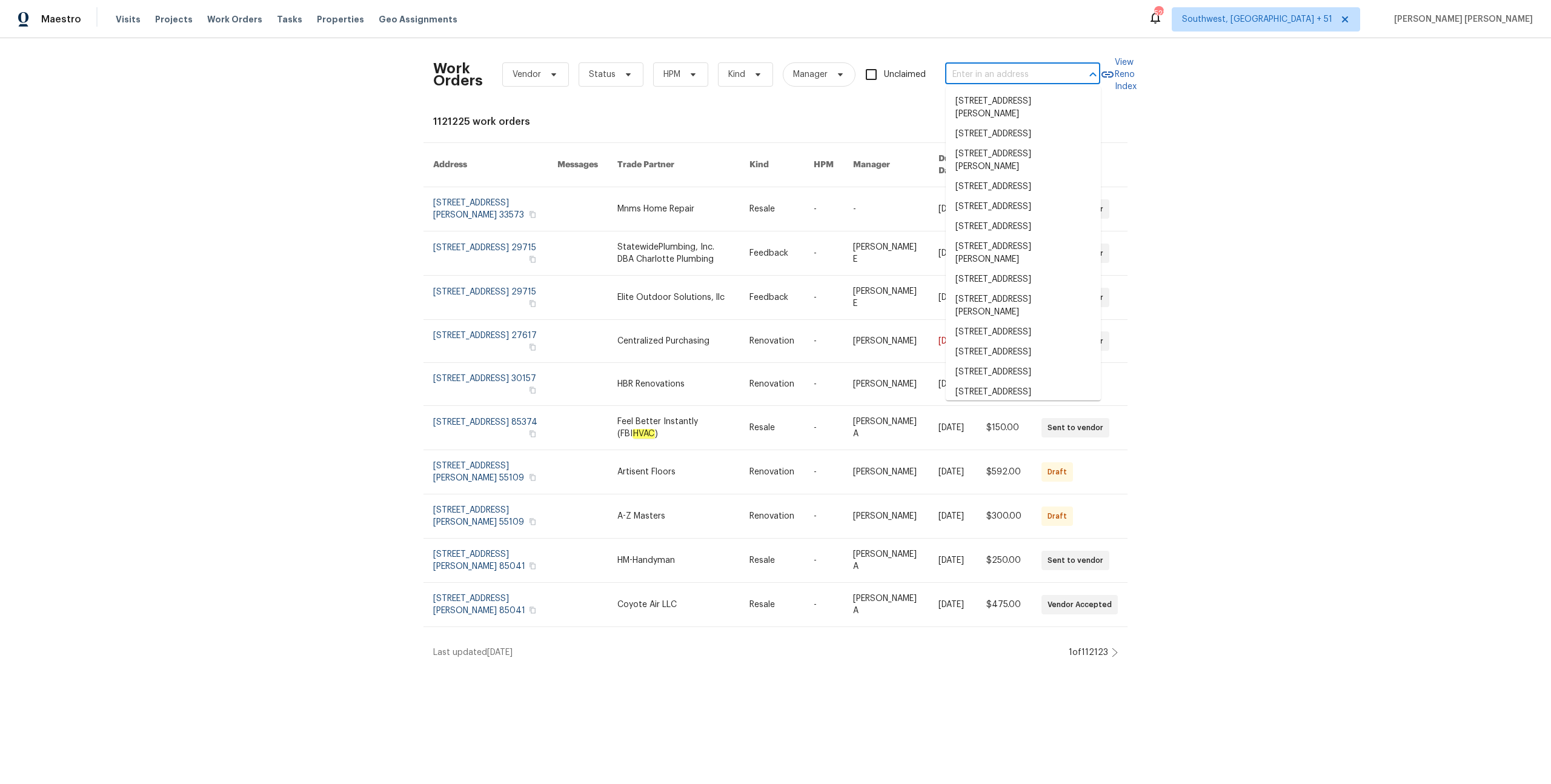
paste input "[STREET_ADDRESS]"
type input "[STREET_ADDRESS]"
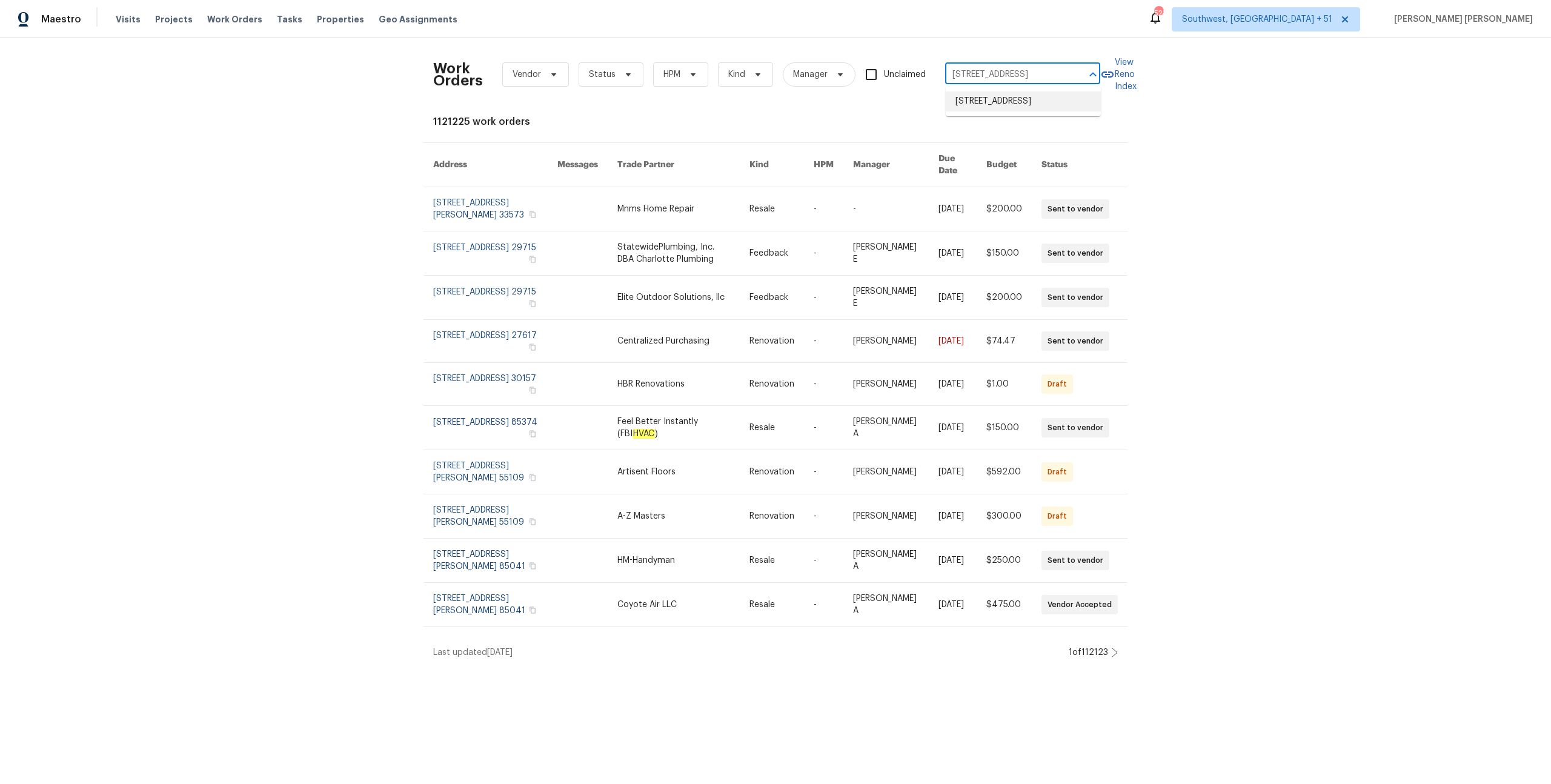
click at [1044, 108] on li "[STREET_ADDRESS]" at bounding box center [1023, 101] width 155 height 20
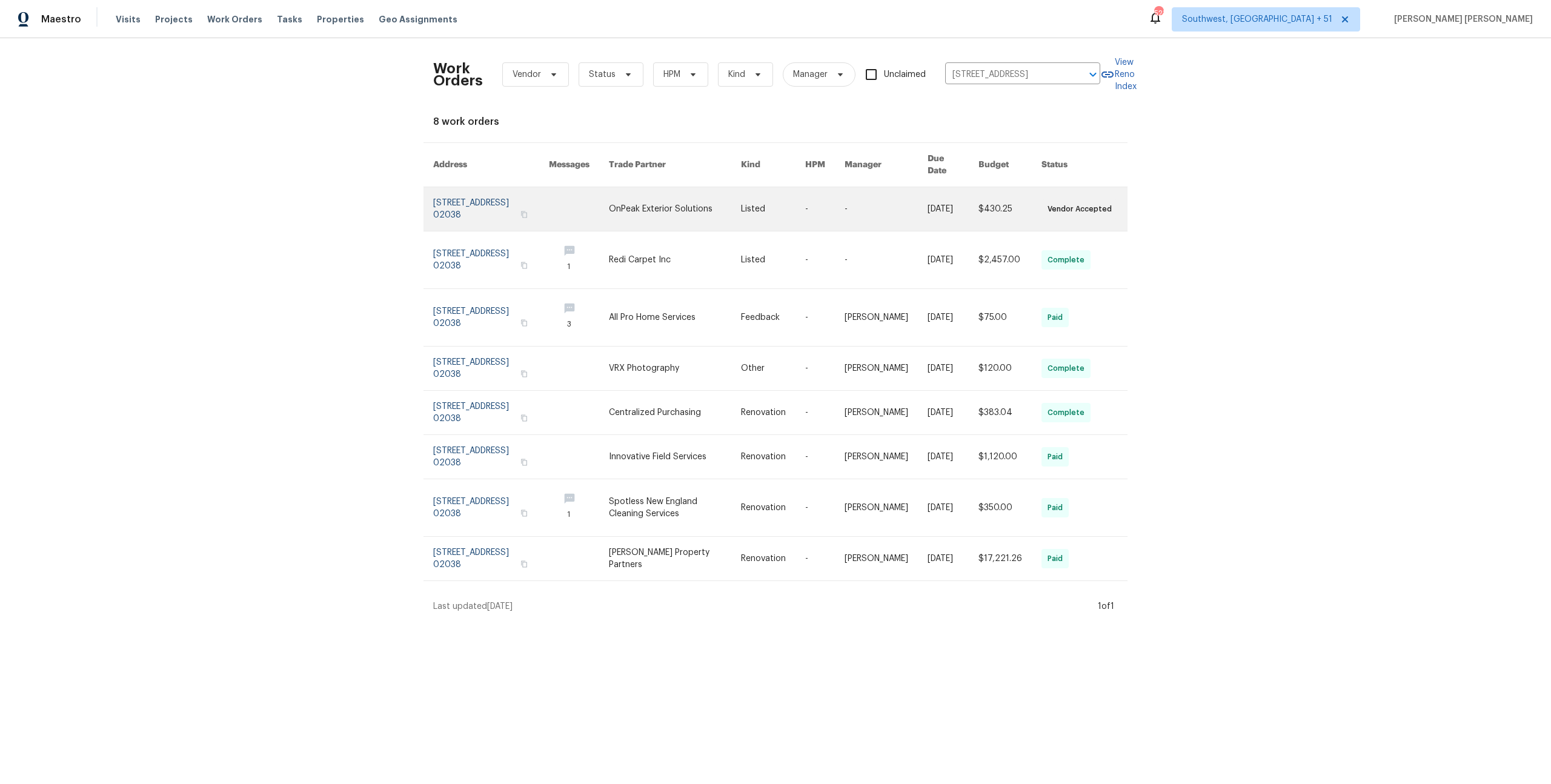
click at [969, 195] on link at bounding box center [953, 209] width 51 height 43
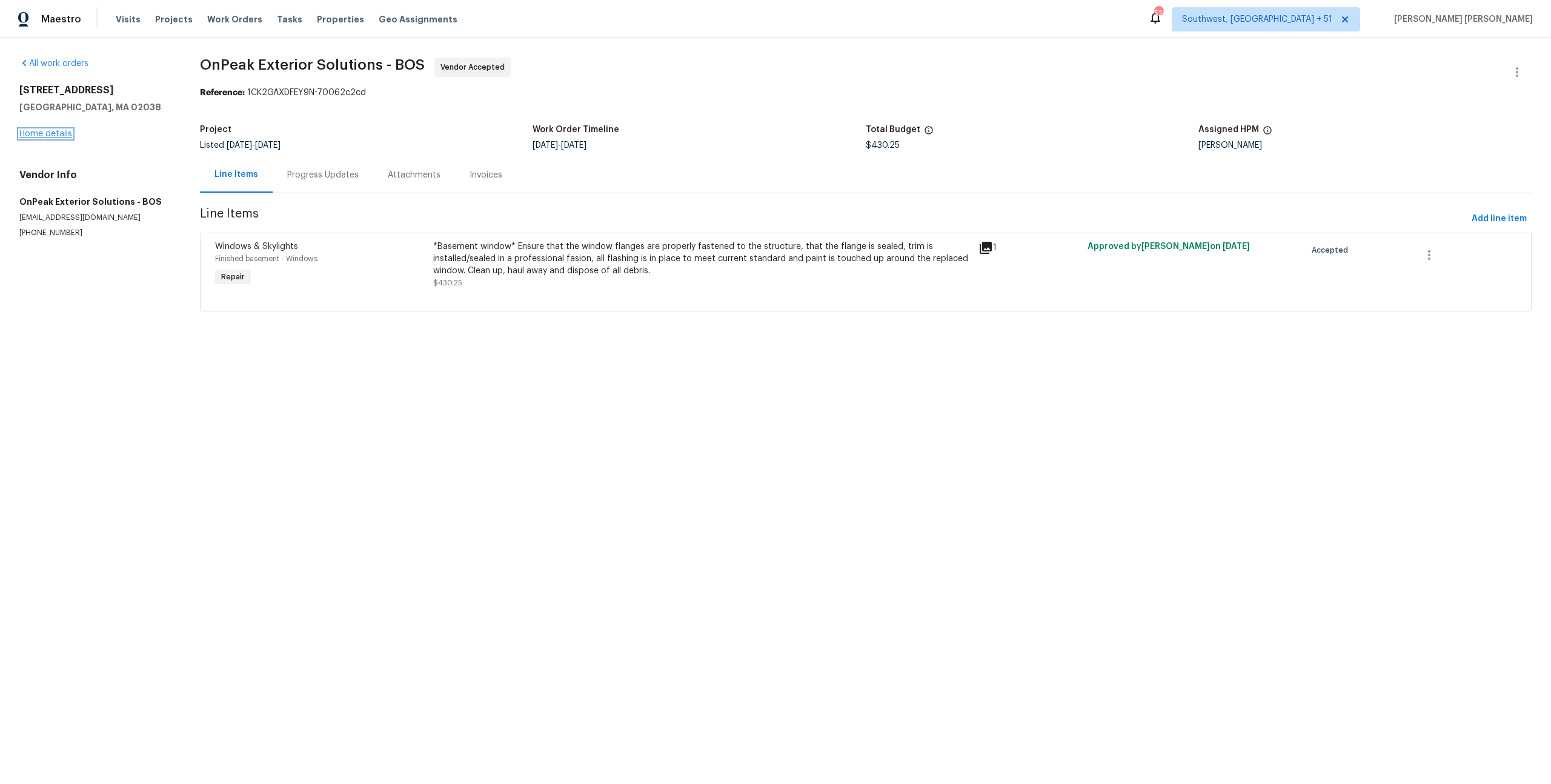
click at [65, 135] on link "Home details" at bounding box center [46, 133] width 53 height 9
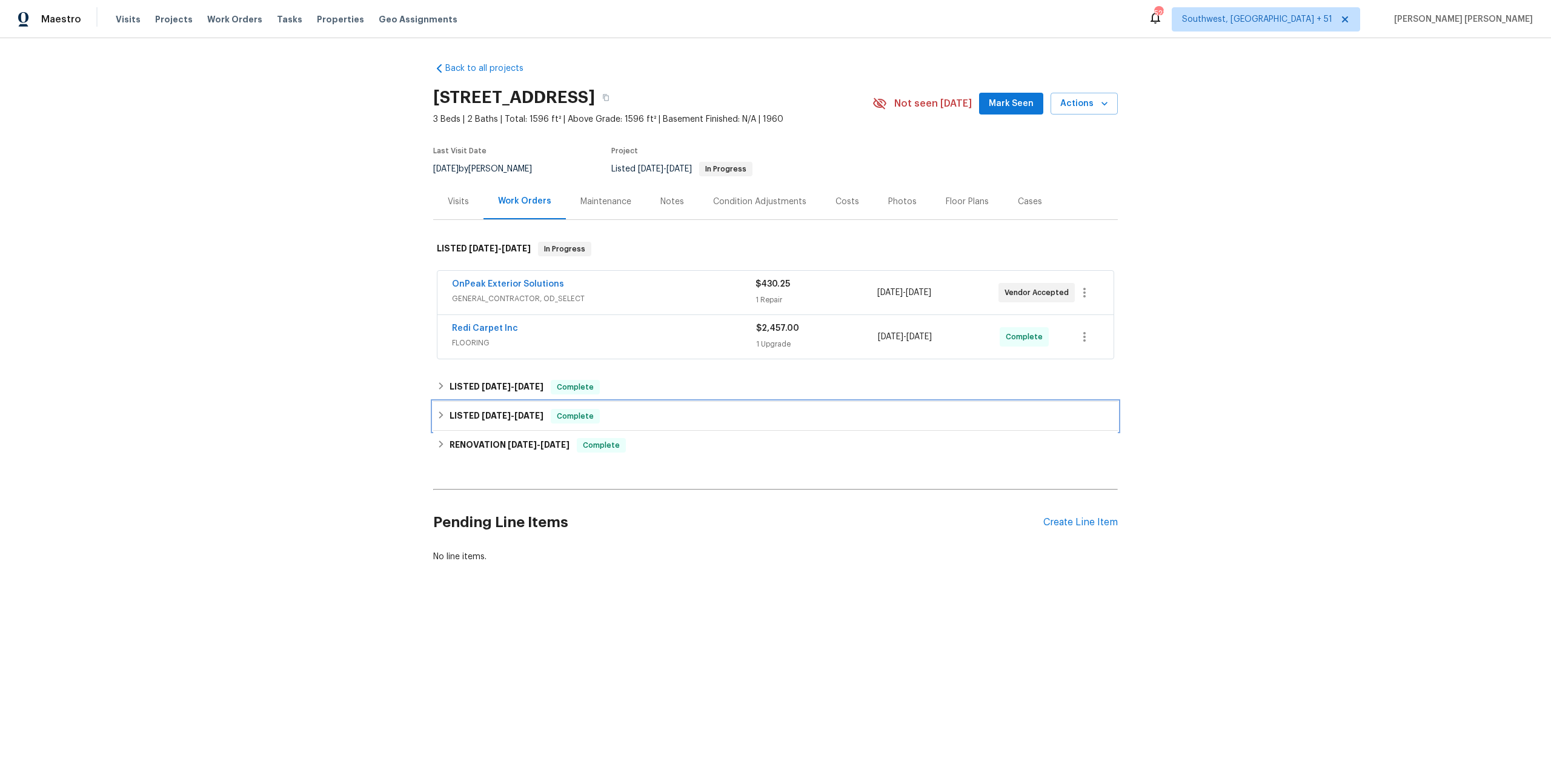
click at [548, 411] on div "LISTED [DATE] - [DATE] Complete" at bounding box center [775, 416] width 677 height 15
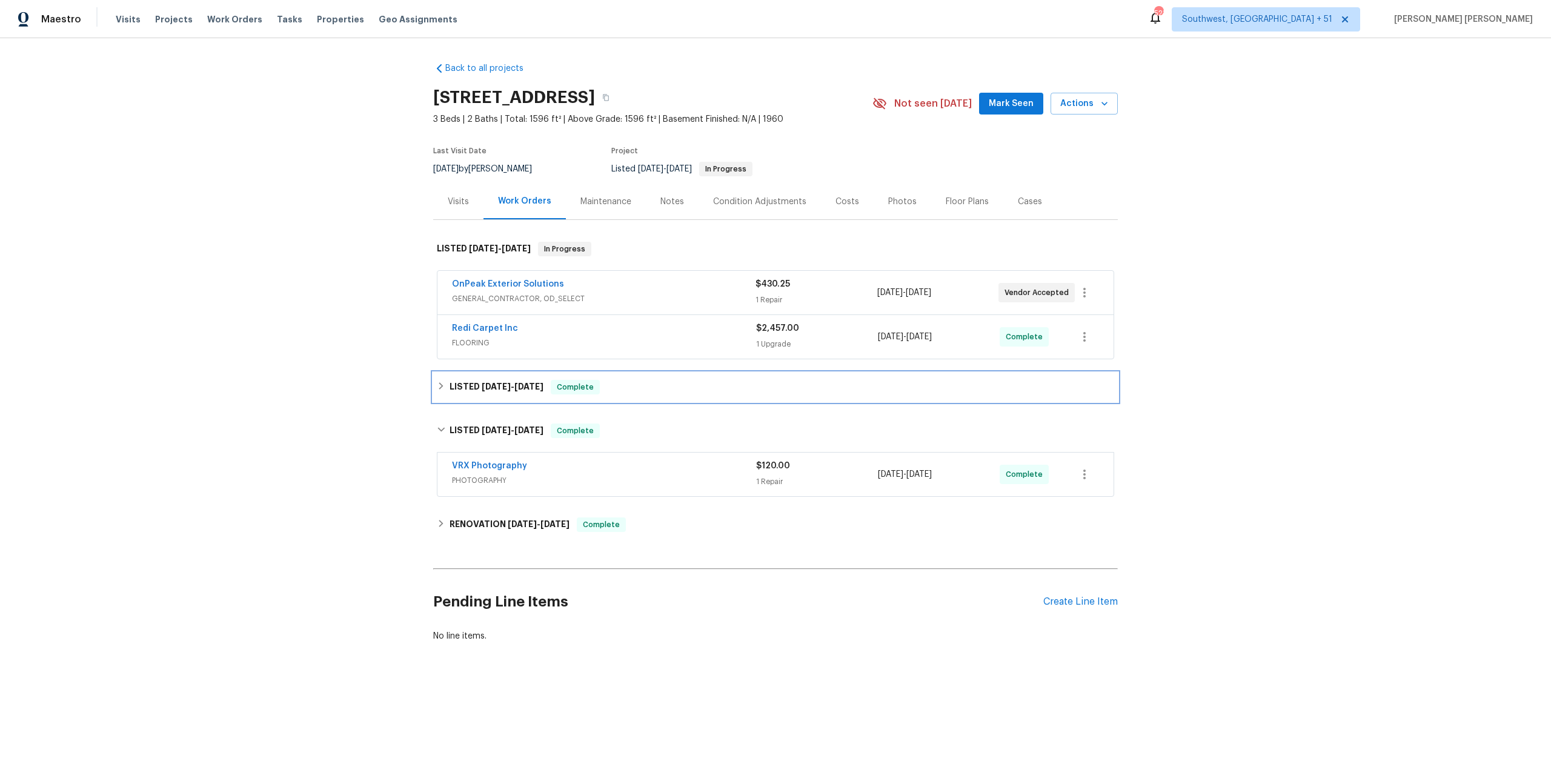
click at [574, 389] on span "Complete" at bounding box center [575, 387] width 46 height 12
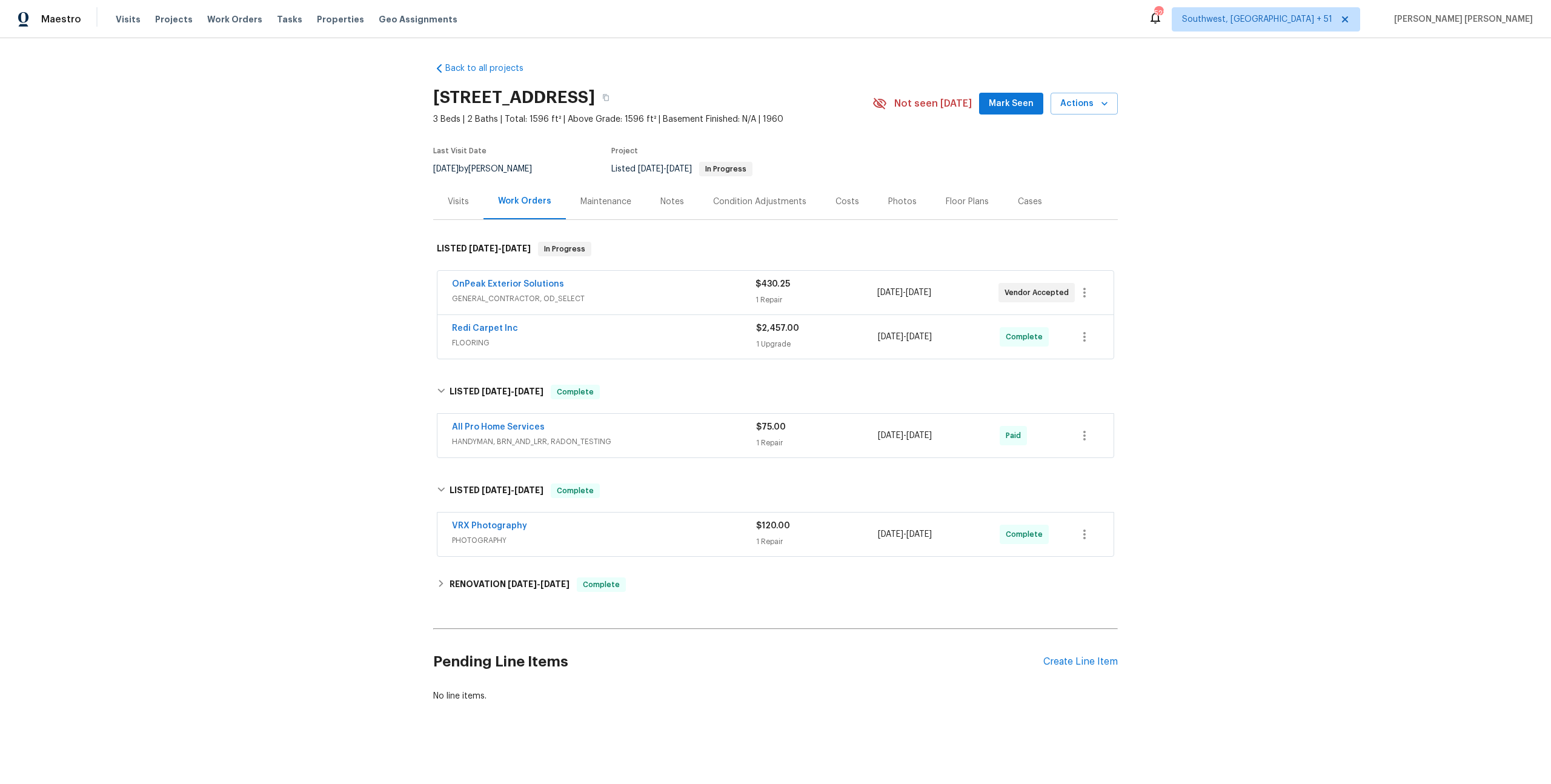
click at [613, 356] on div "Redi Carpet Inc FLOORING $2,457.00 1 Upgrade [DATE] - [DATE] Complete" at bounding box center [775, 337] width 676 height 43
click at [652, 513] on div "VRX Photography PHOTOGRAPHY $120.00 1 Repair [DATE] - [DATE] Complete" at bounding box center [775, 534] width 676 height 43
click at [679, 525] on div "VRX Photography" at bounding box center [604, 527] width 304 height 15
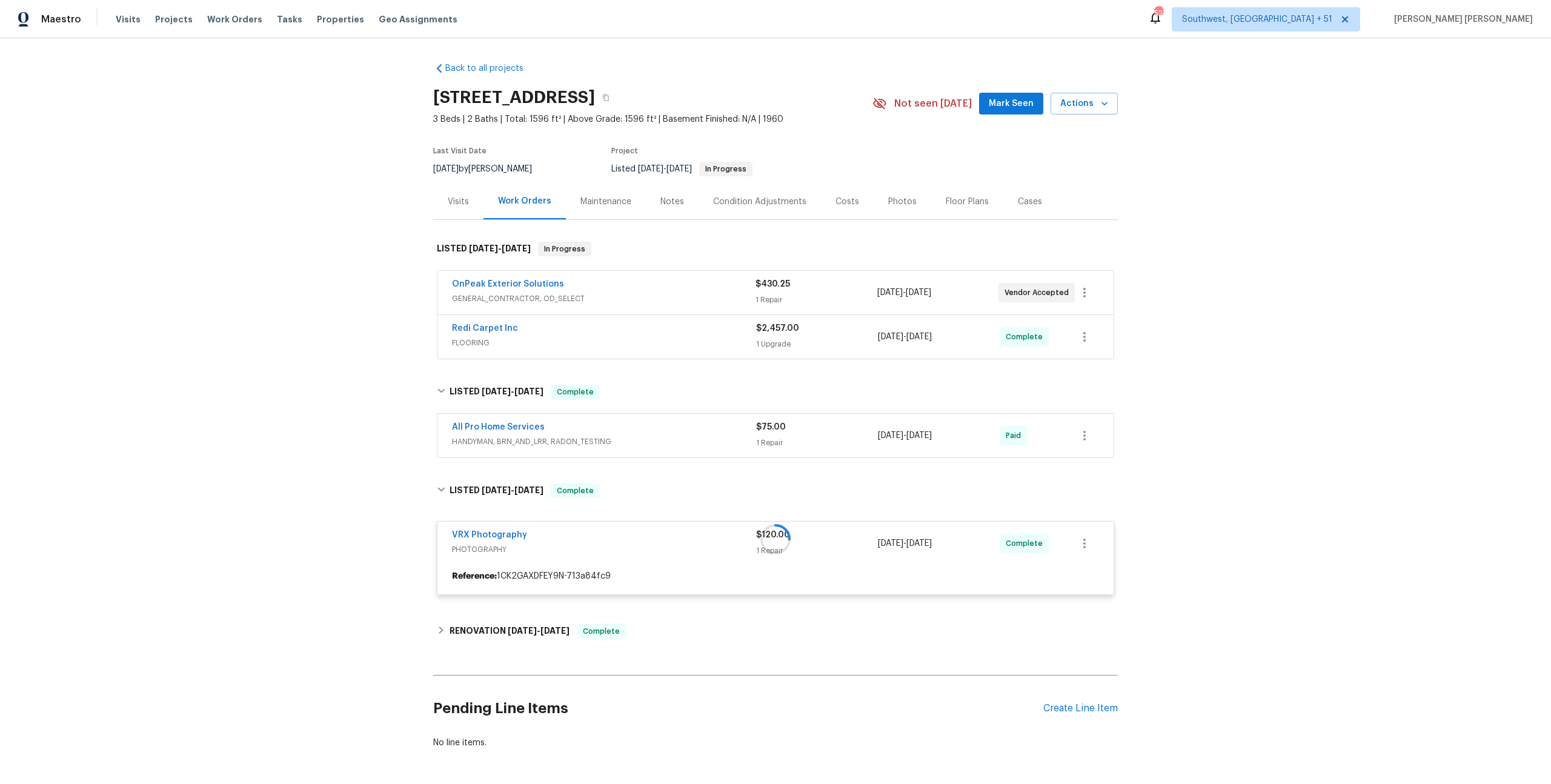
click at [730, 437] on span "HANDYMAN, BRN_AND_LRR, RADON_TESTING" at bounding box center [604, 442] width 304 height 12
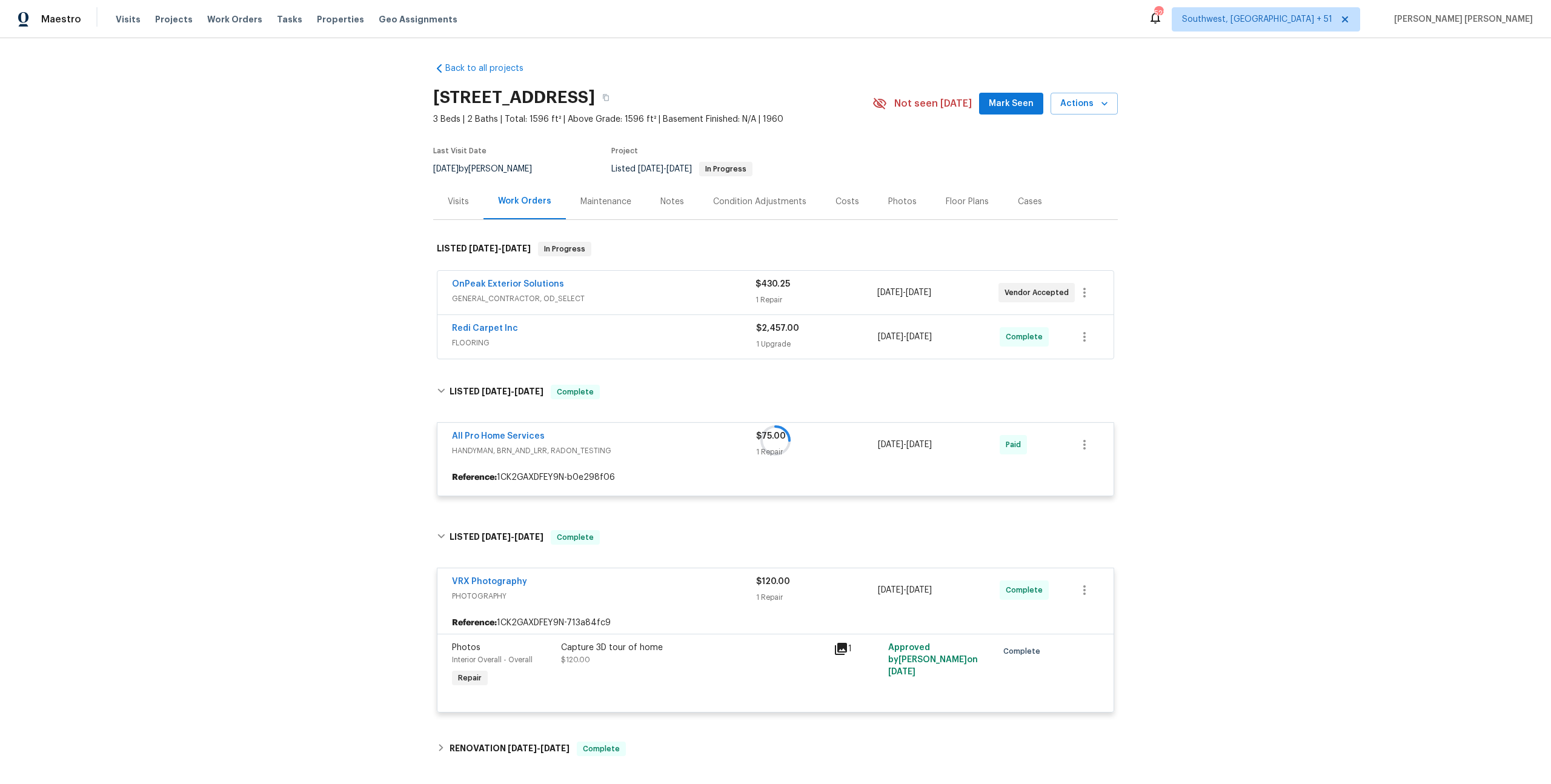
click at [763, 334] on div "$2,457.00 1 Upgrade" at bounding box center [817, 337] width 122 height 29
